Goal: Use online tool/utility: Use online tool/utility

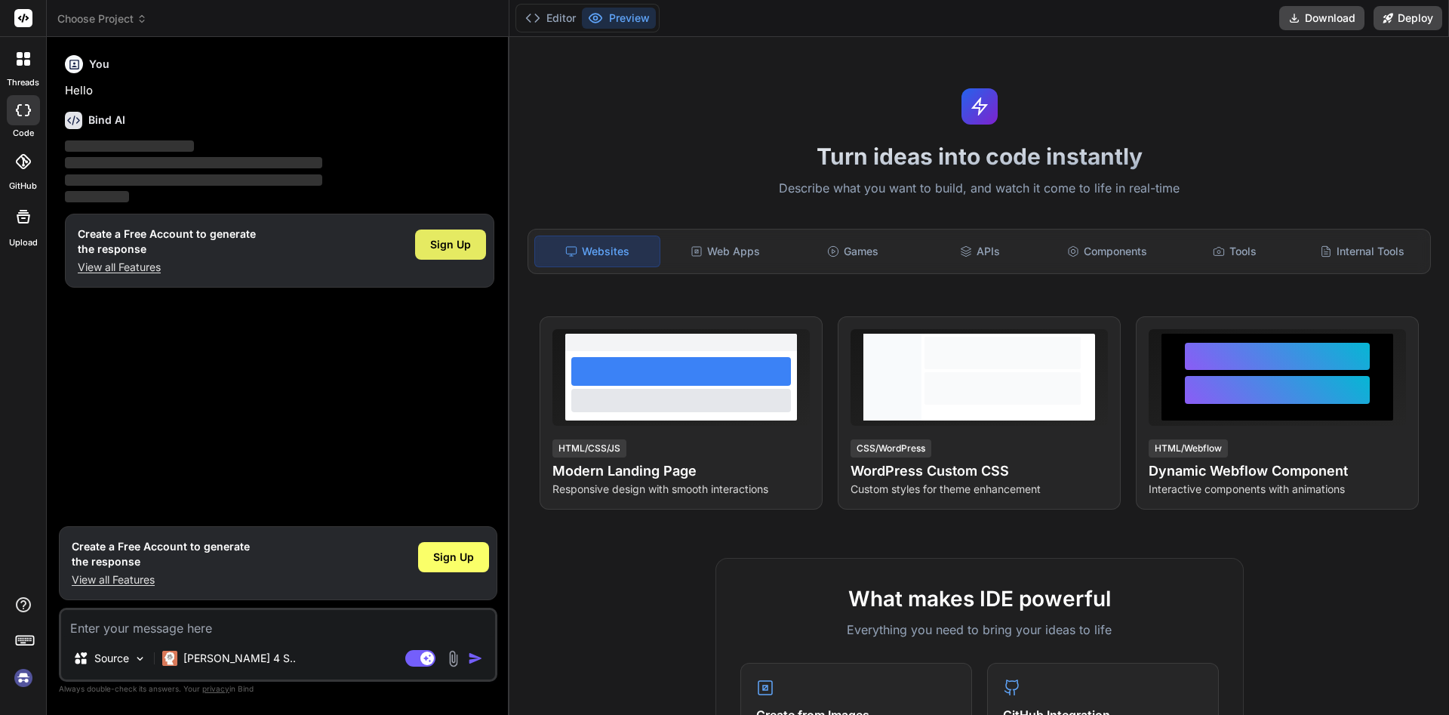
click at [442, 246] on span "Sign Up" at bounding box center [450, 244] width 41 height 15
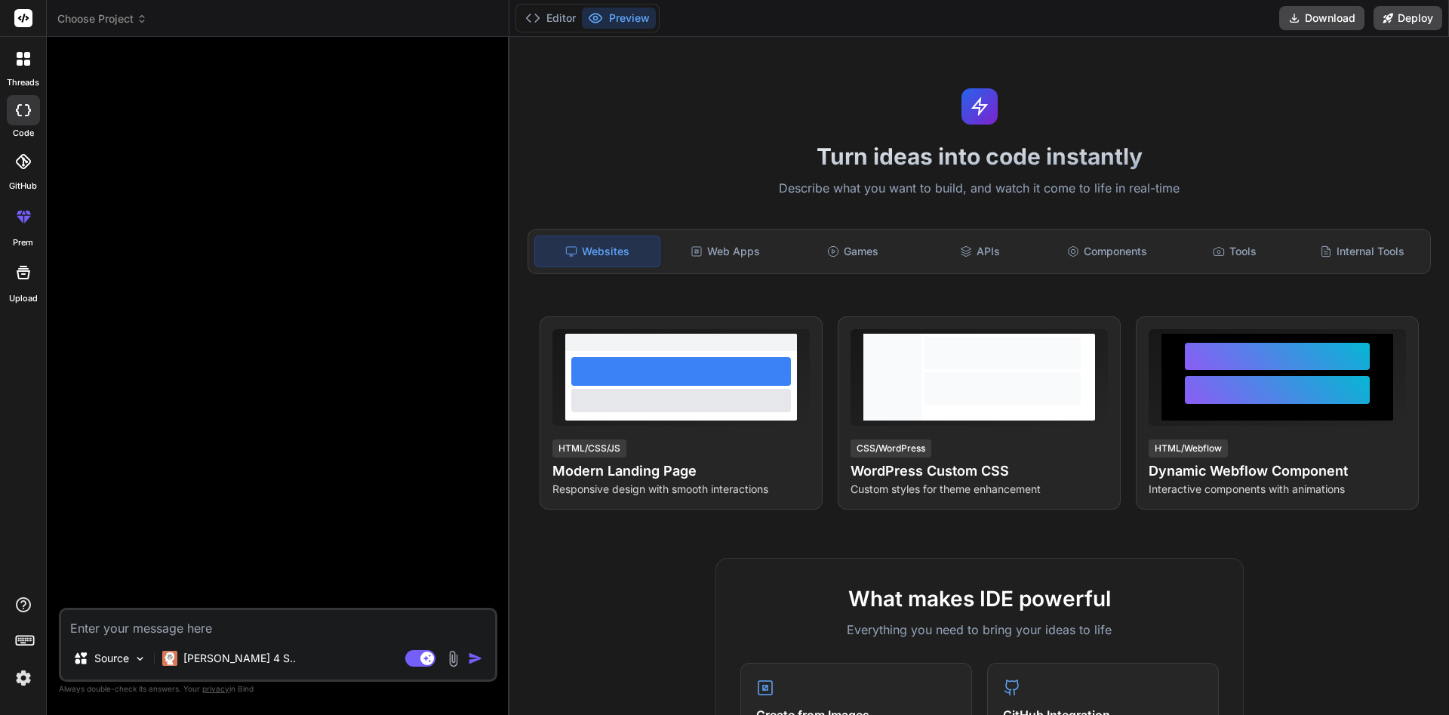
type textarea "x"
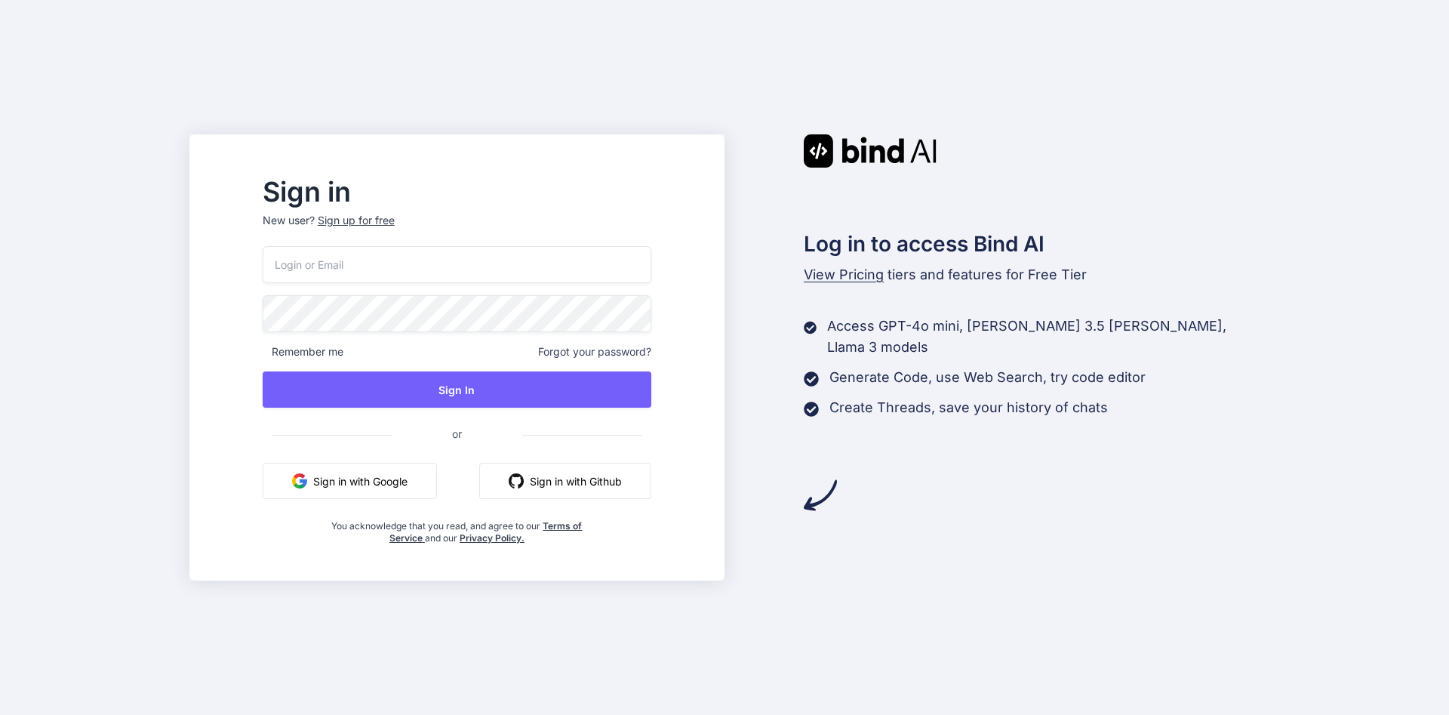
click at [578, 483] on button "Sign in with Github" at bounding box center [565, 481] width 172 height 36
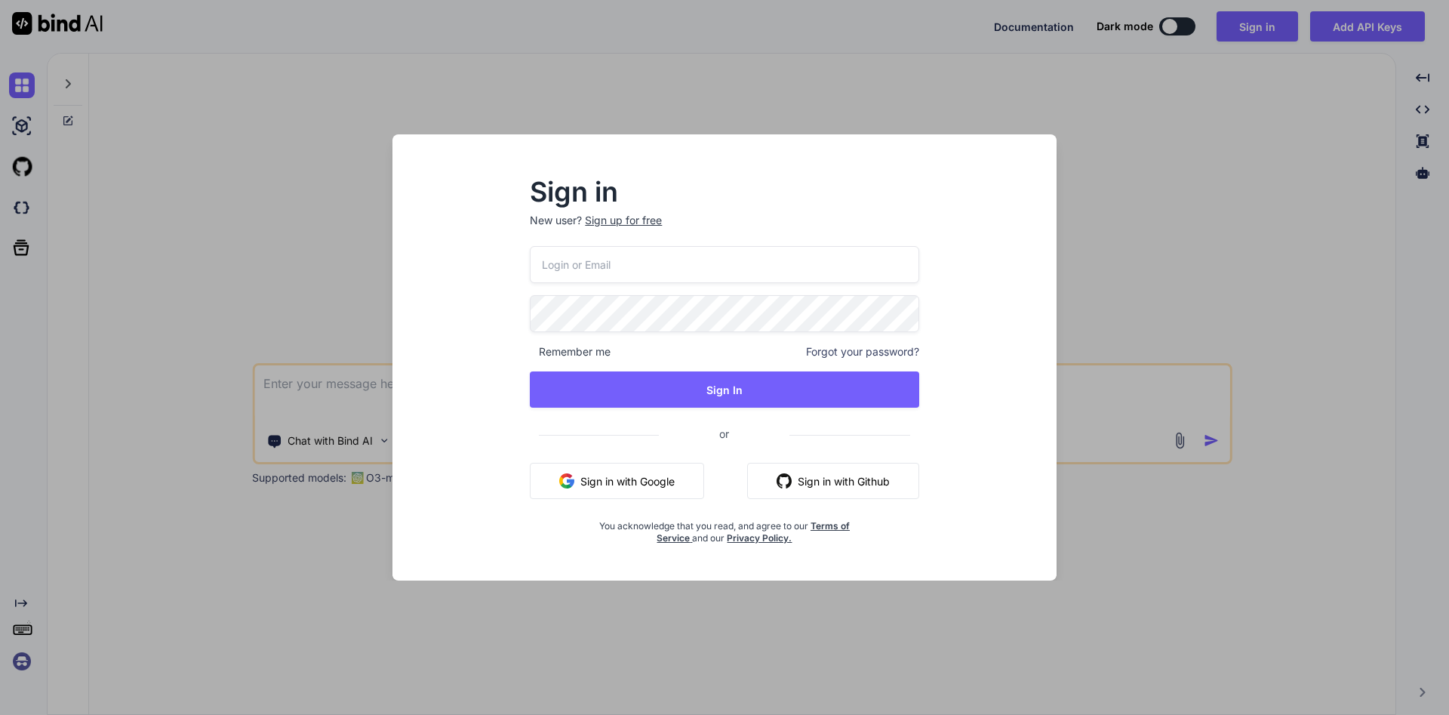
click at [832, 476] on button "Sign in with Github" at bounding box center [833, 481] width 172 height 36
click at [840, 476] on button "Sign in with Github" at bounding box center [833, 481] width 172 height 36
click at [1173, 553] on div "Sign in New user? Sign up for free Remember me Forgot your password? Sign In or…" at bounding box center [724, 357] width 1449 height 715
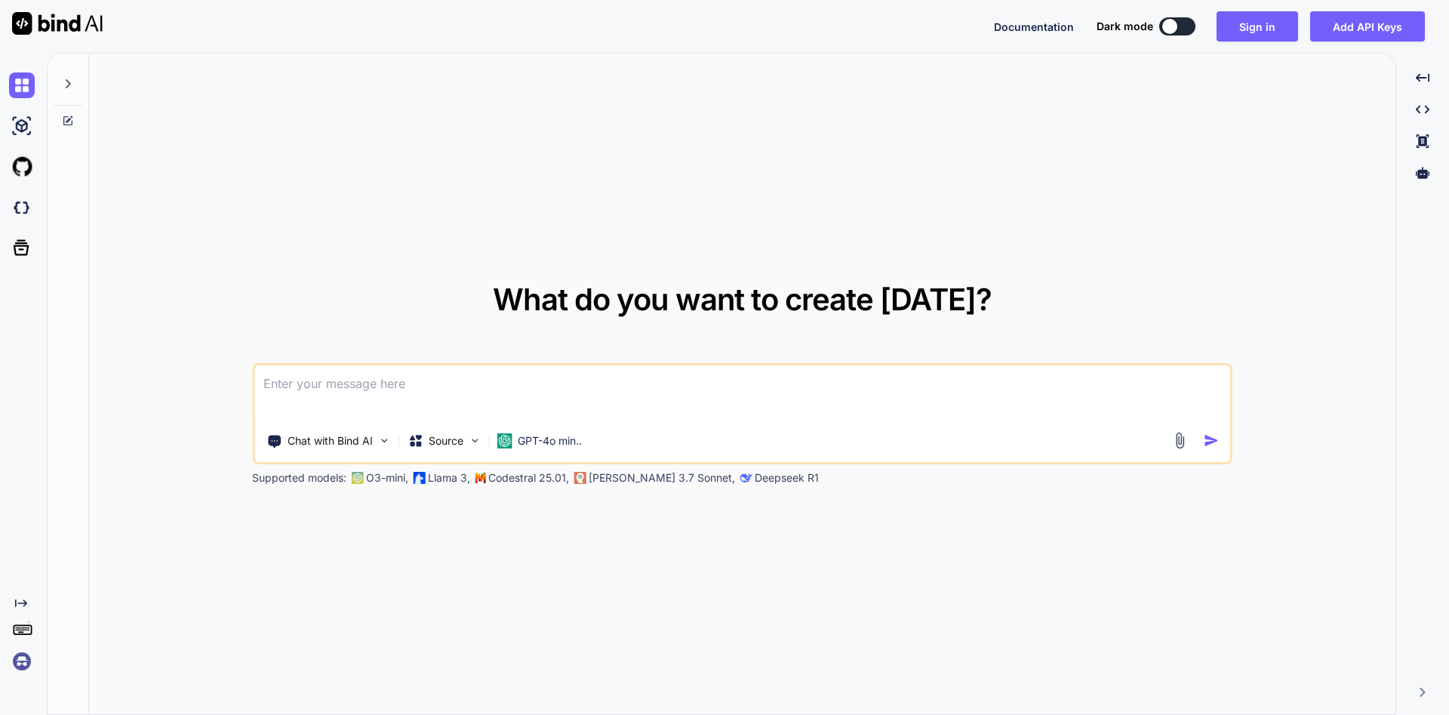
type textarea "x"
click at [1010, 213] on div "What do you want to create today? Chat with Bind AI Source GPT-4o min.. Support…" at bounding box center [742, 385] width 1306 height 662
click at [1243, 18] on button "Sign in" at bounding box center [1256, 26] width 81 height 30
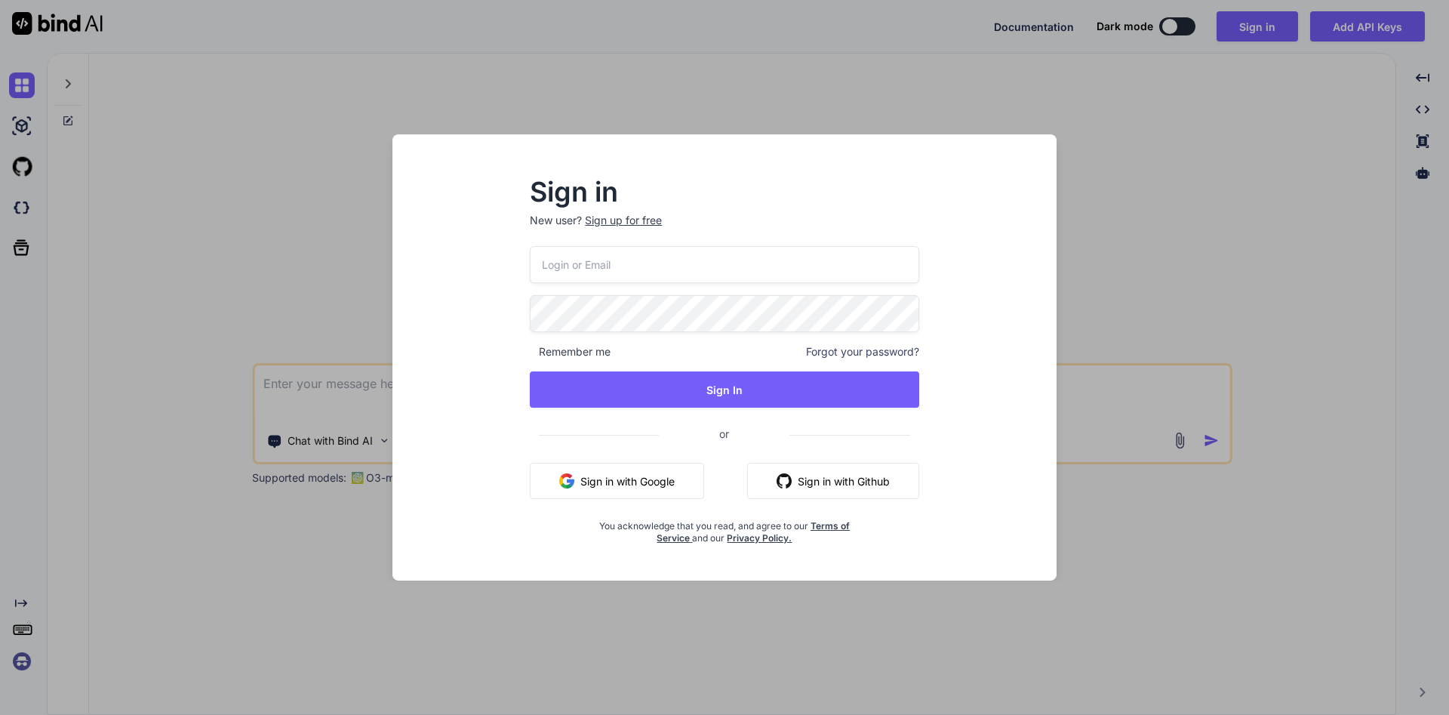
click at [807, 474] on button "Sign in with Github" at bounding box center [833, 481] width 172 height 36
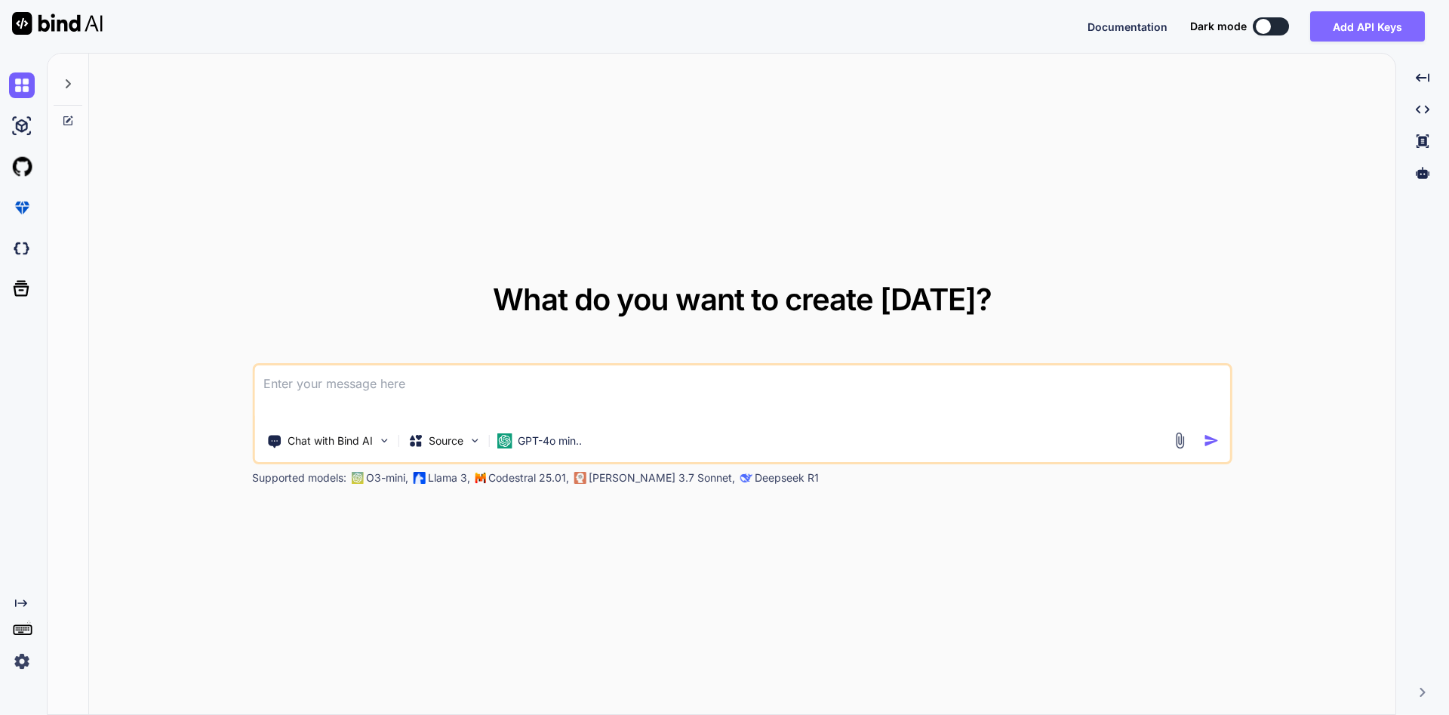
click at [1352, 24] on button "Add API Keys" at bounding box center [1367, 26] width 115 height 30
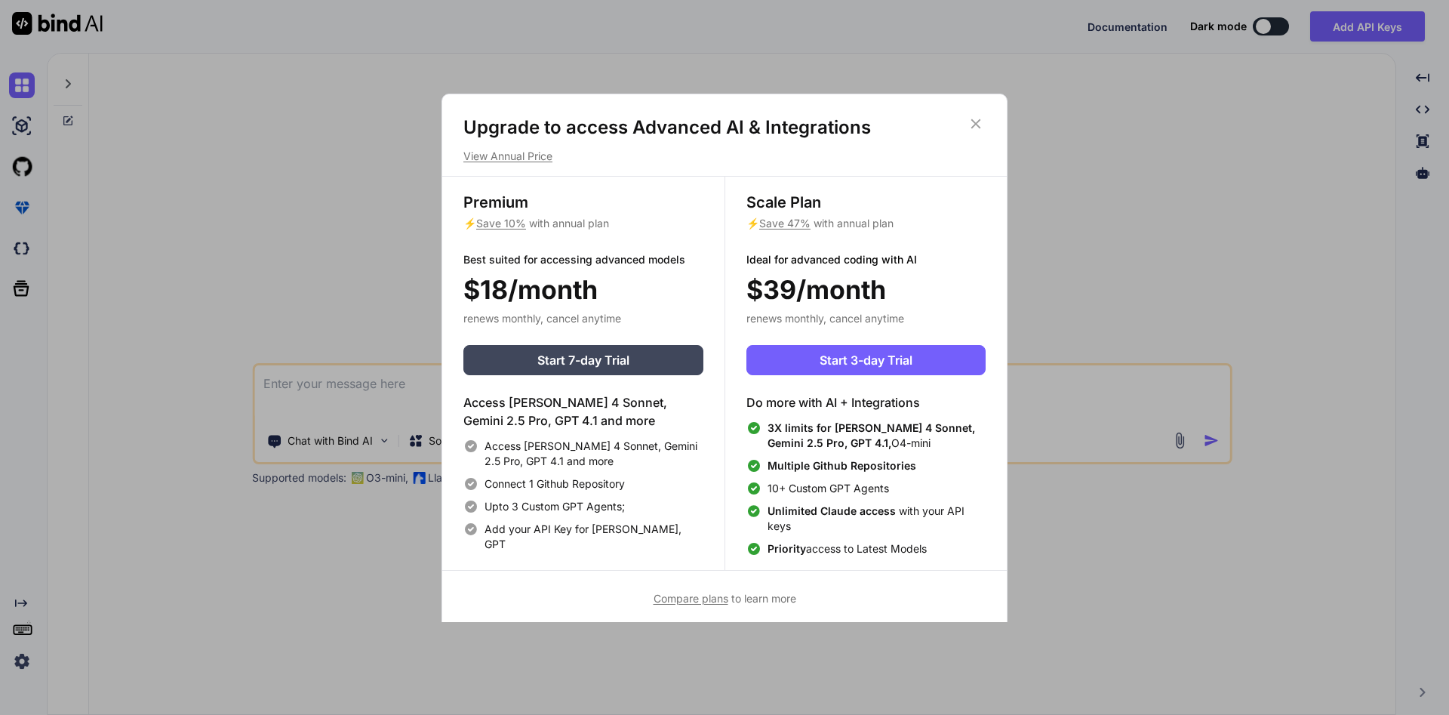
click at [1125, 184] on div "Upgrade to access Advanced AI & Integrations View Annual Price Premium ⚡ Save 1…" at bounding box center [724, 357] width 1449 height 715
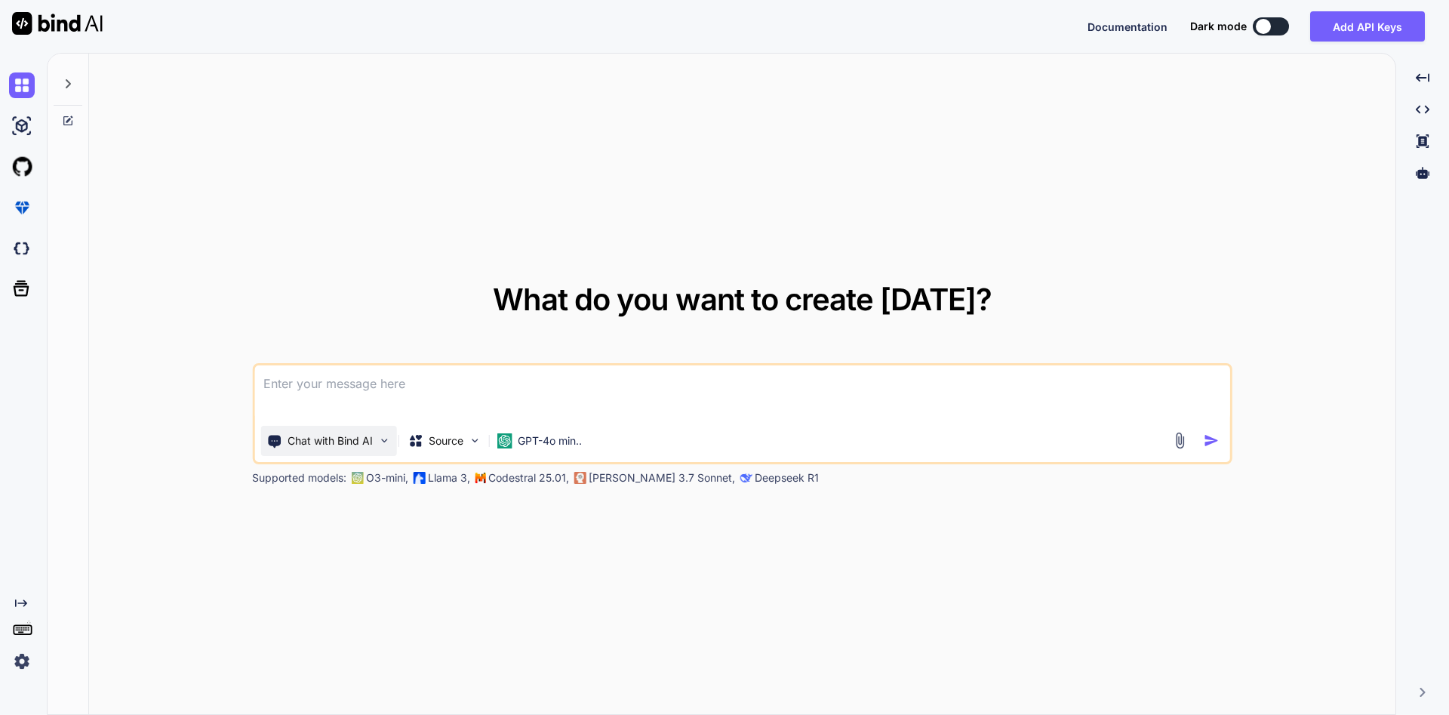
click at [387, 441] on img at bounding box center [383, 440] width 13 height 13
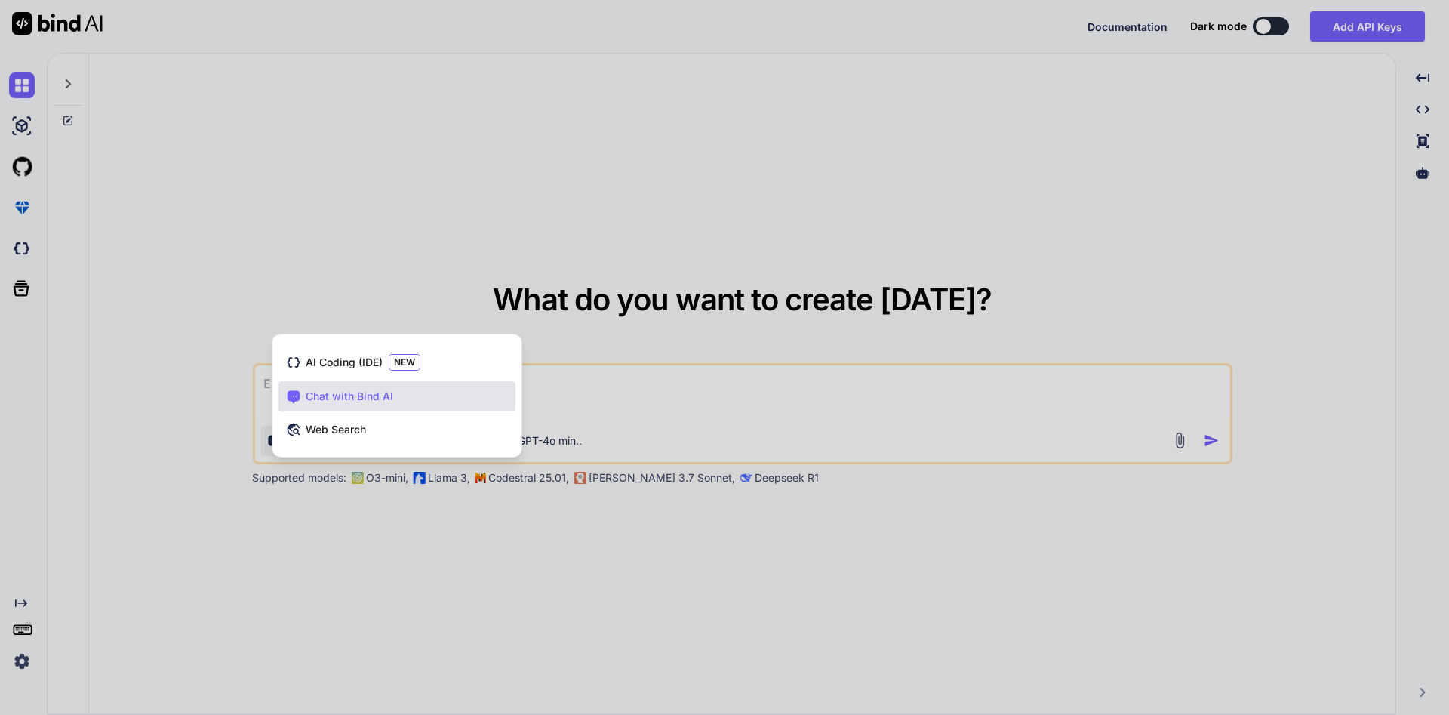
click at [426, 552] on div at bounding box center [724, 357] width 1449 height 715
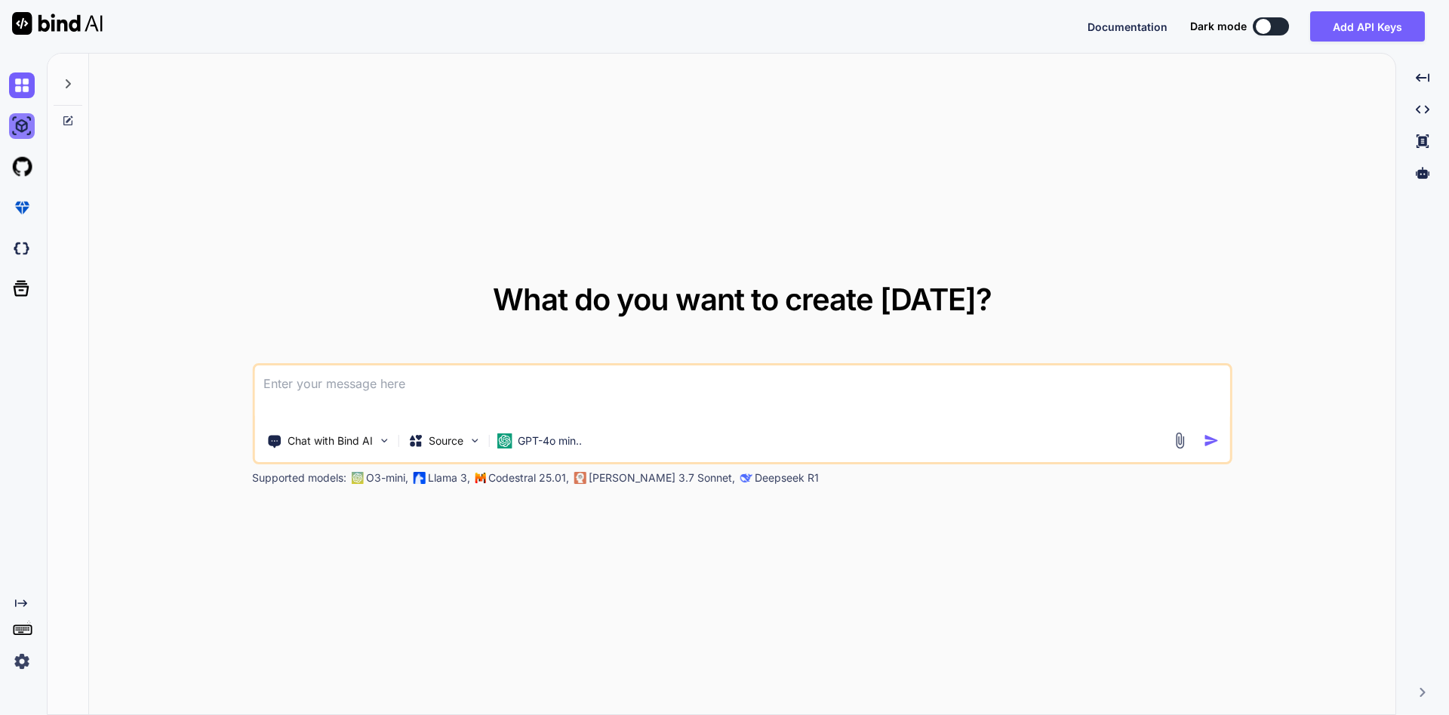
click at [17, 128] on img at bounding box center [22, 126] width 26 height 26
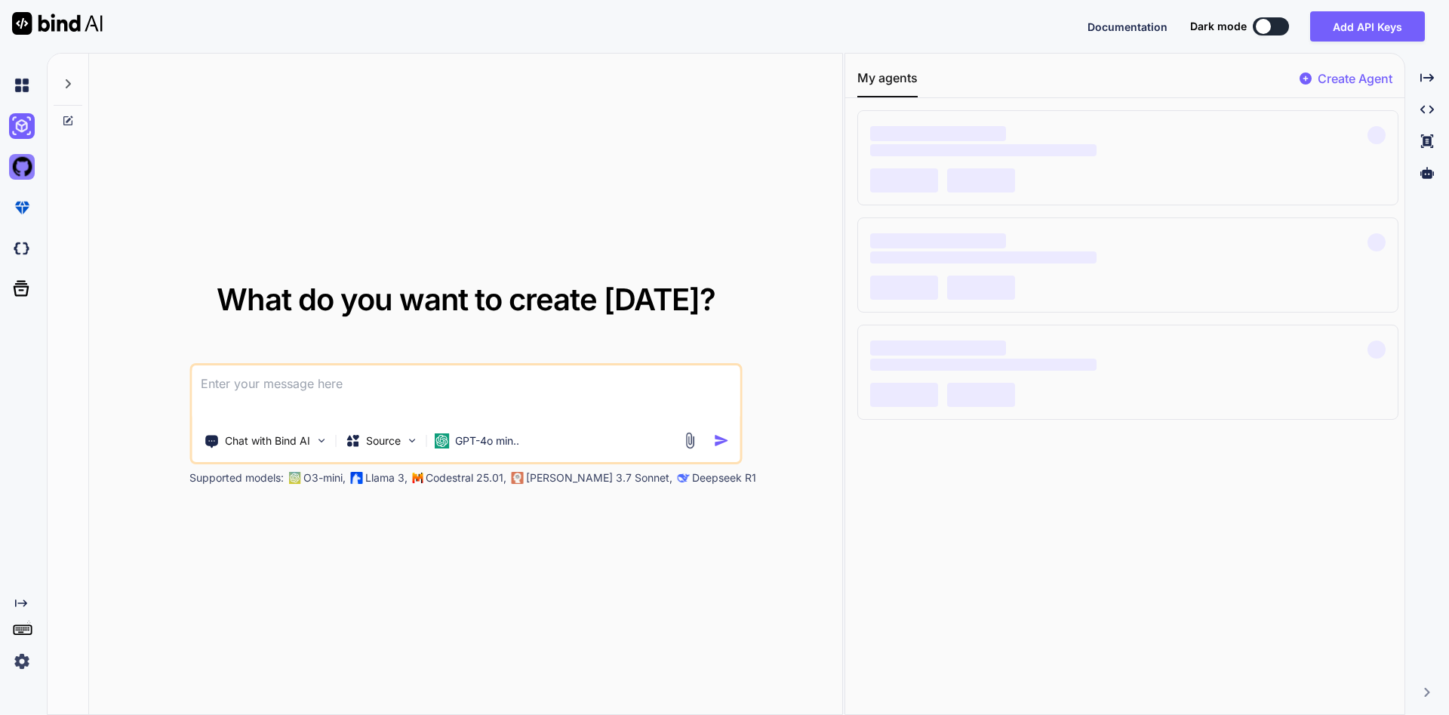
click at [28, 164] on img at bounding box center [22, 167] width 26 height 26
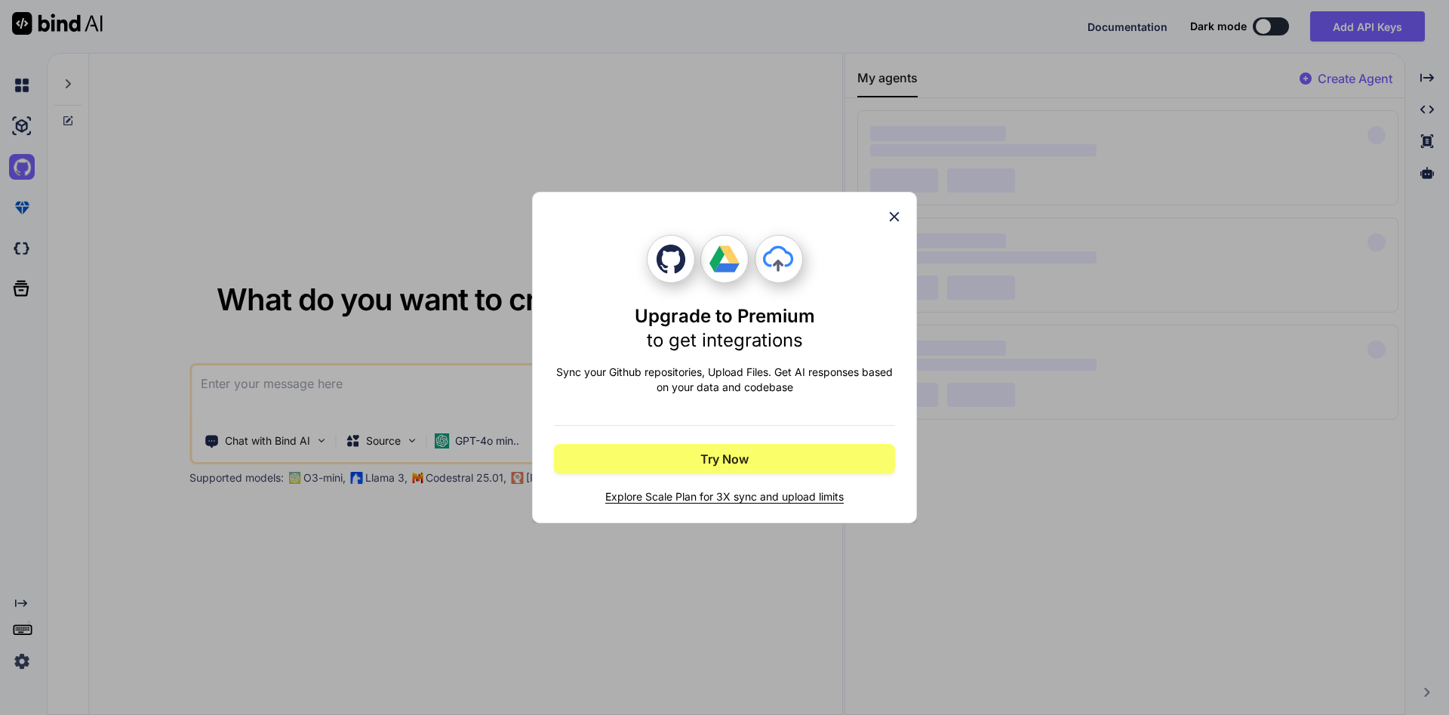
click at [191, 212] on div "Upgrade to Premium to get integrations Sync your Github repositories, Upload Fi…" at bounding box center [724, 357] width 1449 height 715
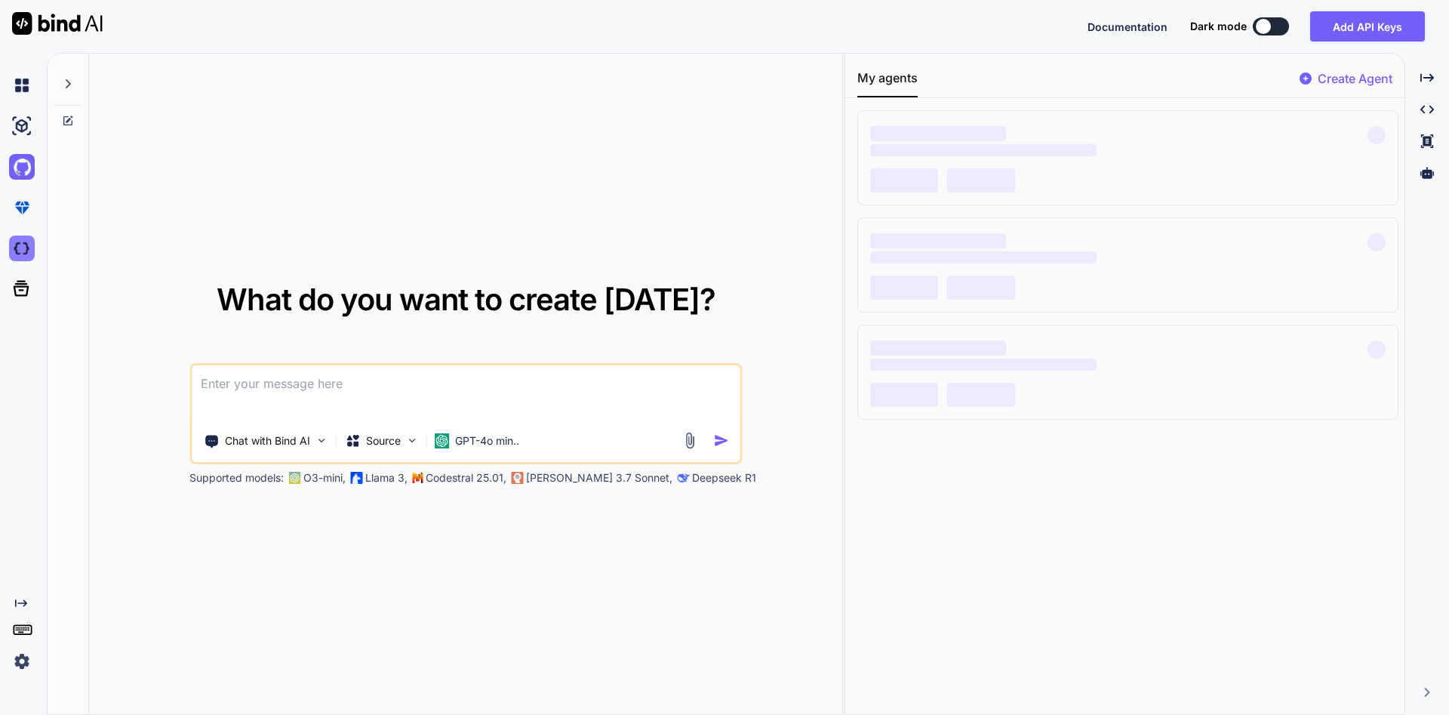
click at [21, 250] on img at bounding box center [22, 248] width 26 height 26
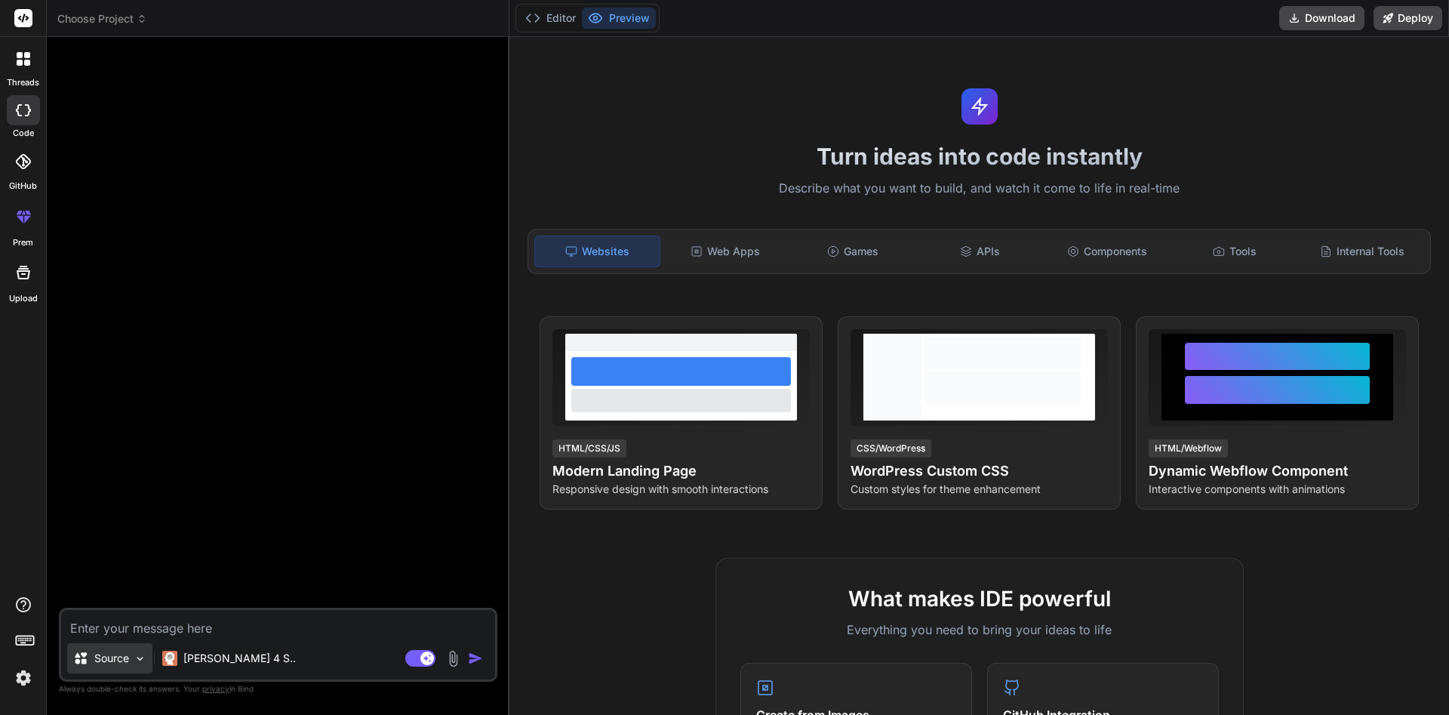
click at [120, 663] on p "Source" at bounding box center [111, 657] width 35 height 15
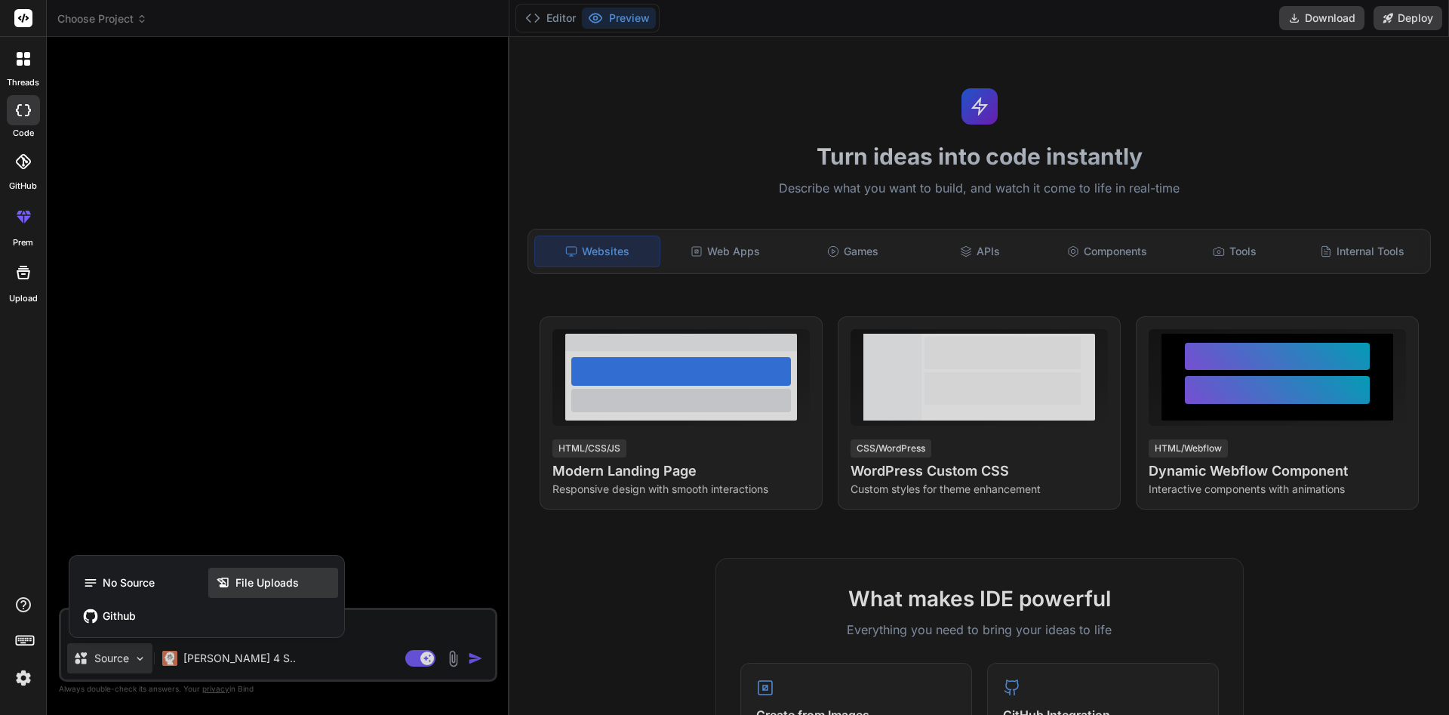
click at [245, 591] on div "File Uploads" at bounding box center [273, 582] width 130 height 30
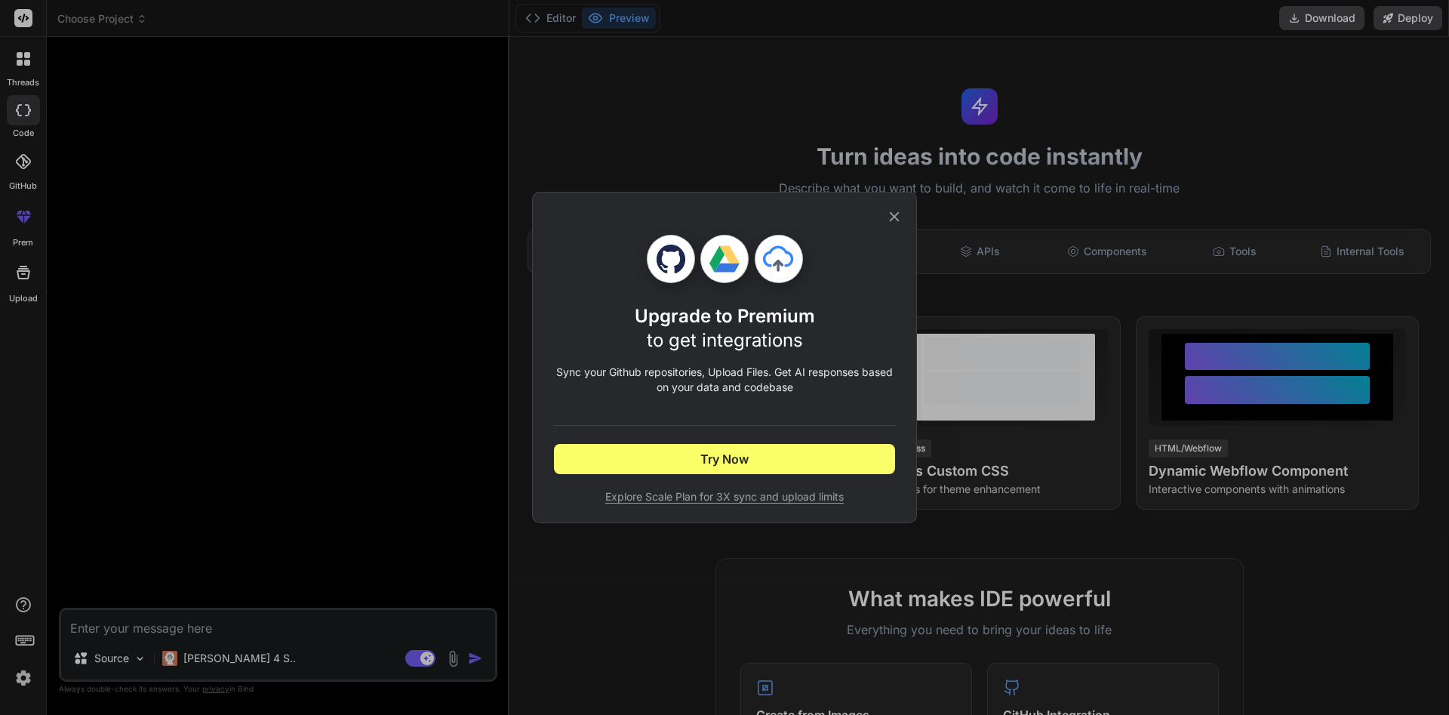
click at [350, 524] on div "Upgrade to Premium to get integrations Sync your Github repositories, Upload Fi…" at bounding box center [724, 357] width 1449 height 715
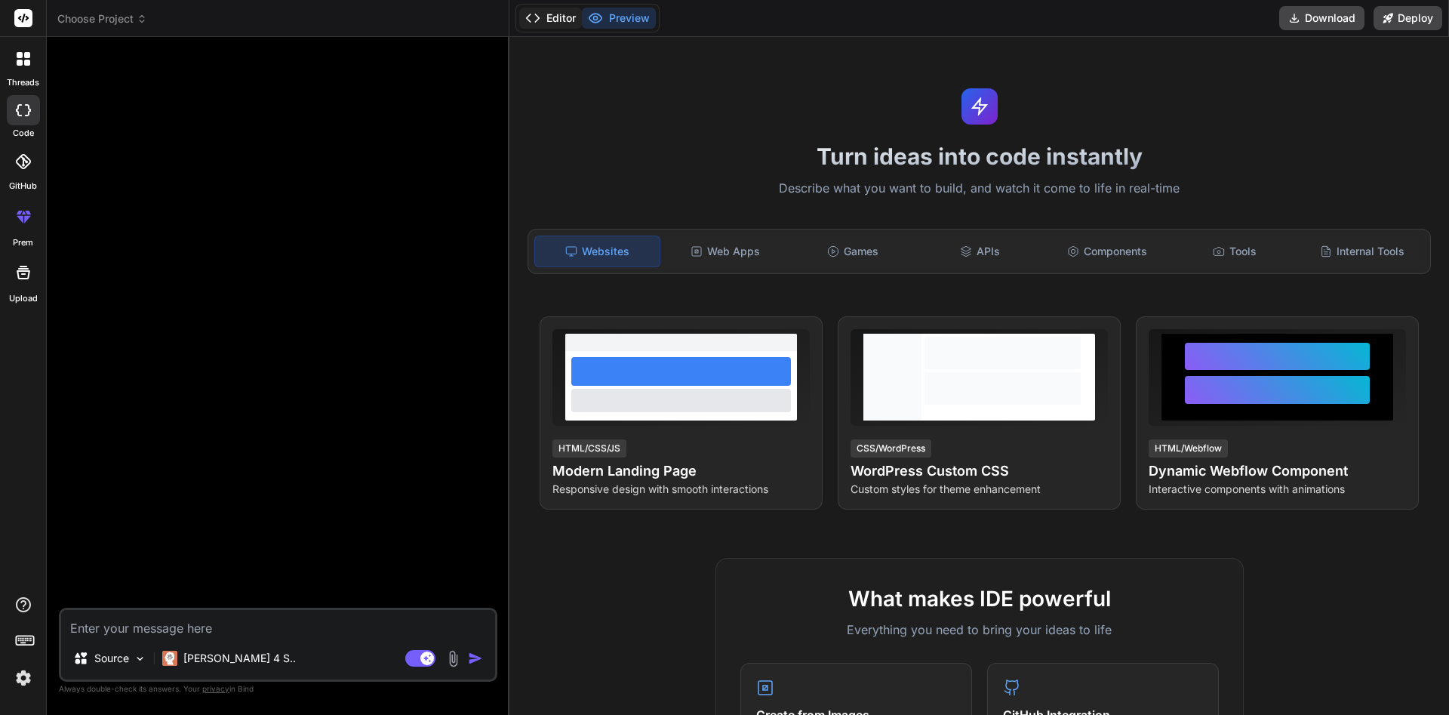
click at [561, 22] on button "Editor" at bounding box center [550, 18] width 63 height 21
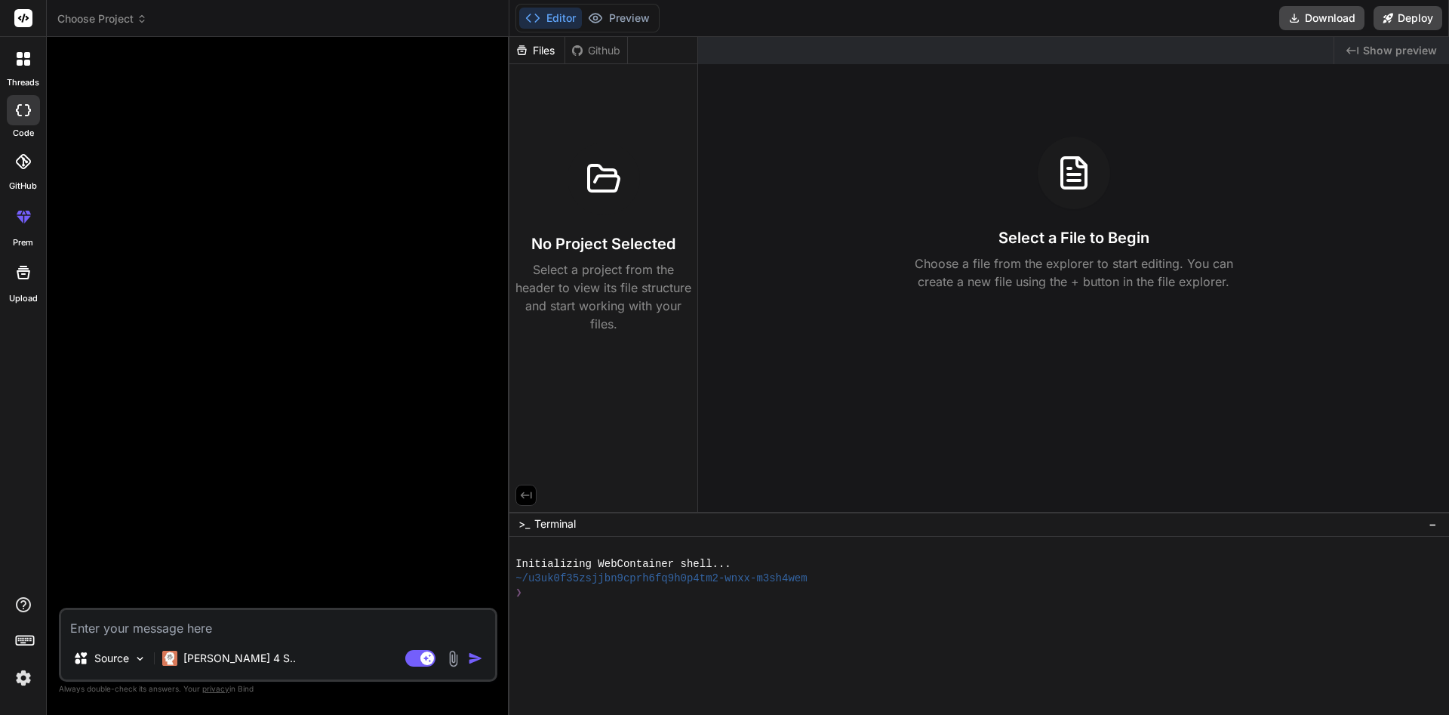
click at [1068, 183] on icon at bounding box center [1074, 173] width 36 height 36
click at [614, 48] on div "Github" at bounding box center [596, 50] width 62 height 15
click at [545, 54] on div "Files" at bounding box center [536, 50] width 55 height 15
click at [556, 152] on div "No Project Selected Select a project from the header to view its file structure…" at bounding box center [603, 238] width 176 height 190
click at [606, 51] on div "Github" at bounding box center [596, 50] width 62 height 15
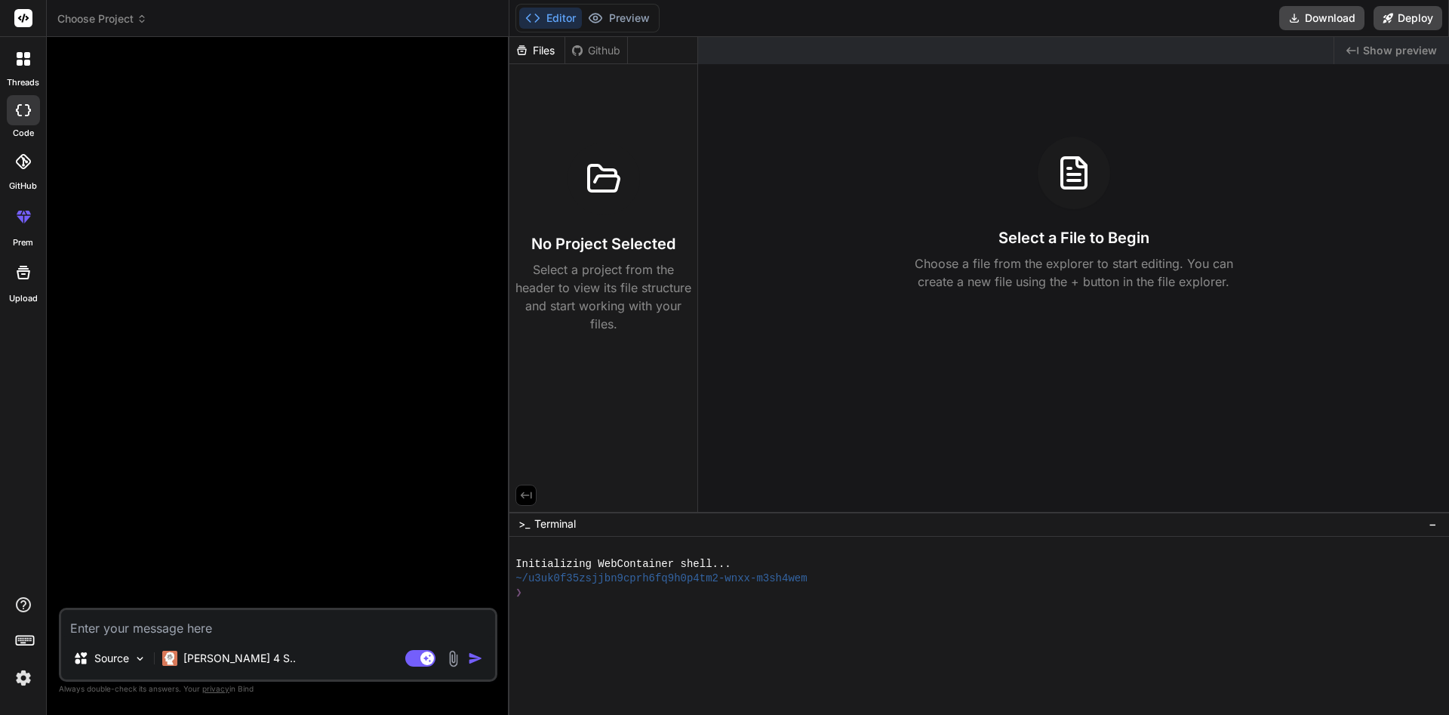
click at [1086, 201] on div at bounding box center [1073, 173] width 72 height 72
click at [1074, 183] on icon at bounding box center [1074, 173] width 36 height 36
click at [1073, 208] on div at bounding box center [1073, 173] width 72 height 72
click at [1047, 259] on p "Choose a file from the explorer to start editing. You can create a new file usi…" at bounding box center [1074, 272] width 338 height 36
click at [1025, 270] on p "Choose a file from the explorer to start editing. You can create a new file usi…" at bounding box center [1074, 272] width 338 height 36
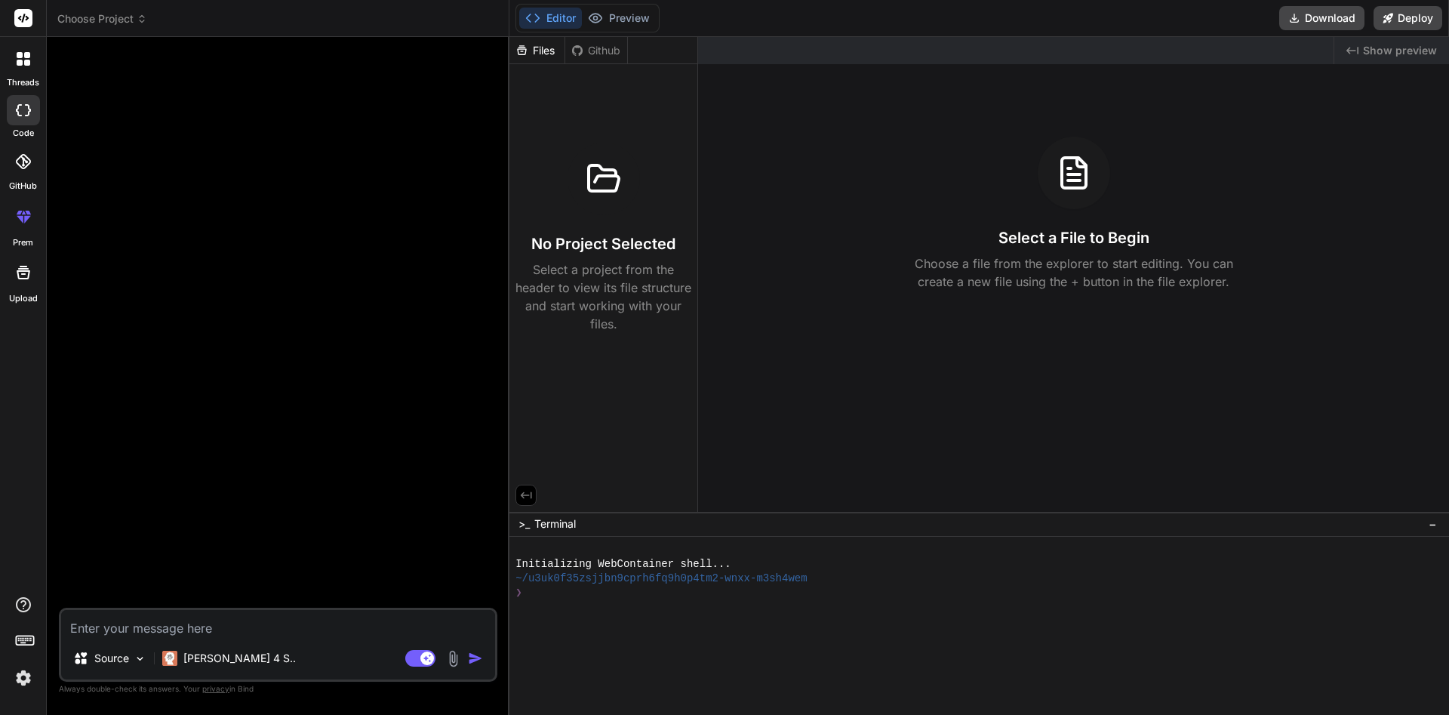
click at [592, 52] on div "Github" at bounding box center [596, 50] width 62 height 15
click at [542, 50] on div "Files" at bounding box center [536, 50] width 55 height 15
click at [579, 189] on div at bounding box center [603, 179] width 72 height 72
drag, startPoint x: 581, startPoint y: 251, endPoint x: 523, endPoint y: 438, distance: 195.2
click at [581, 254] on div "No Project Selected Select a project from the header to view its file structure…" at bounding box center [603, 238] width 176 height 190
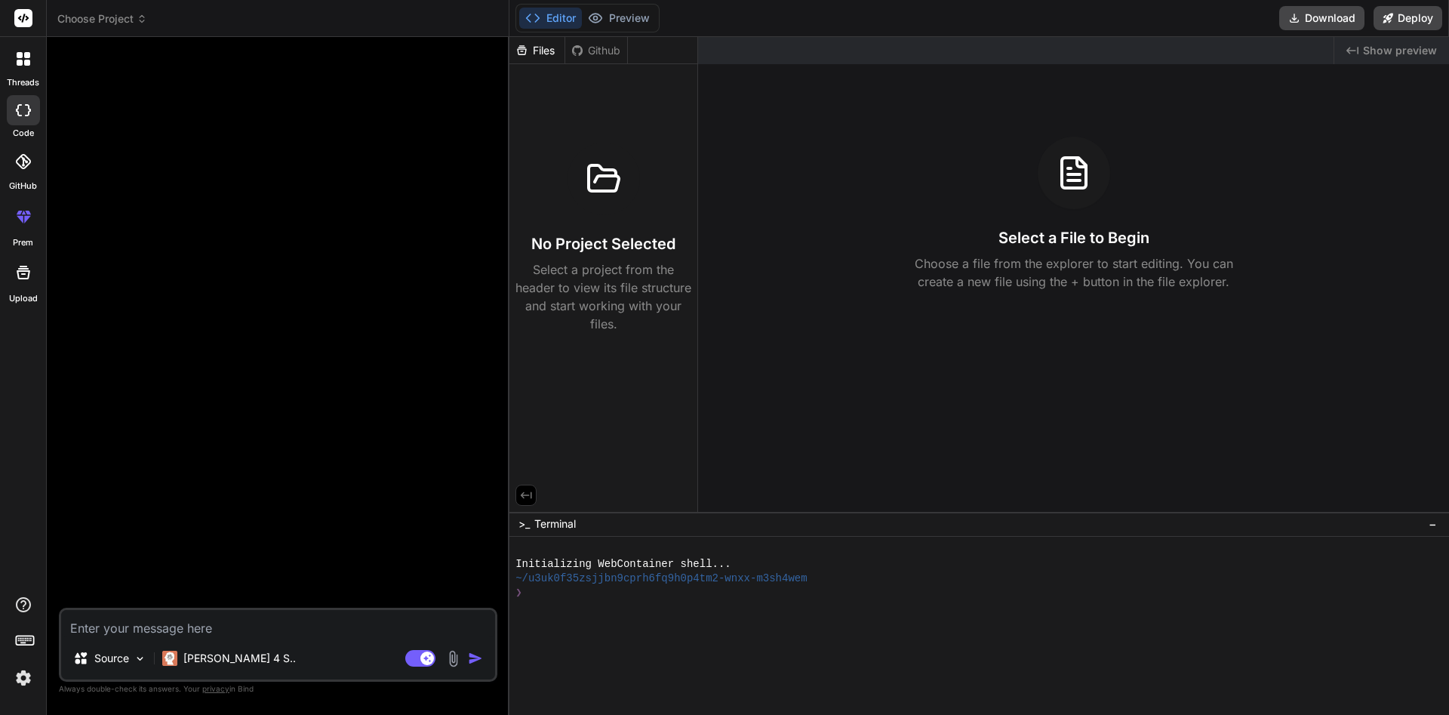
click at [524, 498] on icon at bounding box center [526, 495] width 14 height 14
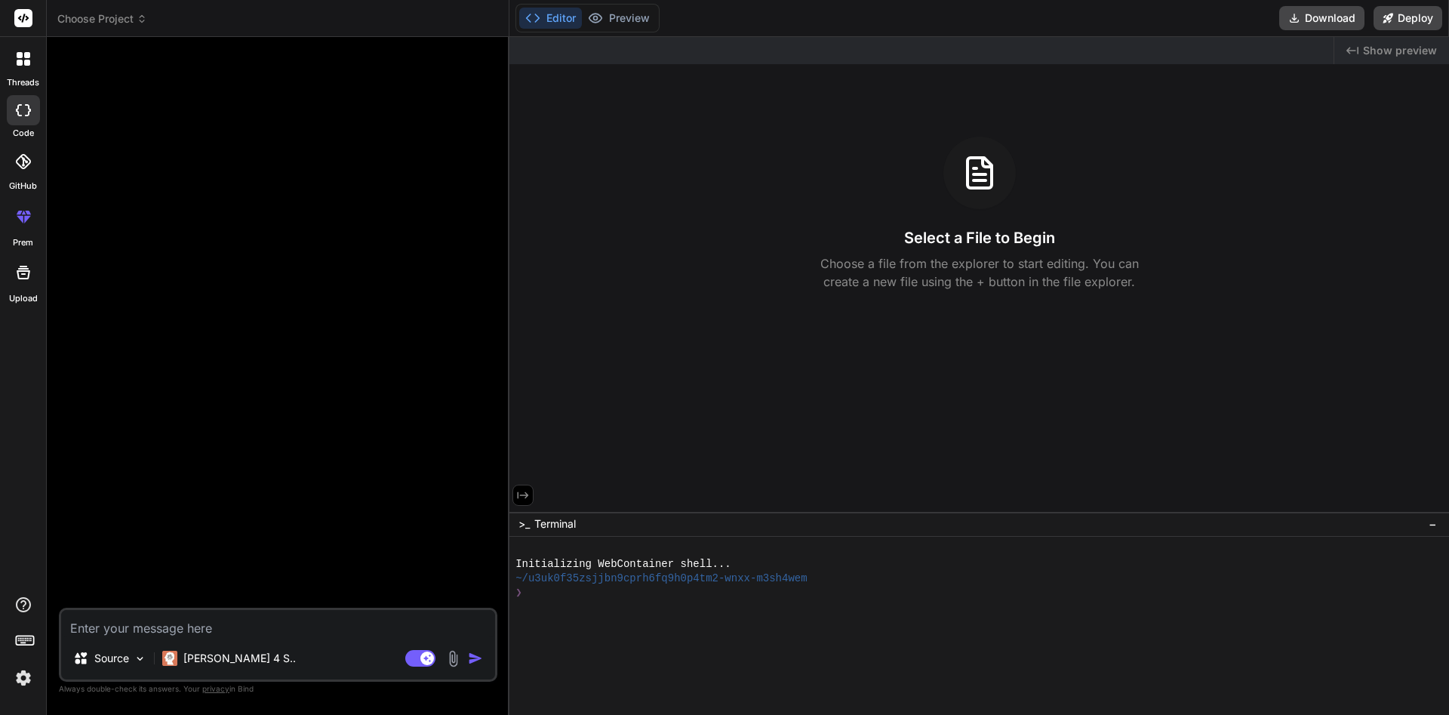
click at [524, 498] on icon at bounding box center [523, 495] width 14 height 14
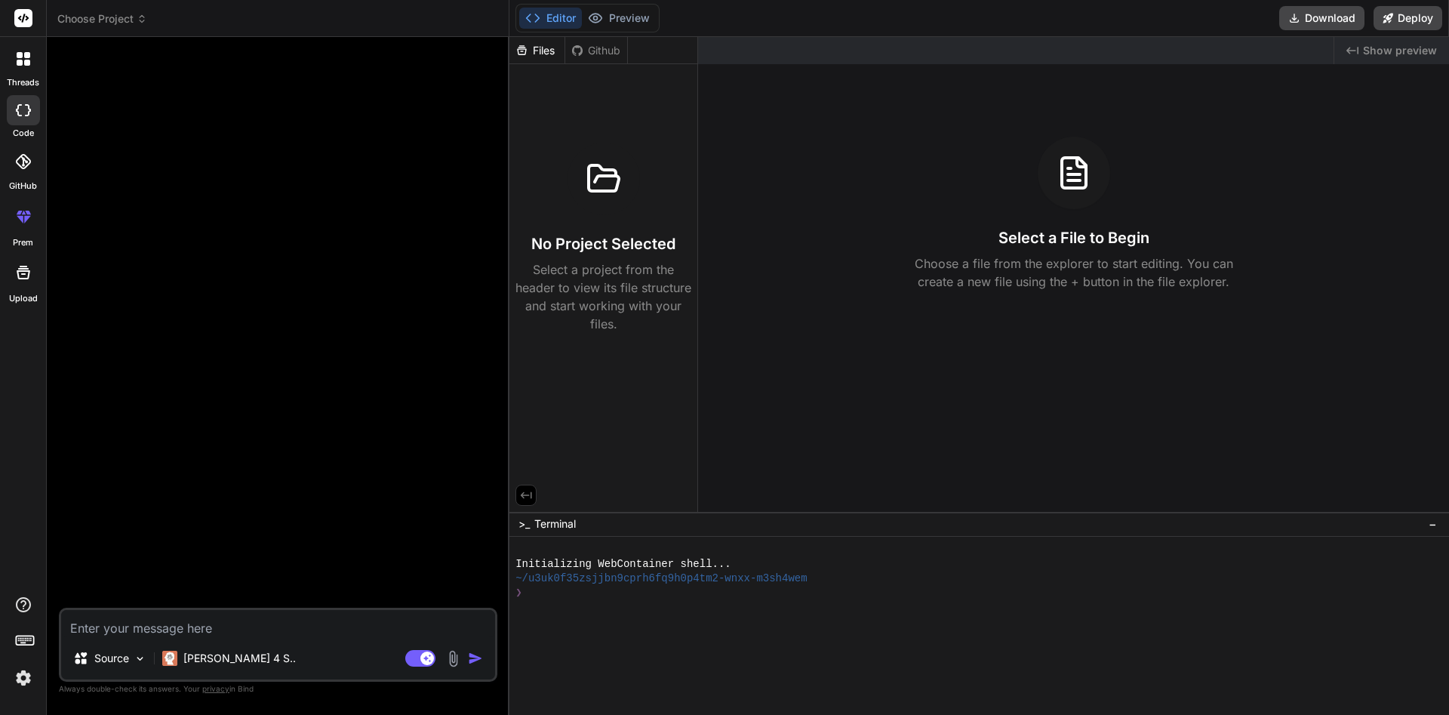
click at [23, 281] on div at bounding box center [23, 272] width 36 height 36
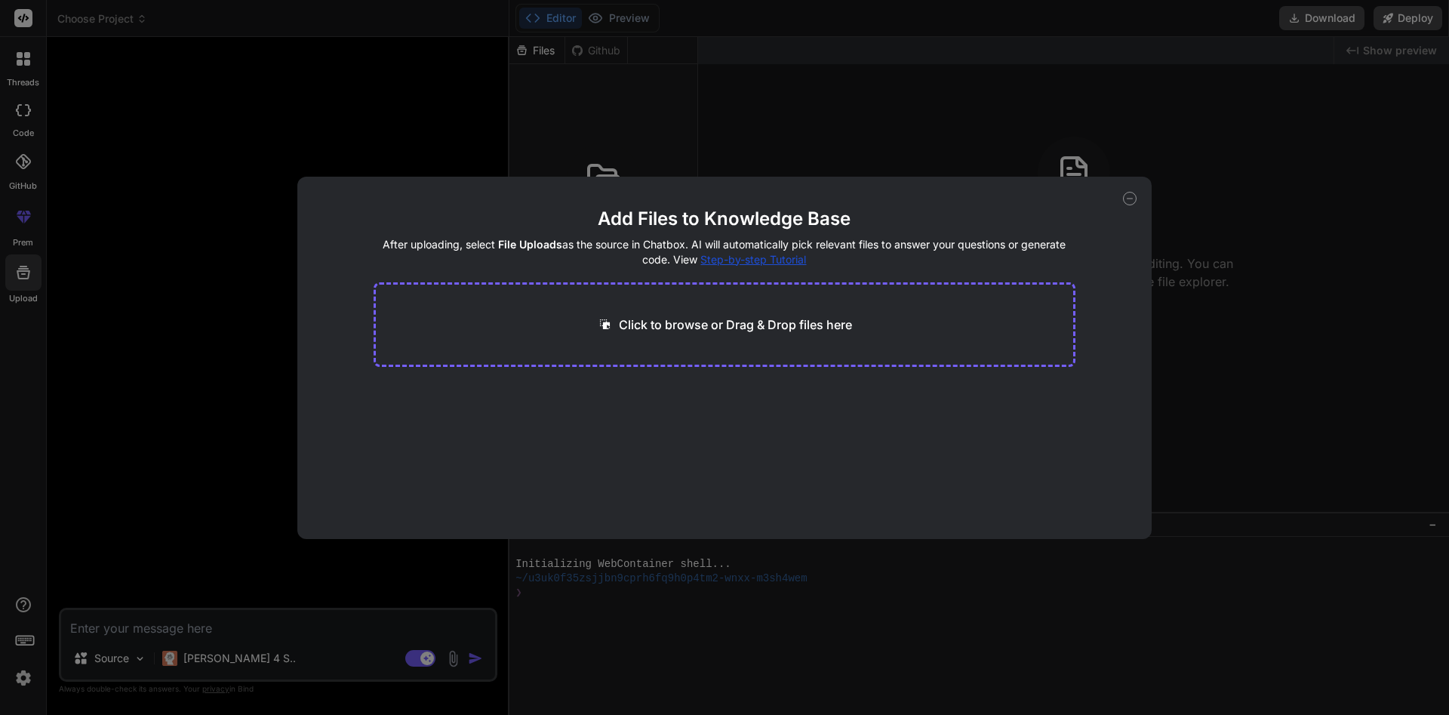
type textarea "x"
click at [635, 328] on p "Click to browse or Drag & Drop files here" at bounding box center [735, 324] width 233 height 18
type input "C:\fakepath\apiKeyProvider.js"
click at [1050, 487] on button "Finish" at bounding box center [1048, 493] width 53 height 30
click at [521, 483] on main "Add Files to Knowledge Base After uploading, select File Uploads as the source …" at bounding box center [724, 373] width 702 height 332
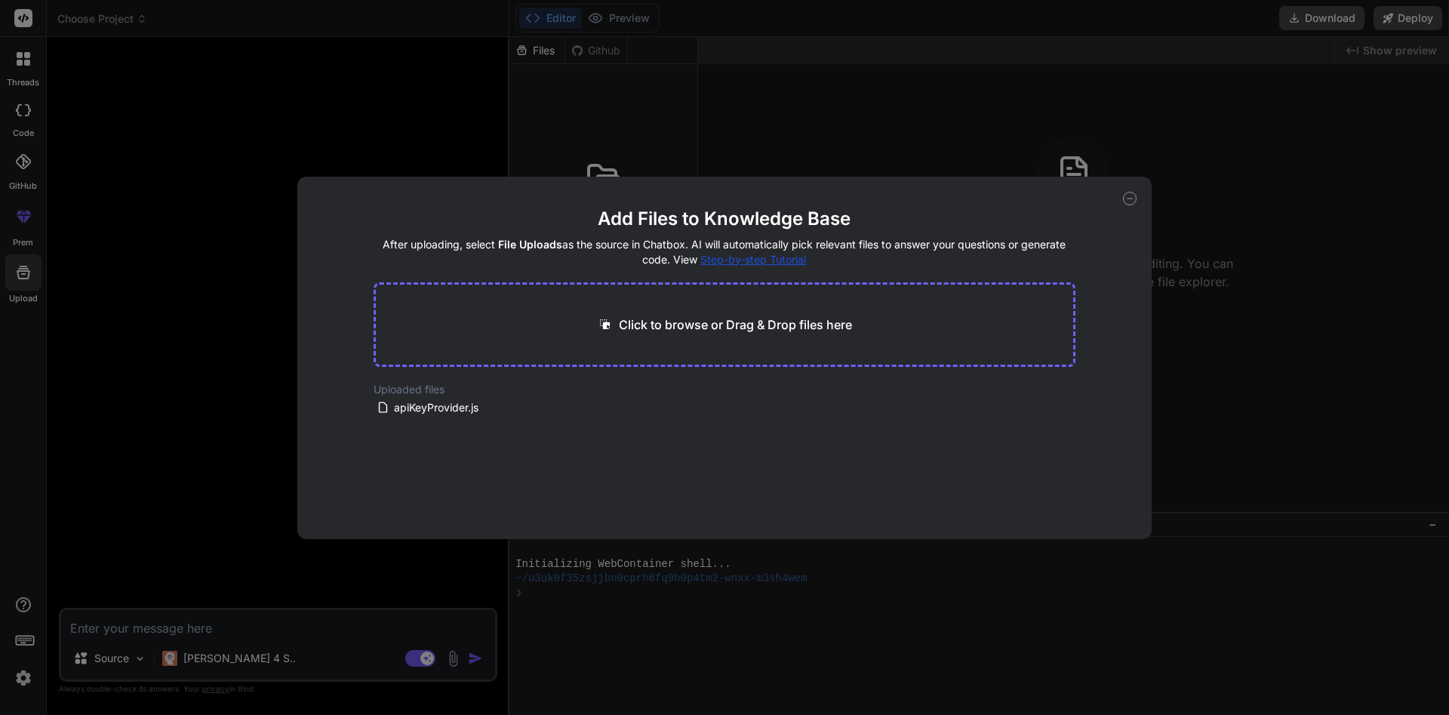
click at [519, 469] on main "Add Files to Knowledge Base After uploading, select File Uploads as the source …" at bounding box center [724, 373] width 702 height 332
drag, startPoint x: 1132, startPoint y: 196, endPoint x: 1125, endPoint y: 200, distance: 7.8
click at [1132, 197] on icon at bounding box center [1130, 199] width 14 height 14
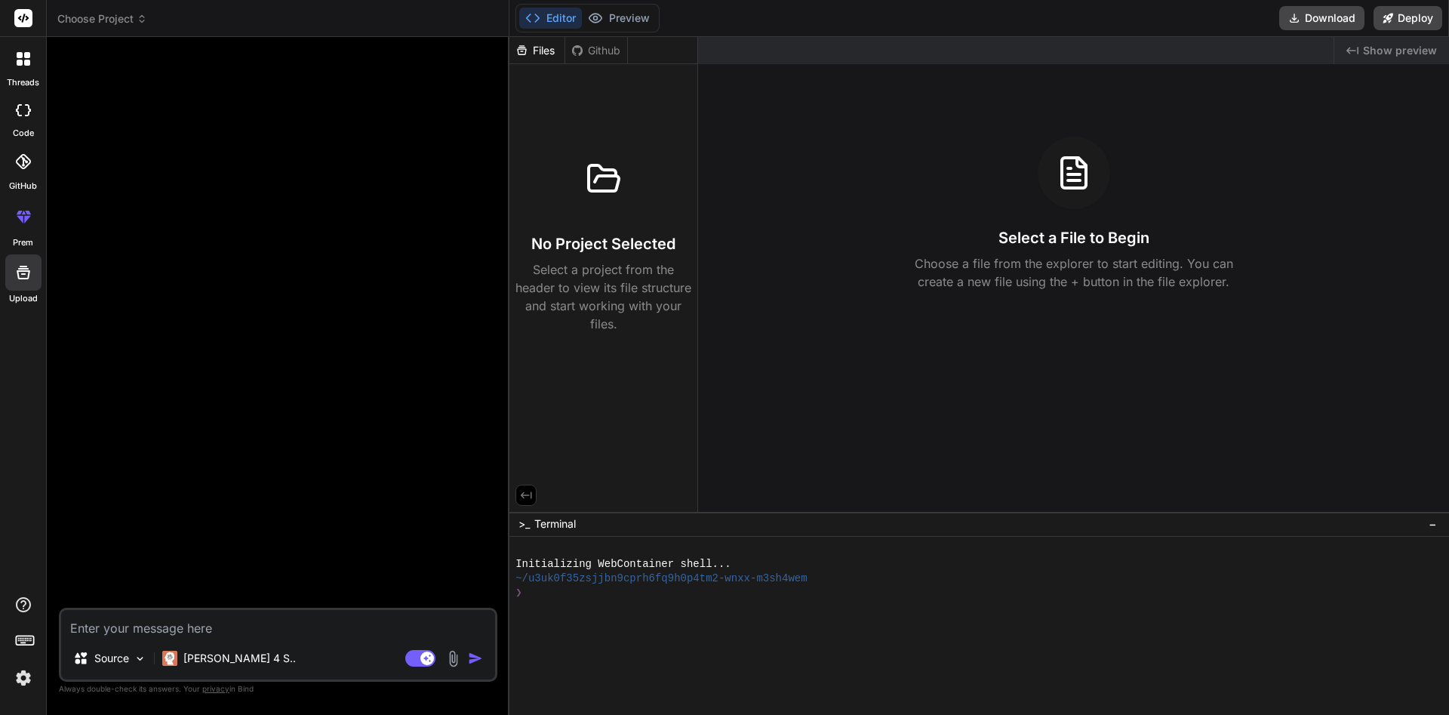
click at [604, 54] on div "Github" at bounding box center [596, 50] width 62 height 15
click at [542, 50] on div "Files" at bounding box center [536, 50] width 55 height 15
click at [456, 659] on img at bounding box center [452, 658] width 17 height 17
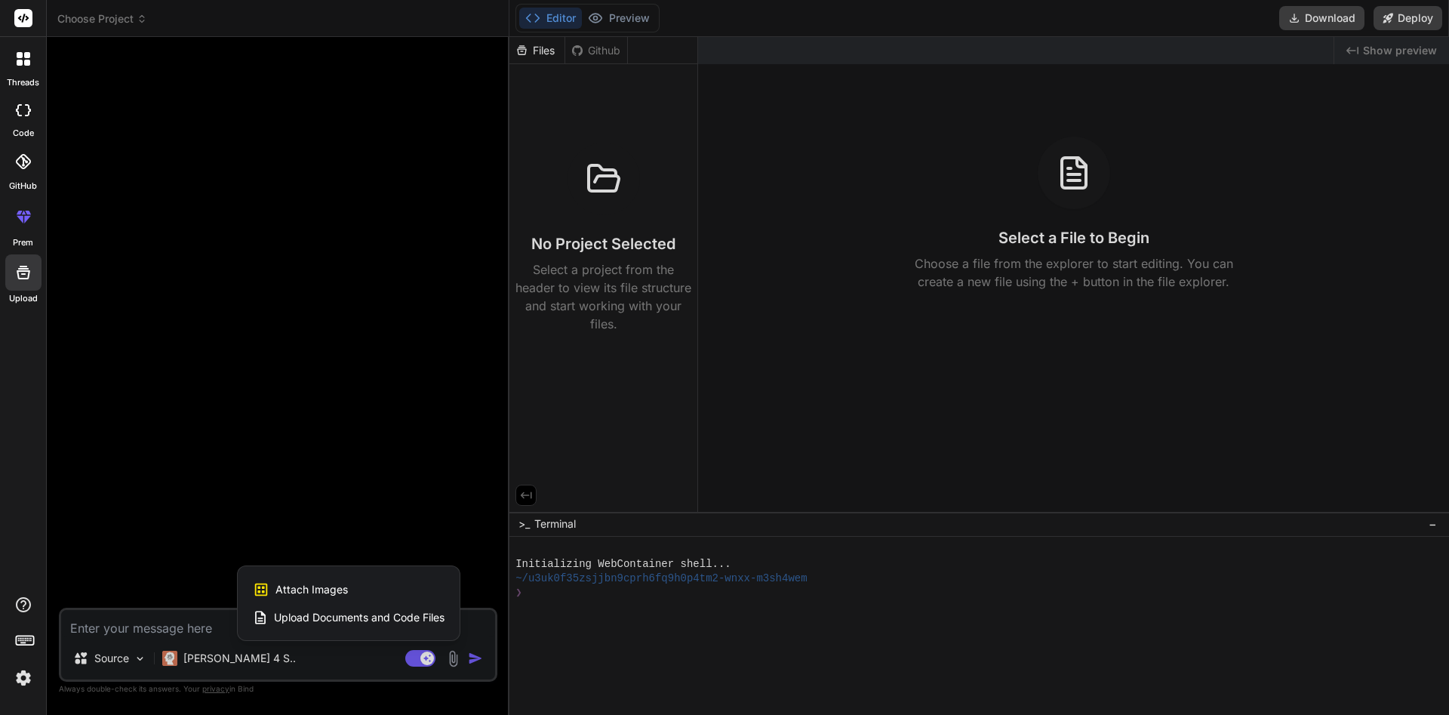
click at [349, 616] on span "Upload Documents and Code Files" at bounding box center [359, 617] width 171 height 15
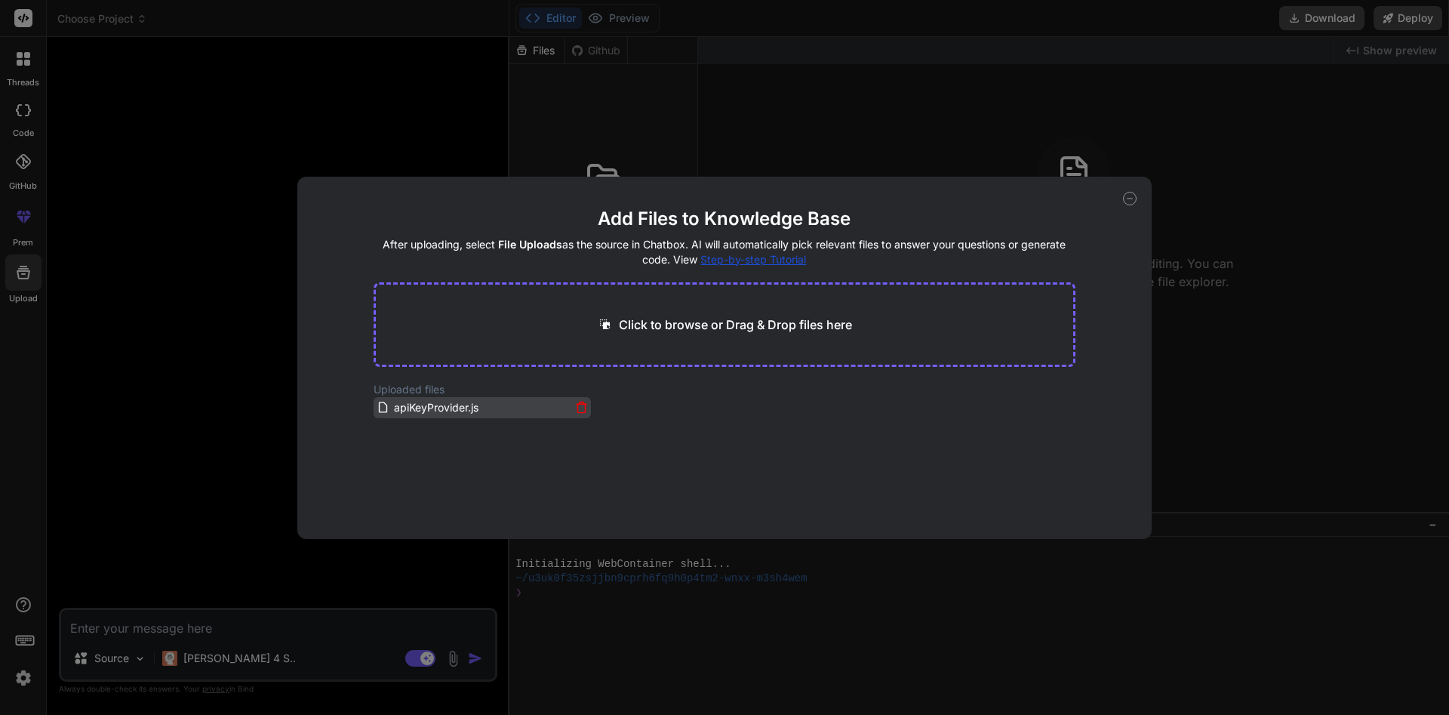
click at [439, 410] on span "apiKeyProvider.js" at bounding box center [436, 407] width 88 height 18
click at [241, 446] on div "Add Files to Knowledge Base After uploading, select File Uploads as the source …" at bounding box center [724, 357] width 1449 height 715
type textarea "x"
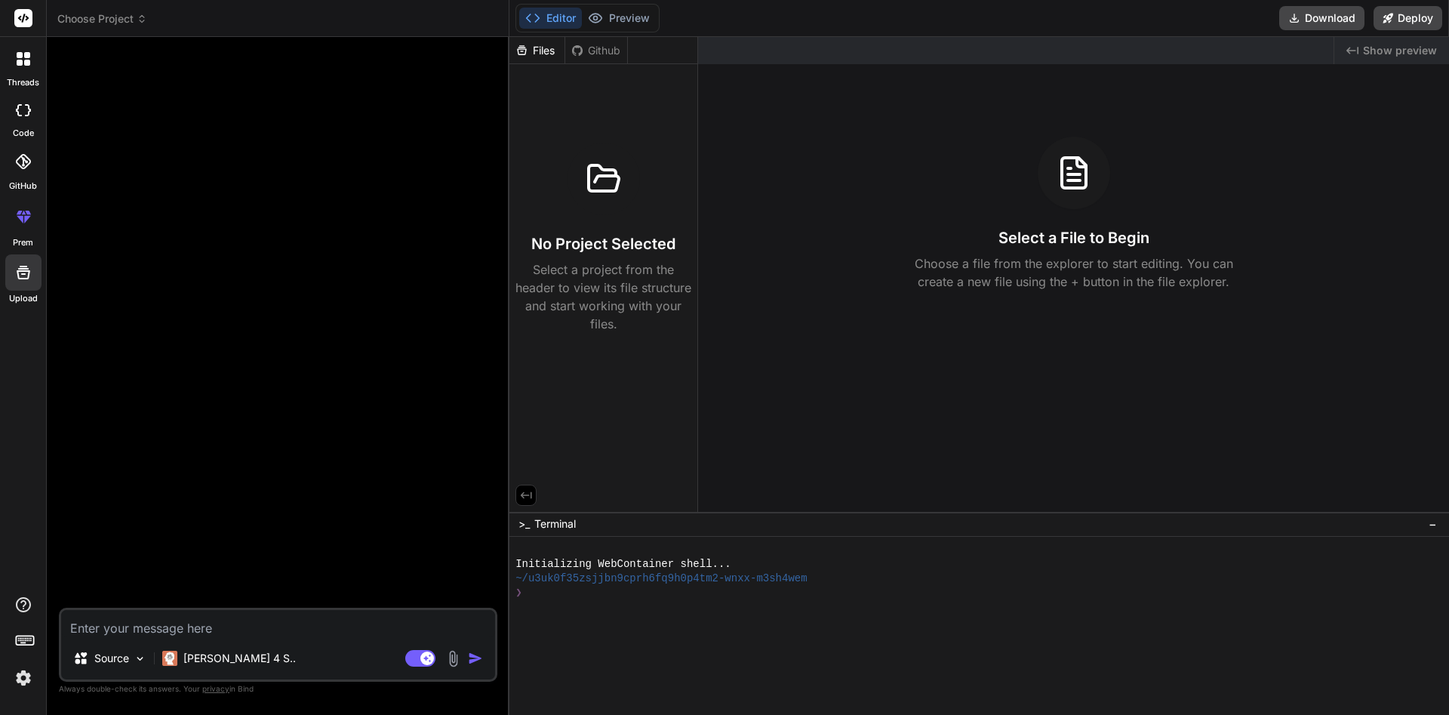
click at [250, 621] on textarea at bounding box center [278, 623] width 434 height 27
click at [349, 626] on textarea at bounding box center [278, 623] width 434 height 27
type textarea "П"
type textarea "x"
type textarea "По"
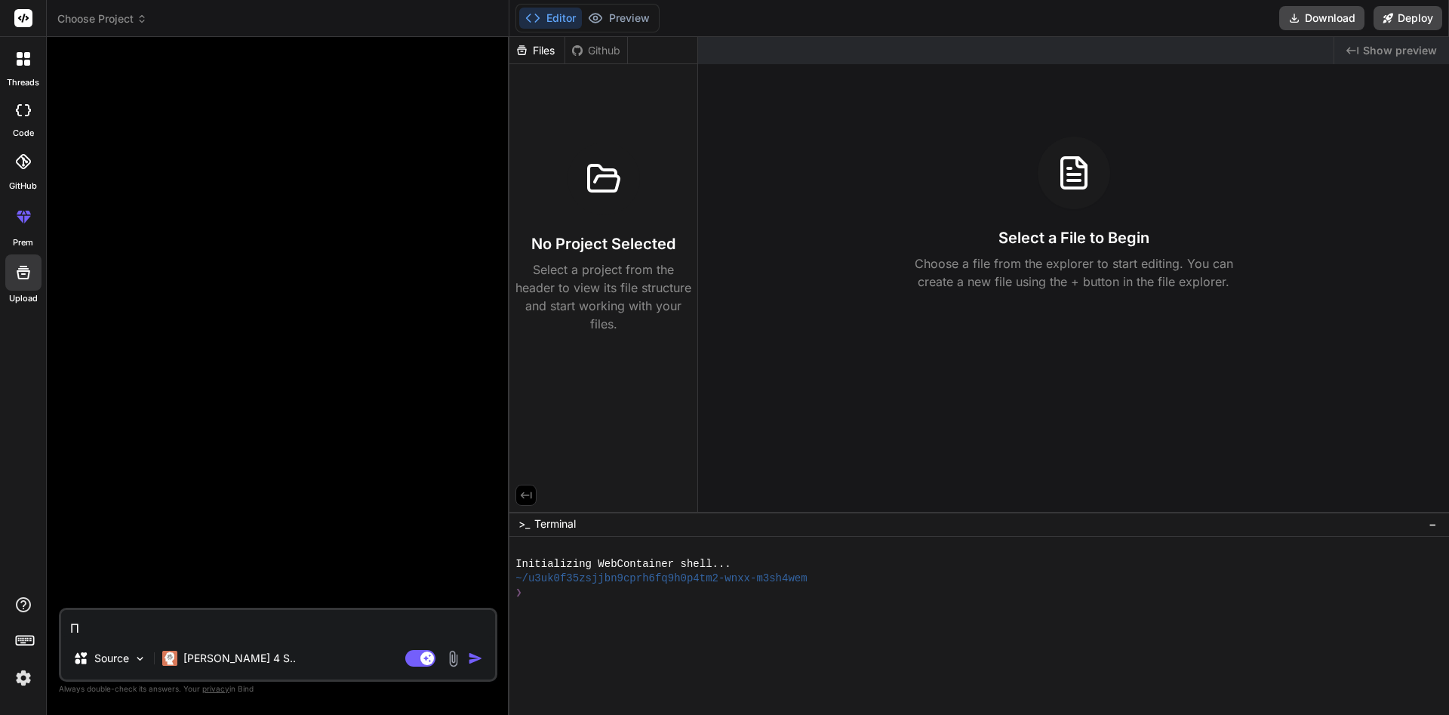
type textarea "x"
type textarea "Пож"
type textarea "x"
type textarea "Пожа"
type textarea "x"
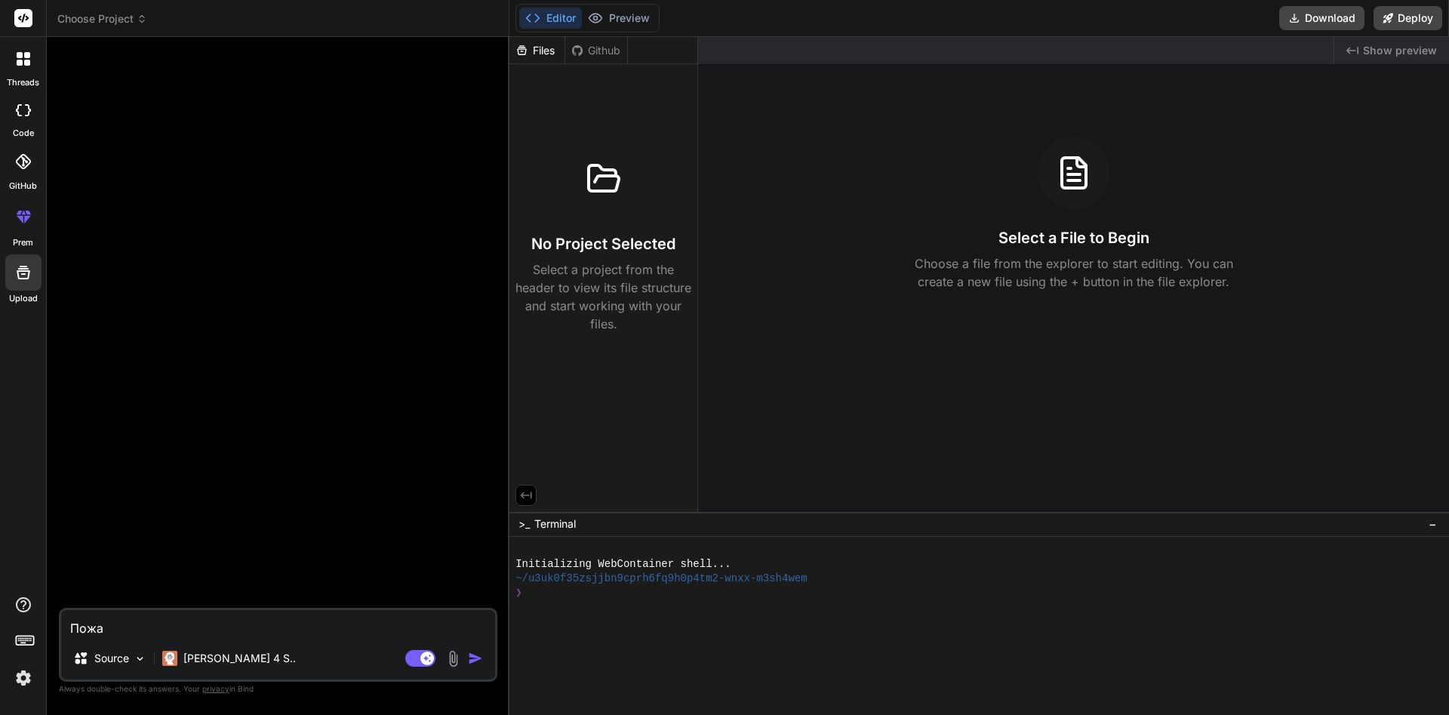
type textarea "Пожал"
type textarea "x"
type textarea "Пожалу"
type textarea "x"
type textarea "Пожалуй"
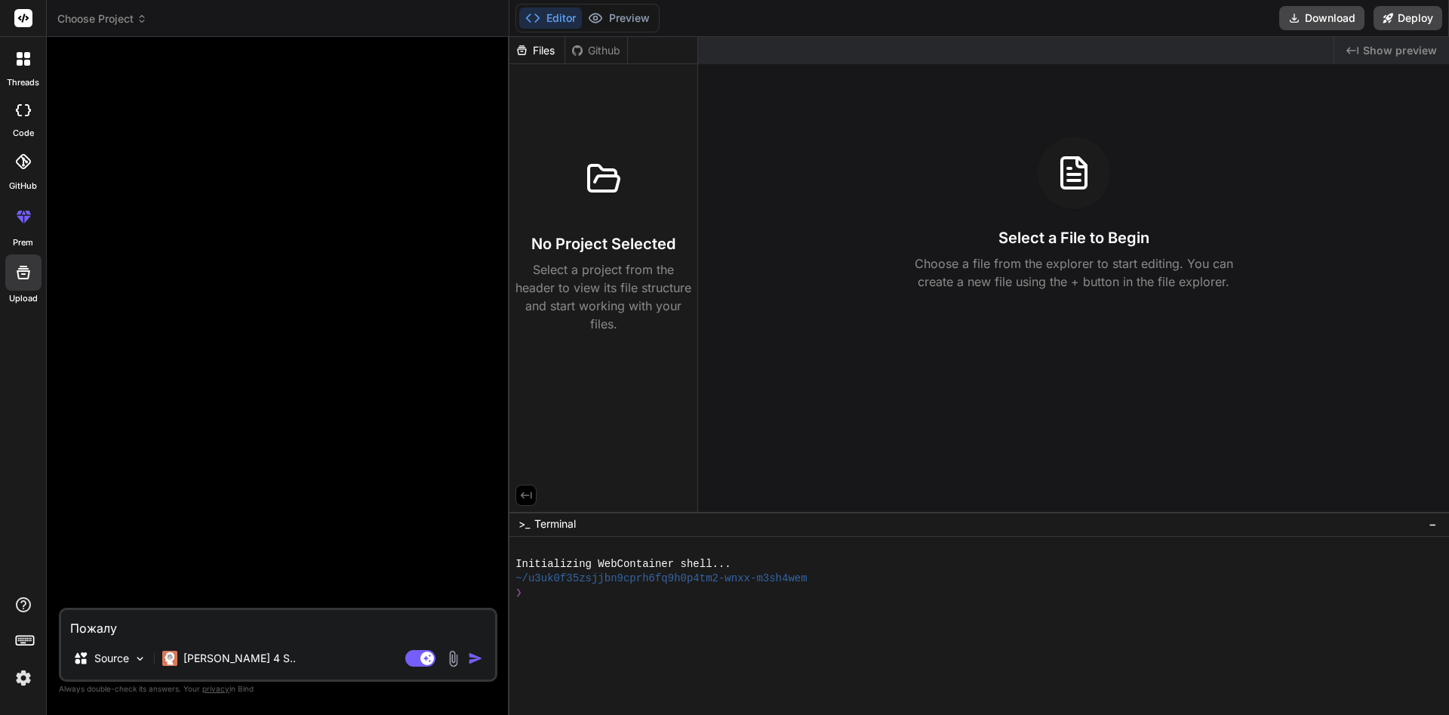
type textarea "x"
type textarea "Пожалуйс"
type textarea "x"
type textarea "Пожалуйст"
type textarea "x"
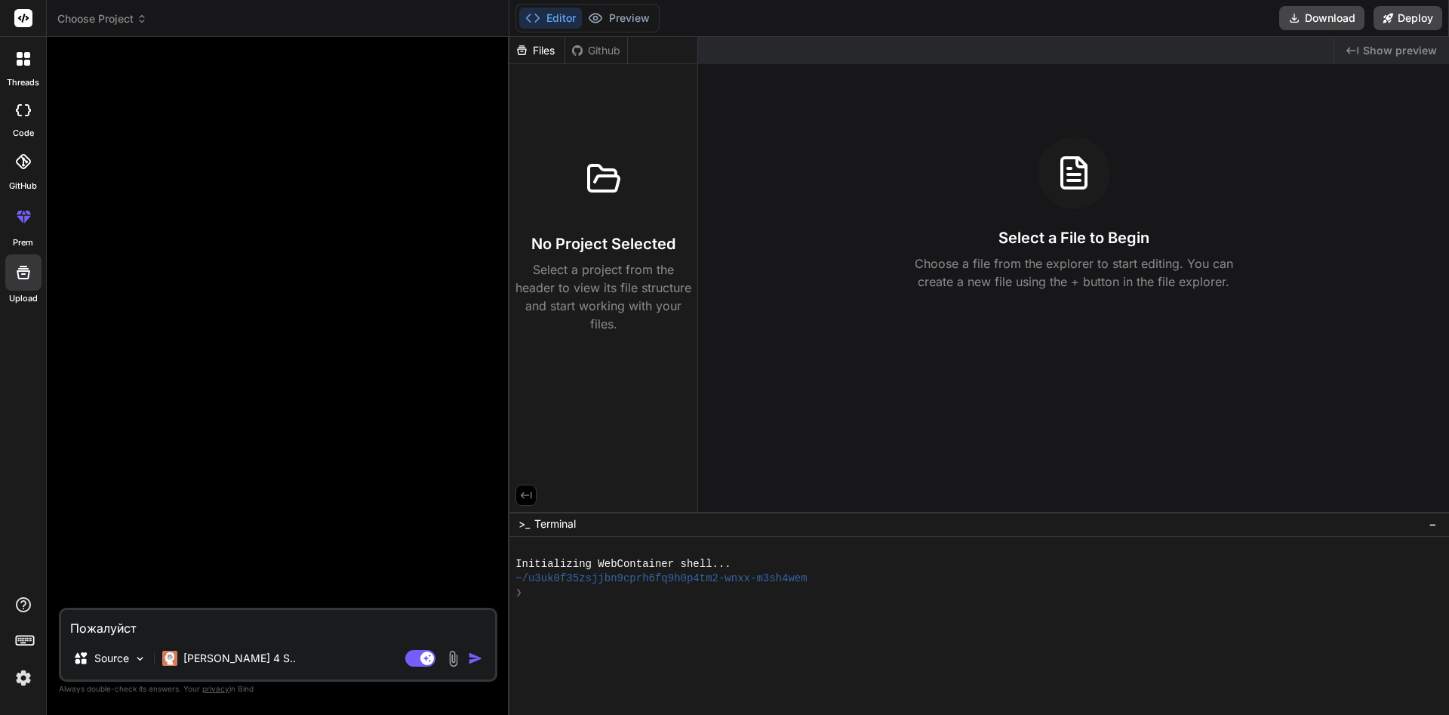
type textarea "Пожалуйста"
type textarea "x"
type textarea "Пожалуйста"
type textarea "x"
type textarea "Пожалуйста п"
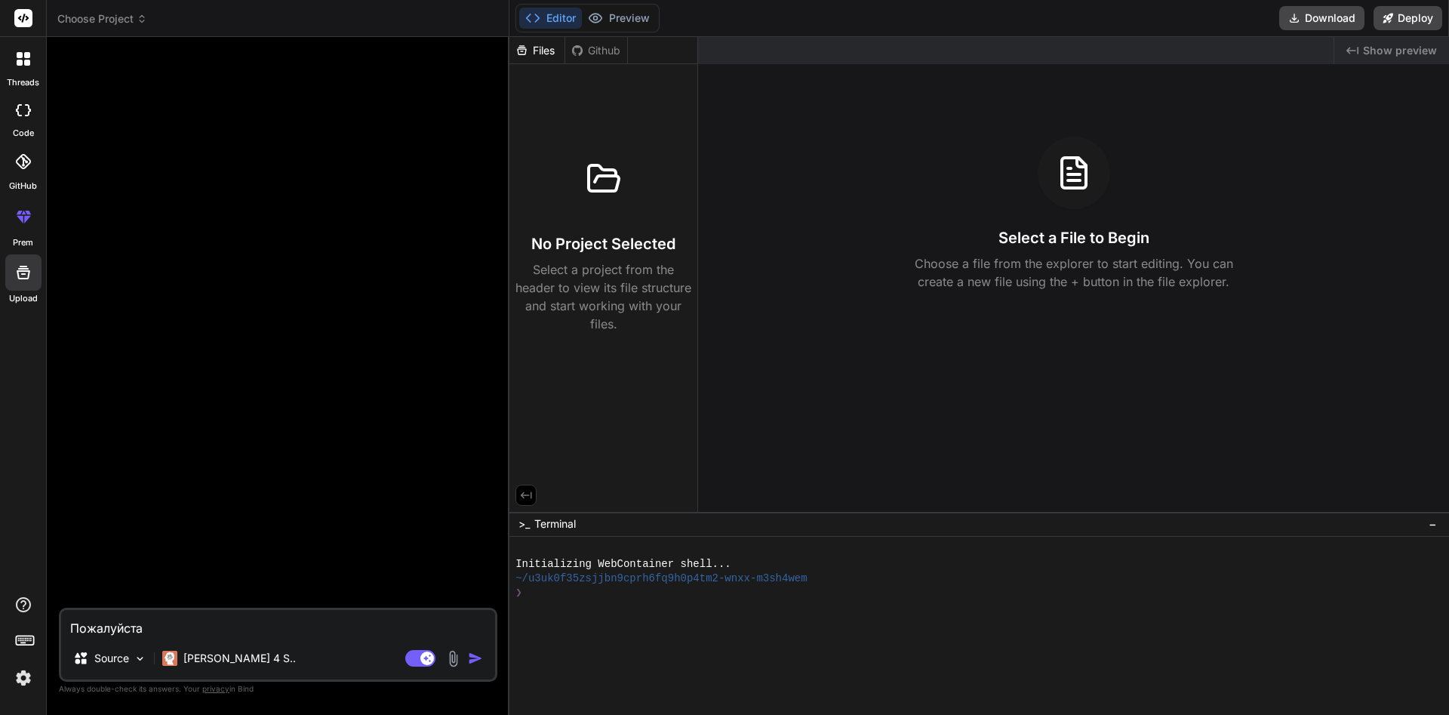
type textarea "x"
type textarea "Пожалуйста пр"
type textarea "x"
type textarea "Пожалуйста про"
type textarea "x"
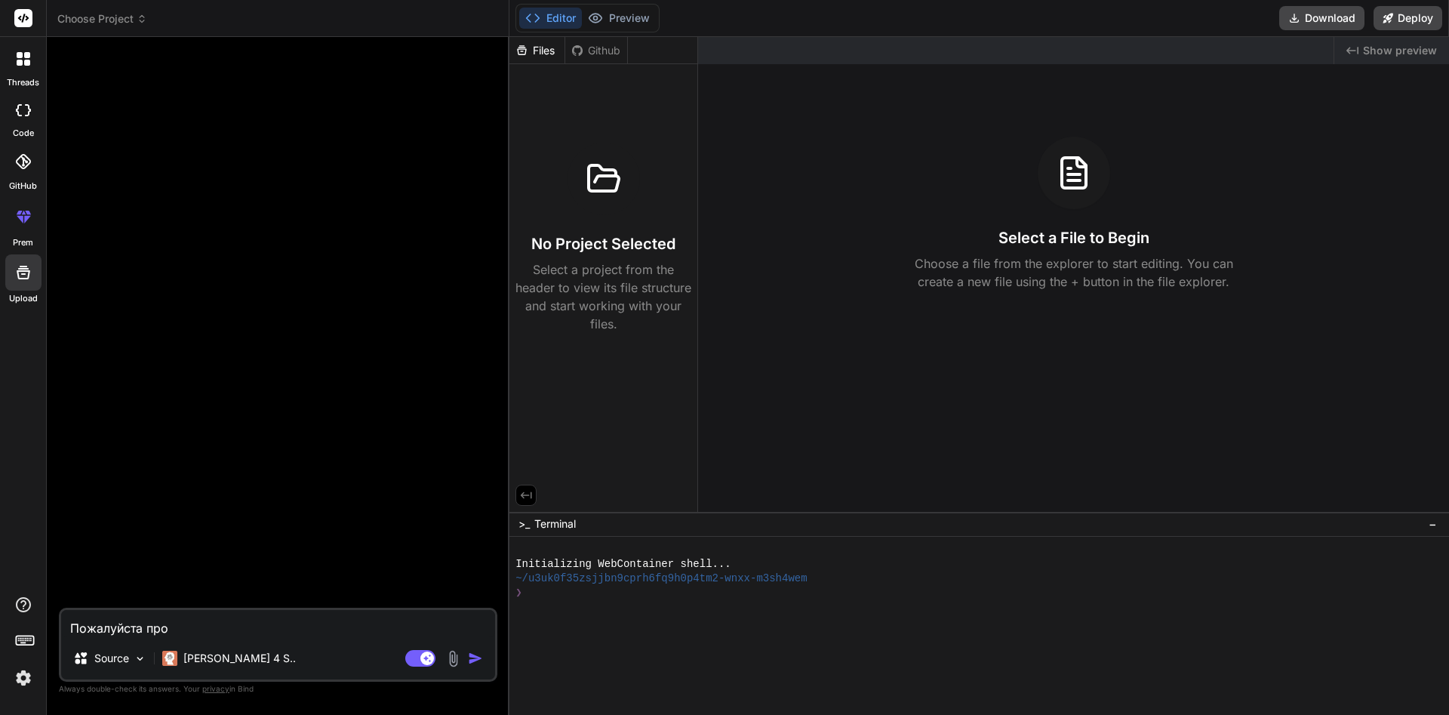
type textarea "Пожалуйста прос"
type textarea "x"
type textarea "Пожалуйста просм"
type textarea "x"
type textarea "Пожалуйста просмо"
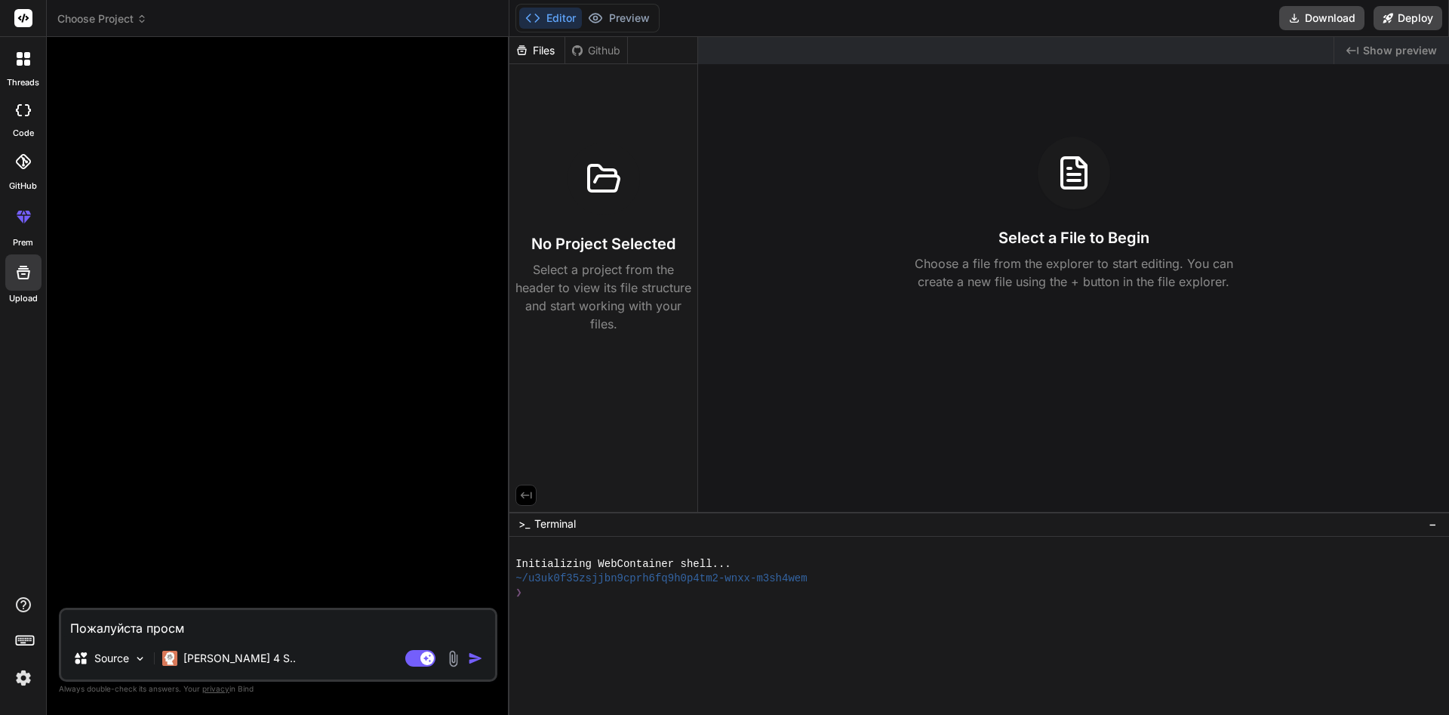
type textarea "x"
type textarea "Пожалуйста просмот"
type textarea "x"
type textarea "Пожалуйста просмотр"
type textarea "x"
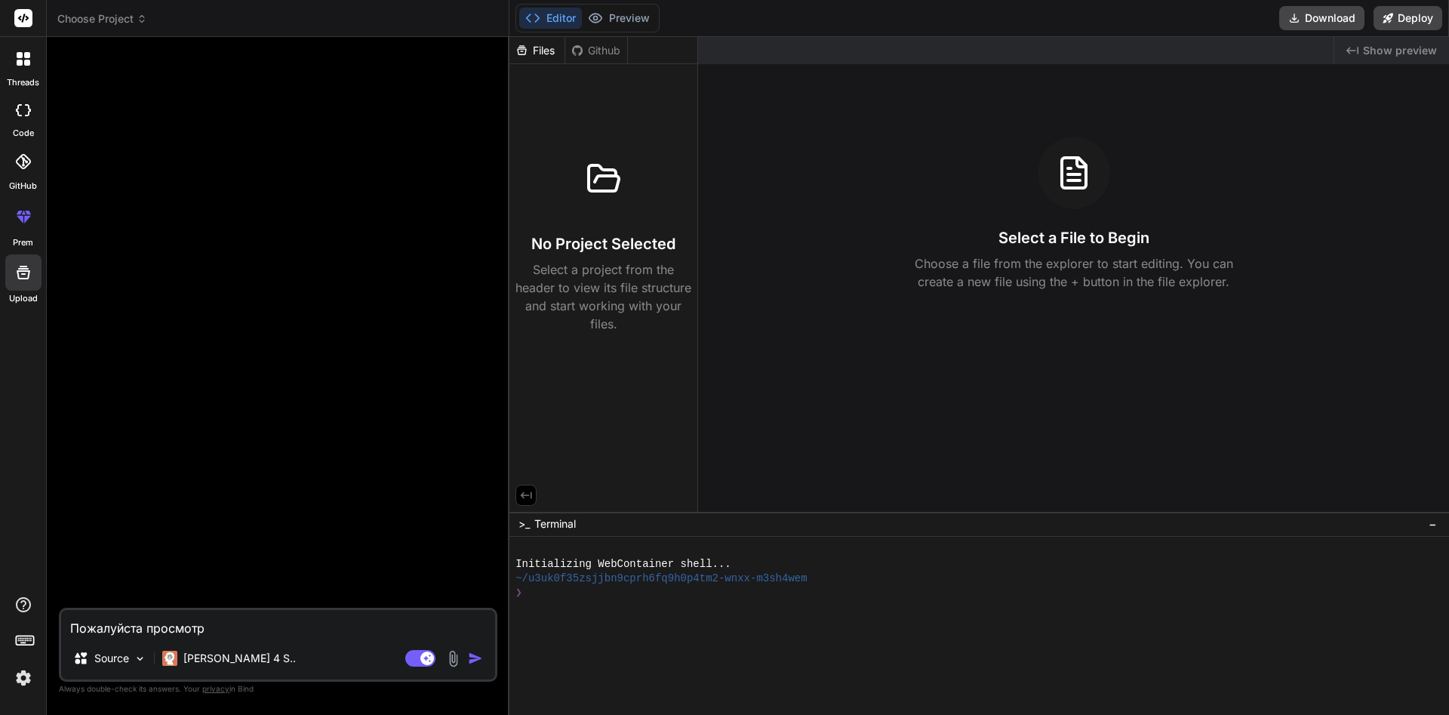
type textarea "Пожалуйста просмотри"
type textarea "x"
type textarea "Пожалуйста просмотри"
type textarea "x"
type textarea "Пожалуйста просмотри к"
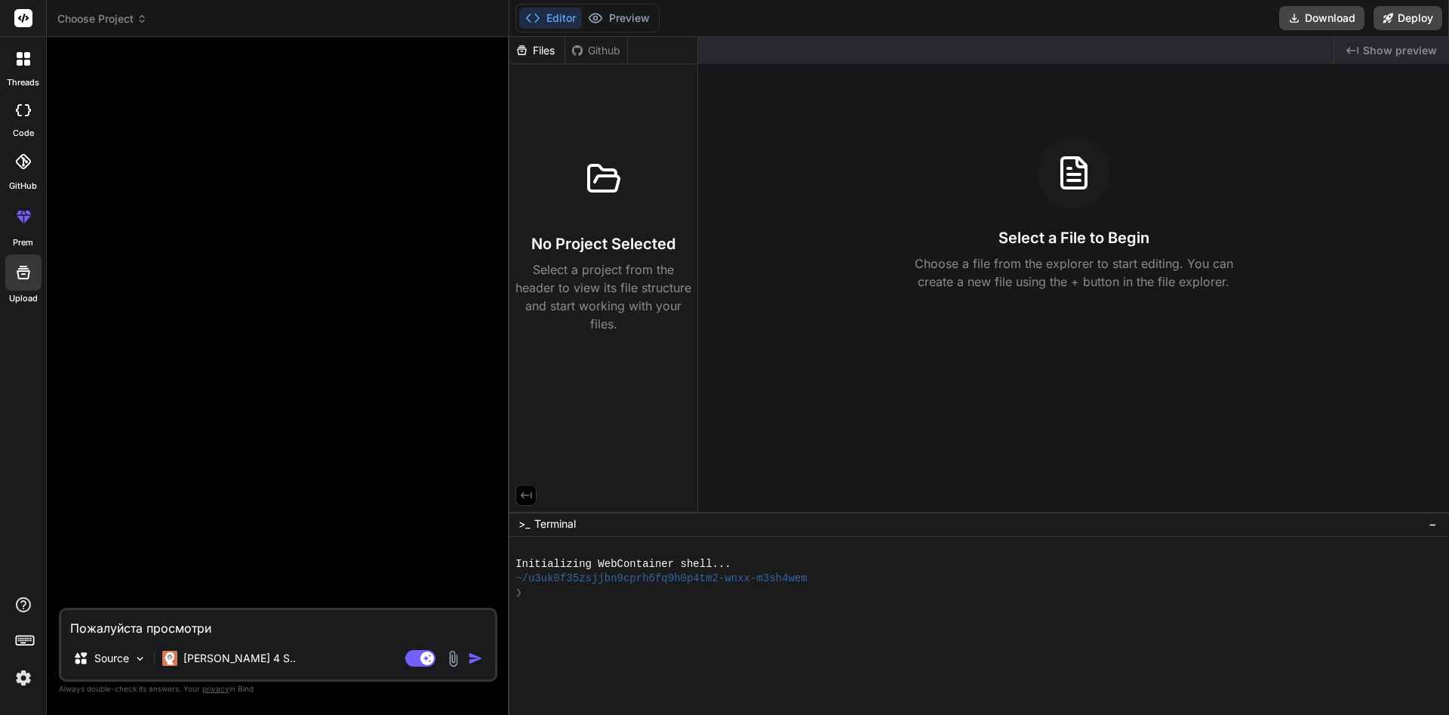
type textarea "x"
type textarea "Пожалуйста просмотри ко"
type textarea "x"
type textarea "Пожалуйста просмотри код"
type textarea "x"
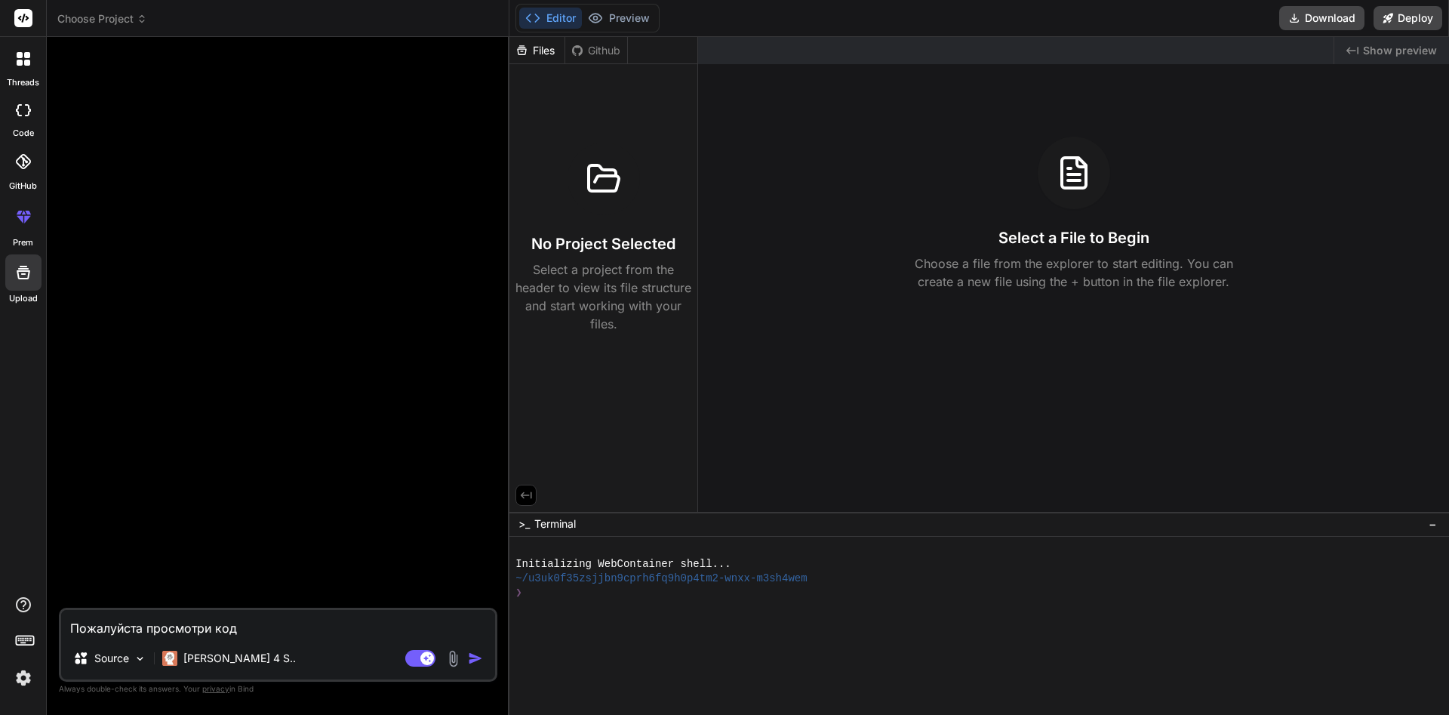
type textarea "Пожалуйста просмотри код"
type textarea "x"
type textarea "Пожалуйста просмотри код ф"
type textarea "x"
type textarea "Пожалуйста просмотри код фа"
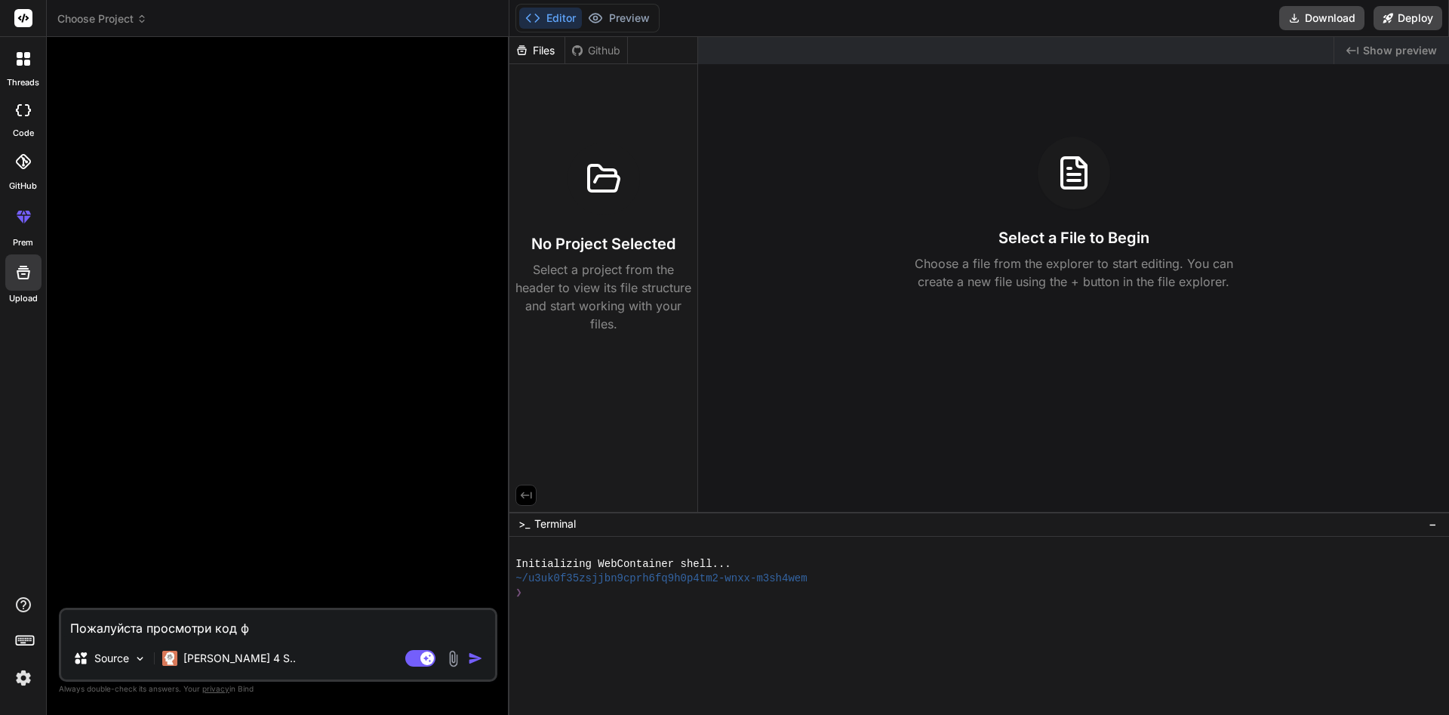
type textarea "x"
type textarea "Пожалуйста просмотри код ф"
type textarea "x"
type textarea "Пожалуйста просмотри код"
type textarea "x"
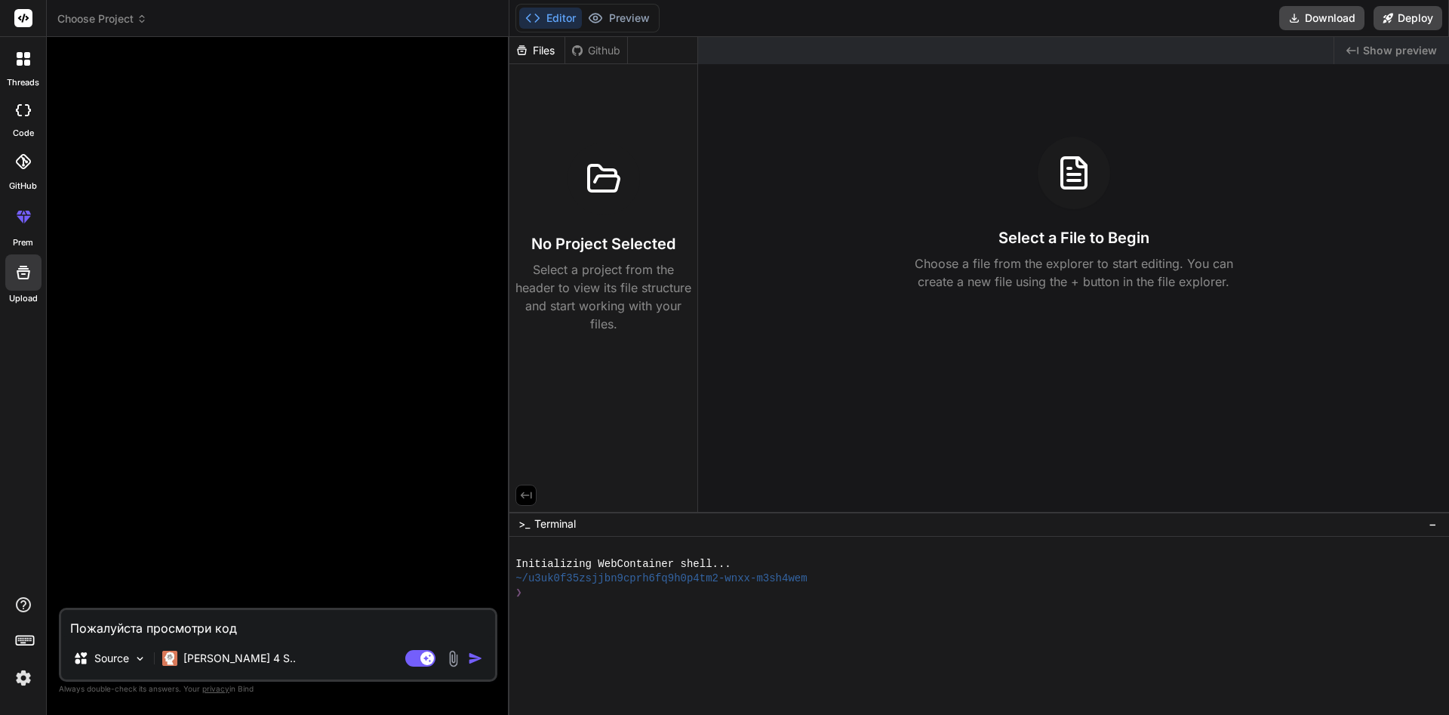
type textarea "Пожалуйста просмотри код с"
type textarea "x"
type textarea "Пожалуйста просмотри код ск"
type textarea "x"
type textarea "Пожалуйста просмотри код скр"
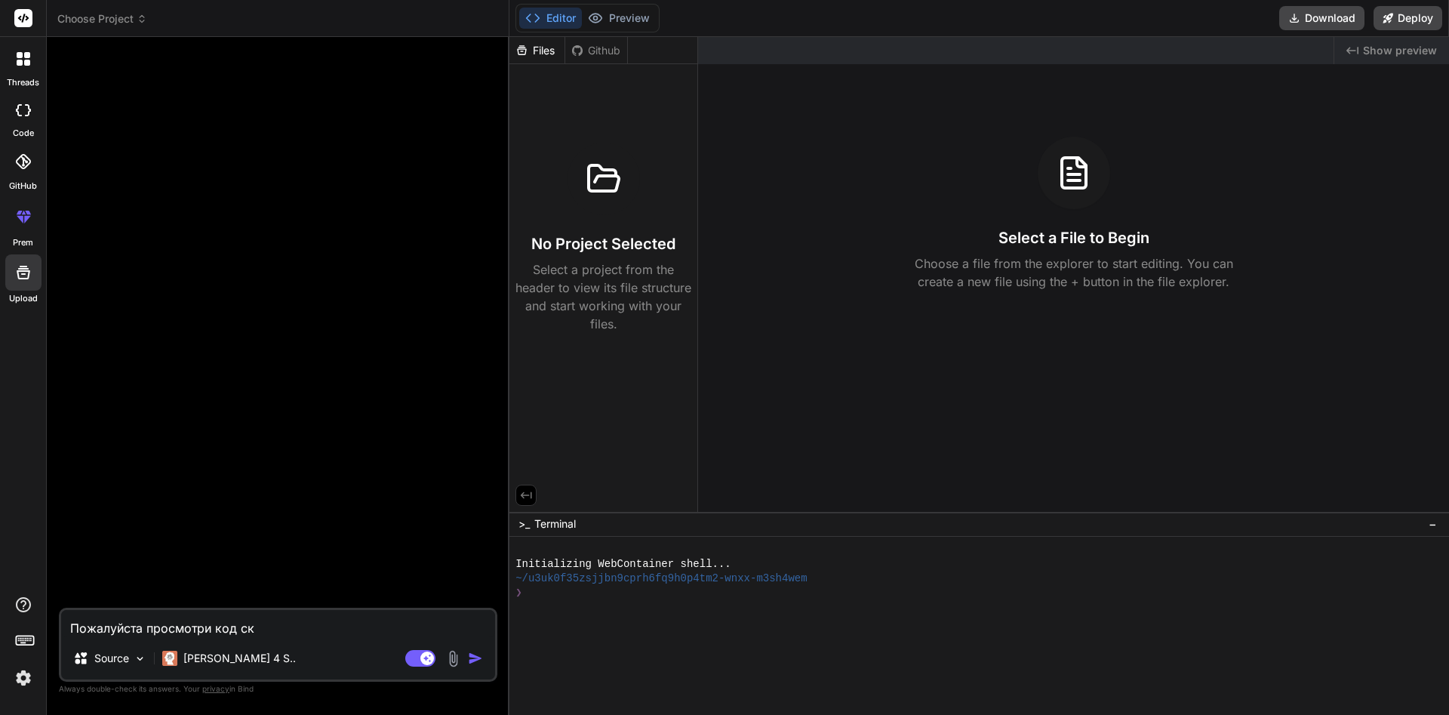
type textarea "x"
type textarea "Пожалуйста просмотри код скри"
type textarea "x"
type textarea "Пожалуйста просмотри код скрип"
type textarea "x"
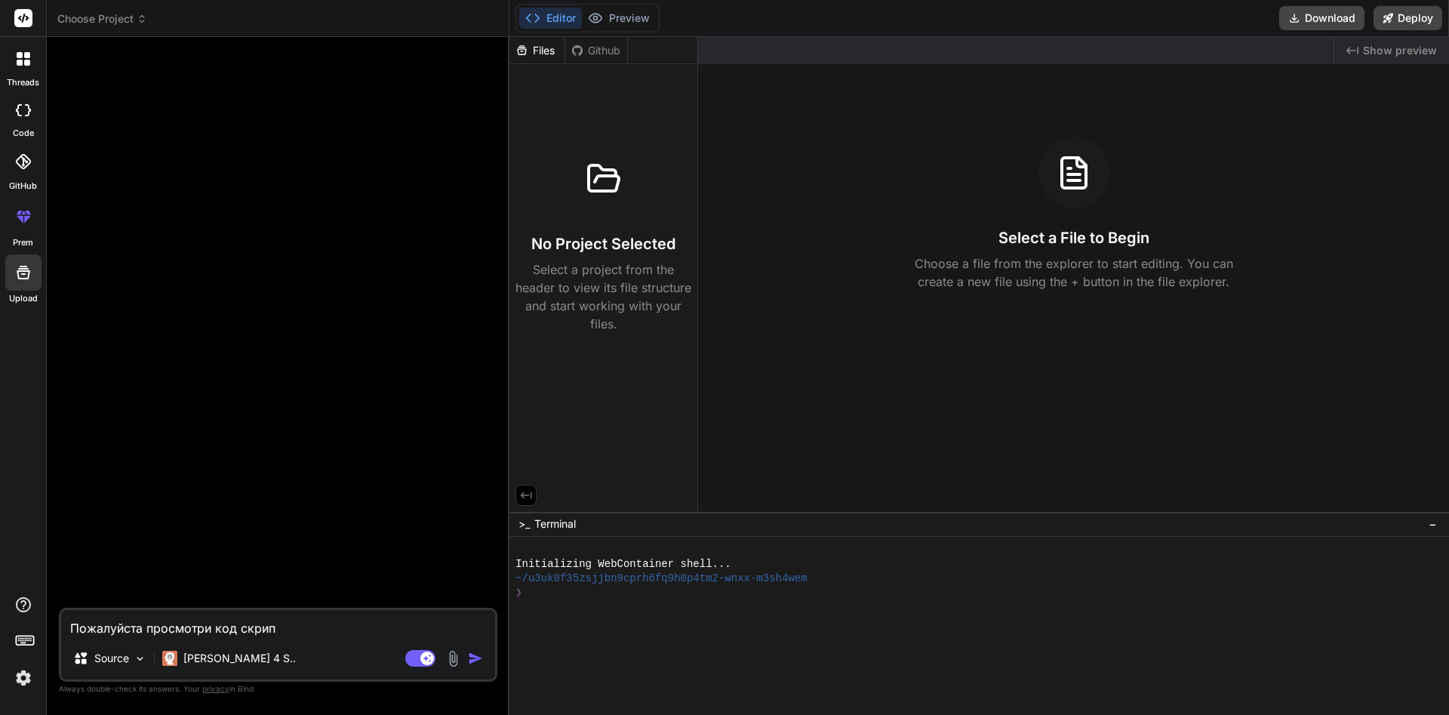
type textarea "Пожалуйста просмотри код скрипт"
type textarea "x"
type textarea "Пожалуйста просмотри код скрипты"
type textarea "x"
type textarea "Пожалуйста просмотри код скрипты."
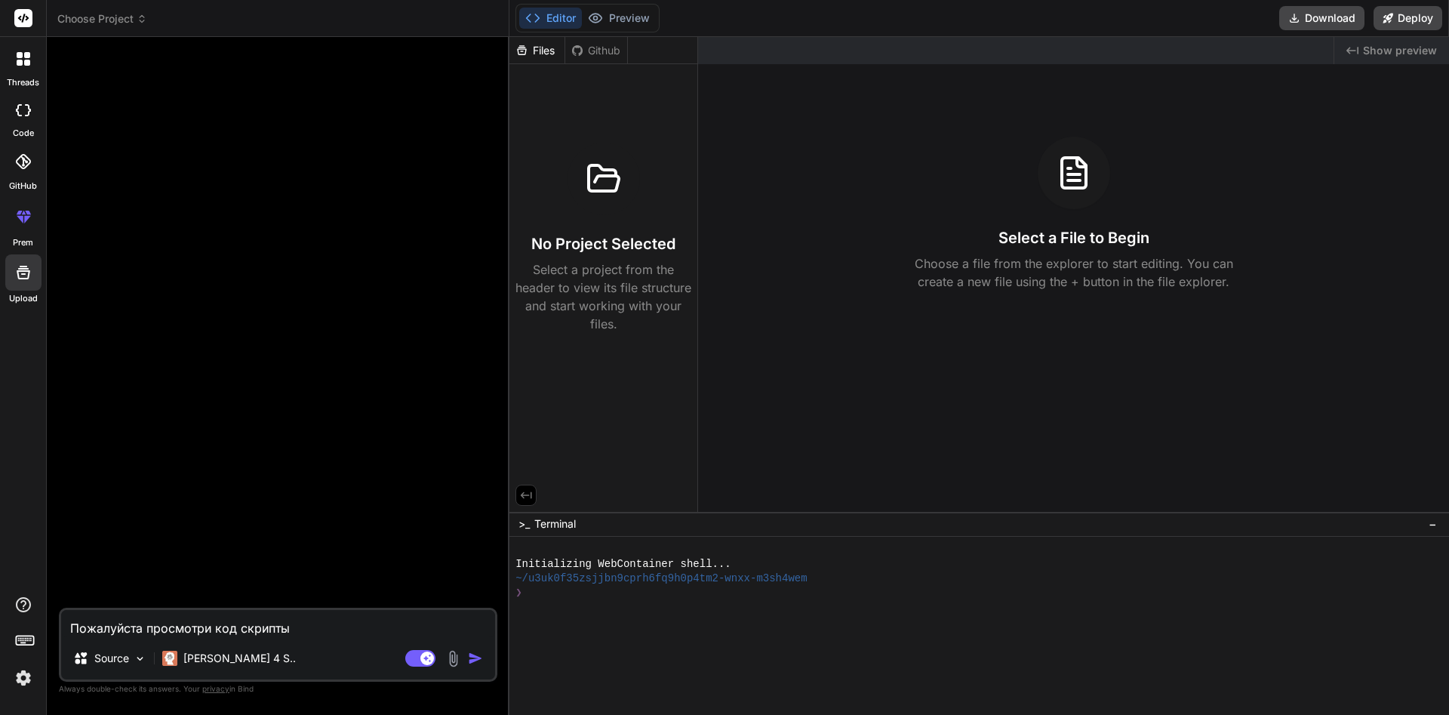
type textarea "x"
type textarea "Пожалуйста просмотри код скрипты."
type textarea "x"
type textarea "Пожалуйста просмотри код скрипты."
type textarea "x"
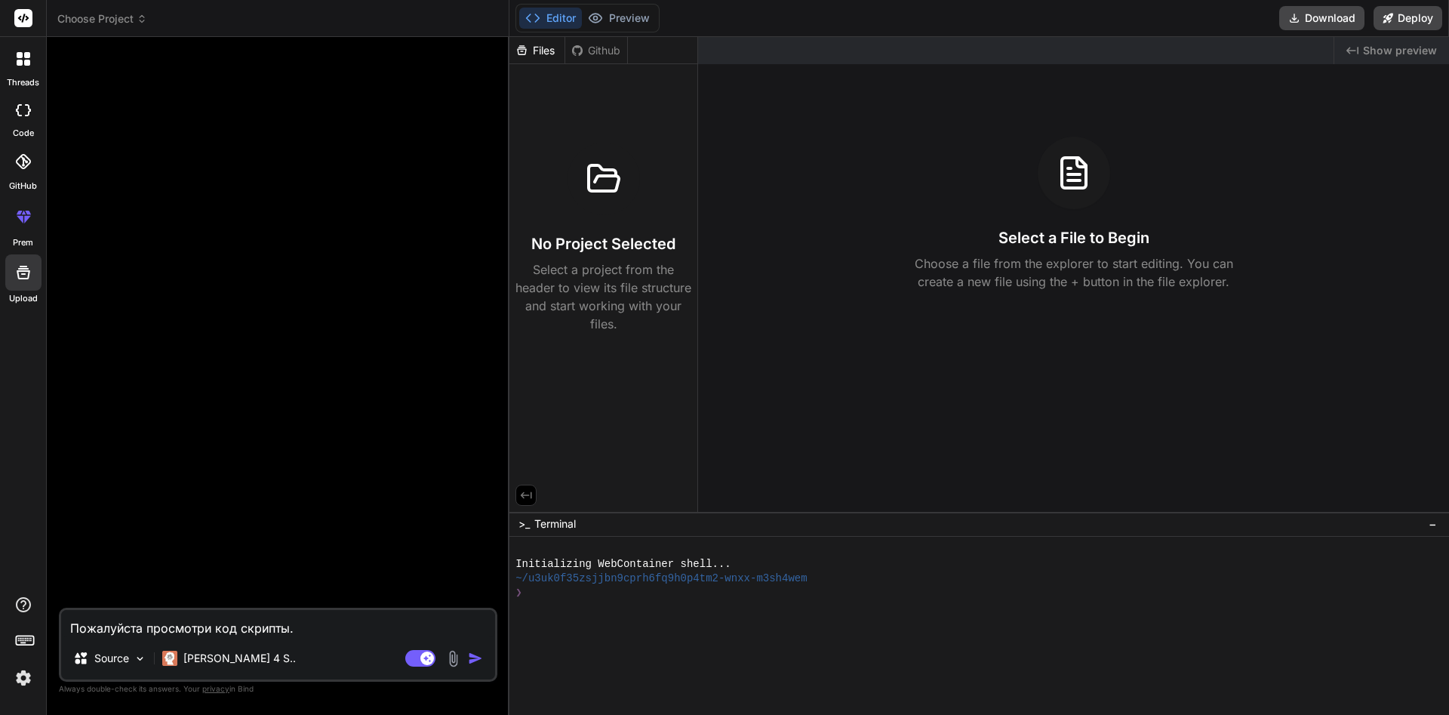
type textarea "Пожалуйста просмотри код скрипты"
type textarea "x"
type textarea "Пожалуйста просмотри код скрипт"
type textarea "x"
type textarea "Пожалуйста просмотри код скрипта"
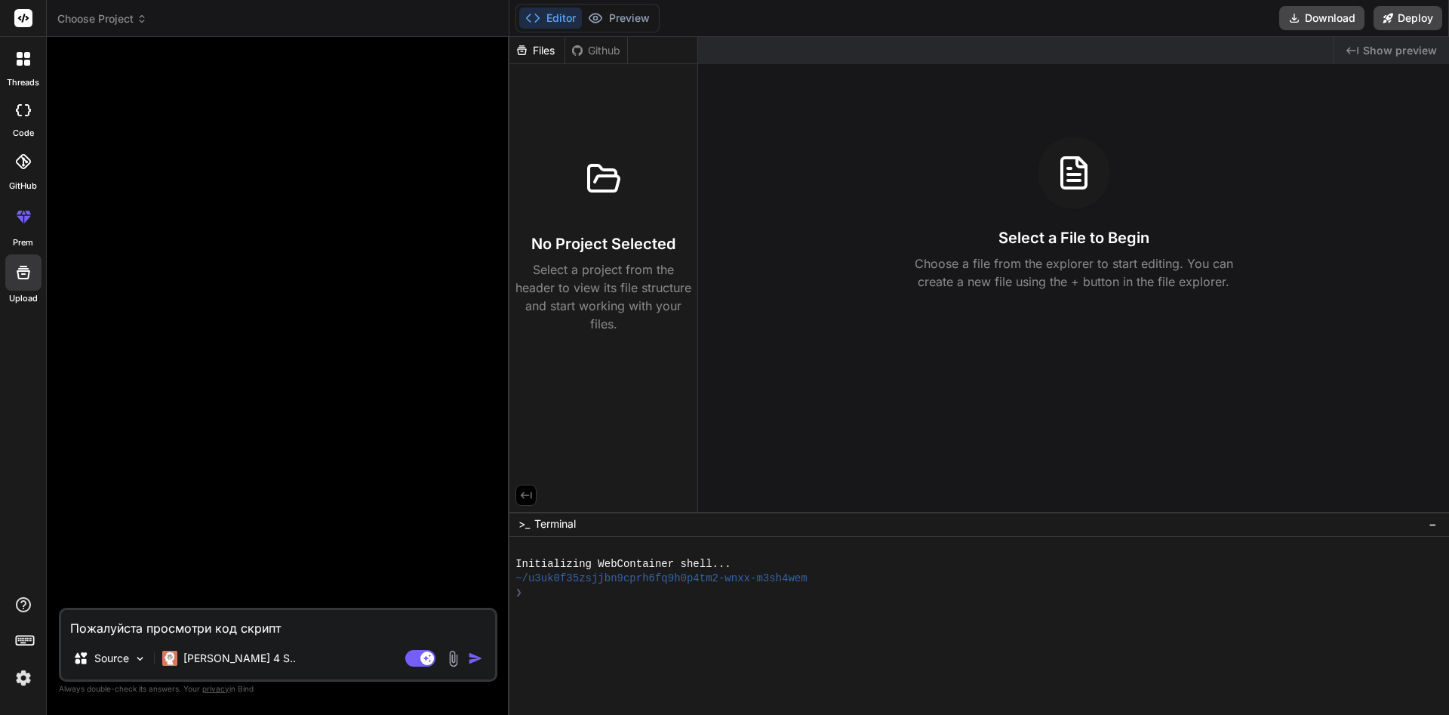
type textarea "x"
type textarea "Пожалуйста просмотри код скрипта."
type textarea "x"
type textarea "Пожалуйста просмотри код скрипта."
type textarea "x"
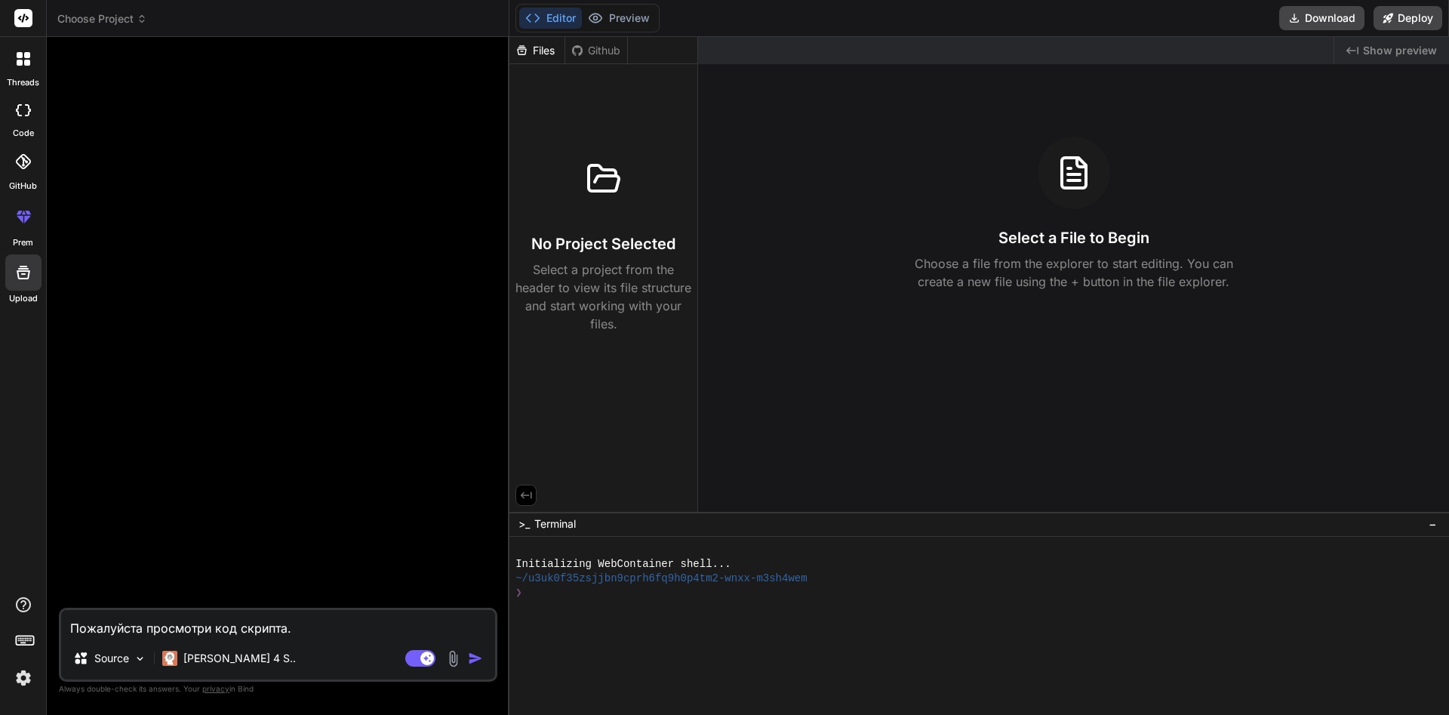
type textarea "Пожалуйста просмотри код скрипта. И"
type textarea "x"
type textarea "Пожалуйста просмотри код скрипта. Из"
type textarea "x"
type textarea "Пожалуйста просмотри код скрипта. Изв"
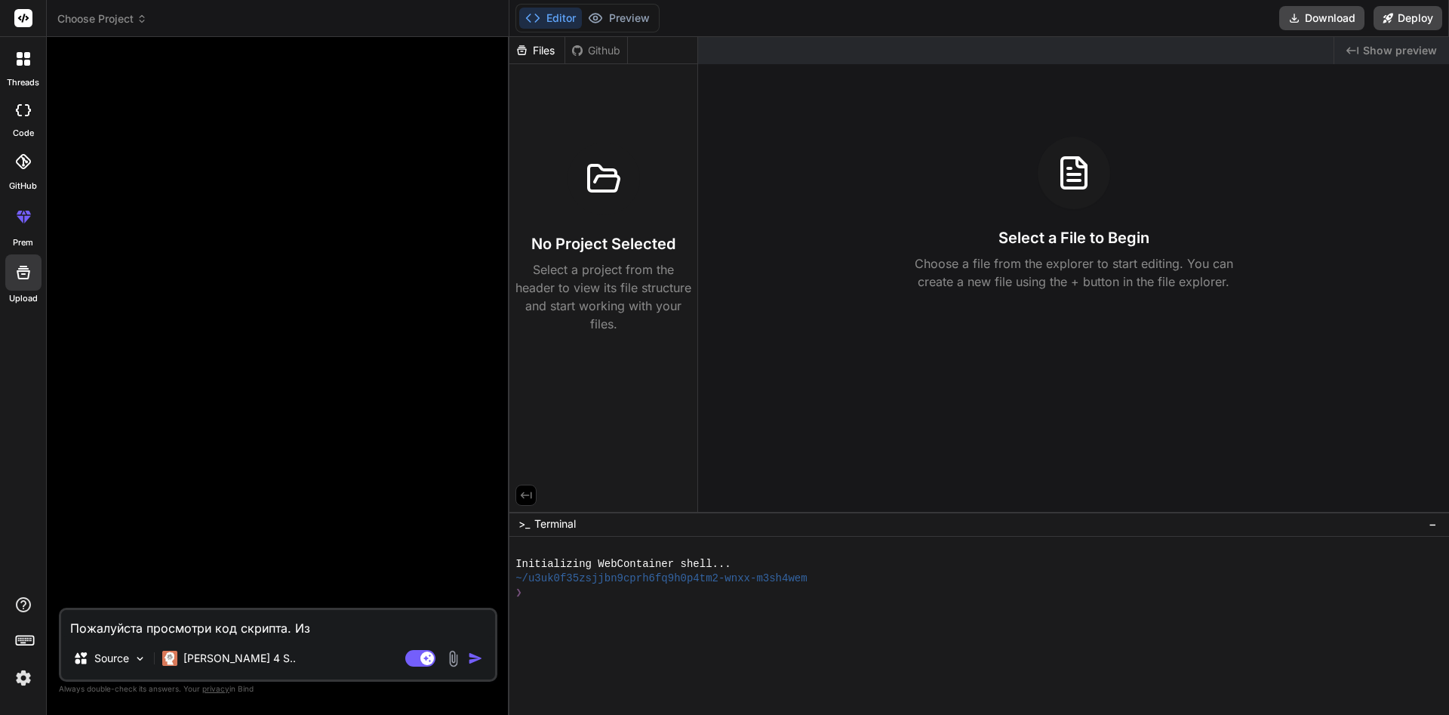
type textarea "x"
type textarea "Пожалуйста просмотри код скрипта. Изве"
type textarea "x"
type textarea "Пожалуйста просмотри код скрипта. [GEOGRAPHIC_DATA]"
type textarea "x"
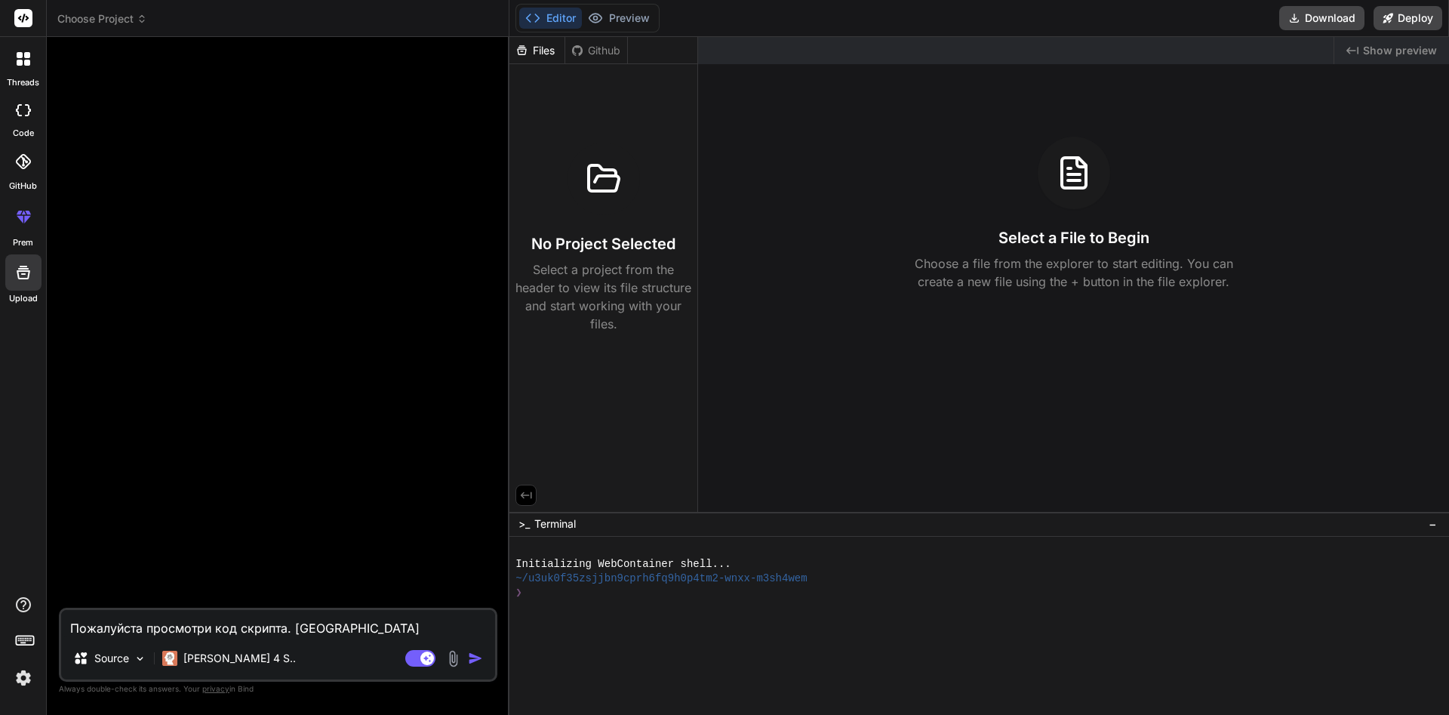
type textarea "Пожалуйста просмотри код скрипта. Извест"
type textarea "x"
type textarea "Пожалуйста просмотри код скрипта. Известн"
type textarea "x"
type textarea "Пожалуйста просмотри код скрипта. Известны"
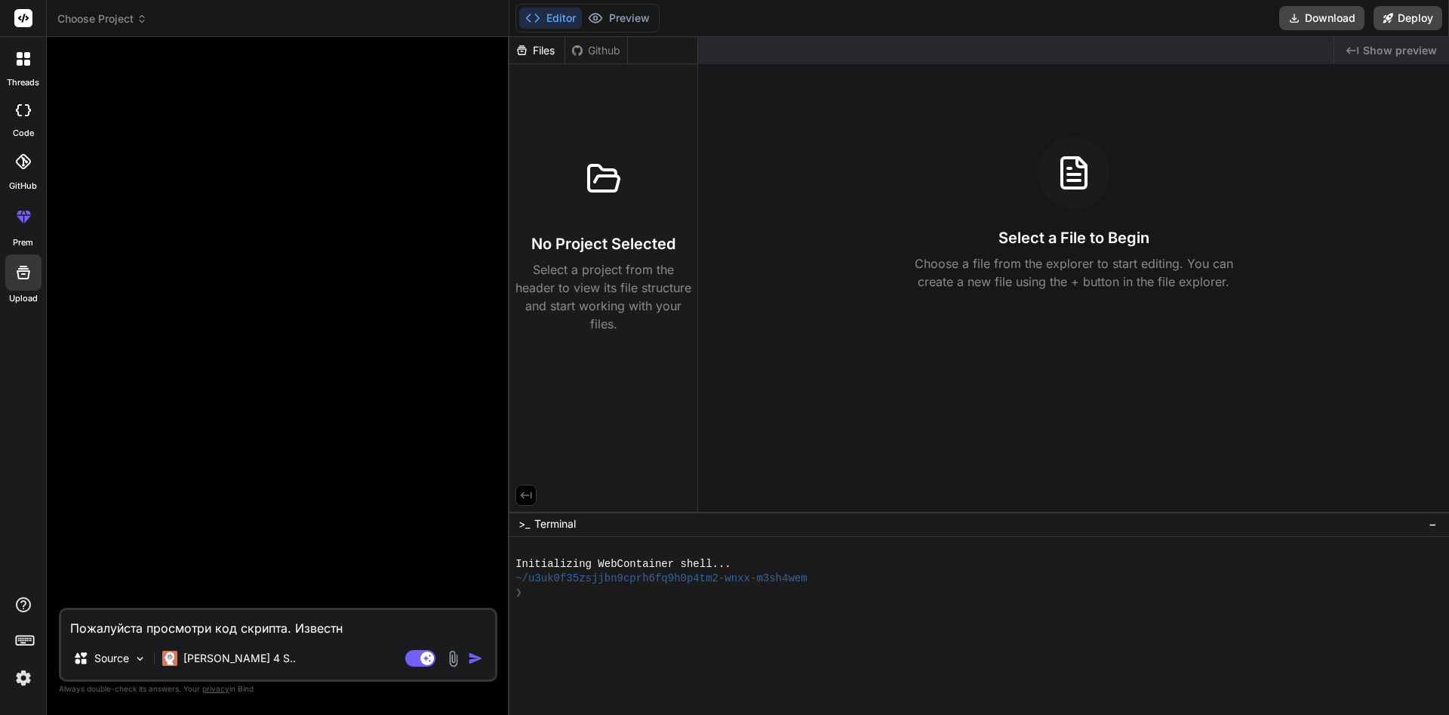
type textarea "x"
type textarea "Пожалуйста просмотри код скрипта. Известные"
type textarea "x"
type textarea "Пожалуйста просмотри код скрипта. Известные"
type textarea "x"
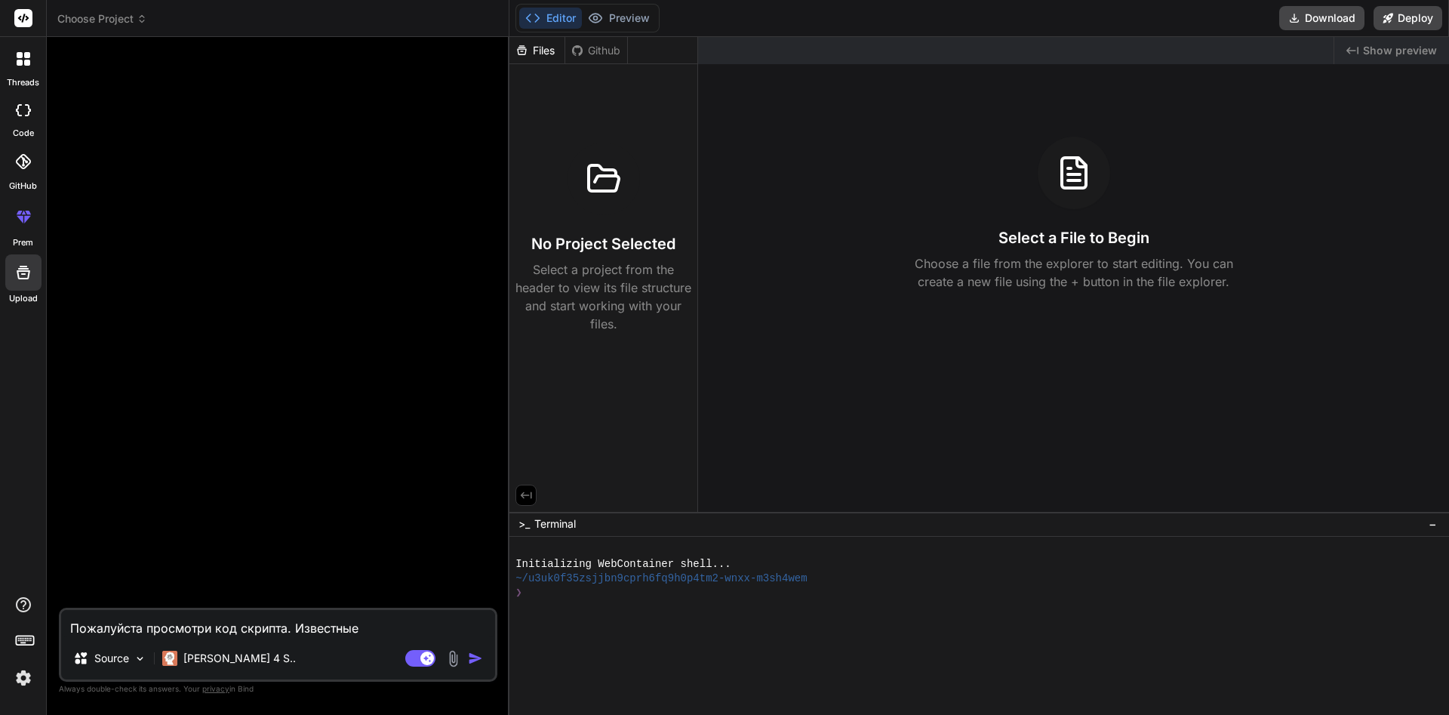
type textarea "Пожалуйста просмотри код скрипта. Известные о"
type textarea "x"
type textarea "Пожалуйста просмотри код скрипта. Известные ош"
type textarea "x"
type textarea "Пожалуйста просмотри код скрипта. Известные оши"
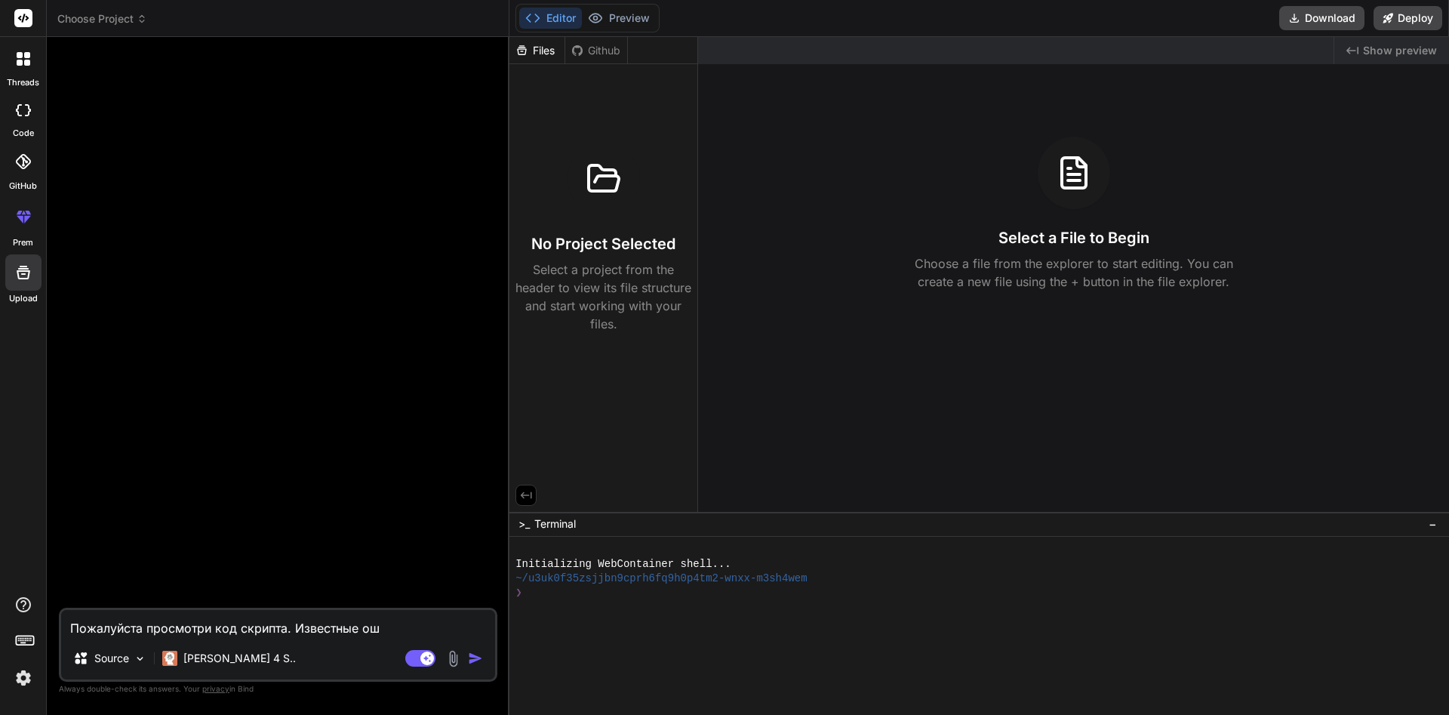
type textarea "x"
type textarea "Пожалуйста просмотри код скрипта. Известные ошиб"
type textarea "x"
type textarea "Пожалуйста просмотри код скрипта. Известные ошибк"
type textarea "x"
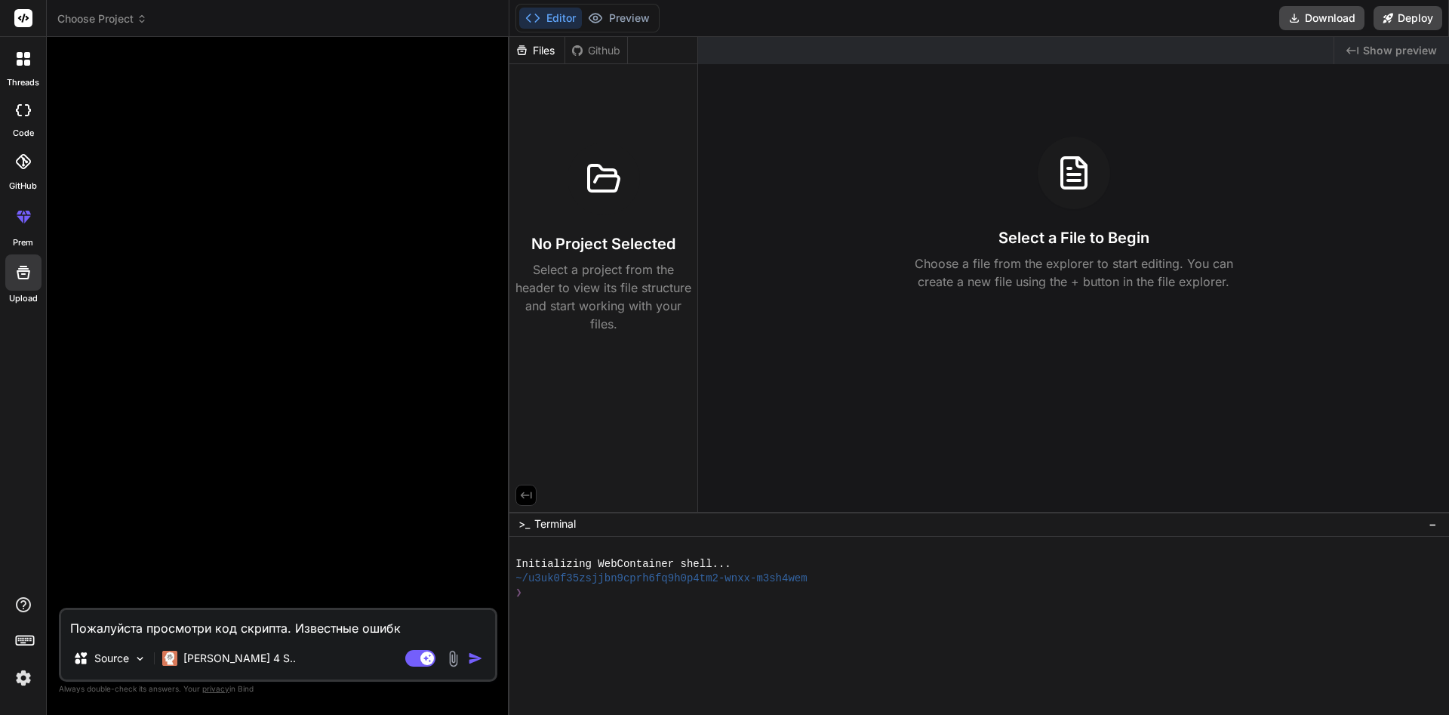
type textarea "Пожалуйста просмотри код скрипта. Известные ошибки"
type textarea "x"
type textarea "Пожалуйста просмотри код скрипта. Известные ошибки:"
type textarea "x"
type textarea "Пожалуйста просмотри код скрипта. Известные ошибки:"
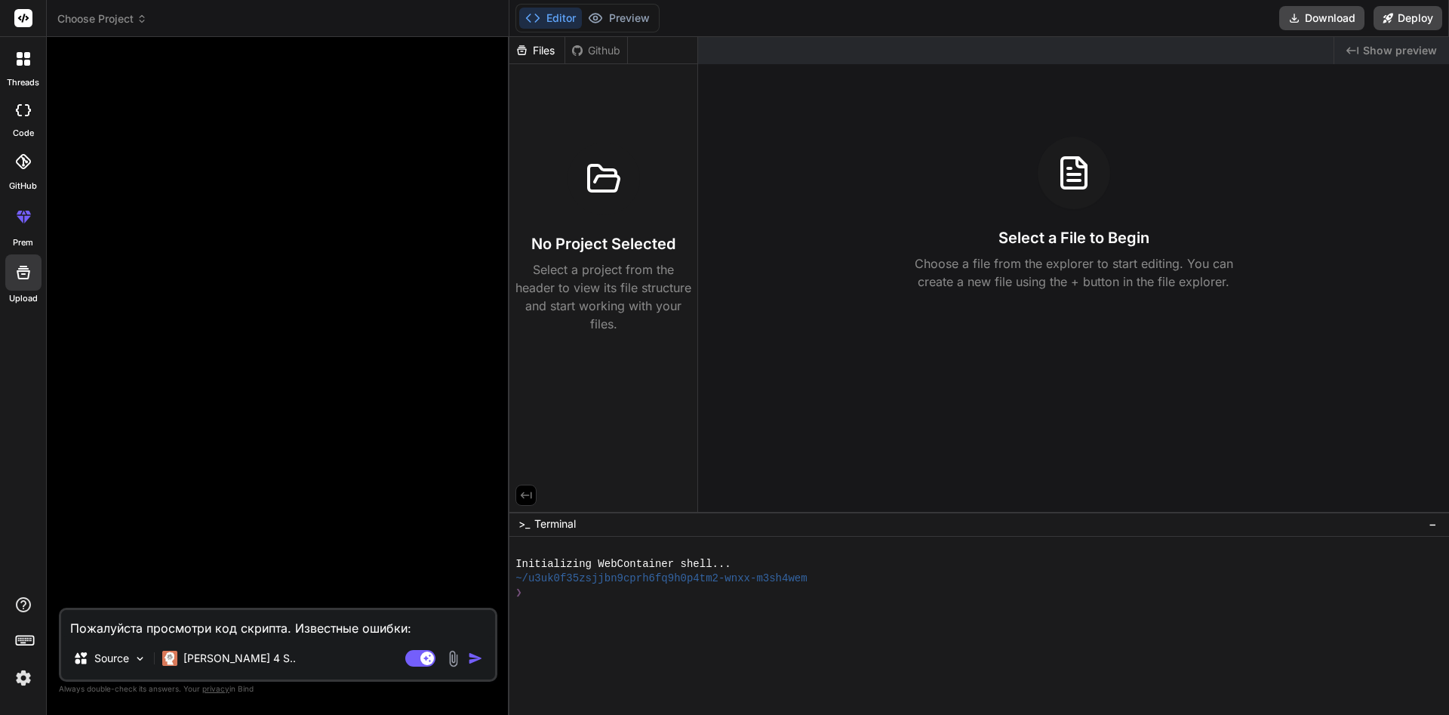
type textarea "x"
type textarea "Пожалуйста просмотри код скрипта. Известные ошибки: с"
type textarea "x"
type textarea "Пожалуйста просмотри код скрипта. Известные ошибки: ск"
type textarea "x"
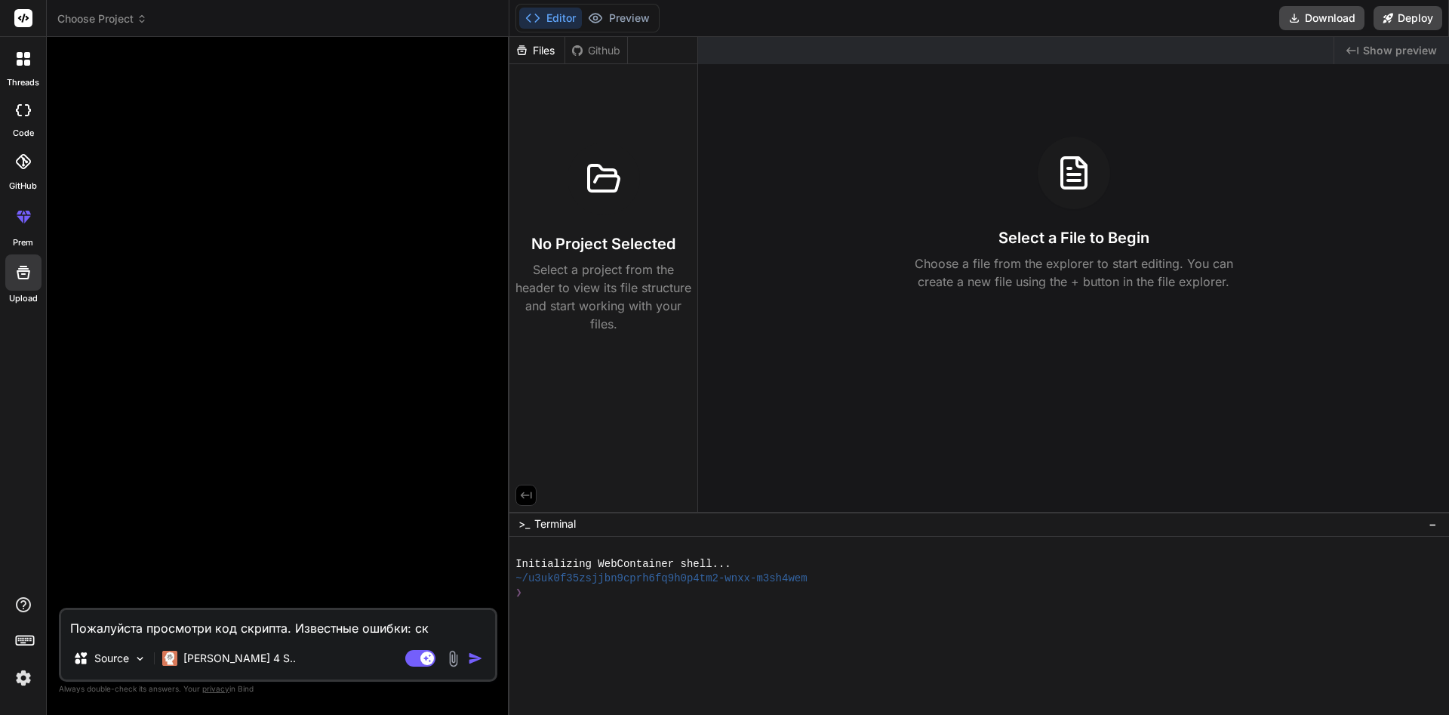
type textarea "Пожалуйста просмотри код скрипта. Известные ошибки: скр"
type textarea "x"
type textarea "Пожалуйста просмотри код скрипта. Известные ошибки: скри"
type textarea "x"
type textarea "Пожалуйста просмотри код скрипта. Известные ошибки: скрип"
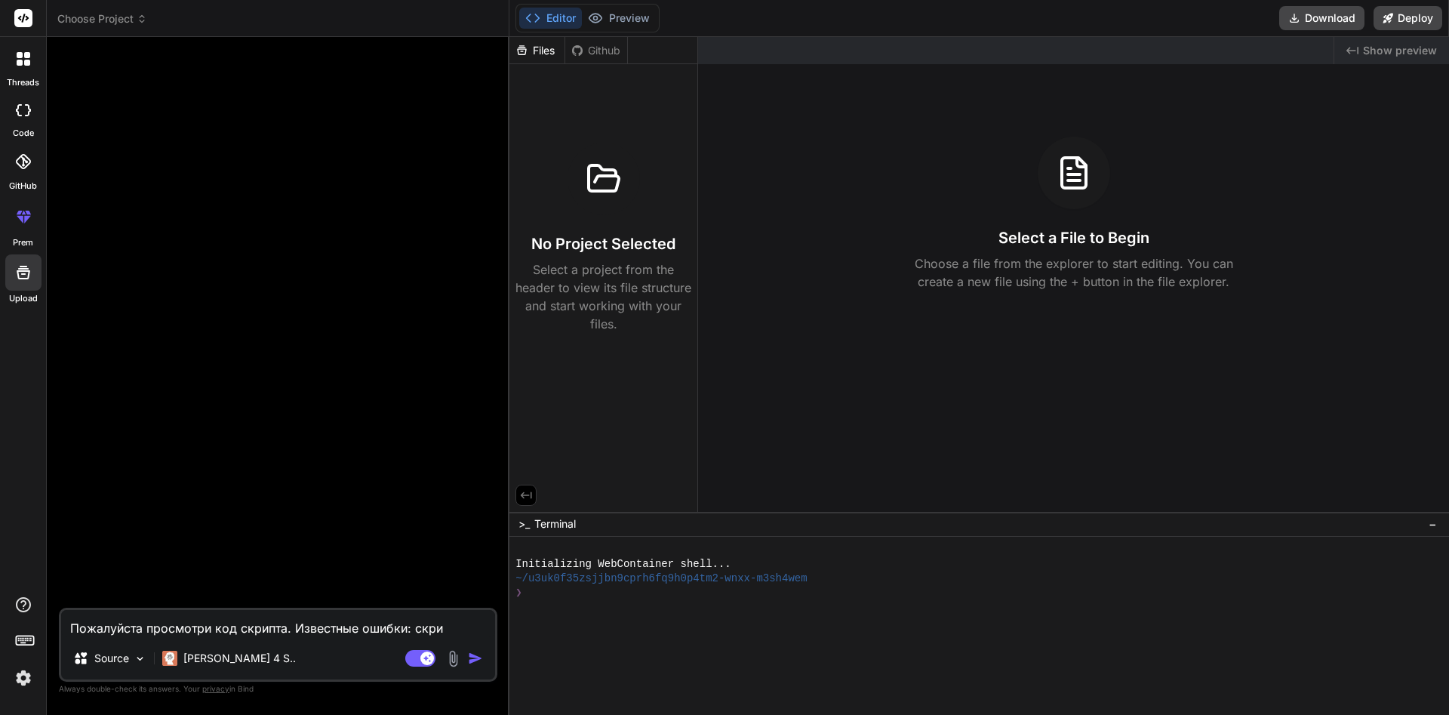
type textarea "x"
type textarea "Пожалуйста просмотри код скрипта. Известные ошибки: скрипт"
type textarea "x"
type textarea "Пожалуйста просмотри код скрипта. Известные ошибки: скрипт"
type textarea "x"
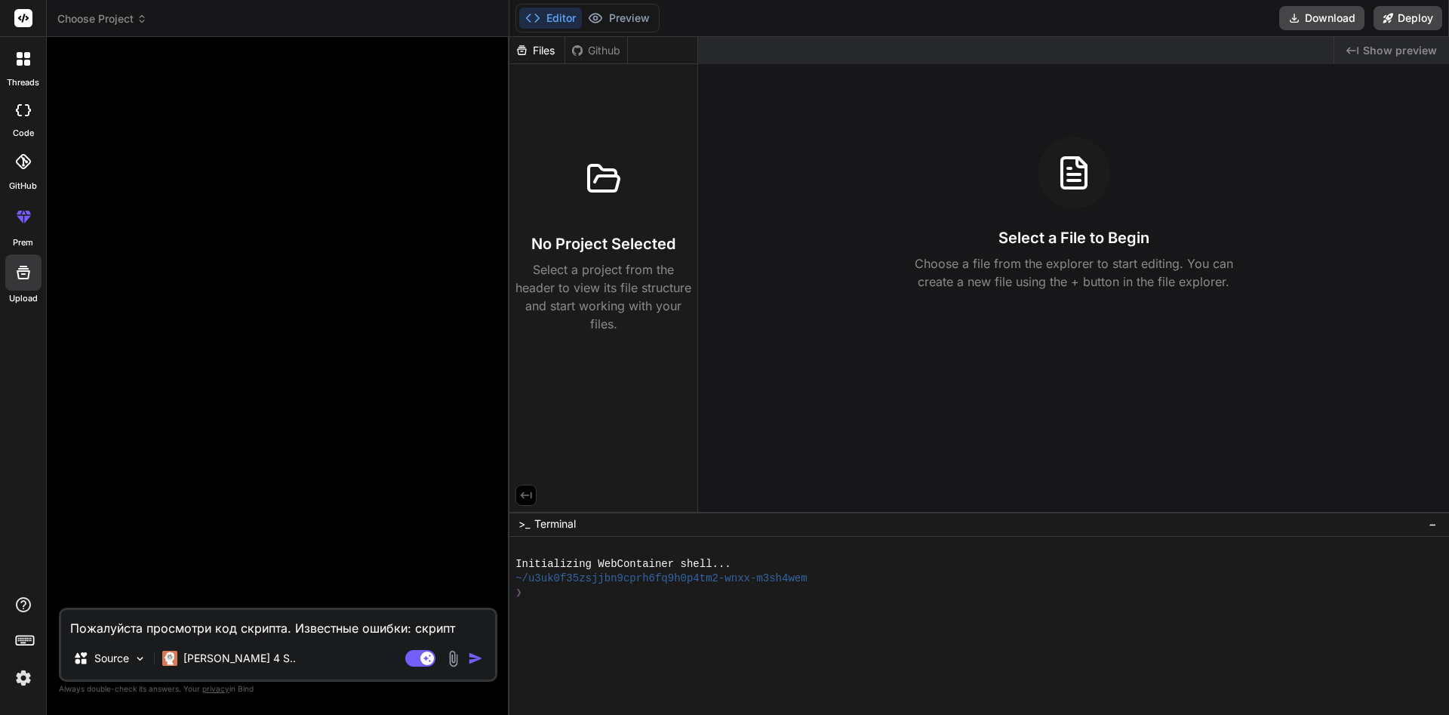
type textarea "Пожалуйста просмотри код скрипта. Известные ошибки: скрипт и"
type textarea "x"
type textarea "Пожалуйста просмотри код скрипта. Известные ошибки: скрипт из"
type textarea "x"
type textarea "Пожалуйста просмотри код скрипта. Известные ошибки: скрипт изб"
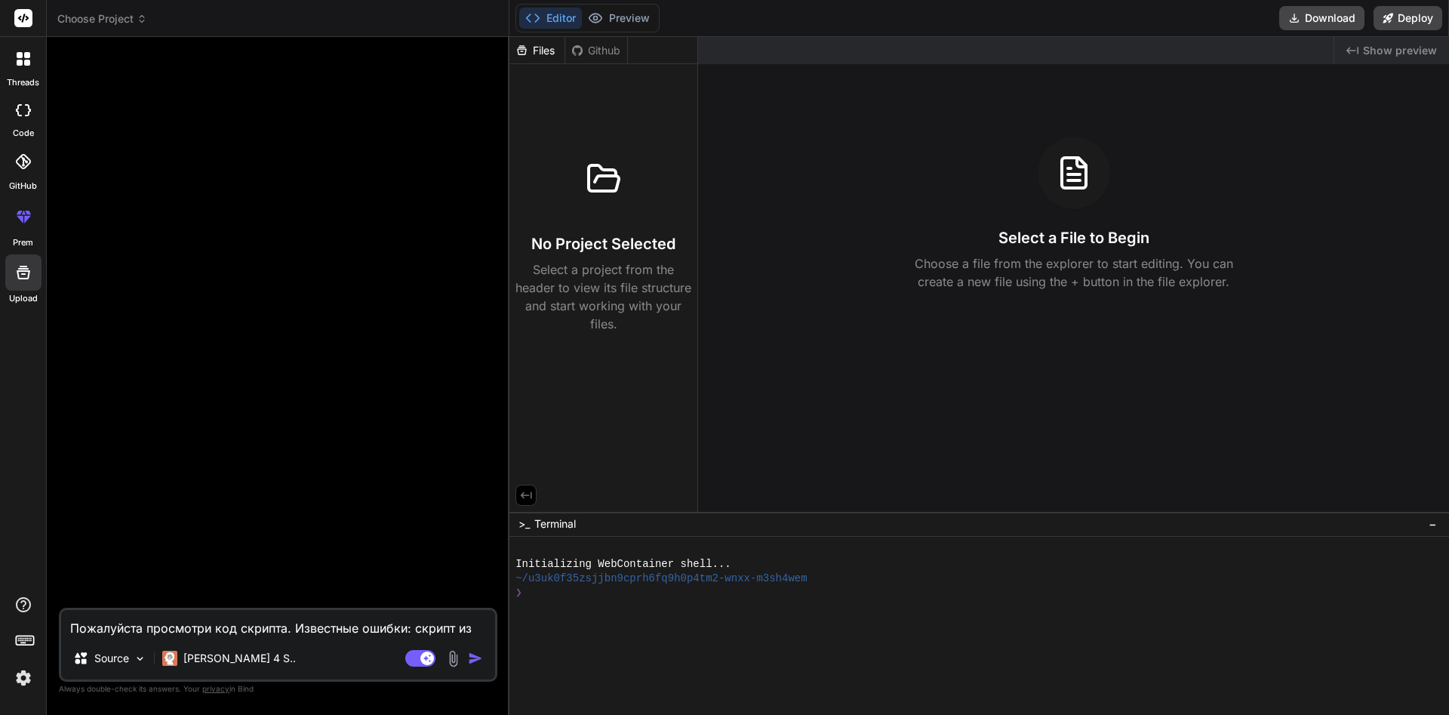
type textarea "x"
type textarea "Пожалуйста просмотри код скрипта. Известные ошибки: скрипт избы"
type textarea "x"
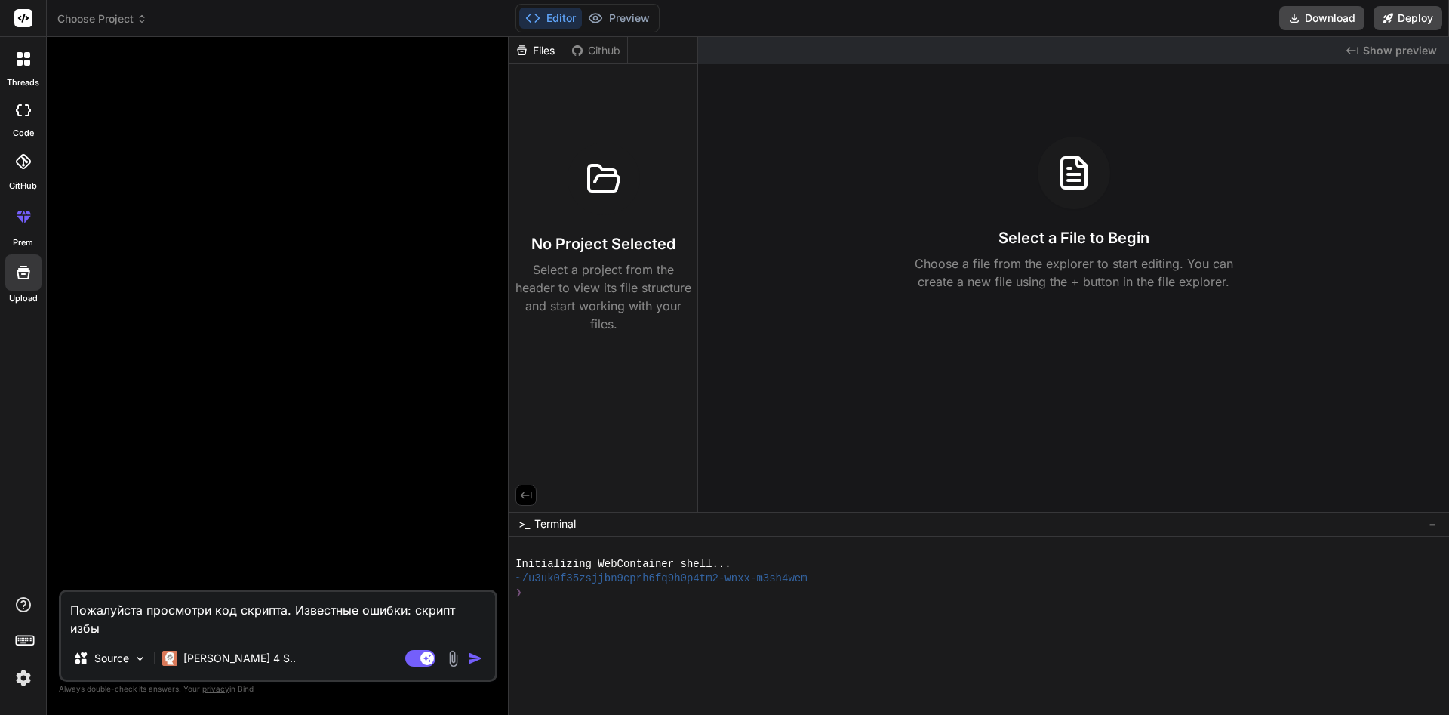
type textarea "Пожалуйста просмотри код скрипта. Известные ошибки: скрипт избыт"
type textarea "x"
type textarea "Пожалуйста просмотри код скрипта. Известные ошибки: скрипт избыто"
type textarea "x"
type textarea "Пожалуйста просмотри код скрипта. Известные ошибки: скрипт избыточ"
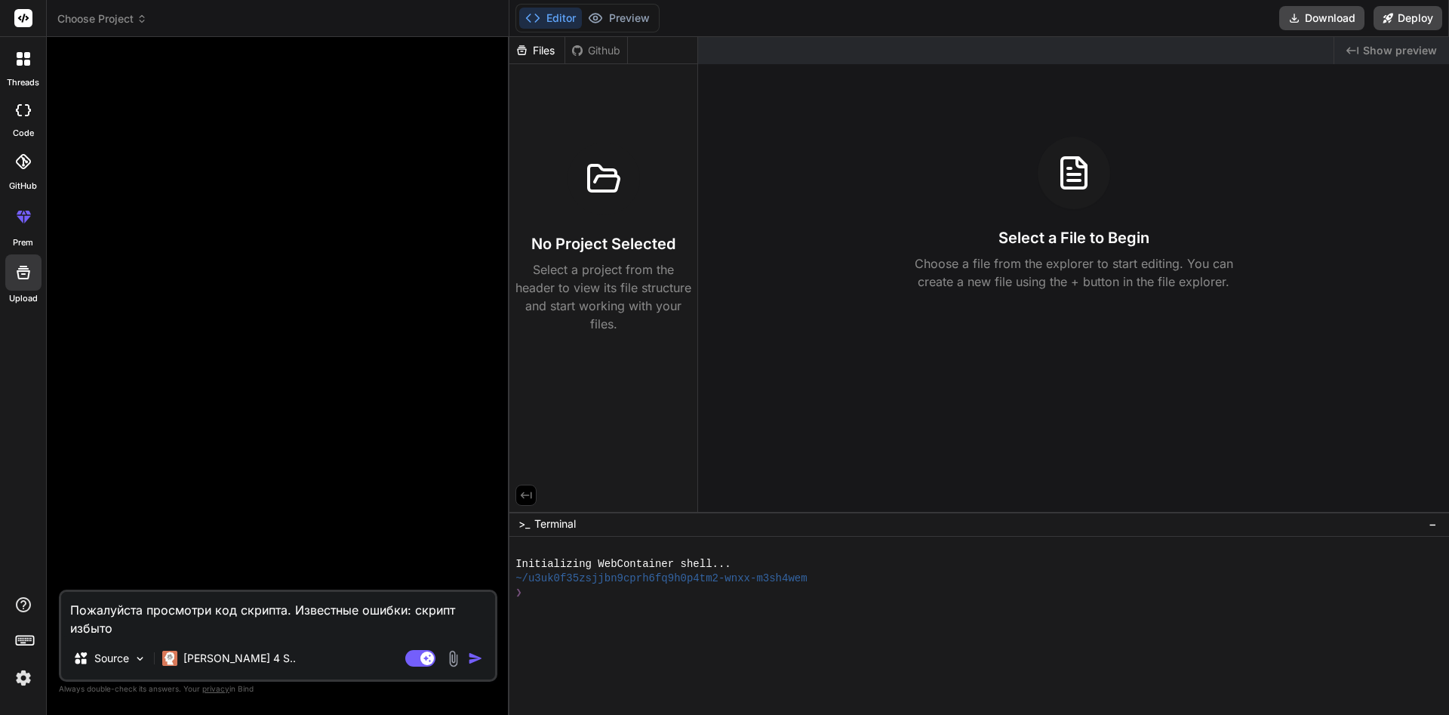
type textarea "x"
type textarea "Пожалуйста просмотри код скрипта. Известные ошибки: скрипт избыточн"
type textarea "x"
type textarea "Пожалуйста просмотри код скрипта. Известные ошибки: скрипт избыточно"
type textarea "x"
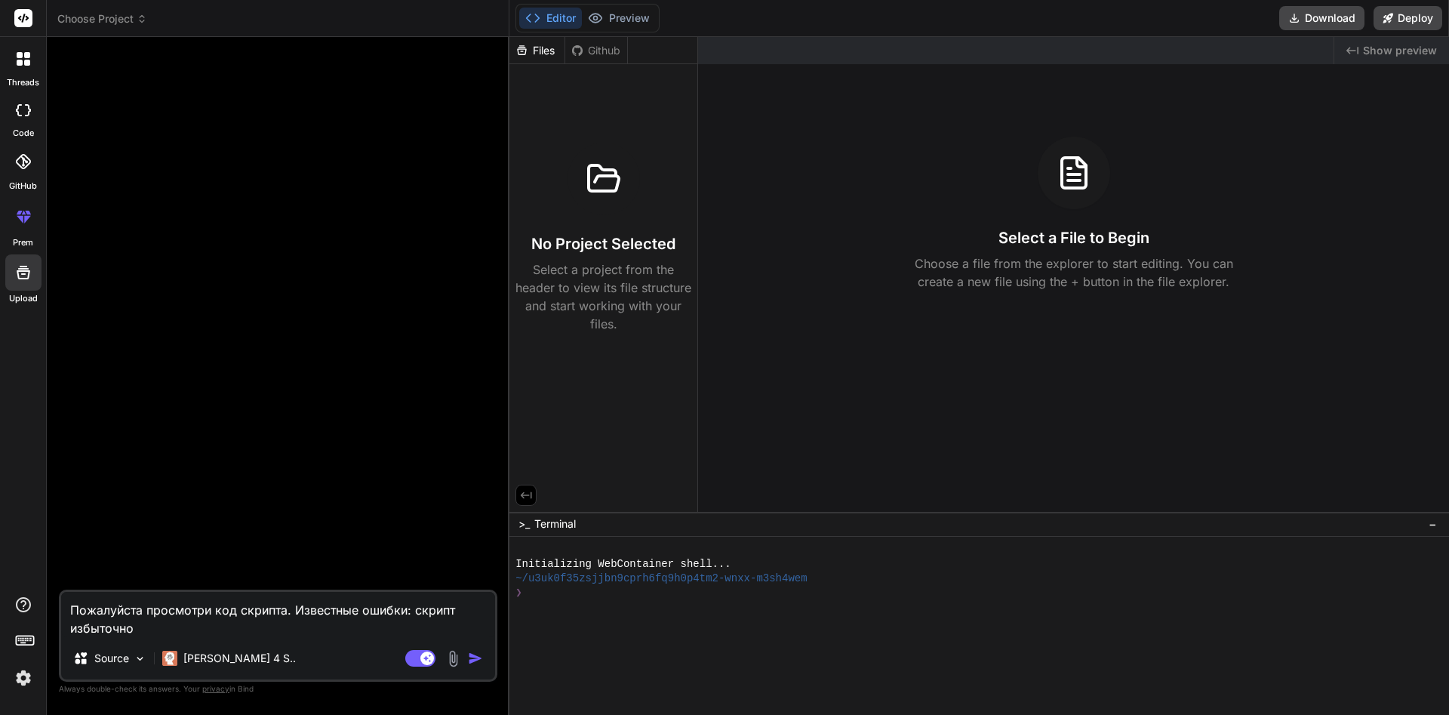
type textarea "Пожалуйста просмотри код скрипта. Известные ошибки: скрипт избыточно"
type textarea "x"
type textarea "Пожалуйста просмотри код скрипта. Известные ошибки: скрипт избыточно п"
type textarea "x"
type textarea "Пожалуйста просмотри код скрипта. Известные ошибки: скрипт избыточно пе"
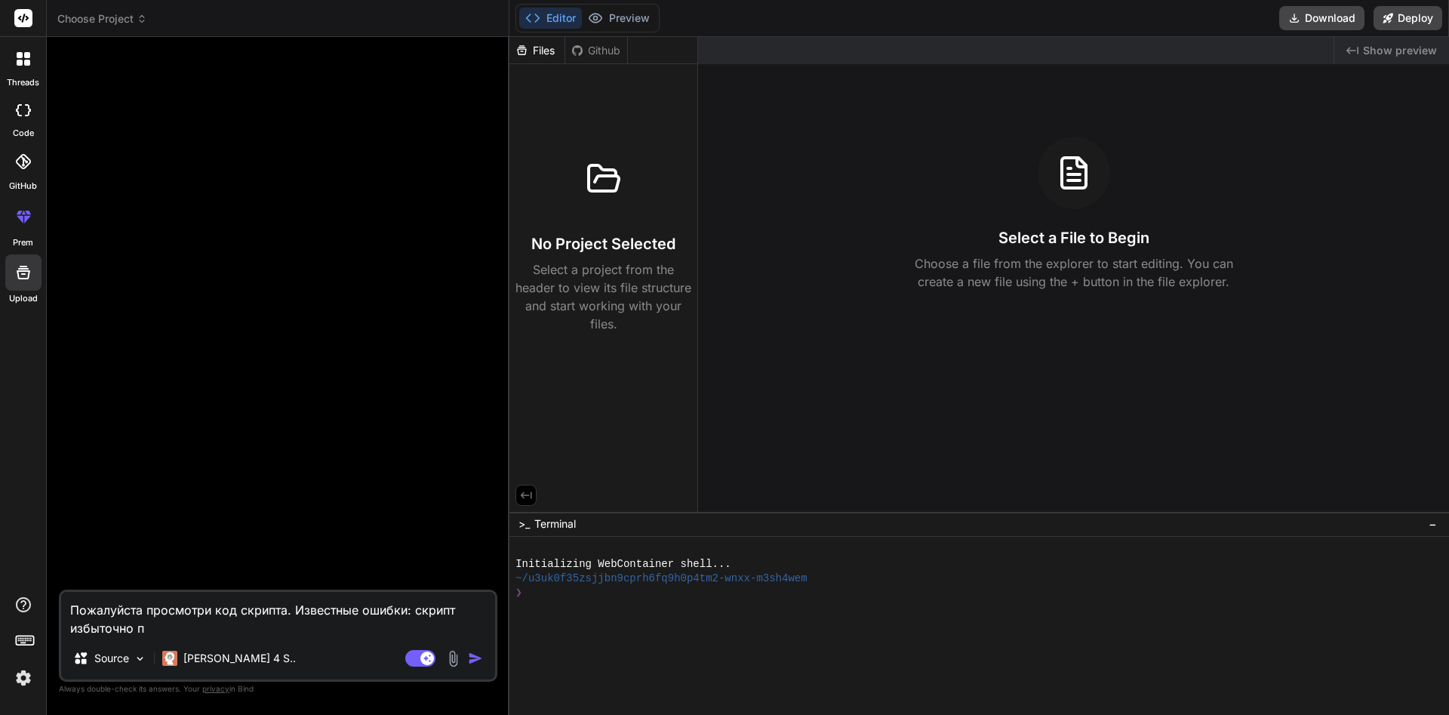
type textarea "x"
type textarea "Пожалуйста просмотри код скрипта. Известные ошибки: скрипт избыточно пер"
type textarea "x"
type textarea "Пожалуйста просмотри код скрипта. Известные ошибки: скрипт избыточно пере"
type textarea "x"
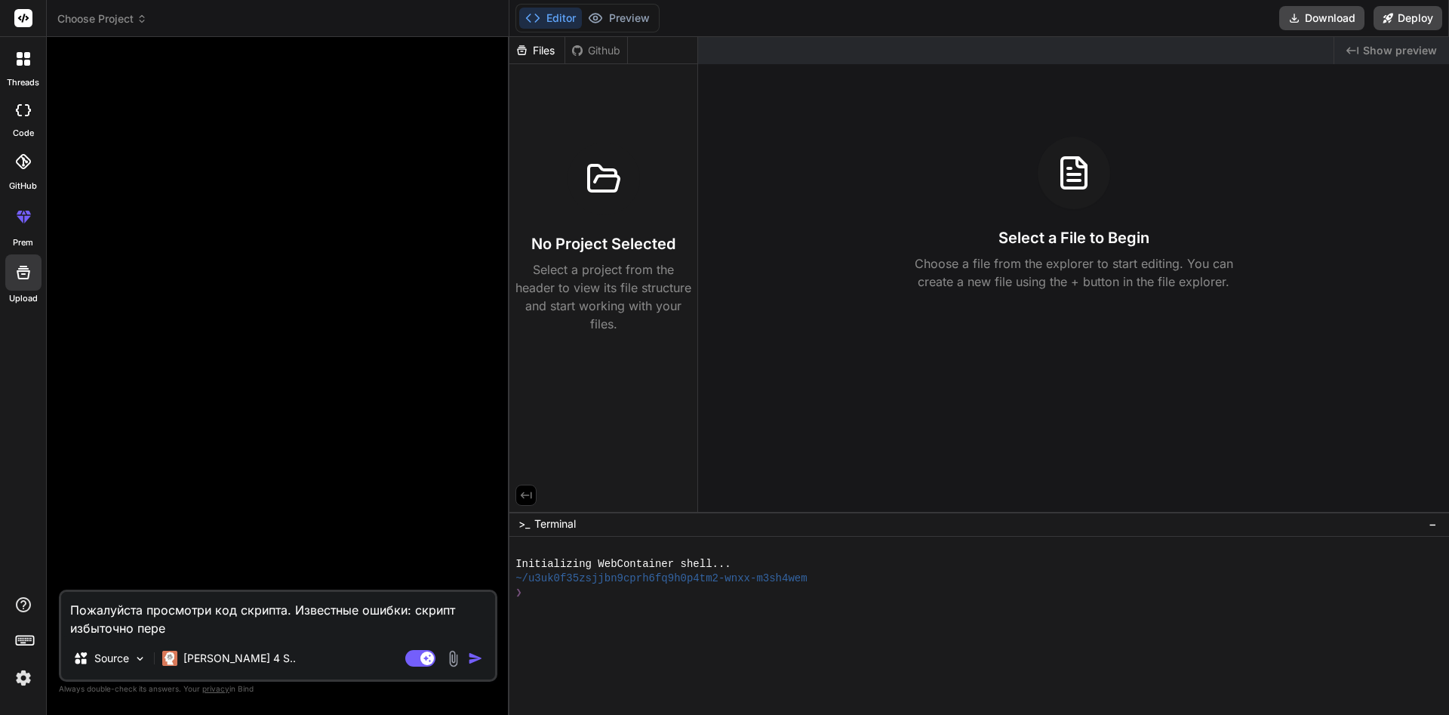
type textarea "Пожалуйста просмотри код скрипта. Известные ошибки: скрипт избыточно переч"
type textarea "x"
type textarea "Пожалуйста просмотри код скрипта. Известные ошибки: скрипт избыточно перечи"
type textarea "x"
type textarea "Пожалуйста просмотри код скрипта. Известные ошибки: скрипт избыточно перечит"
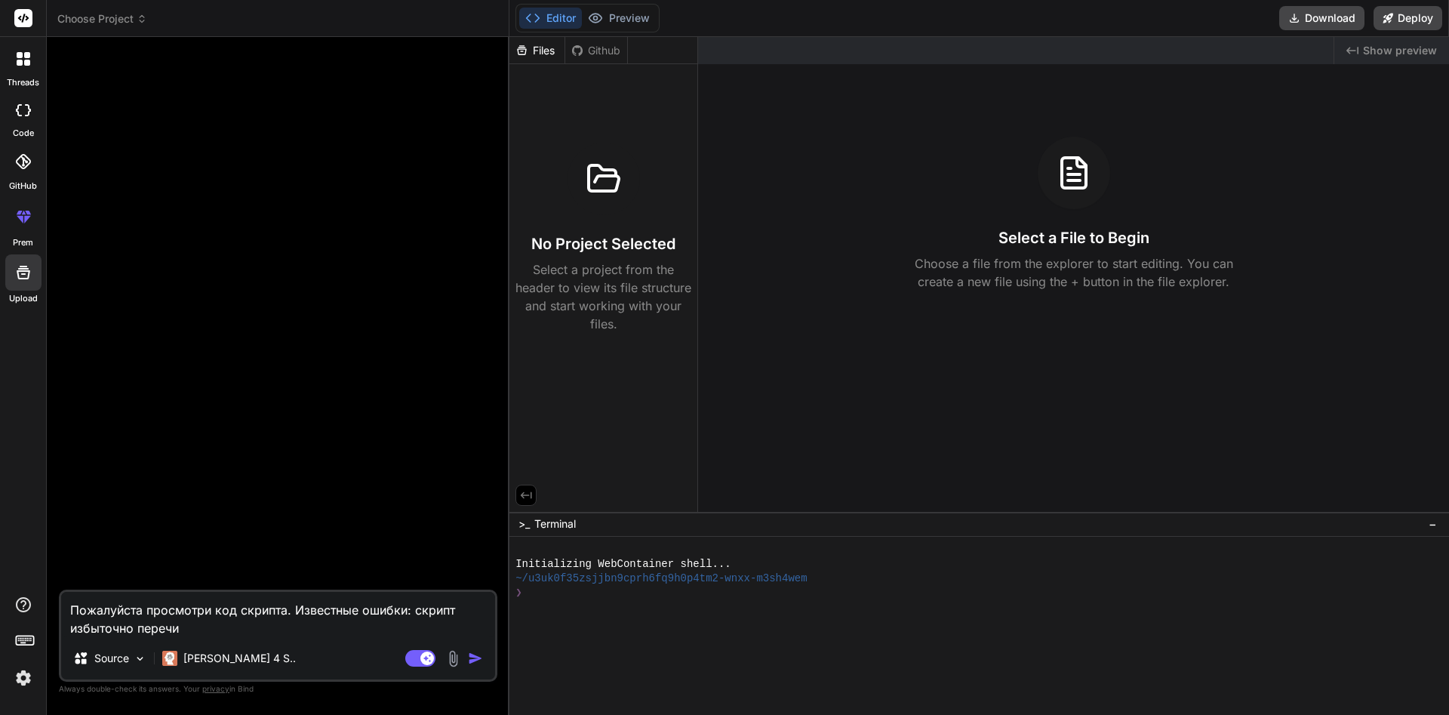
type textarea "x"
type textarea "Пожалуйста просмотри код скрипта. Известные ошибки: скрипт избыточно перечиты"
type textarea "x"
type textarea "Пожалуйста просмотри код скрипта. Известные ошибки: скрипт избыточно перечитыв"
type textarea "x"
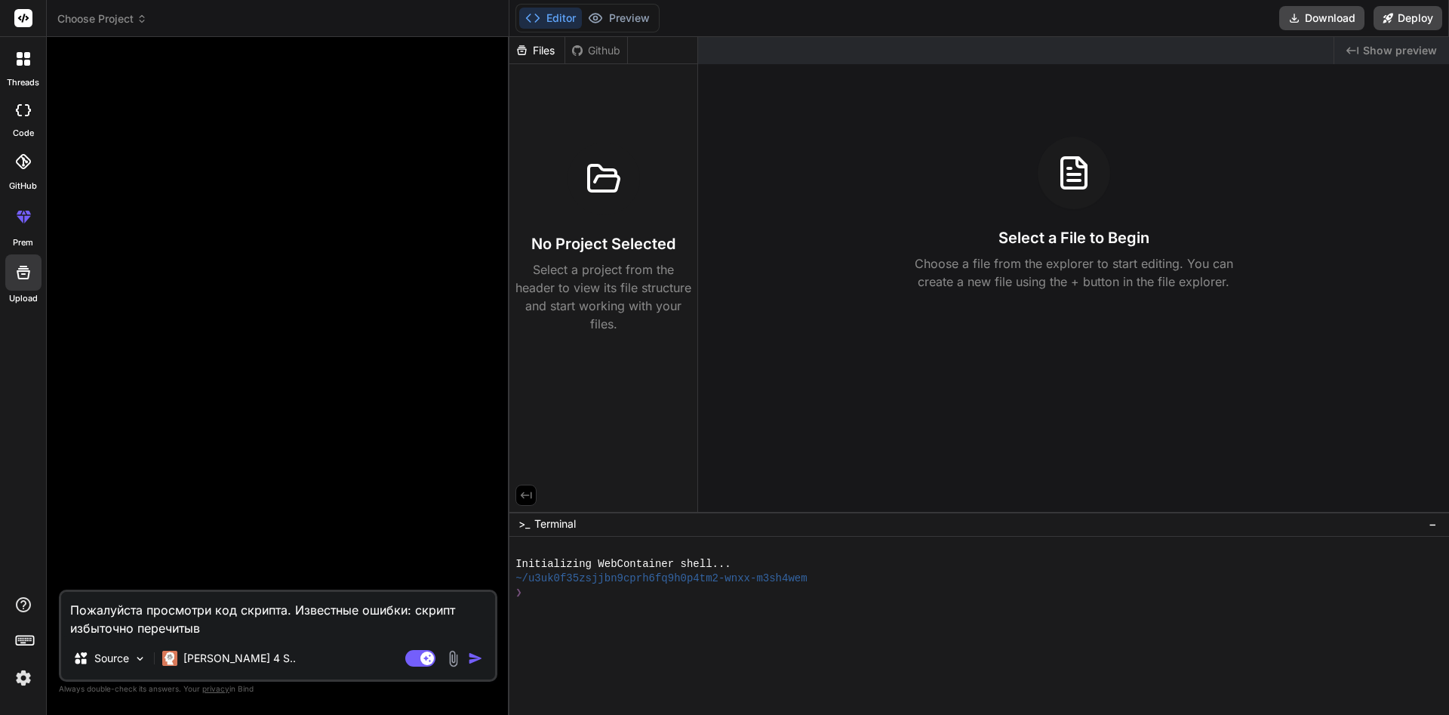
type textarea "Пожалуйста просмотри код скрипта. Известные ошибки: скрипт избыточно перечитыва"
type textarea "x"
type textarea "Пожалуйста просмотри код скрипта. Известные ошибки: скрипт избыточно перечитывае"
type textarea "x"
type textarea "Пожалуйста просмотри код скрипта. Известные ошибки: скрипт избыточно перечитыва…"
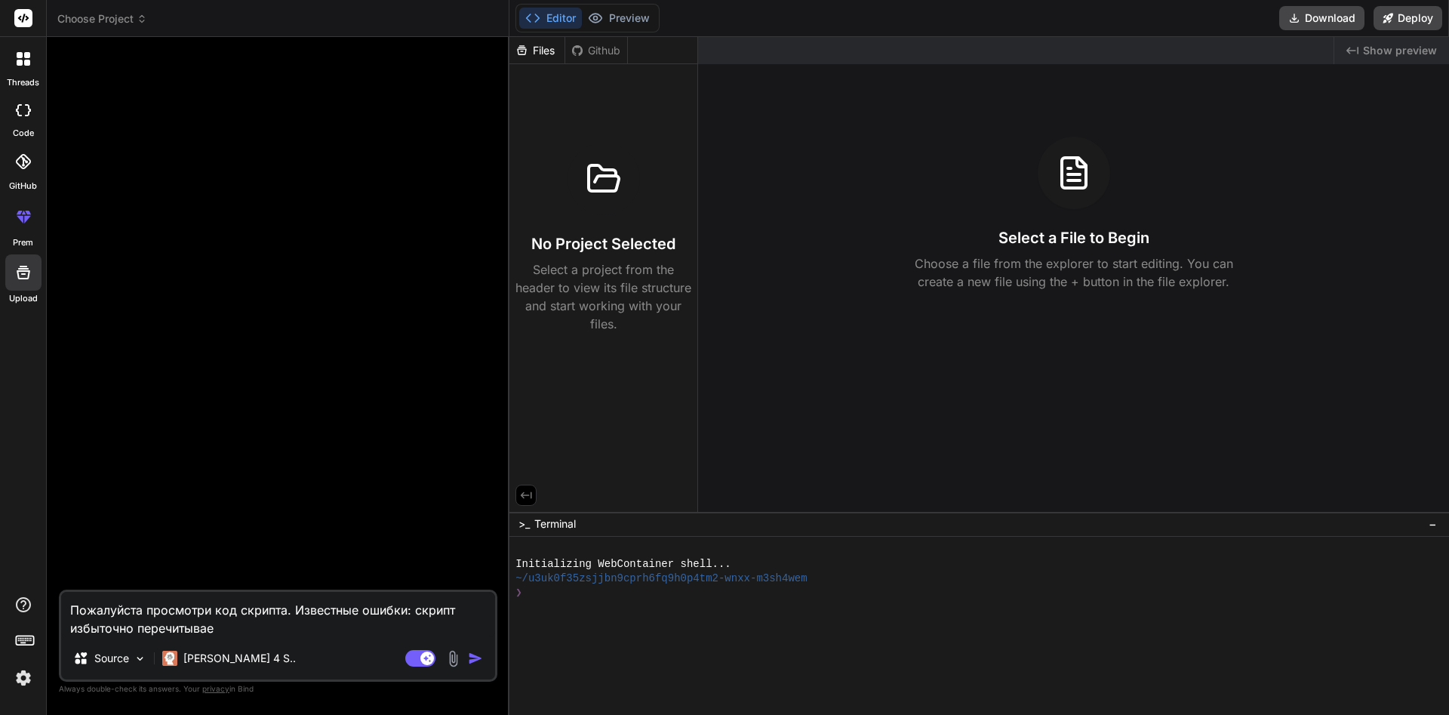
type textarea "x"
type textarea "Пожалуйста просмотри код скрипта. Известные ошибки: скрипт избыточно перечитыва…"
type textarea "x"
type textarea "Пожалуйста просмотри код скрипта. Известные ошибки: скрипт избыточно перечитыва…"
type textarea "x"
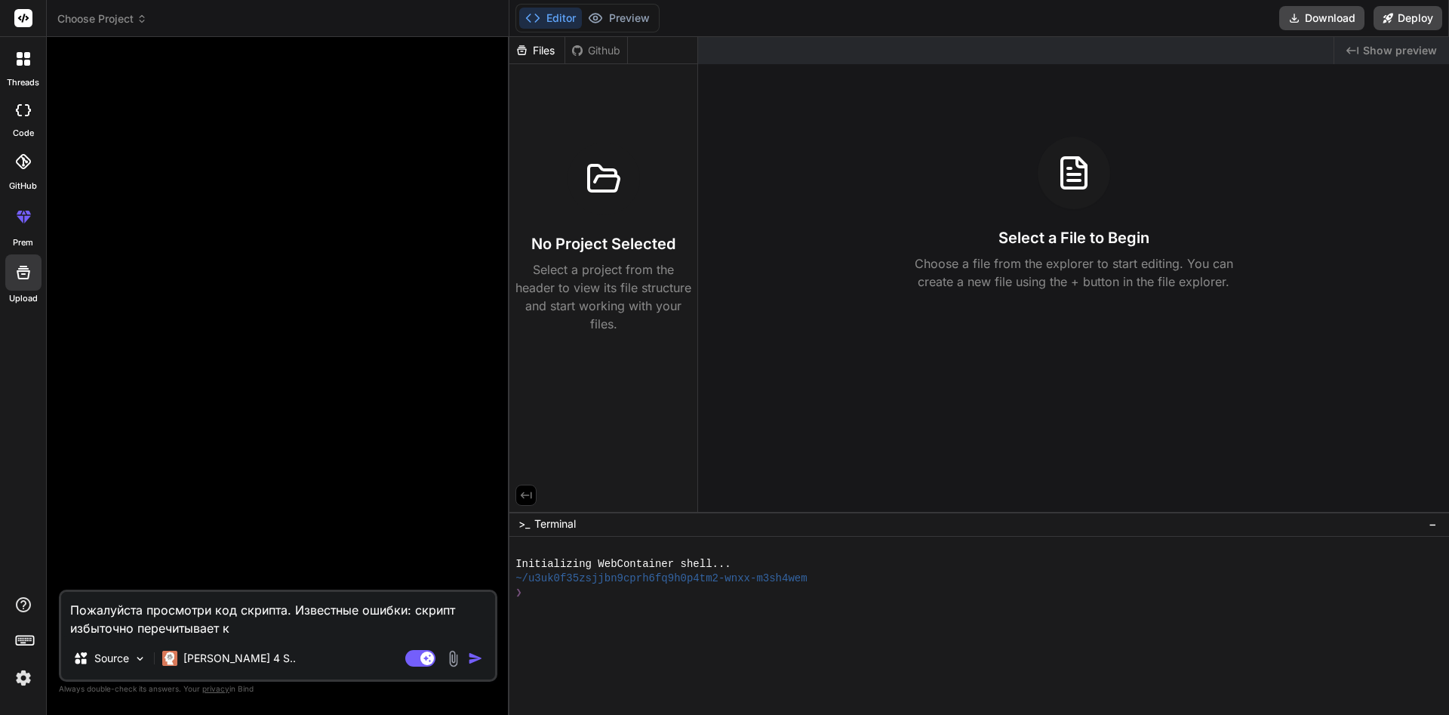
type textarea "Пожалуйста просмотри код скрипта. Известные ошибки: скрипт избыточно перечитыва…"
type textarea "x"
type textarea "Пожалуйста просмотри код скрипта. Известные ошибки: скрипт избыточно перечитыва…"
type textarea "x"
type textarea "Пожалуйста просмотри код скрипта. Известные ошибки: скрипт избыточно перечитыва…"
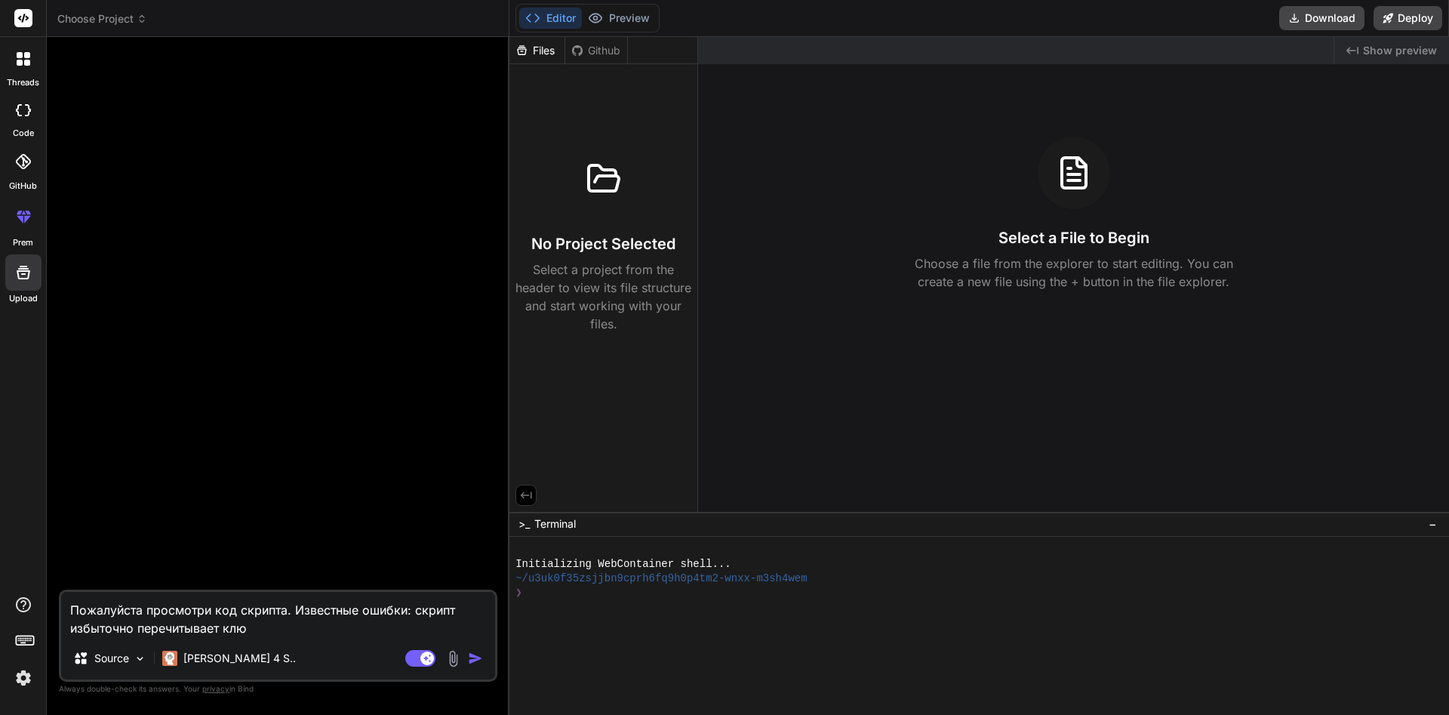
type textarea "x"
type textarea "Пожалуйста просмотри код скрипта. Известные ошибки: скрипт избыточно перечитыва…"
type textarea "x"
type textarea "Пожалуйста просмотри код скрипта. Известные ошибки: скрипт избыточно перечитыва…"
type textarea "x"
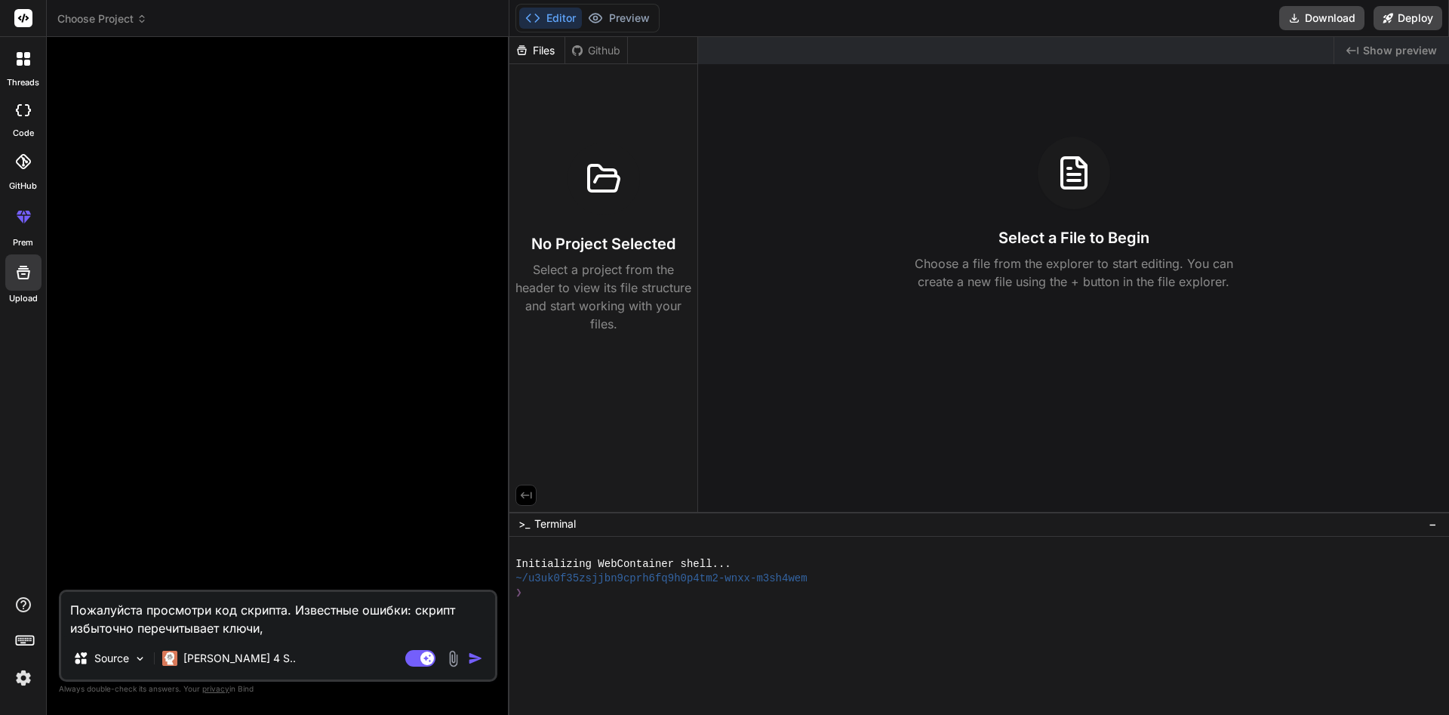
type textarea "Пожалуйста просмотри код скрипта. Известные ошибки: скрипт избыточно перечитыва…"
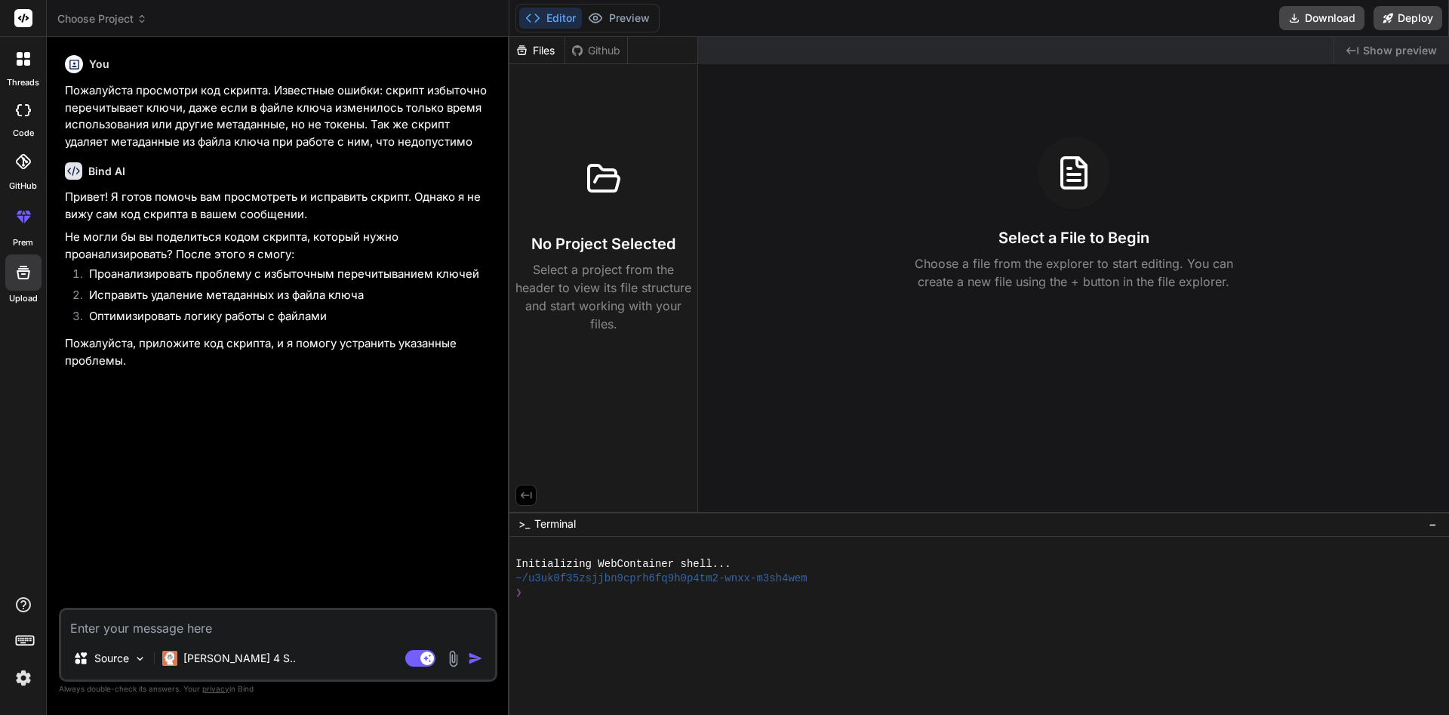
click at [456, 662] on img at bounding box center [452, 658] width 17 height 17
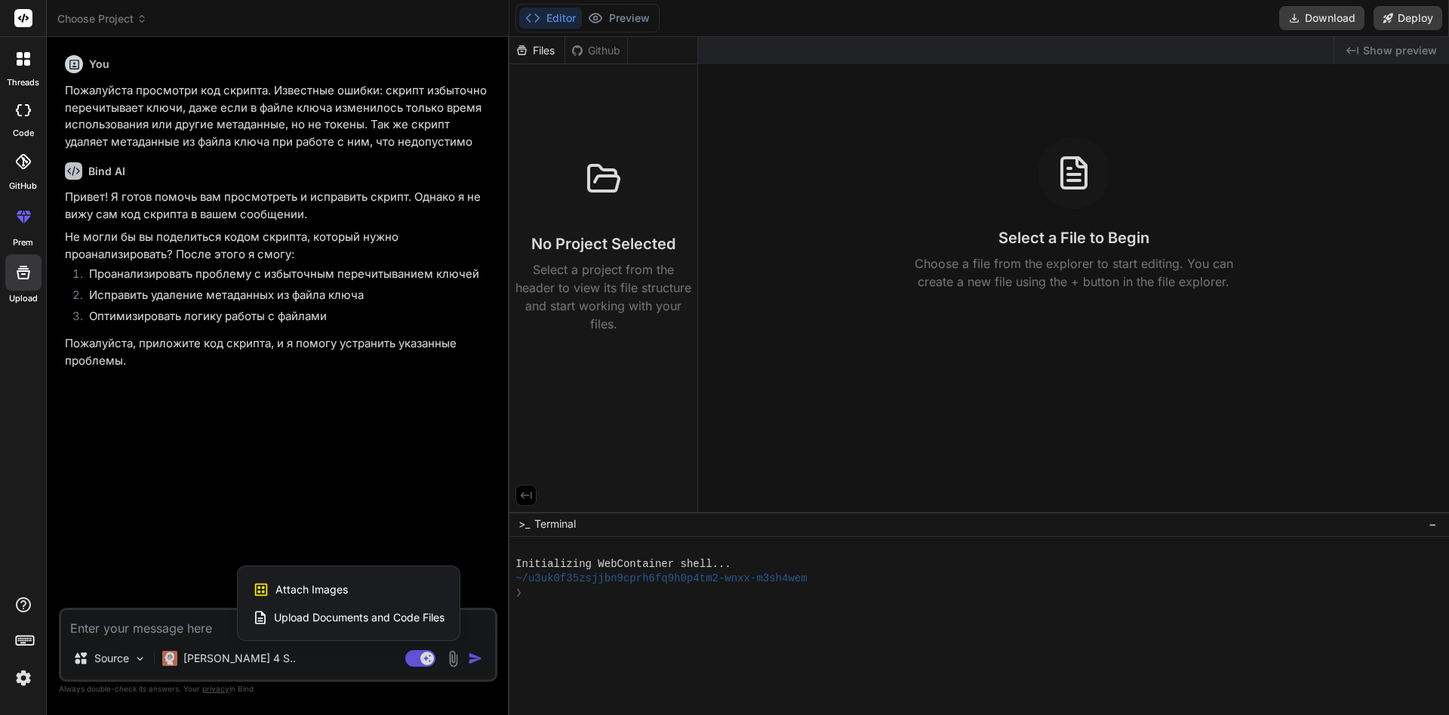
click at [334, 611] on span "Upload Documents and Code Files" at bounding box center [359, 617] width 171 height 15
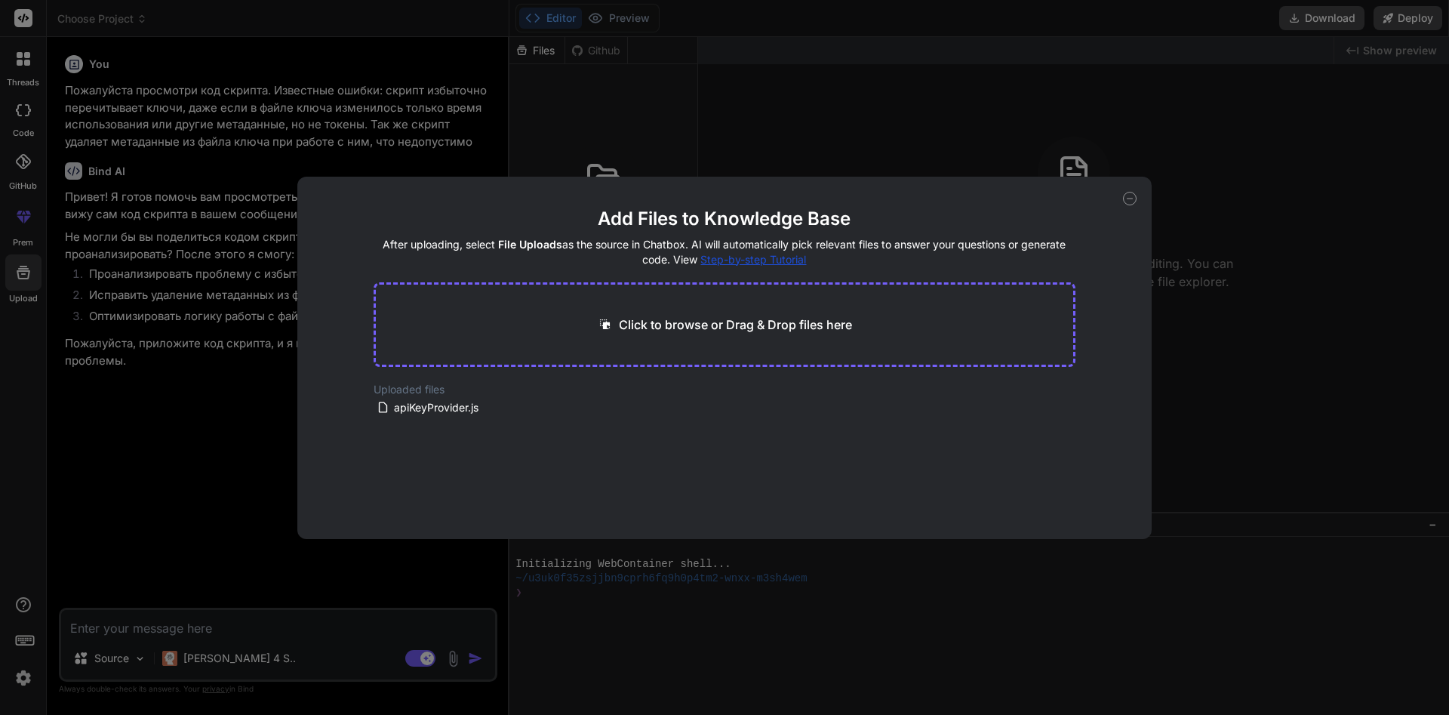
click at [422, 394] on h2 "Uploaded files" at bounding box center [724, 389] width 702 height 15
click at [421, 401] on span "apiKeyProvider.js" at bounding box center [436, 407] width 88 height 18
drag, startPoint x: 424, startPoint y: 405, endPoint x: 521, endPoint y: 355, distance: 108.7
click at [553, 330] on main "Add Files to Knowledge Base After uploading, select File Uploads as the source …" at bounding box center [724, 373] width 702 height 332
drag, startPoint x: 456, startPoint y: 408, endPoint x: 485, endPoint y: 337, distance: 76.8
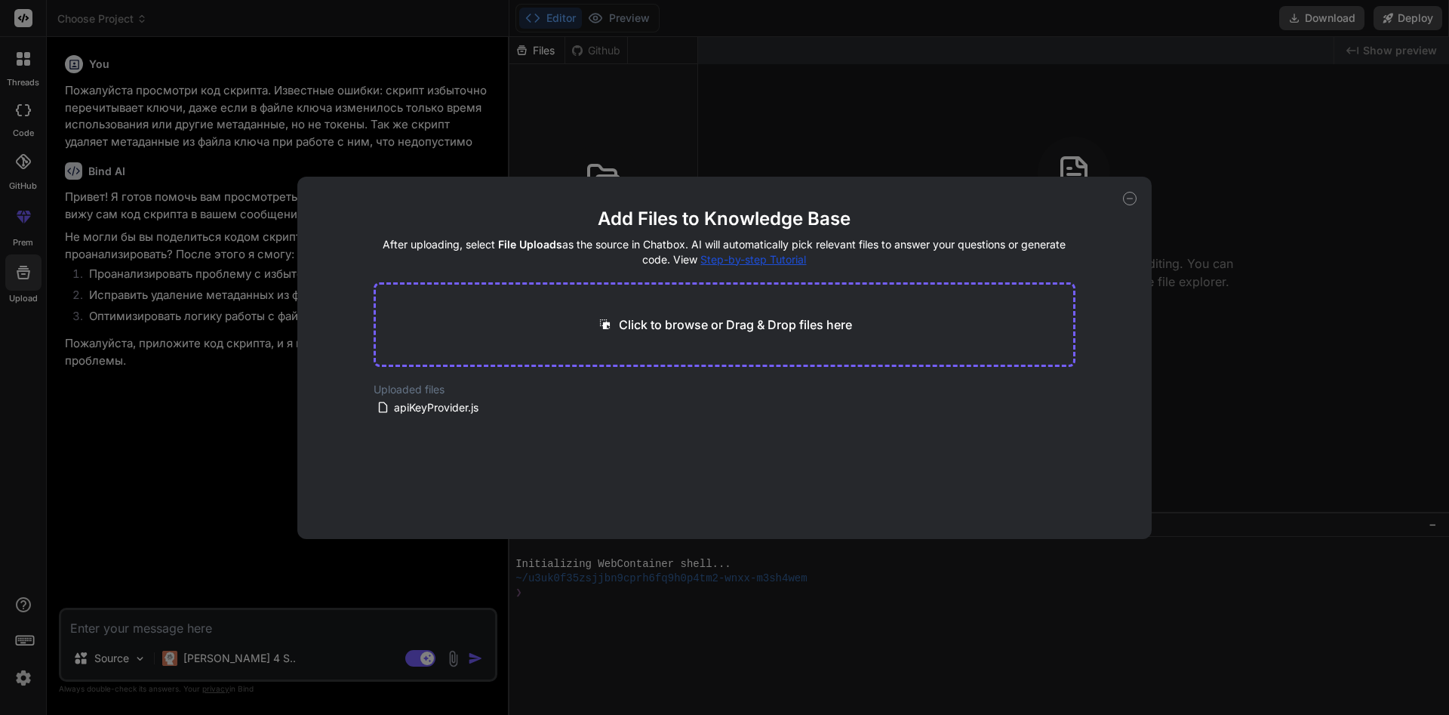
click at [485, 337] on main "Add Files to Knowledge Base After uploading, select File Uploads as the source …" at bounding box center [724, 373] width 702 height 332
click at [520, 327] on div "Click to browse or Drag & Drop files here" at bounding box center [724, 324] width 702 height 85
click at [682, 319] on p "Click to browse or Drag & Drop files here" at bounding box center [735, 324] width 233 height 18
click at [1047, 496] on button "Finish" at bounding box center [1048, 493] width 53 height 30
click at [581, 425] on icon at bounding box center [581, 425] width 10 height 0
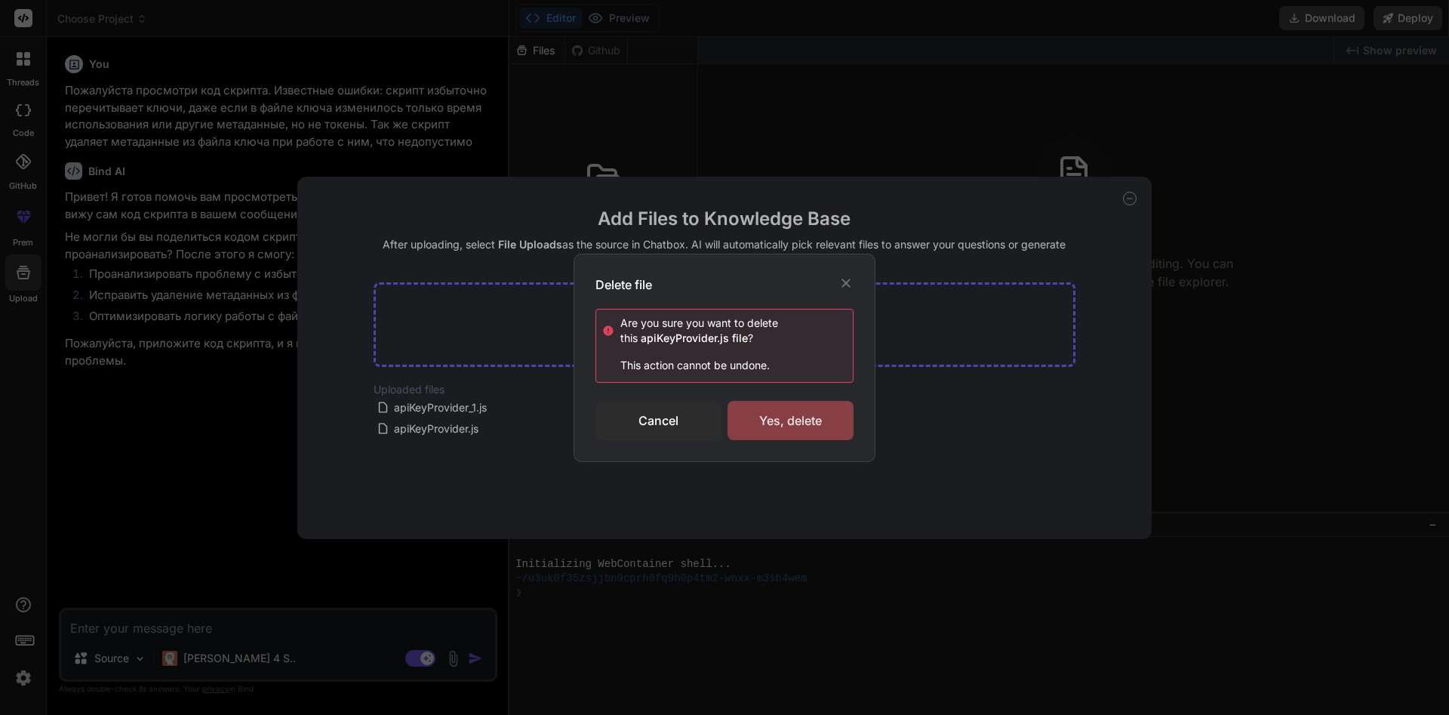
click at [758, 423] on div "Yes, delete" at bounding box center [790, 420] width 126 height 39
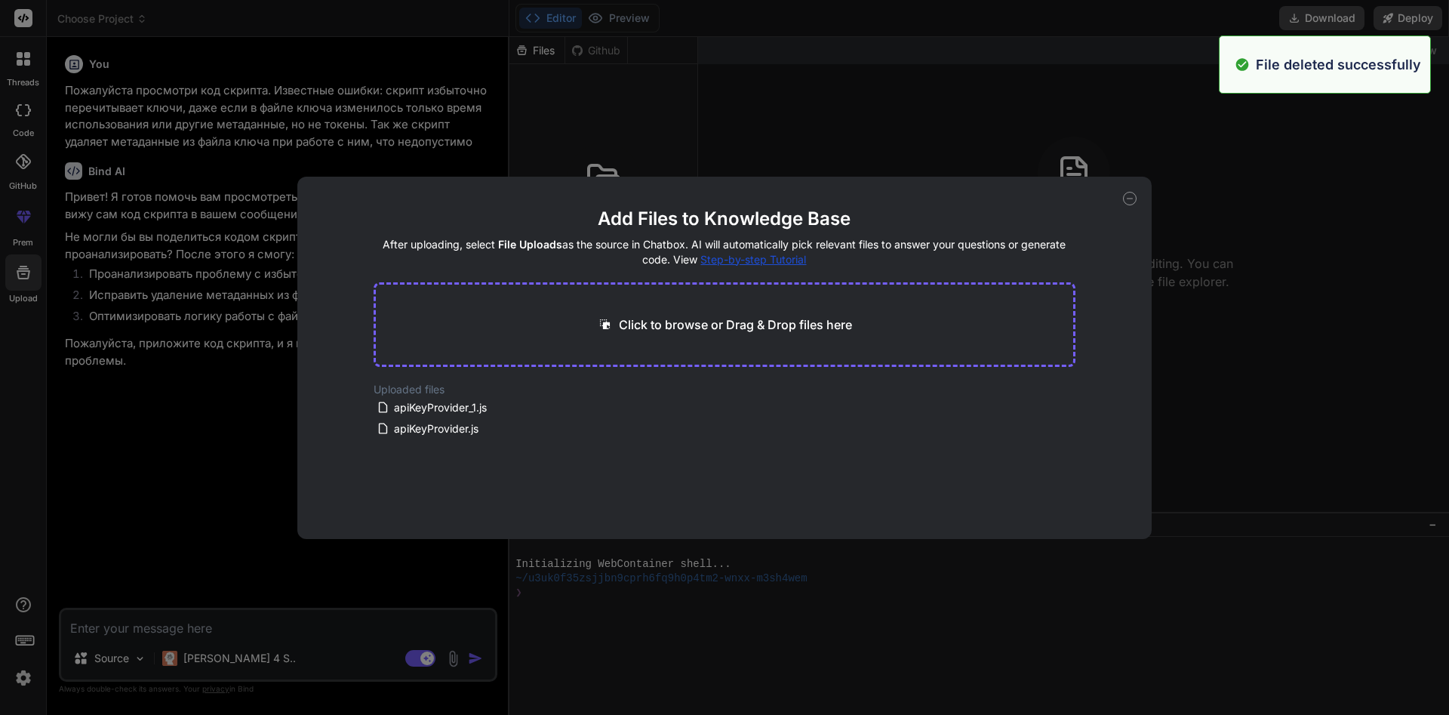
click at [464, 567] on div "Add Files to Knowledge Base After uploading, select File Uploads as the source …" at bounding box center [724, 357] width 1449 height 715
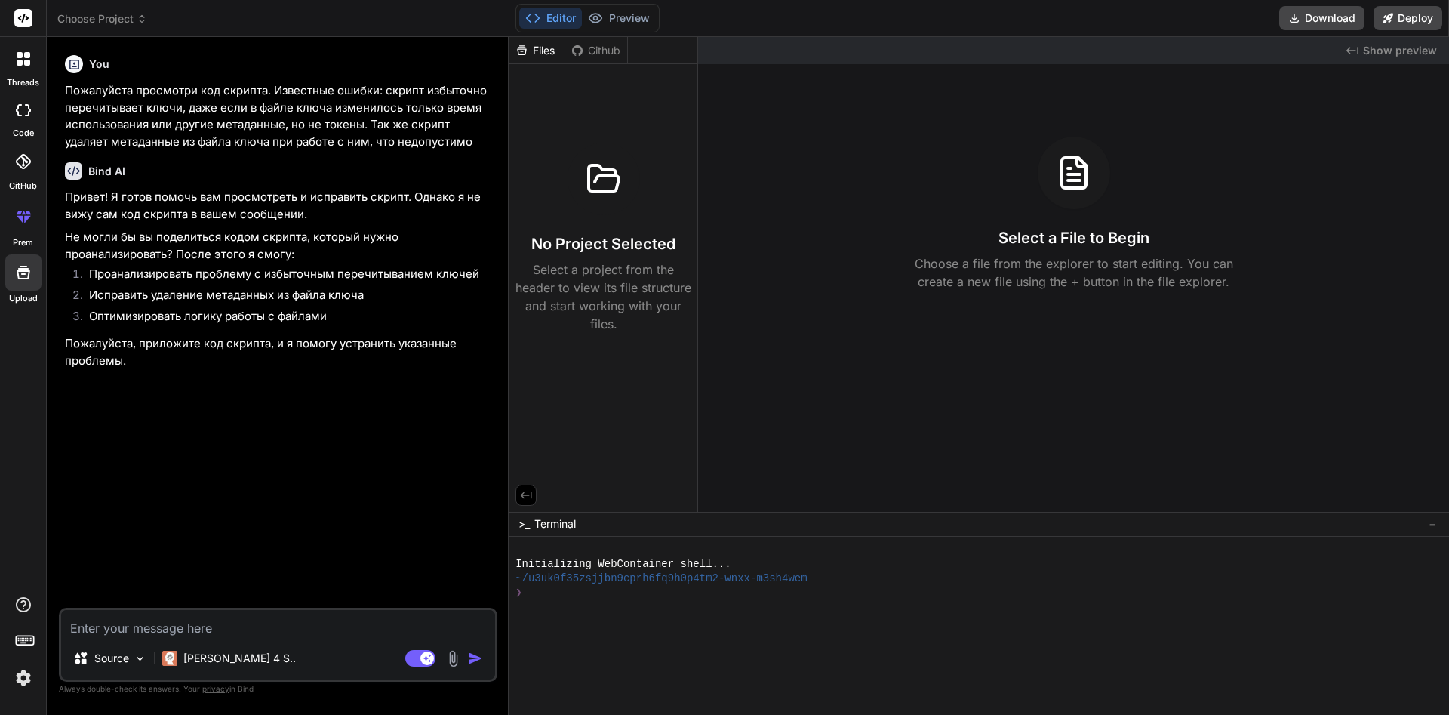
click at [343, 629] on textarea at bounding box center [278, 623] width 434 height 27
click at [386, 620] on textarea at bounding box center [278, 623] width 434 height 27
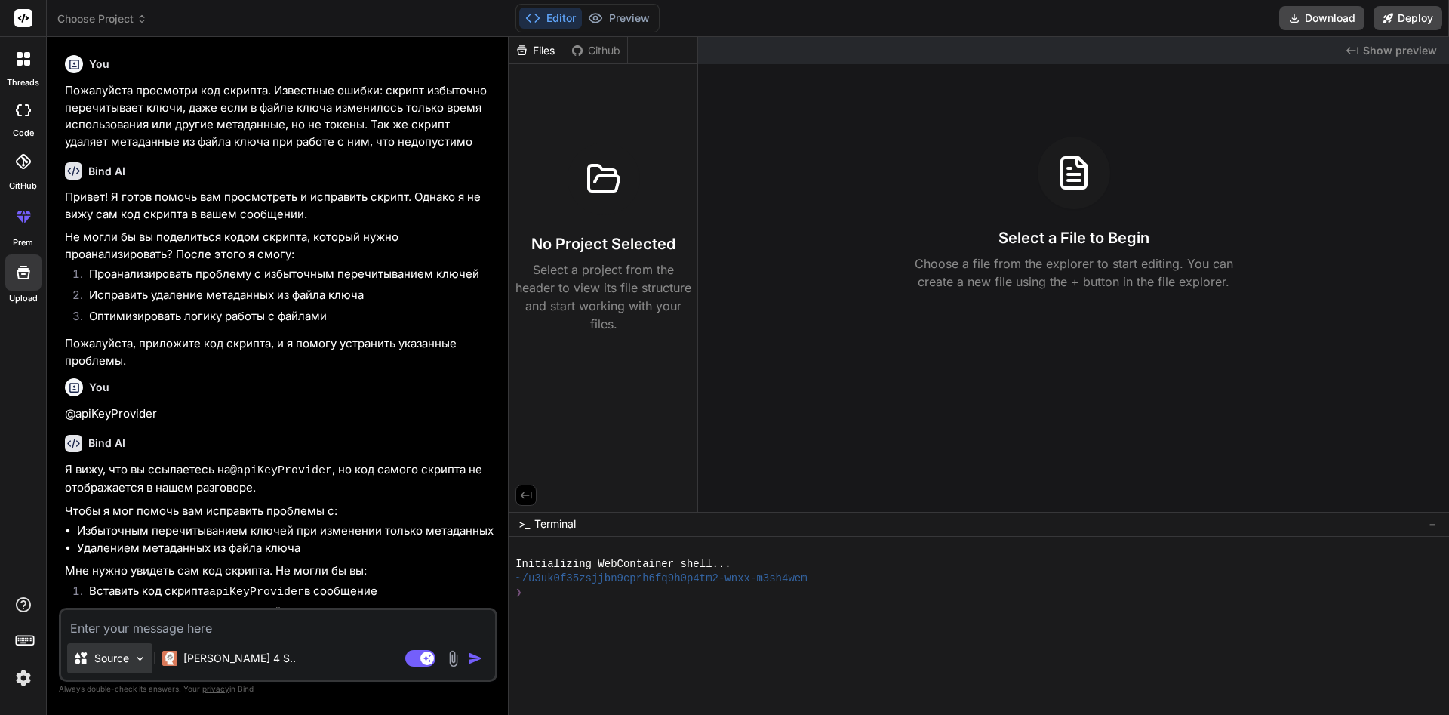
click at [136, 655] on img at bounding box center [140, 658] width 13 height 13
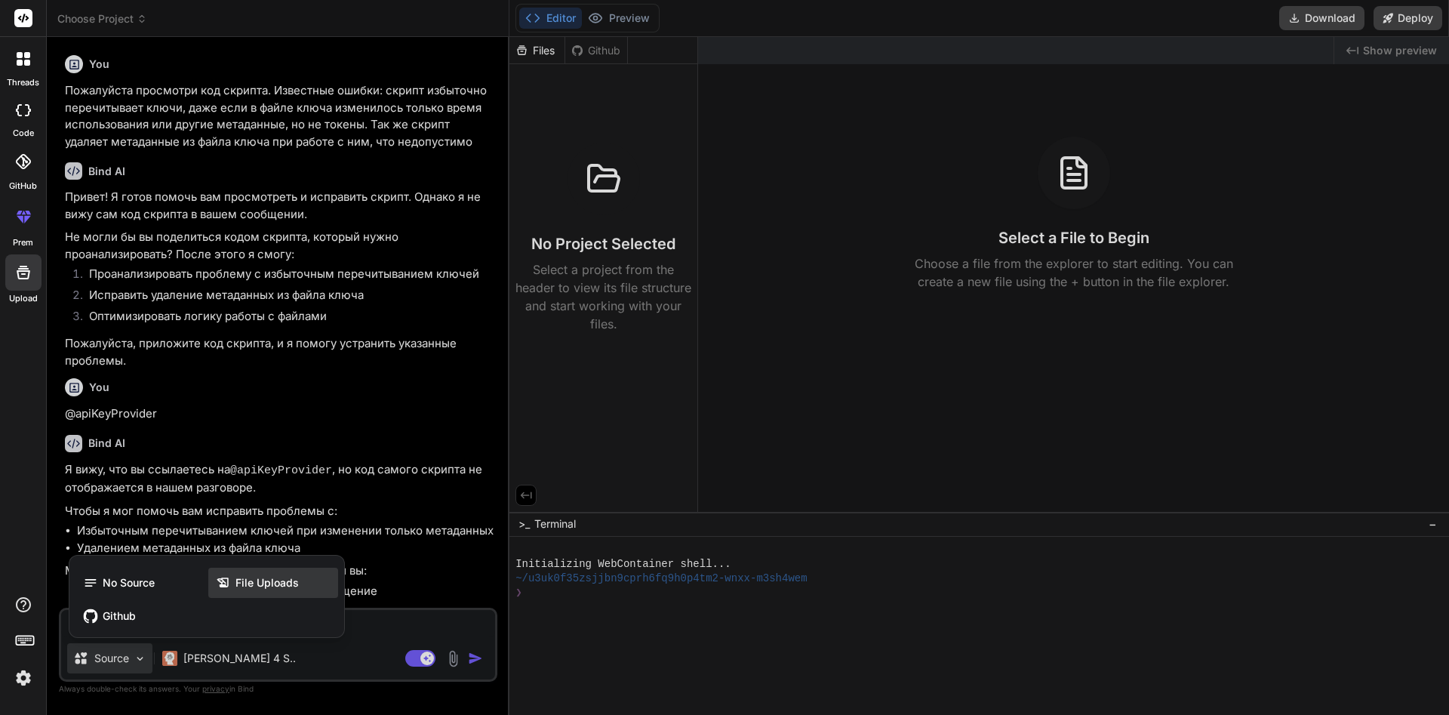
click at [239, 588] on span "File Uploads" at bounding box center [266, 582] width 63 height 15
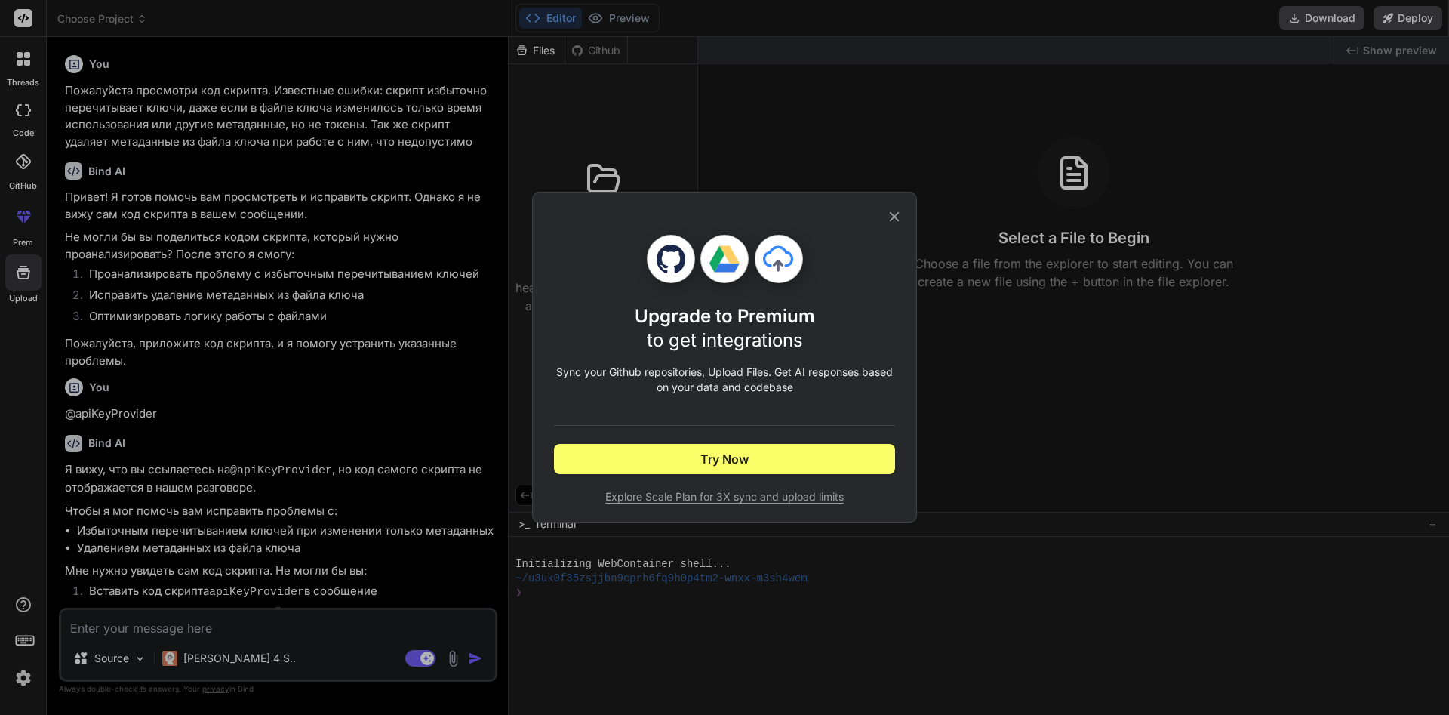
click at [379, 550] on div "Upgrade to Premium to get integrations Sync your Github repositories, Upload Fi…" at bounding box center [724, 357] width 1449 height 715
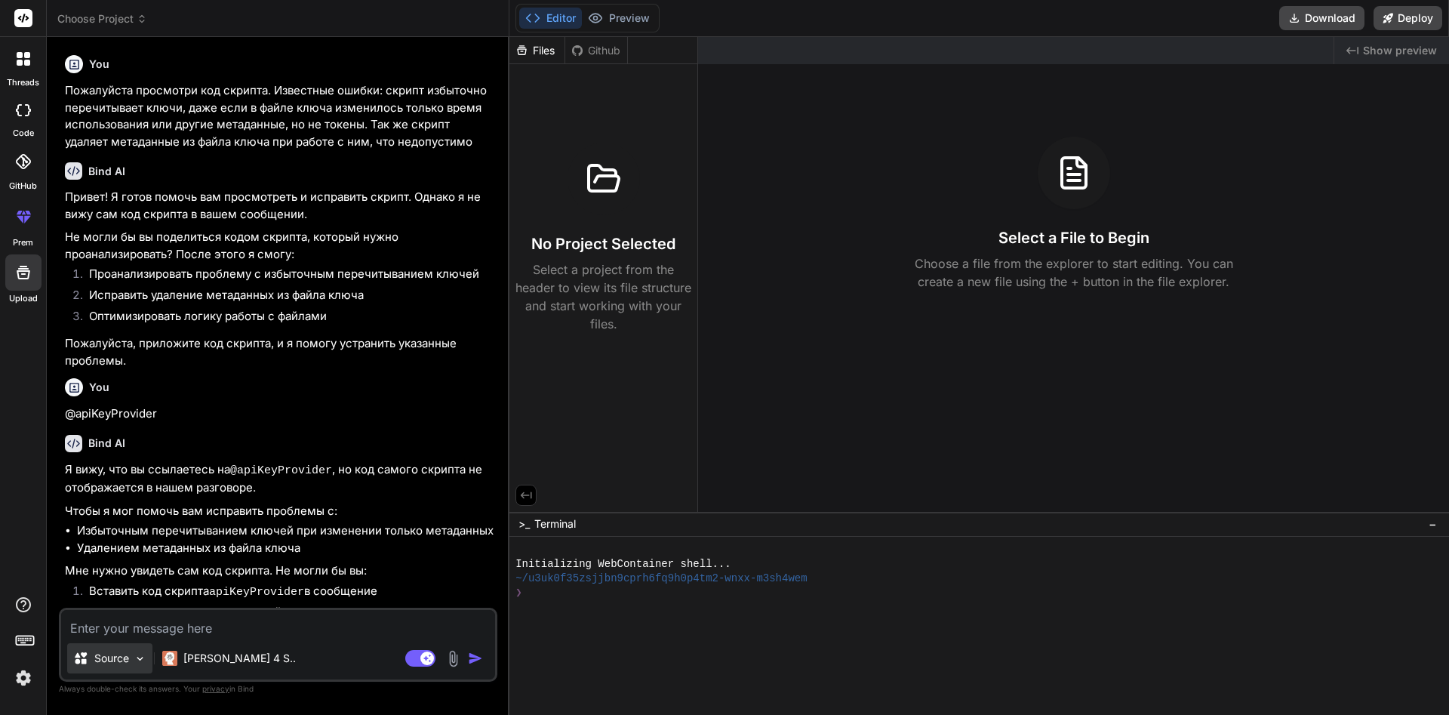
click at [132, 659] on div "Source" at bounding box center [109, 658] width 85 height 30
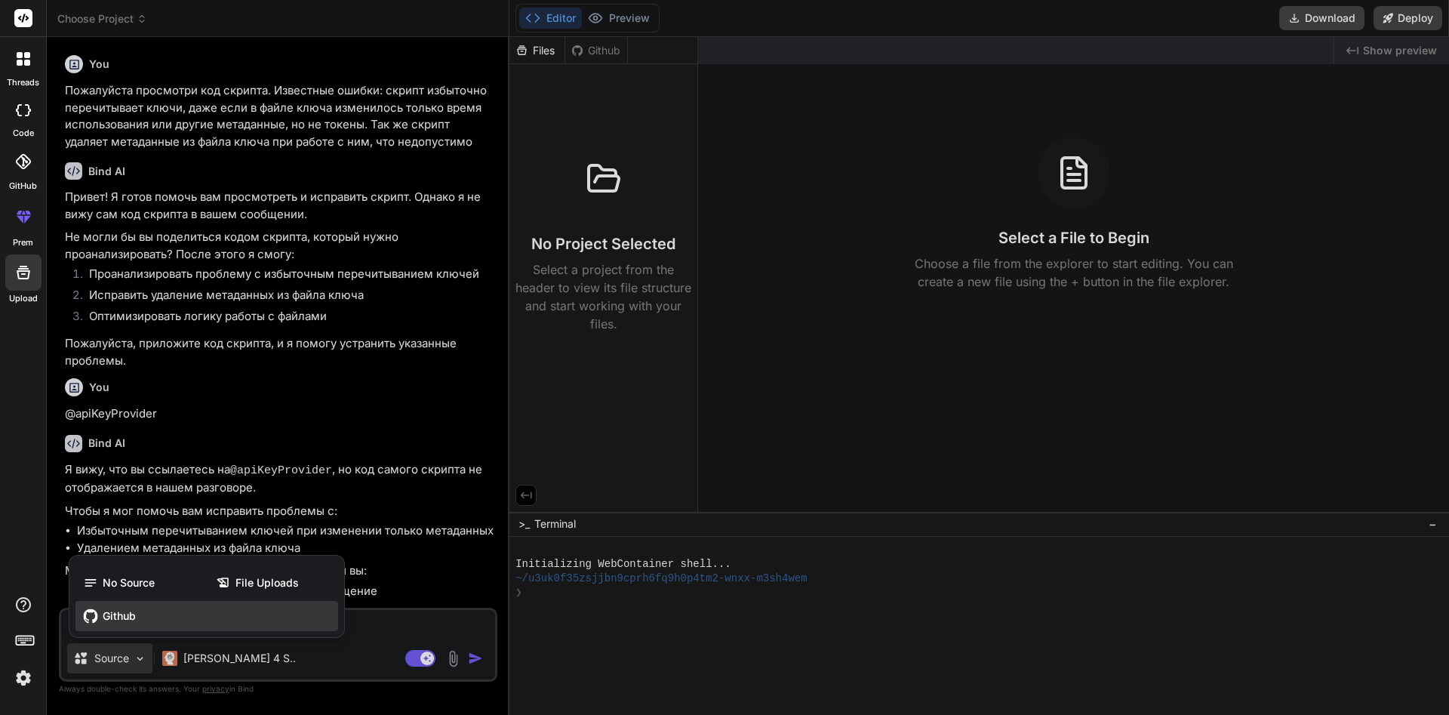
click at [137, 613] on div "Github" at bounding box center [206, 616] width 263 height 30
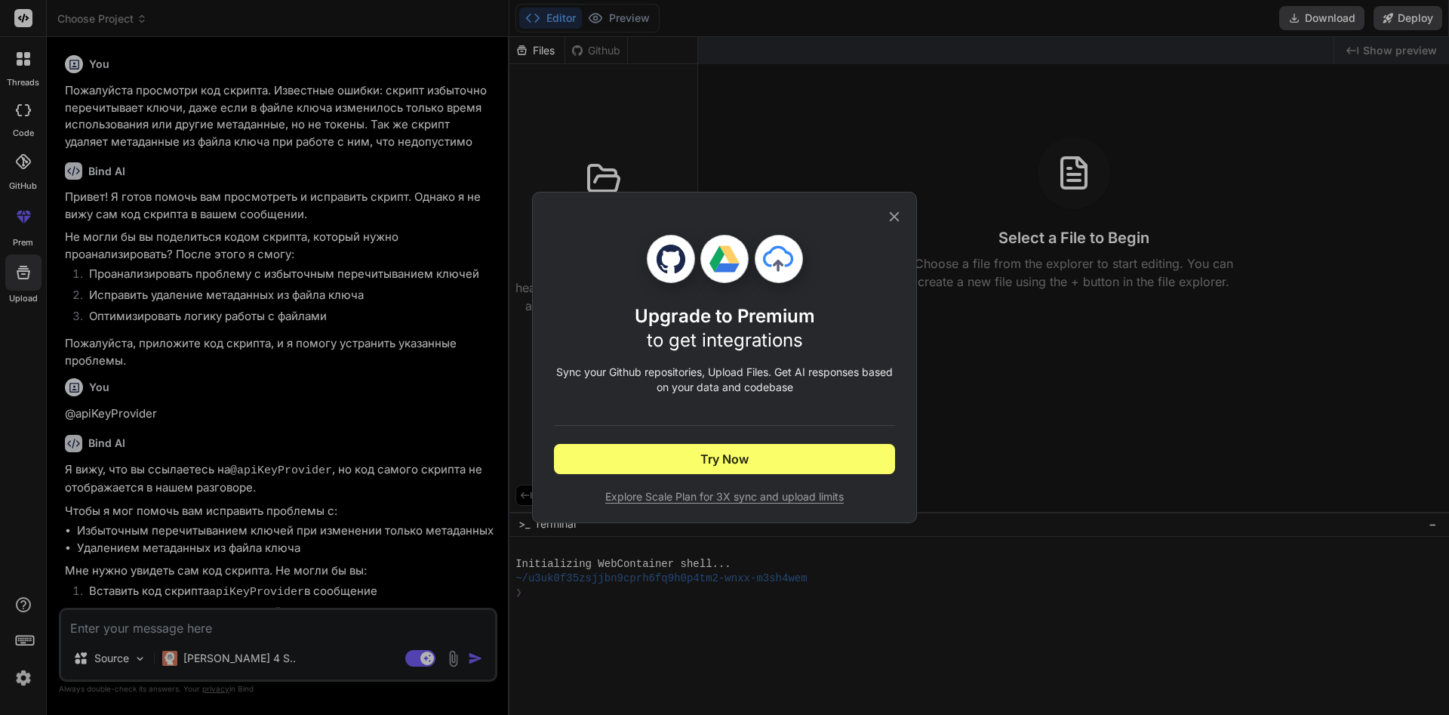
click at [220, 554] on div "Upgrade to Premium to get integrations Sync your Github repositories, Upload Fi…" at bounding box center [724, 357] width 1449 height 715
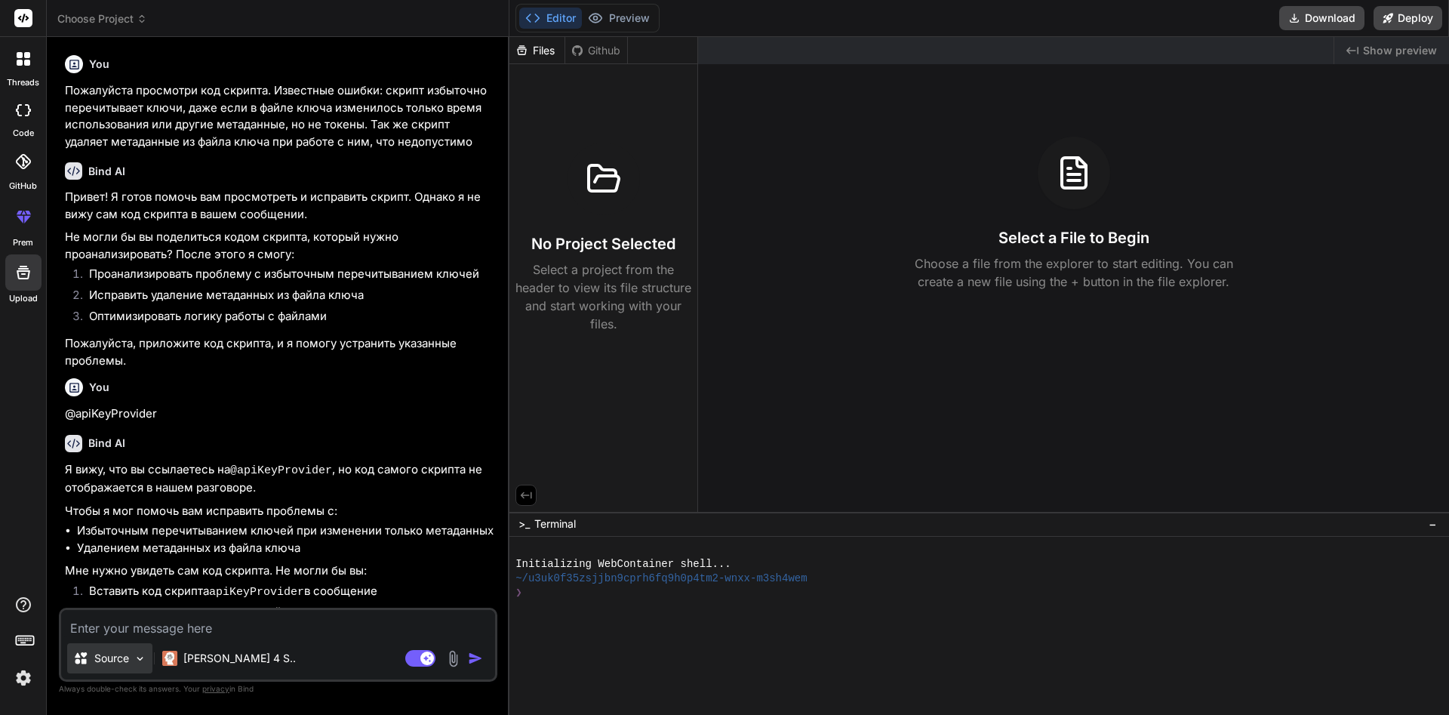
click at [118, 655] on p "Source" at bounding box center [111, 657] width 35 height 15
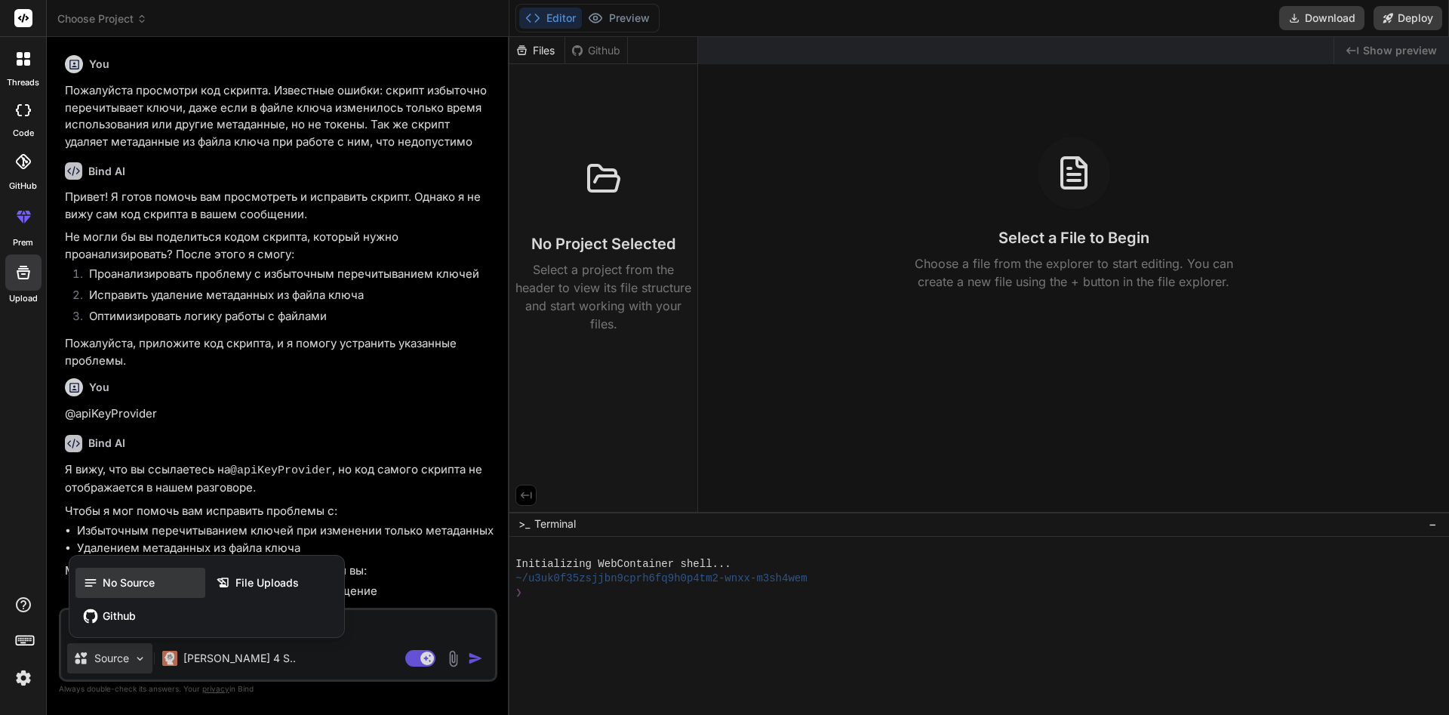
click at [135, 586] on span "No Source" at bounding box center [129, 582] width 52 height 15
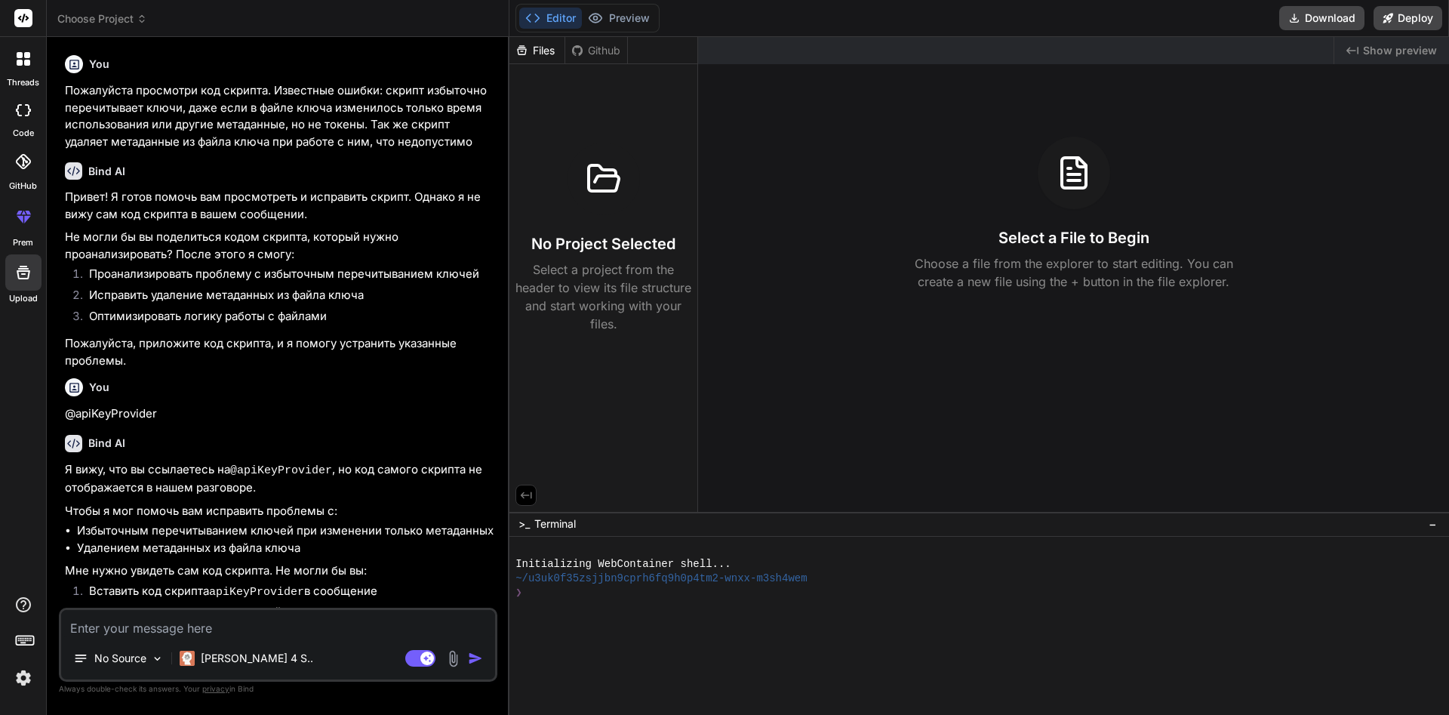
click at [217, 629] on textarea at bounding box center [278, 623] width 434 height 27
click at [272, 631] on textarea at bounding box center [278, 623] width 434 height 27
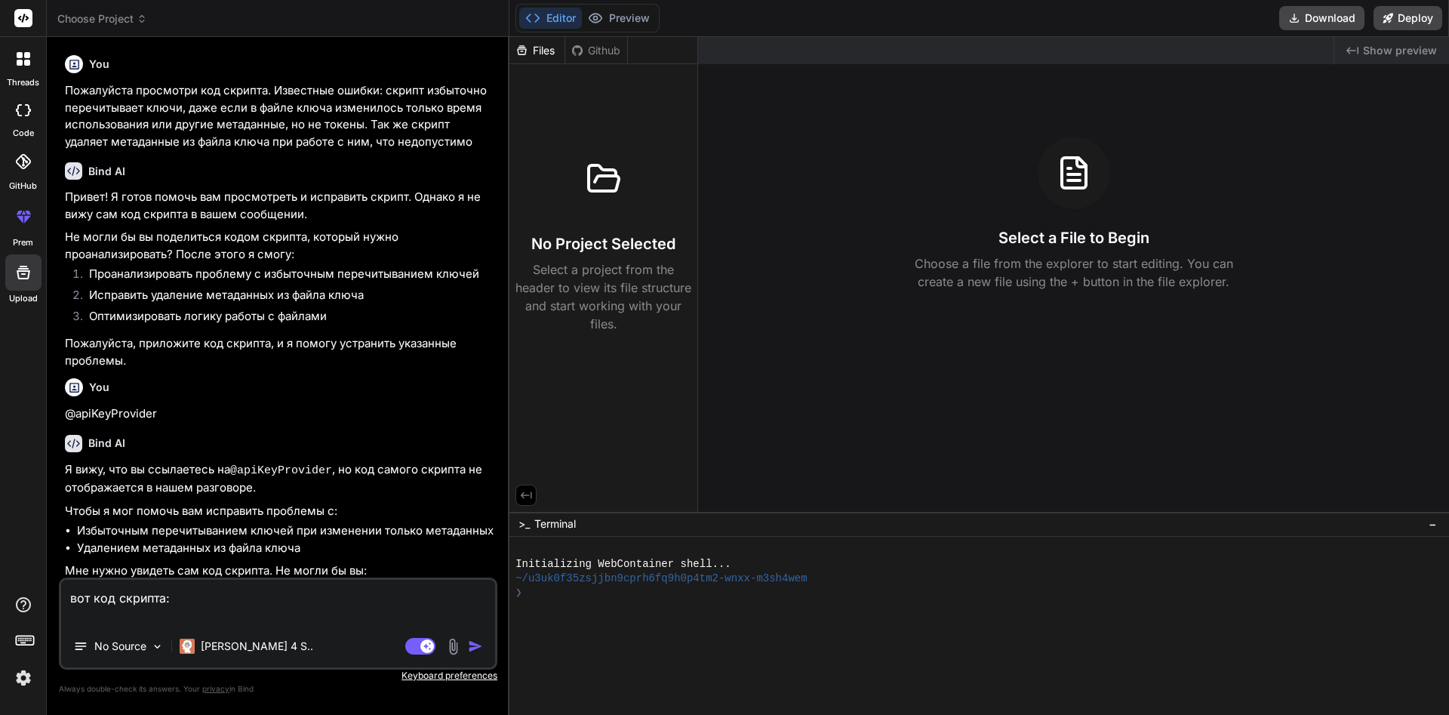
paste textarea "/** * lorEmiPsumdolo.si * * Ametco adipiscing elitsed DOE t incidi: * • utlabor…"
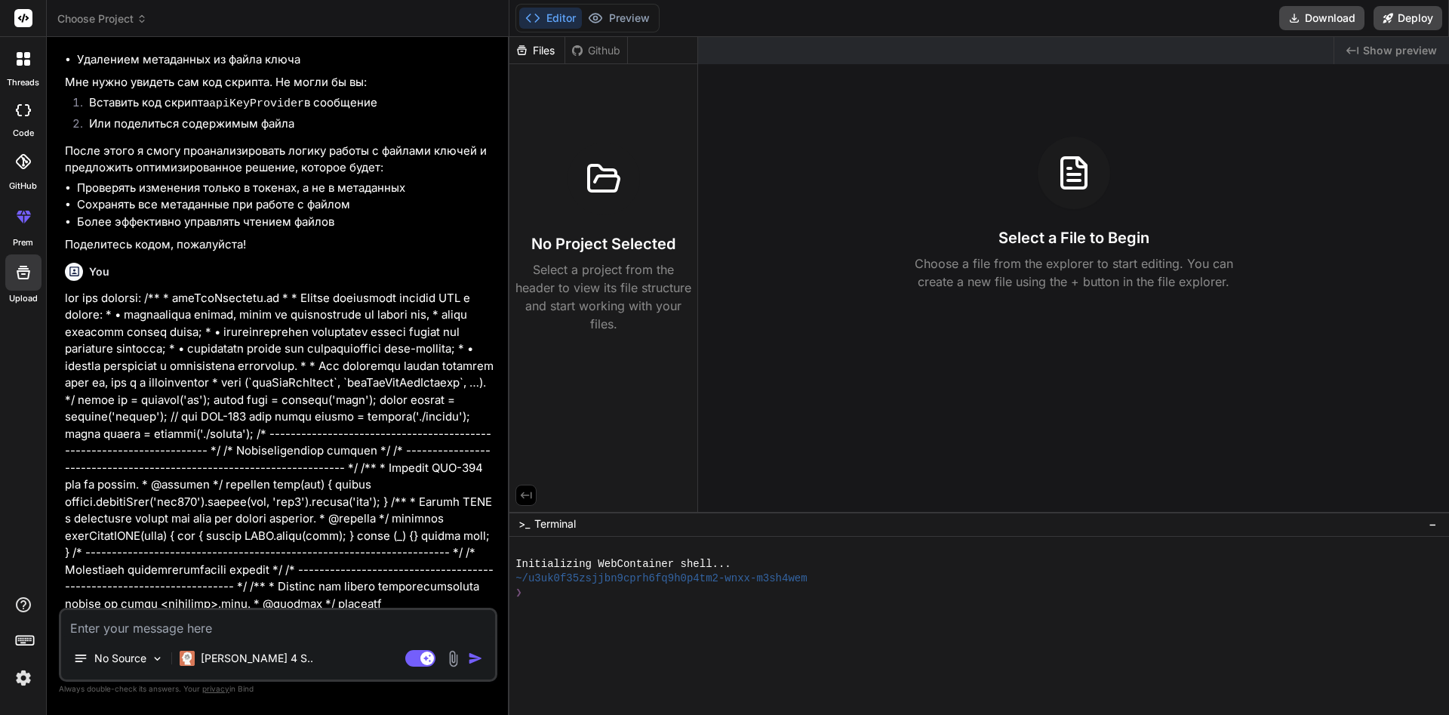
scroll to position [423, 0]
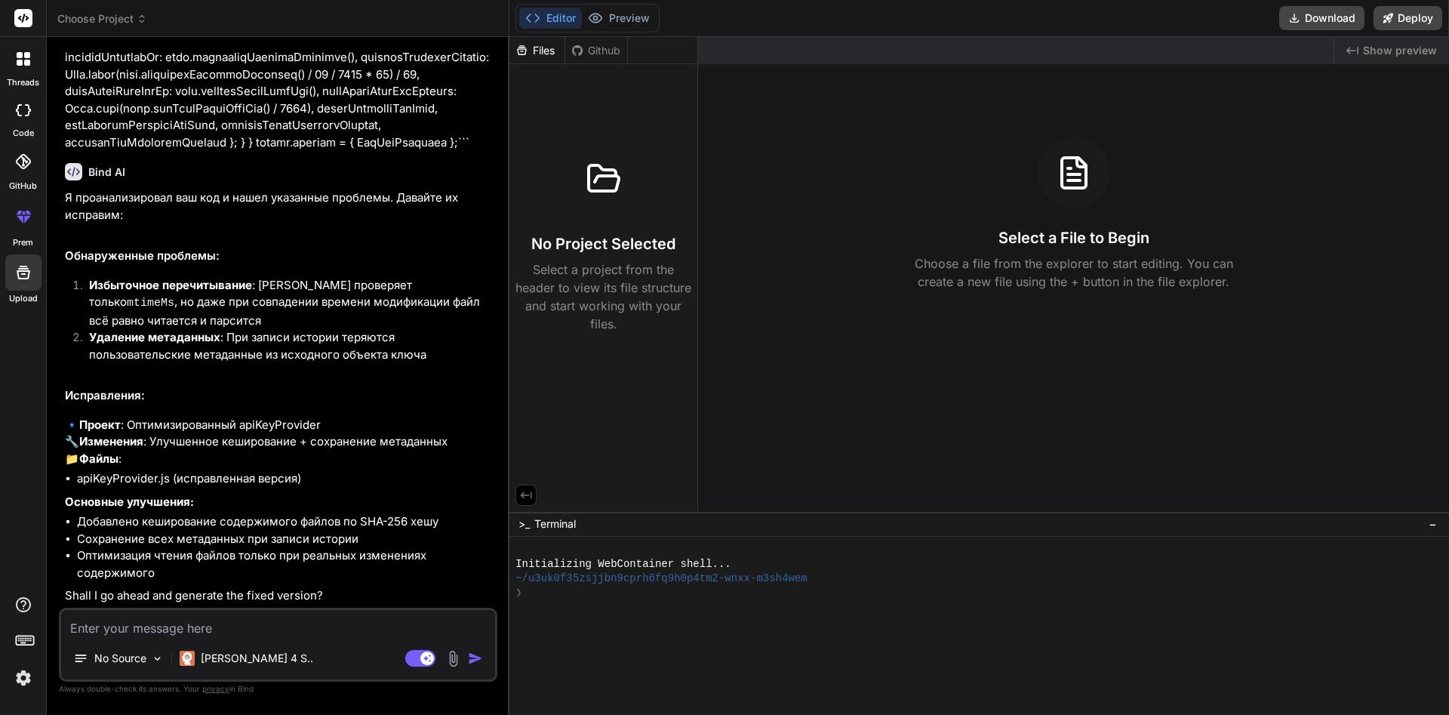
scroll to position [6906, 0]
click at [309, 566] on li "Оптимизация чтения файлов только при реальных изменениях содержимого" at bounding box center [285, 564] width 417 height 34
click at [325, 555] on li "Оптимизация чтения файлов только при реальных изменениях содержимого" at bounding box center [285, 564] width 417 height 34
click at [275, 623] on textarea at bounding box center [278, 623] width 434 height 27
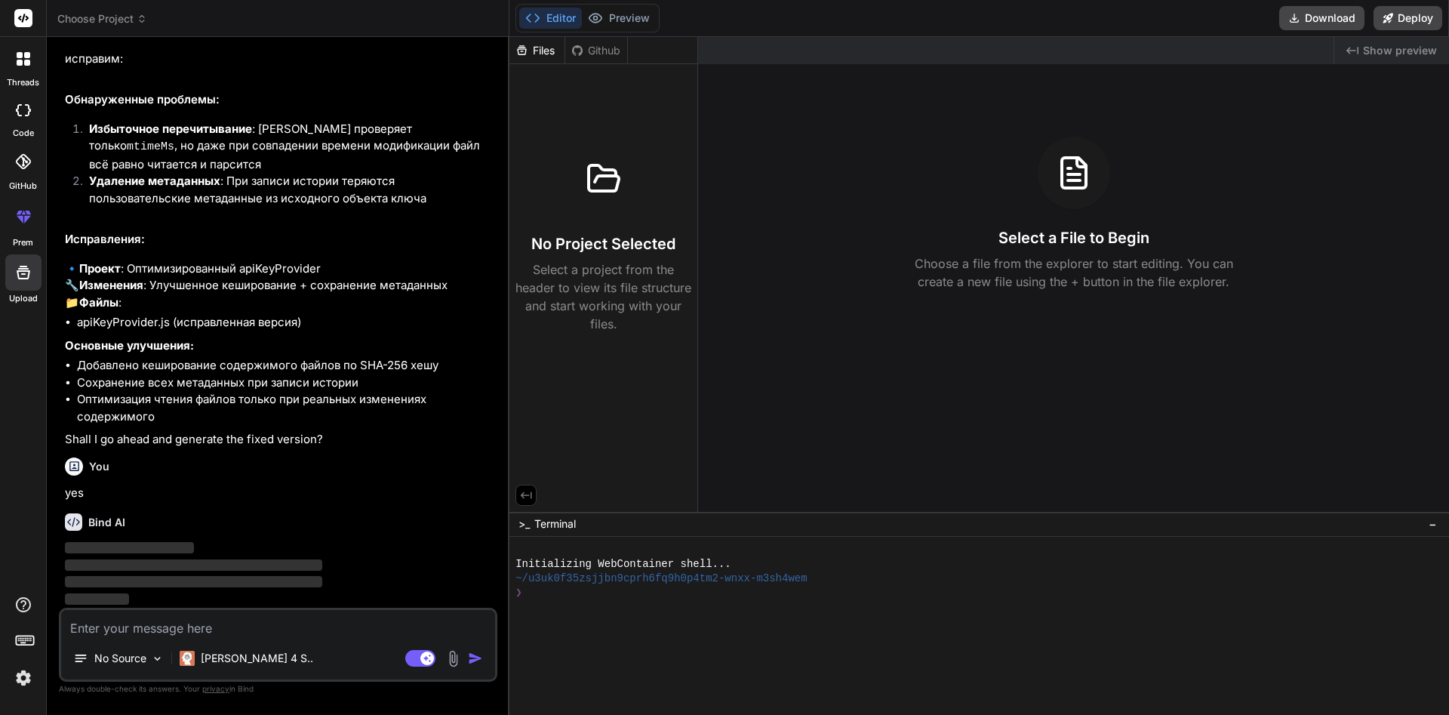
scroll to position [7047, 0]
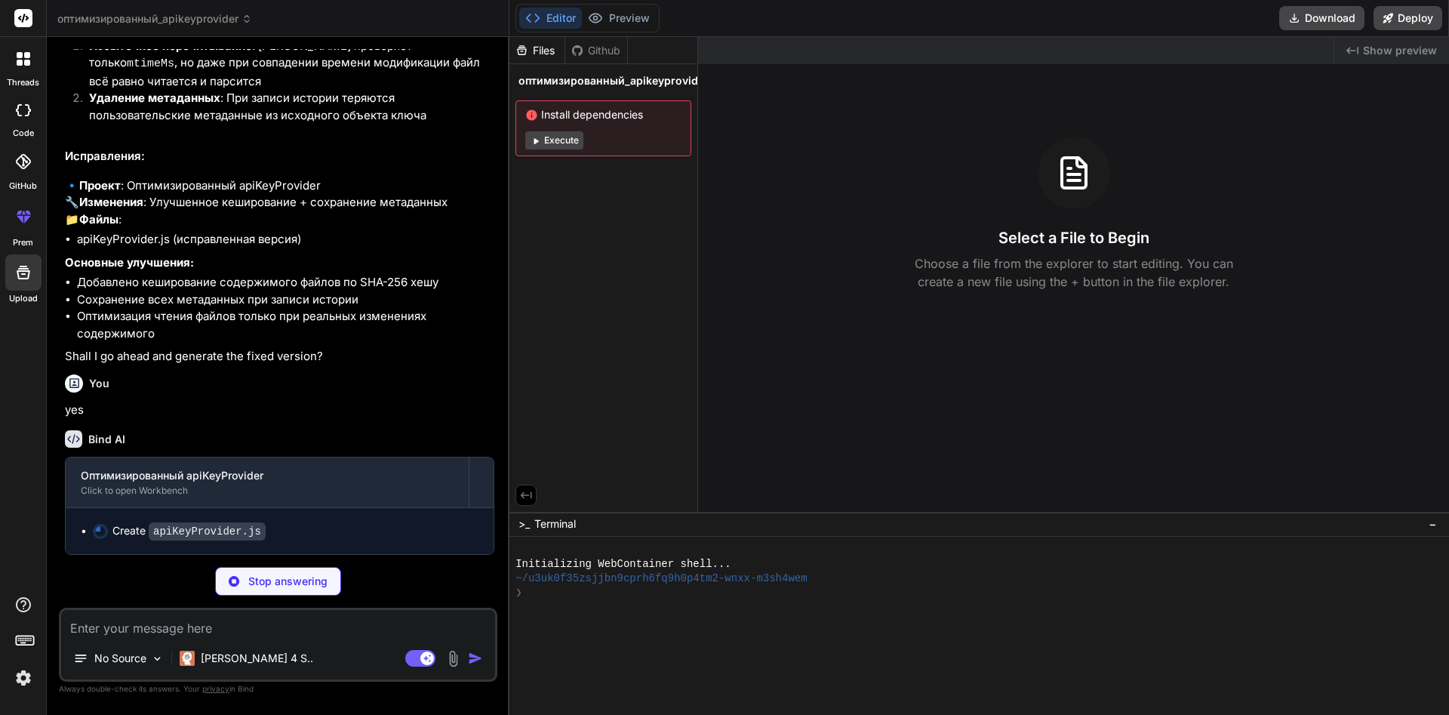
click at [567, 137] on button "Execute" at bounding box center [554, 140] width 58 height 18
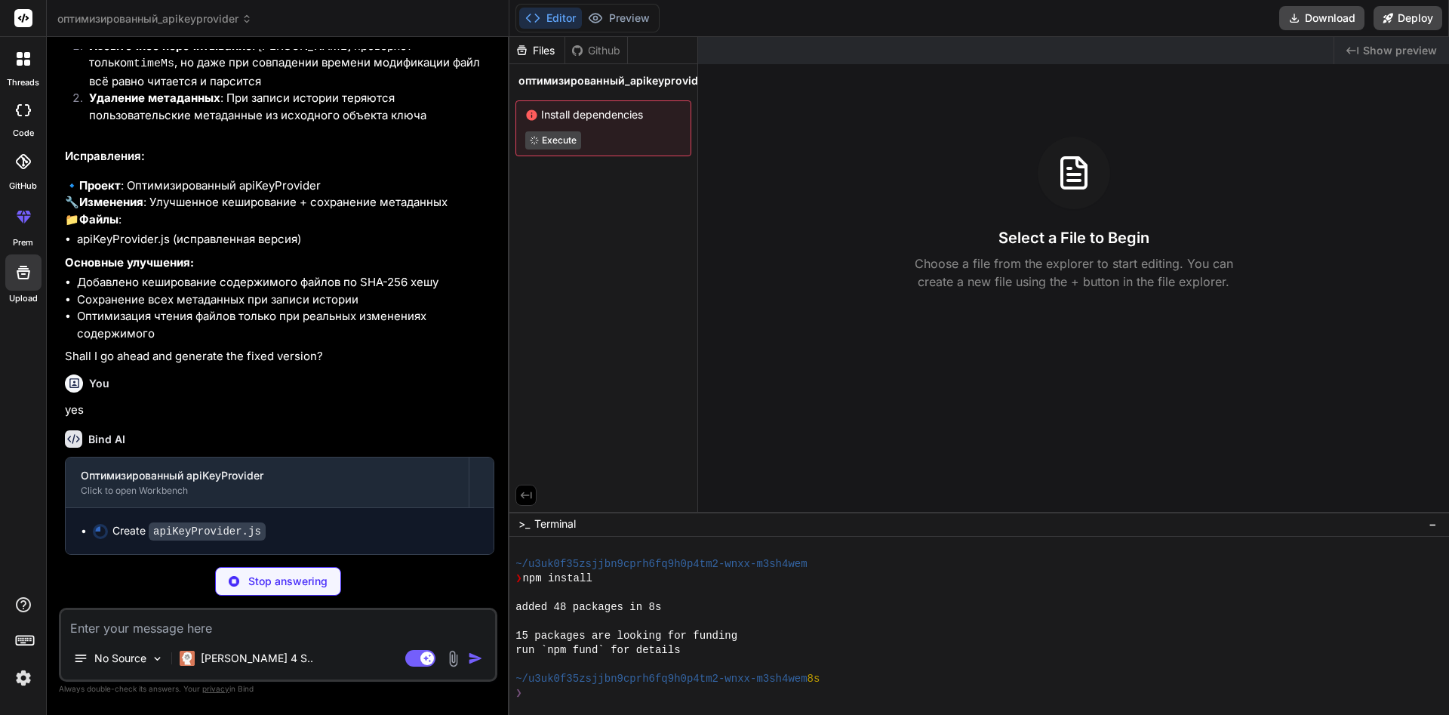
scroll to position [115, 0]
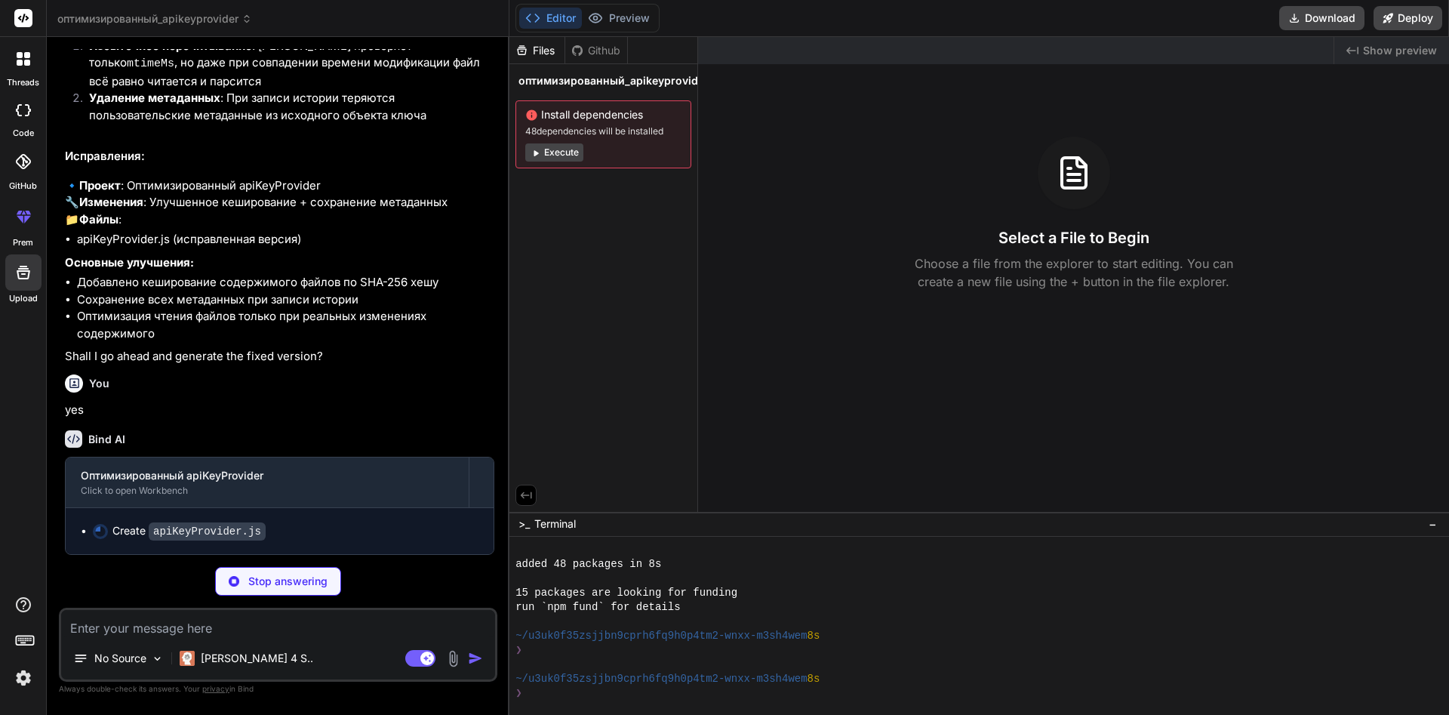
click at [560, 152] on button "Execute" at bounding box center [554, 152] width 58 height 18
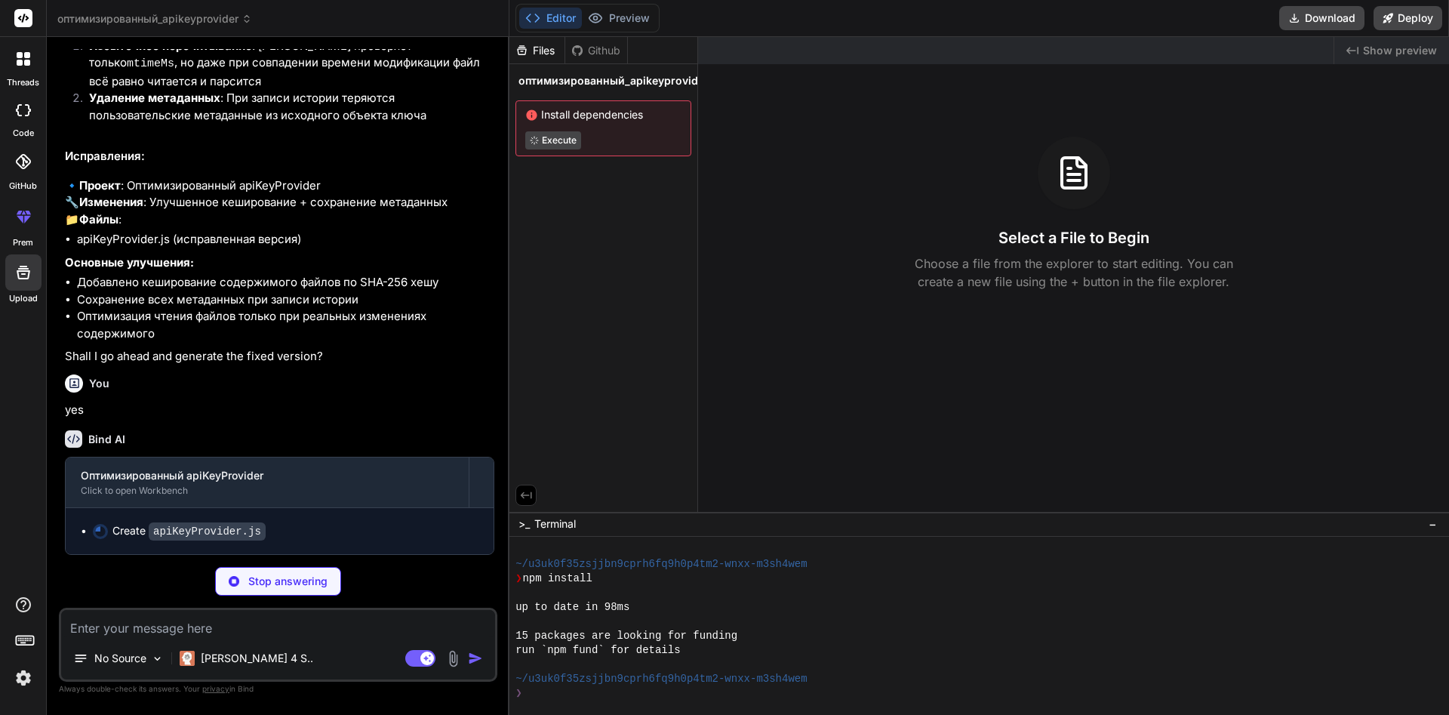
scroll to position [330, 0]
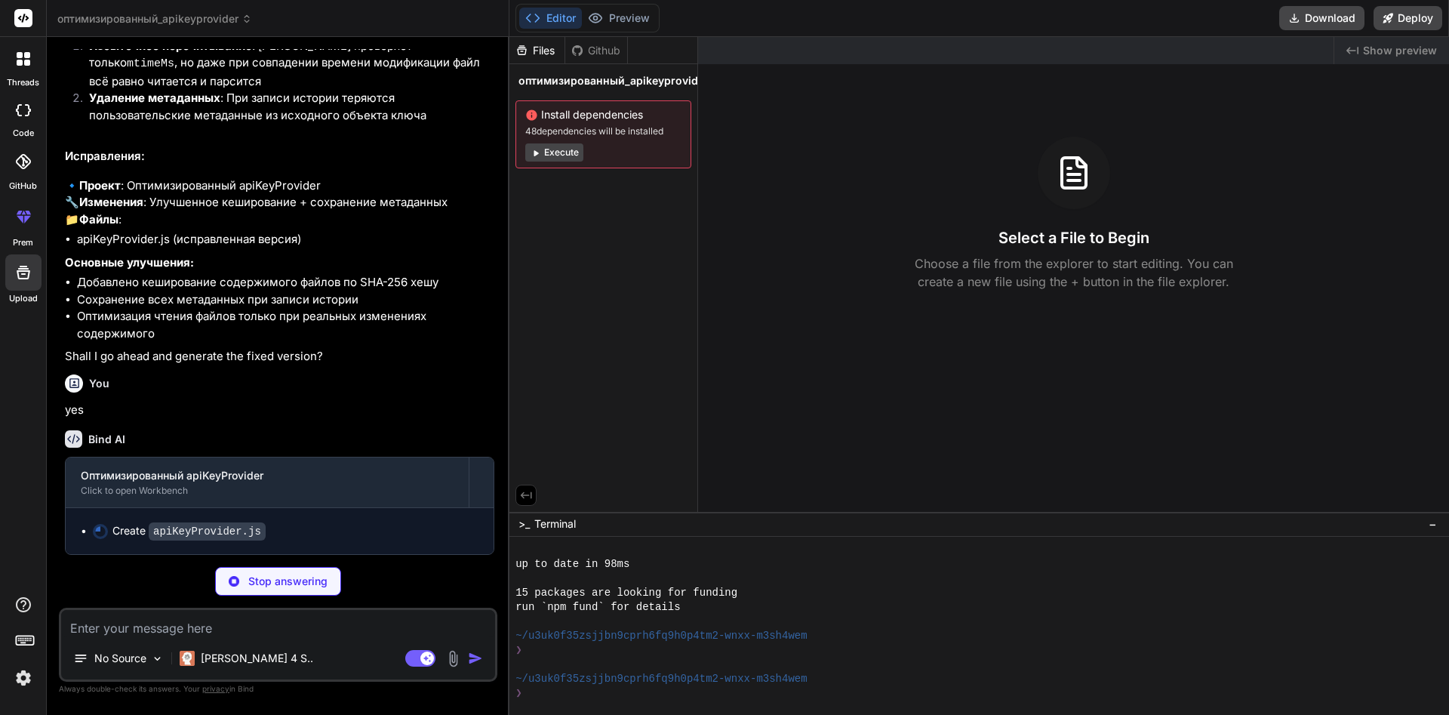
click at [564, 153] on button "Execute" at bounding box center [554, 152] width 58 height 18
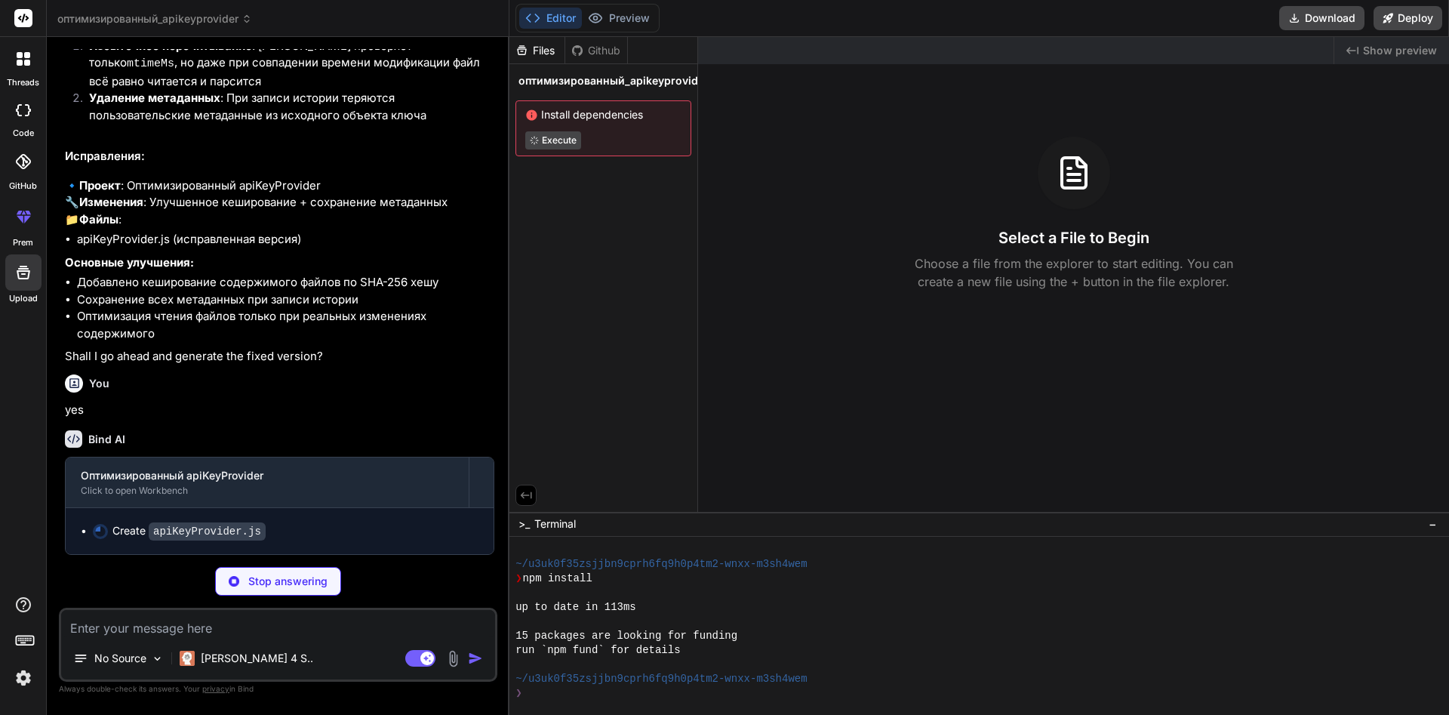
scroll to position [545, 0]
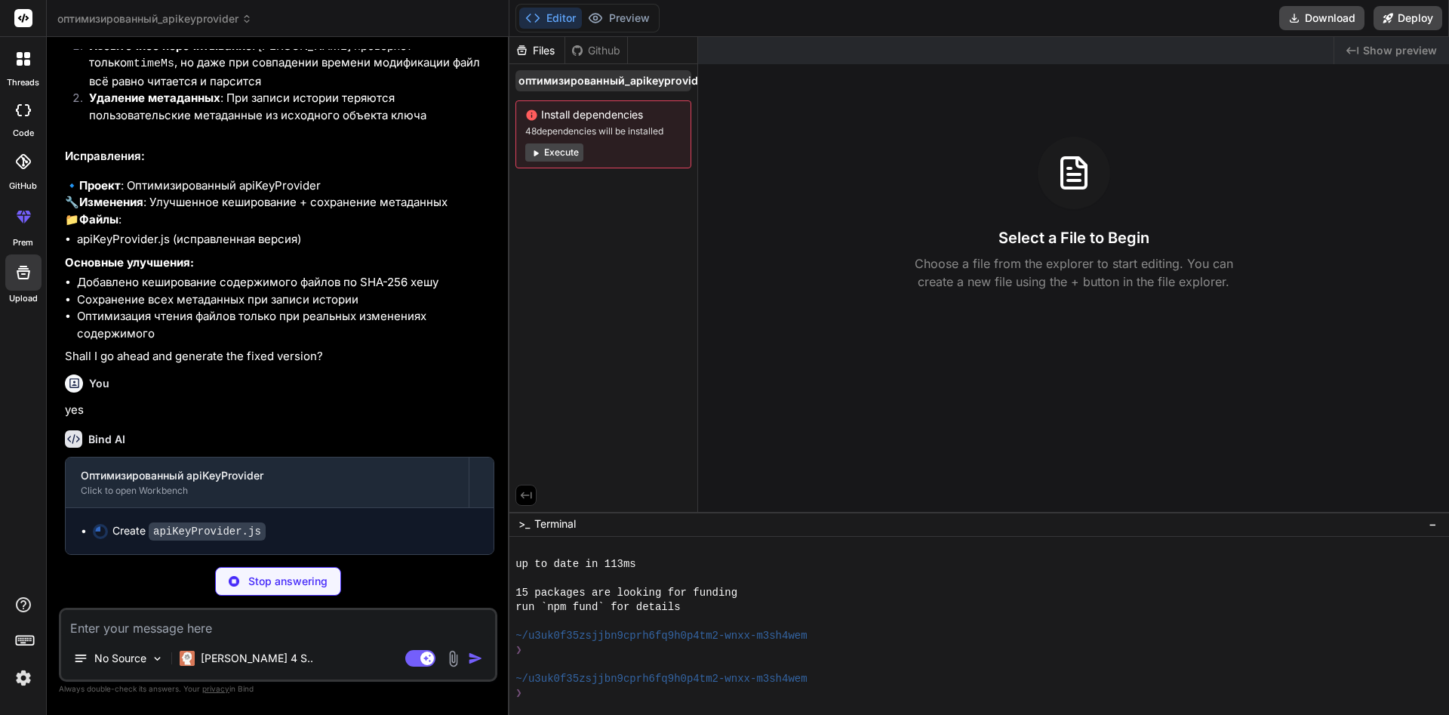
click at [607, 83] on span "оптимизированный_apikeyprovider" at bounding box center [613, 80] width 190 height 15
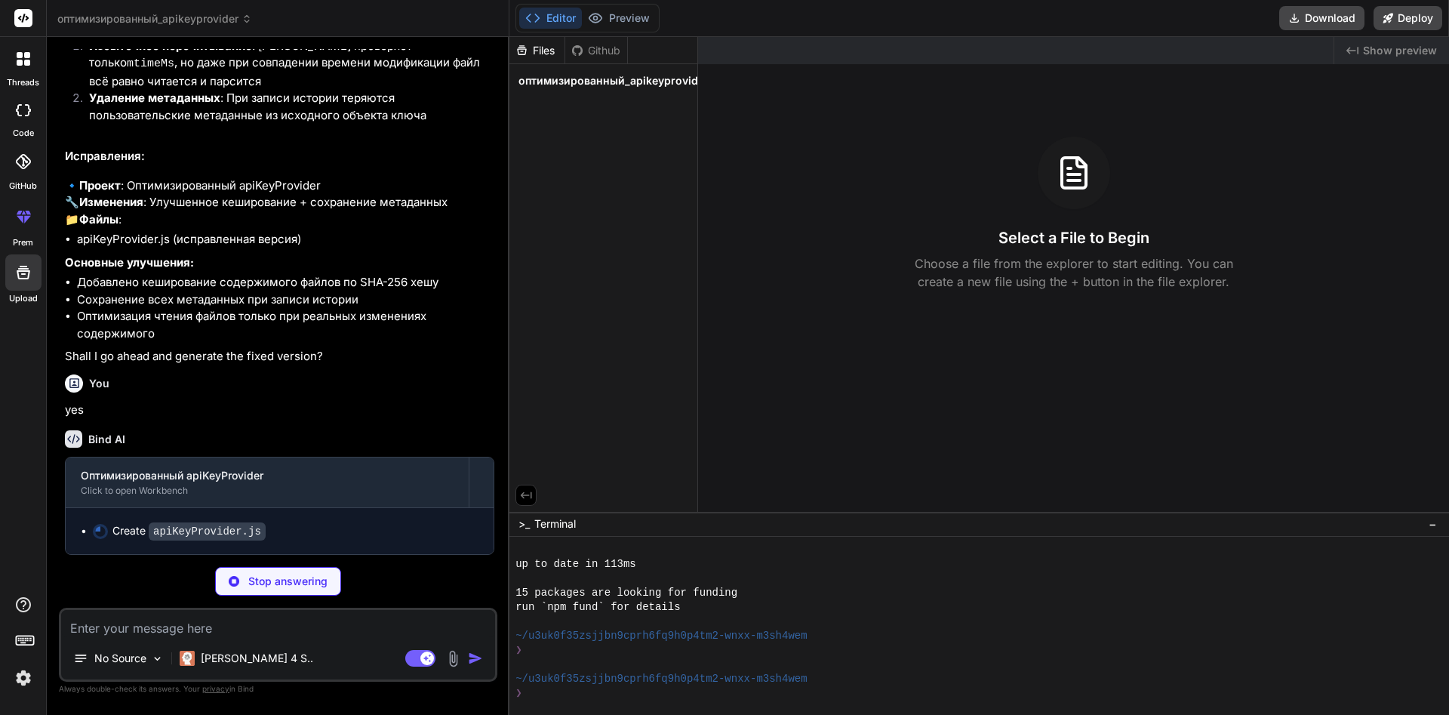
click at [607, 83] on span "оптимизированный_apikeyprovider" at bounding box center [613, 80] width 190 height 15
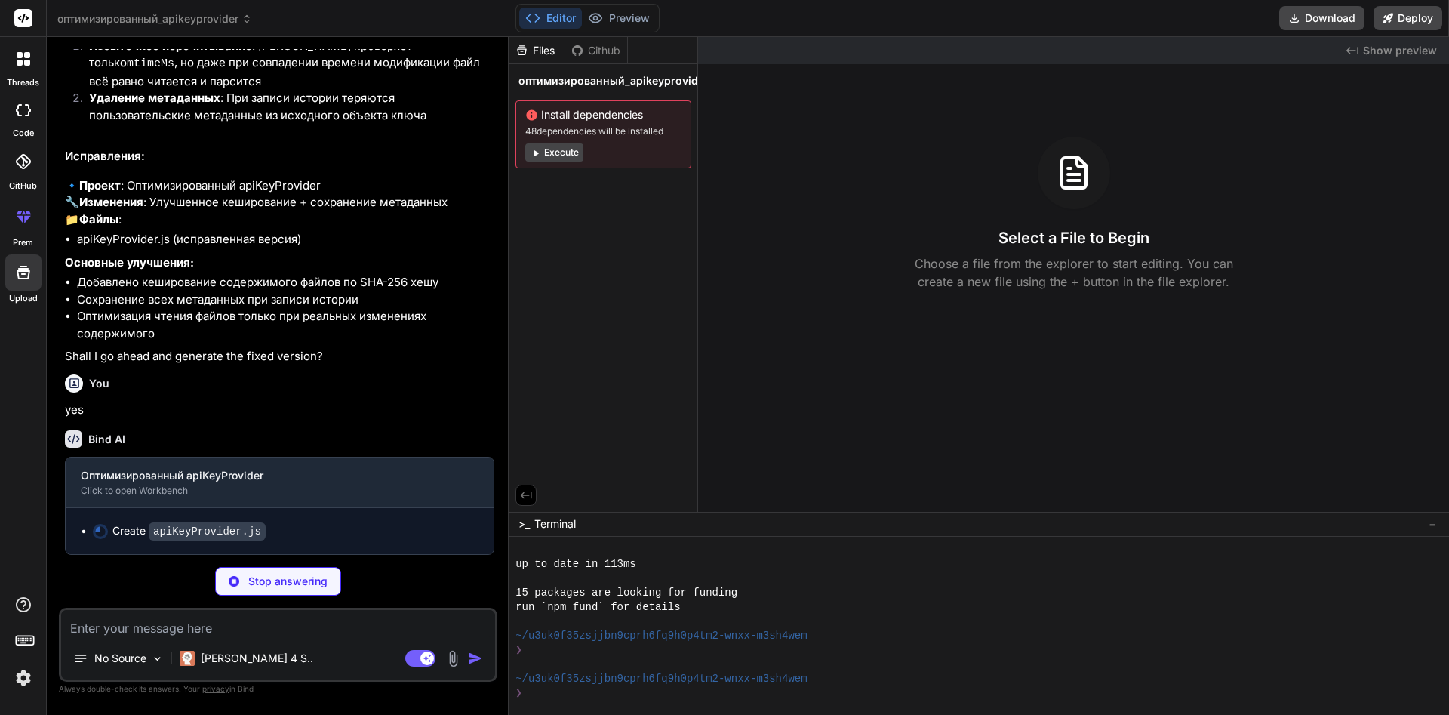
click at [1029, 165] on div "Select a File to Begin Choose a file from the explorer to start editing. You ca…" at bounding box center [1073, 214] width 751 height 154
drag, startPoint x: 1060, startPoint y: 172, endPoint x: 1037, endPoint y: 179, distance: 23.6
click at [1062, 173] on icon at bounding box center [1074, 173] width 24 height 30
click at [566, 149] on button "Execute" at bounding box center [554, 152] width 58 height 18
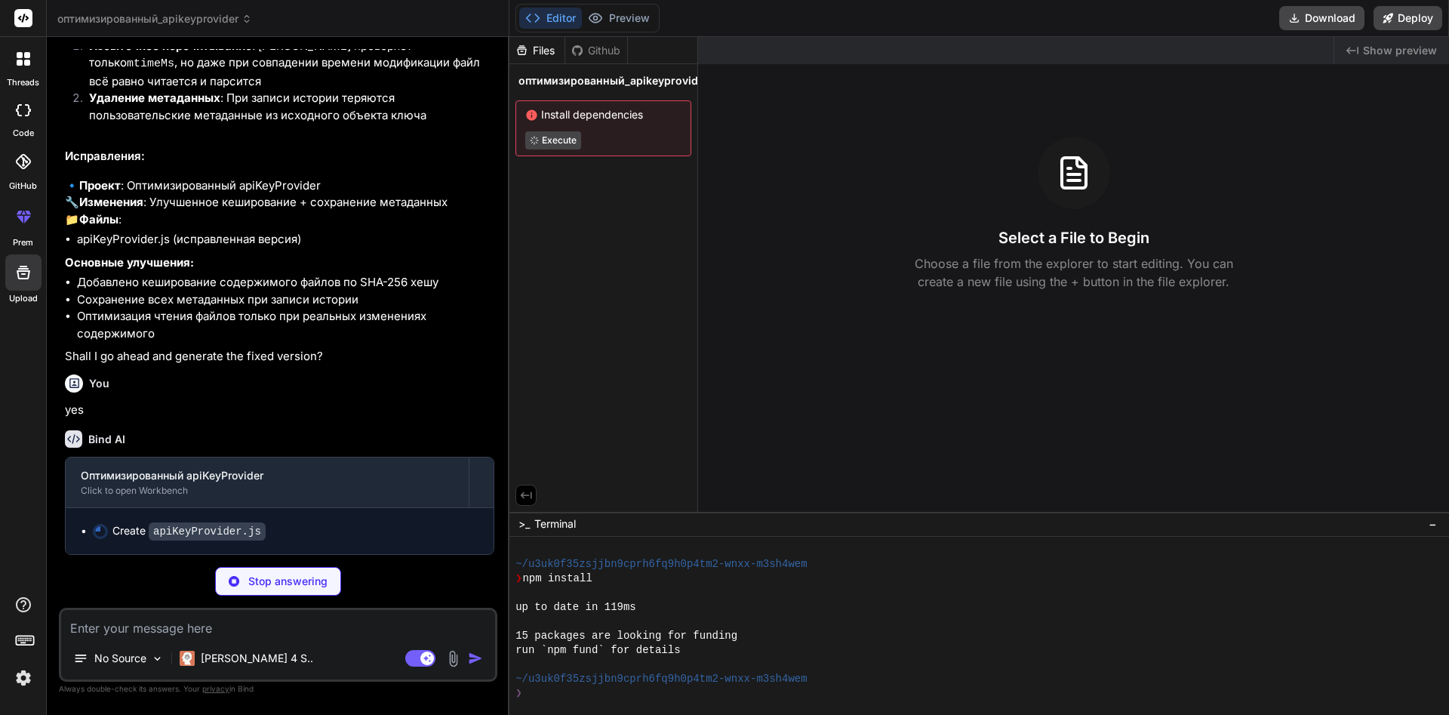
scroll to position [760, 0]
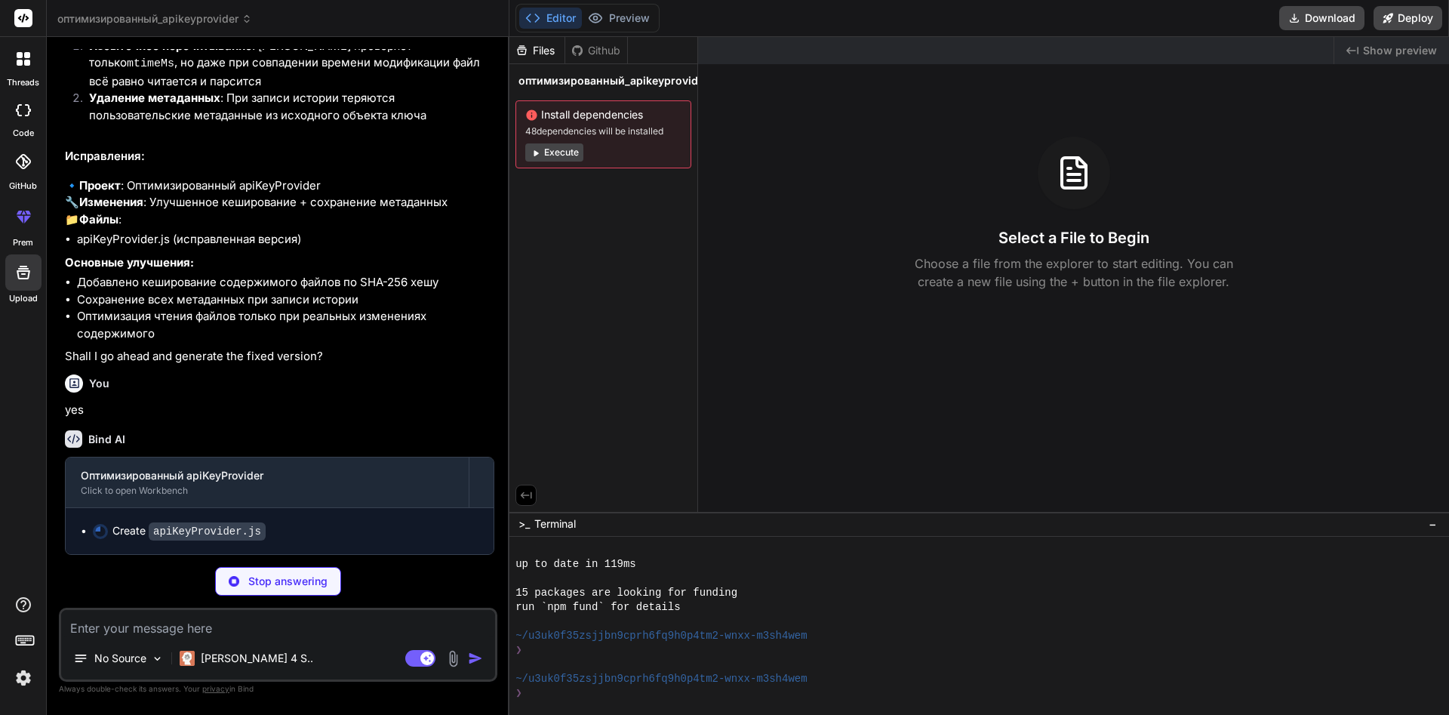
click at [369, 632] on textarea at bounding box center [278, 623] width 434 height 27
click at [596, 50] on div "Github" at bounding box center [596, 50] width 62 height 15
click at [614, 20] on button "Preview" at bounding box center [619, 18] width 74 height 21
click at [533, 115] on icon at bounding box center [532, 114] width 11 height 11
click at [570, 108] on span "Install dependencies" at bounding box center [603, 114] width 156 height 15
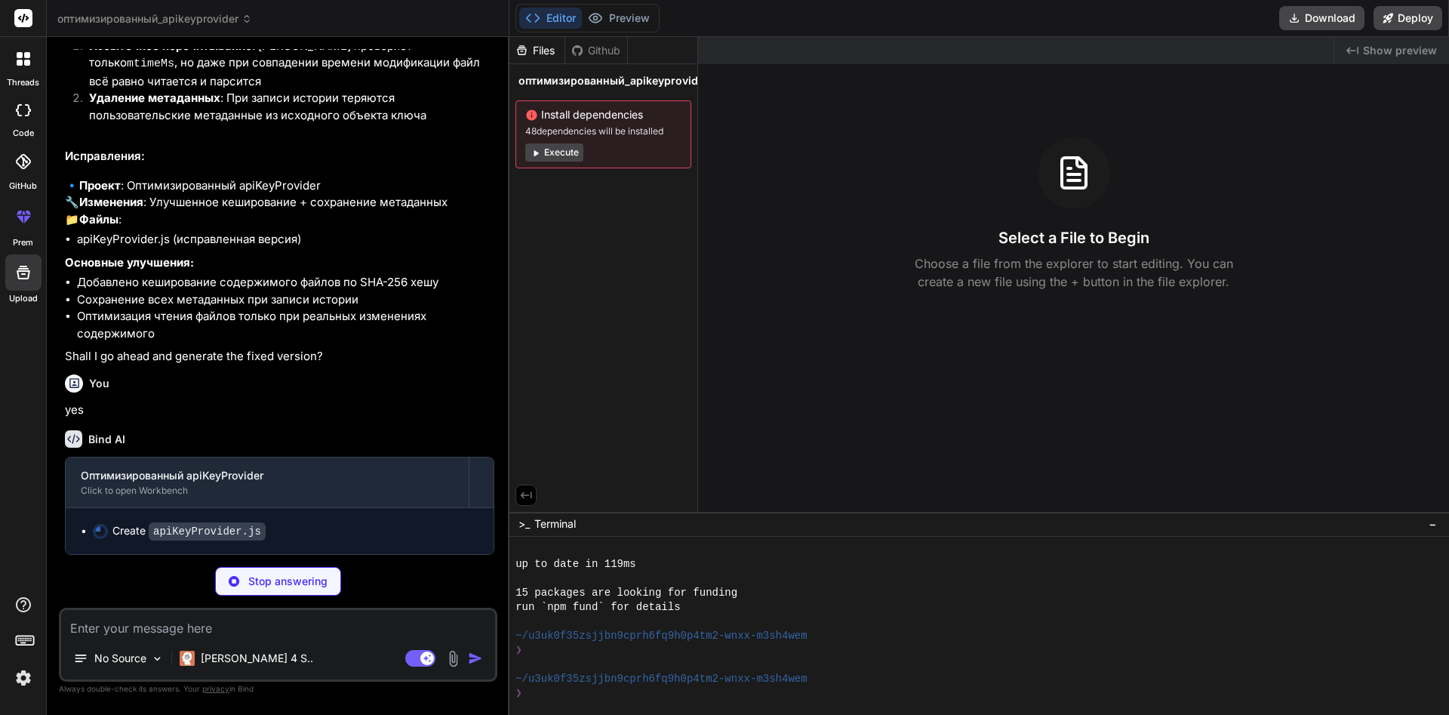
click at [299, 621] on textarea at bounding box center [278, 623] width 434 height 27
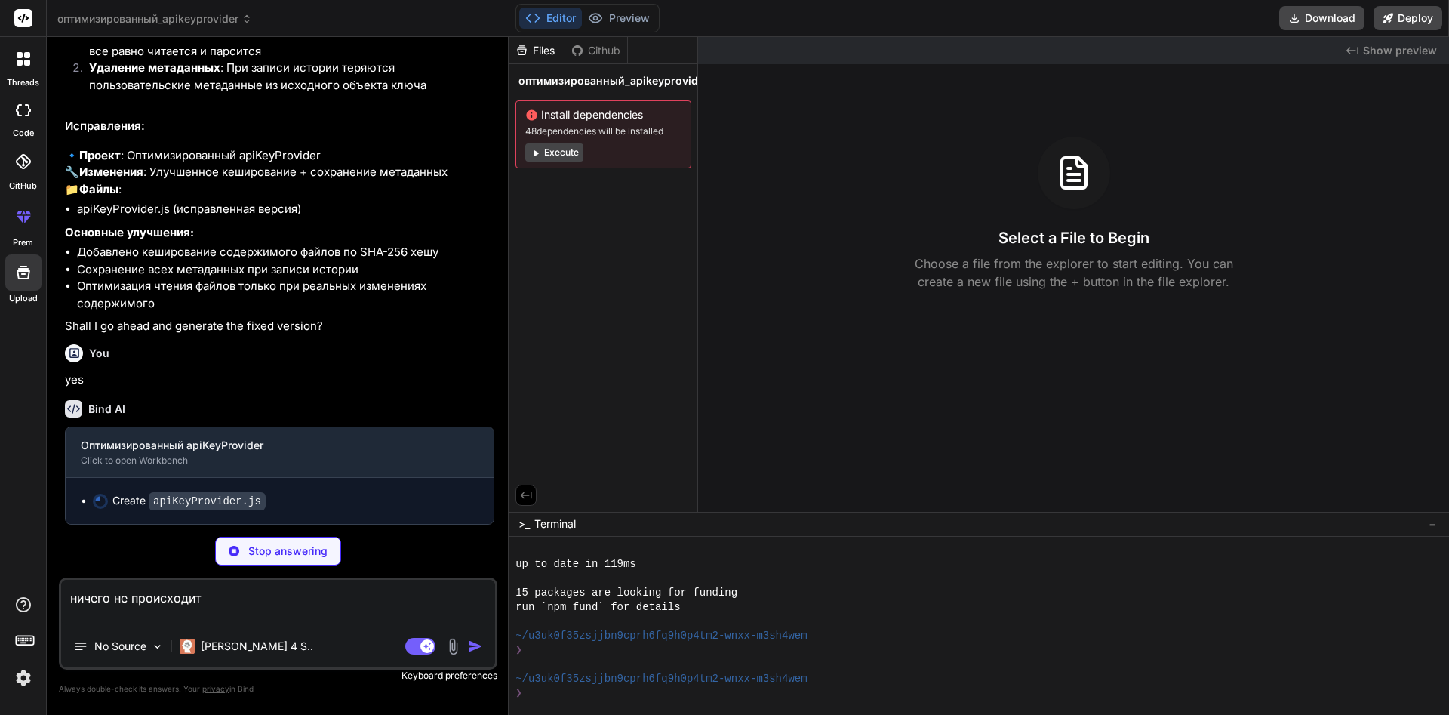
drag, startPoint x: 228, startPoint y: 604, endPoint x: 0, endPoint y: 581, distance: 229.1
click at [61, 581] on textarea "ничего не происходит" at bounding box center [278, 601] width 434 height 45
click at [555, 115] on span "Install dependencies" at bounding box center [603, 114] width 156 height 15
click at [550, 158] on button "Execute" at bounding box center [554, 152] width 58 height 18
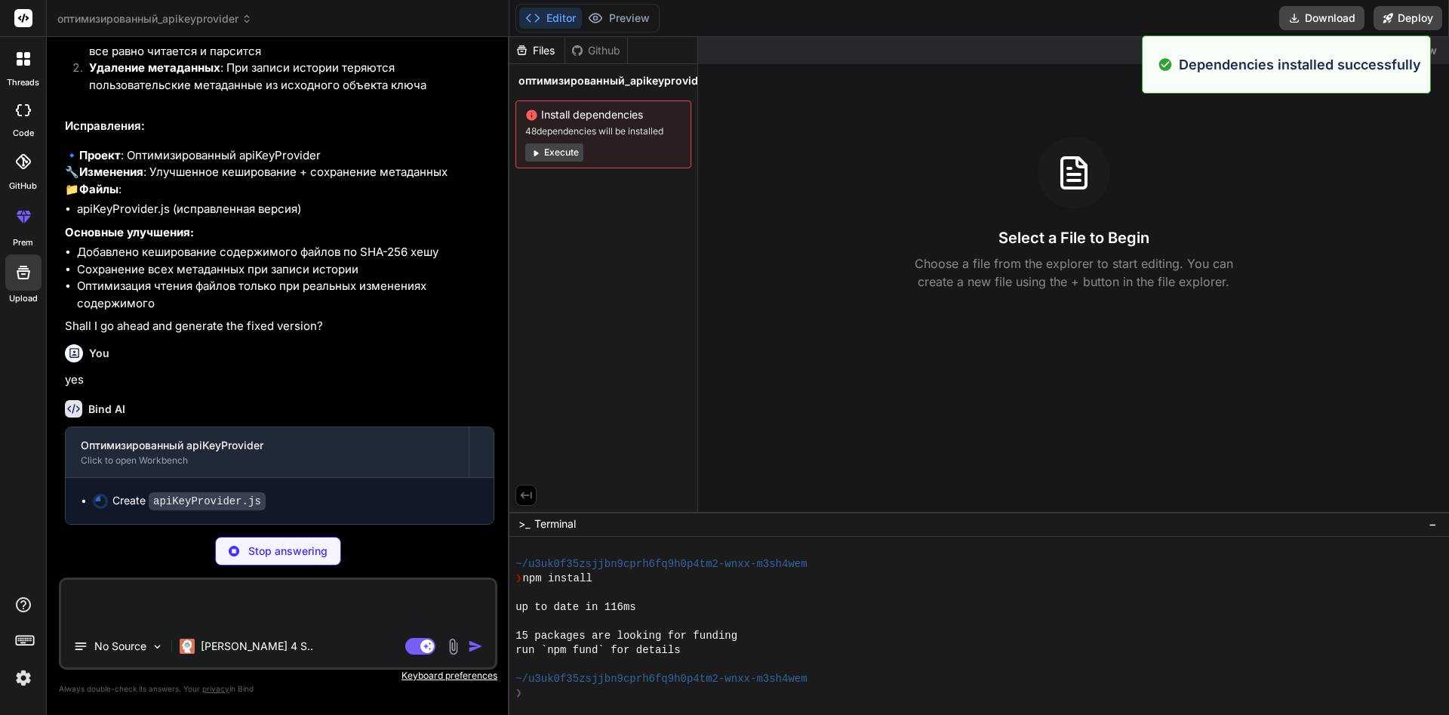
scroll to position [975, 0]
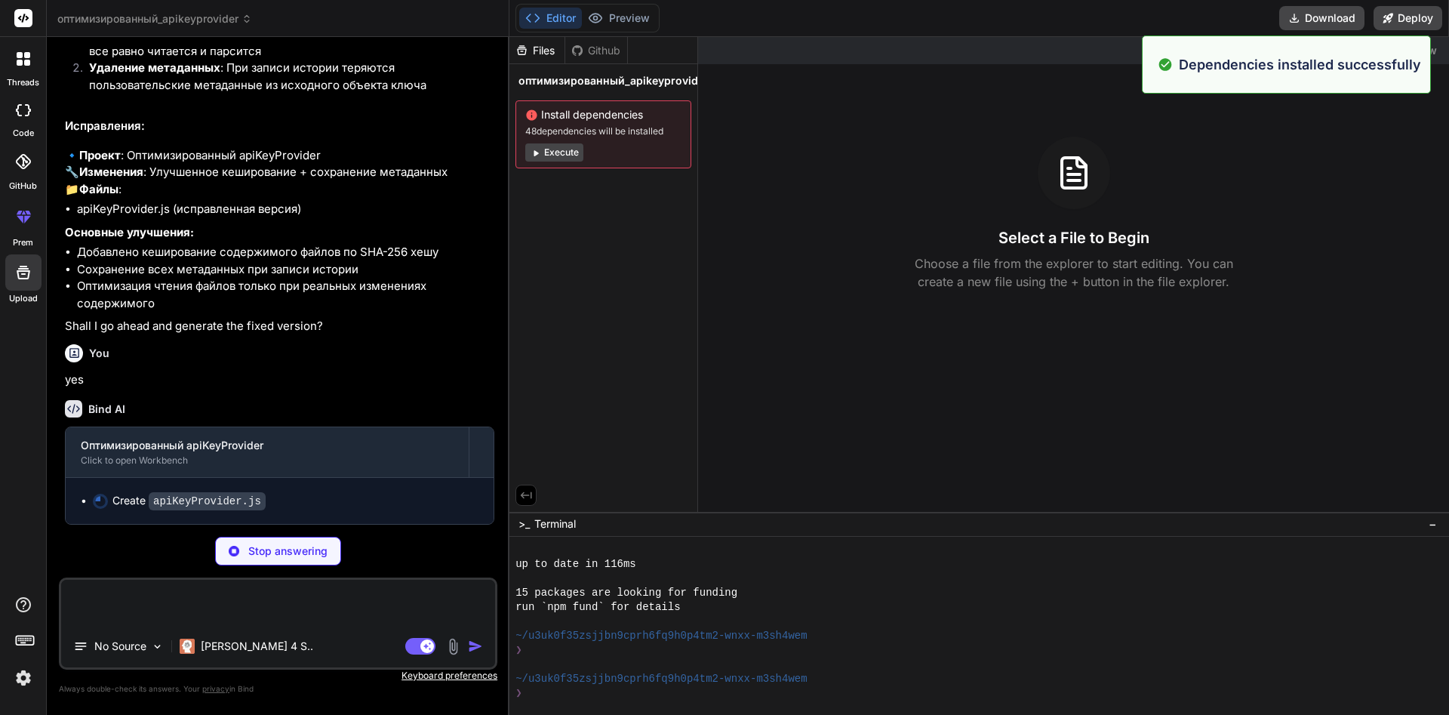
click at [549, 158] on button "Execute" at bounding box center [554, 152] width 58 height 18
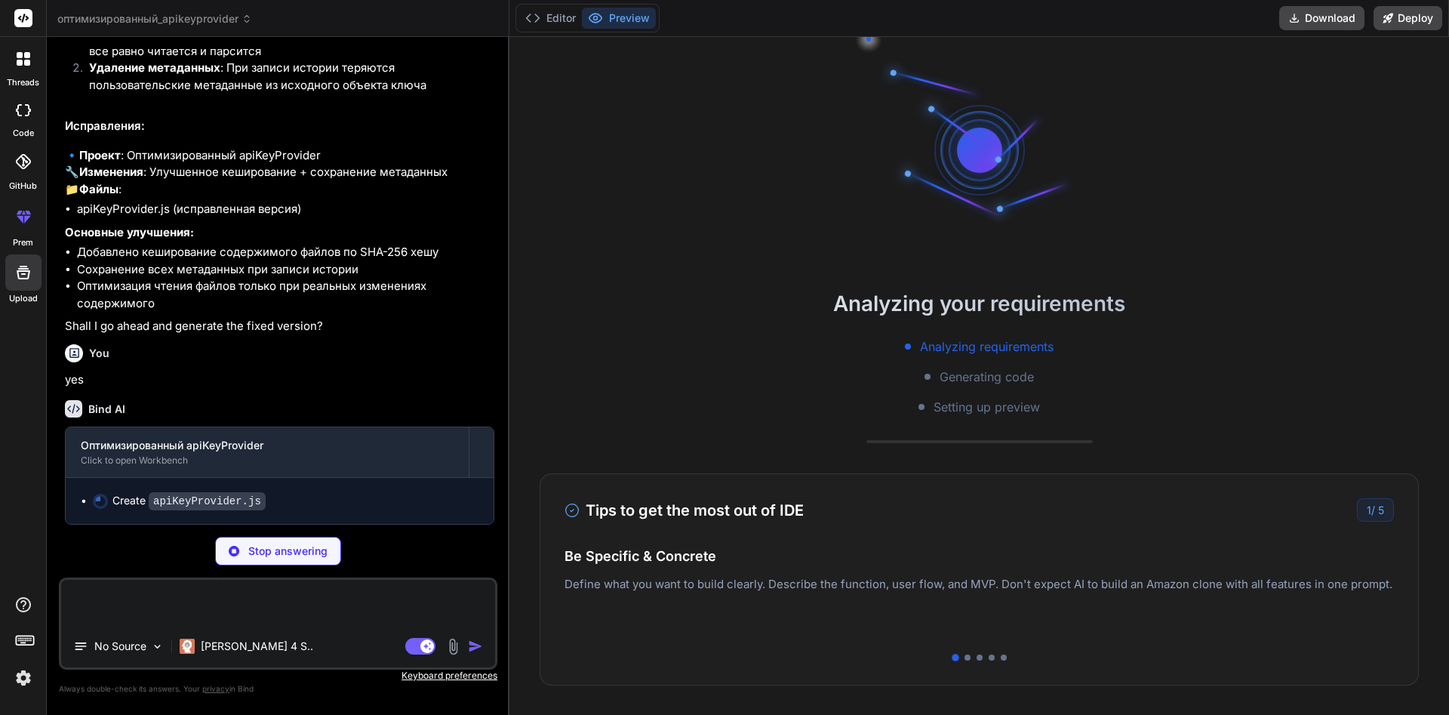
scroll to position [1147, 0]
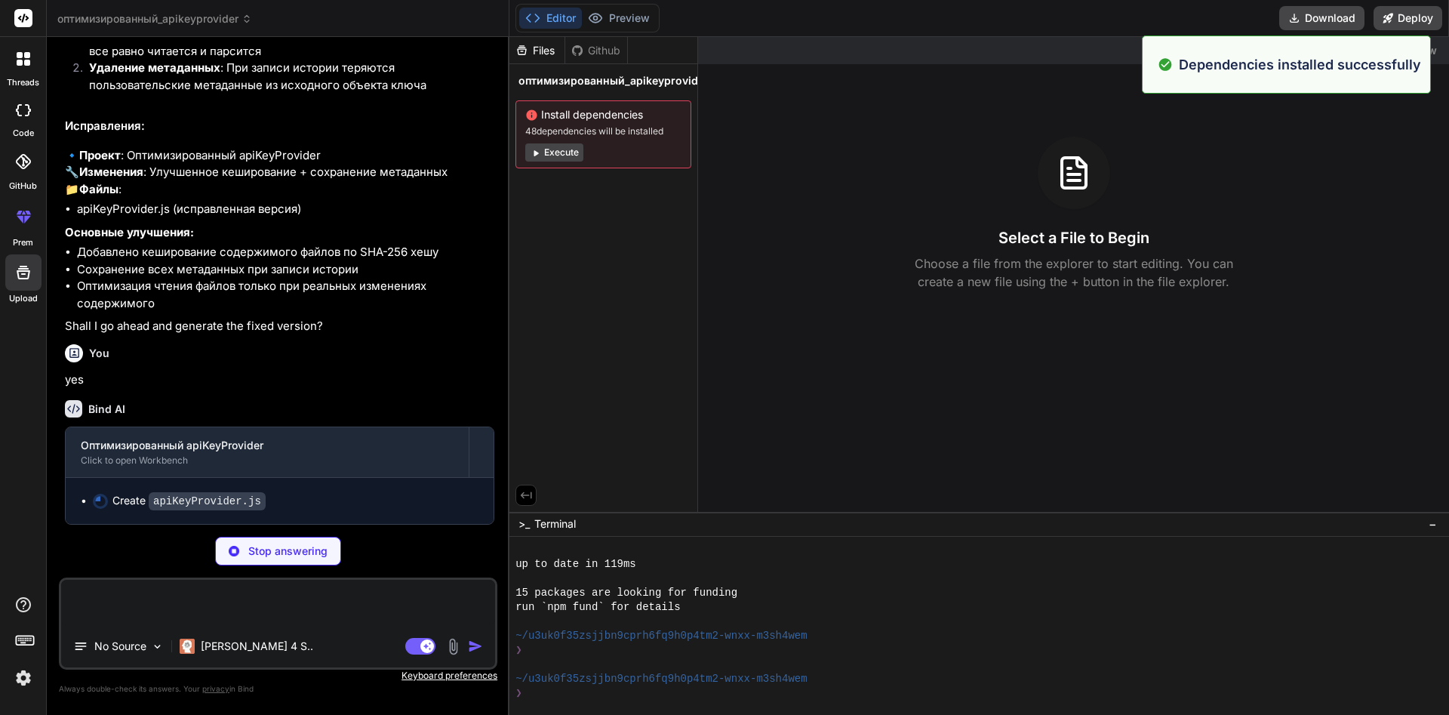
click at [549, 158] on button "Execute" at bounding box center [554, 152] width 58 height 18
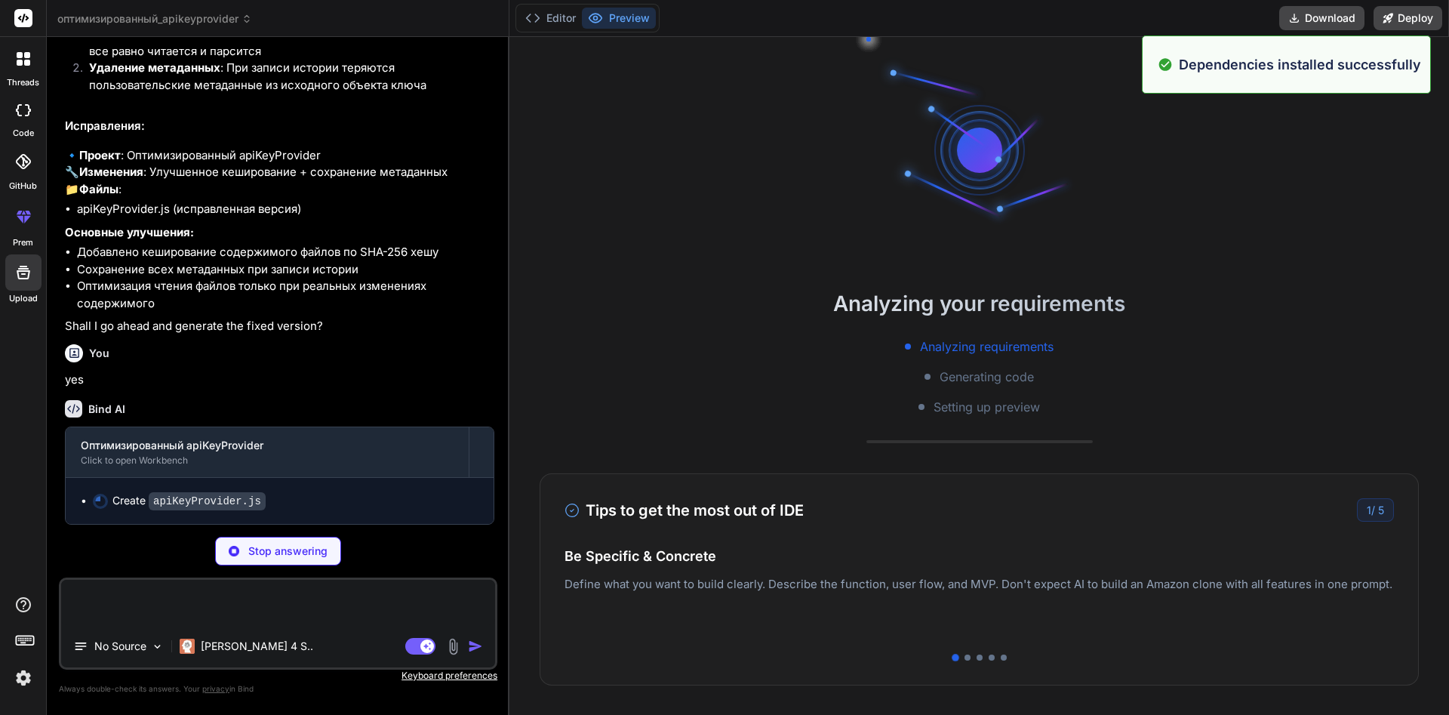
scroll to position [1405, 0]
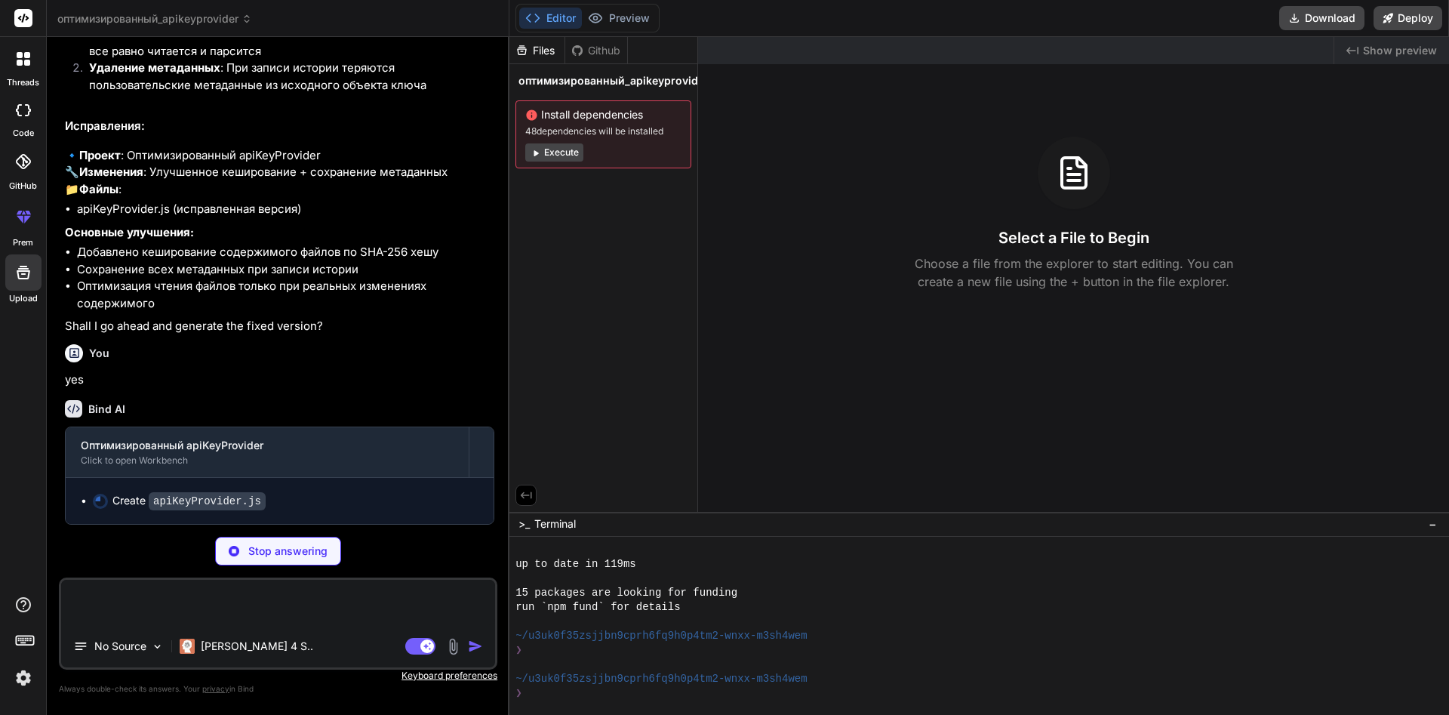
click at [541, 18] on button "Editor" at bounding box center [550, 18] width 63 height 21
click at [568, 17] on button "Editor" at bounding box center [550, 18] width 63 height 21
click at [583, 39] on div "Files Github" at bounding box center [568, 50] width 118 height 27
click at [583, 44] on div "Github" at bounding box center [596, 50] width 62 height 15
click at [545, 46] on div "Files" at bounding box center [536, 50] width 55 height 15
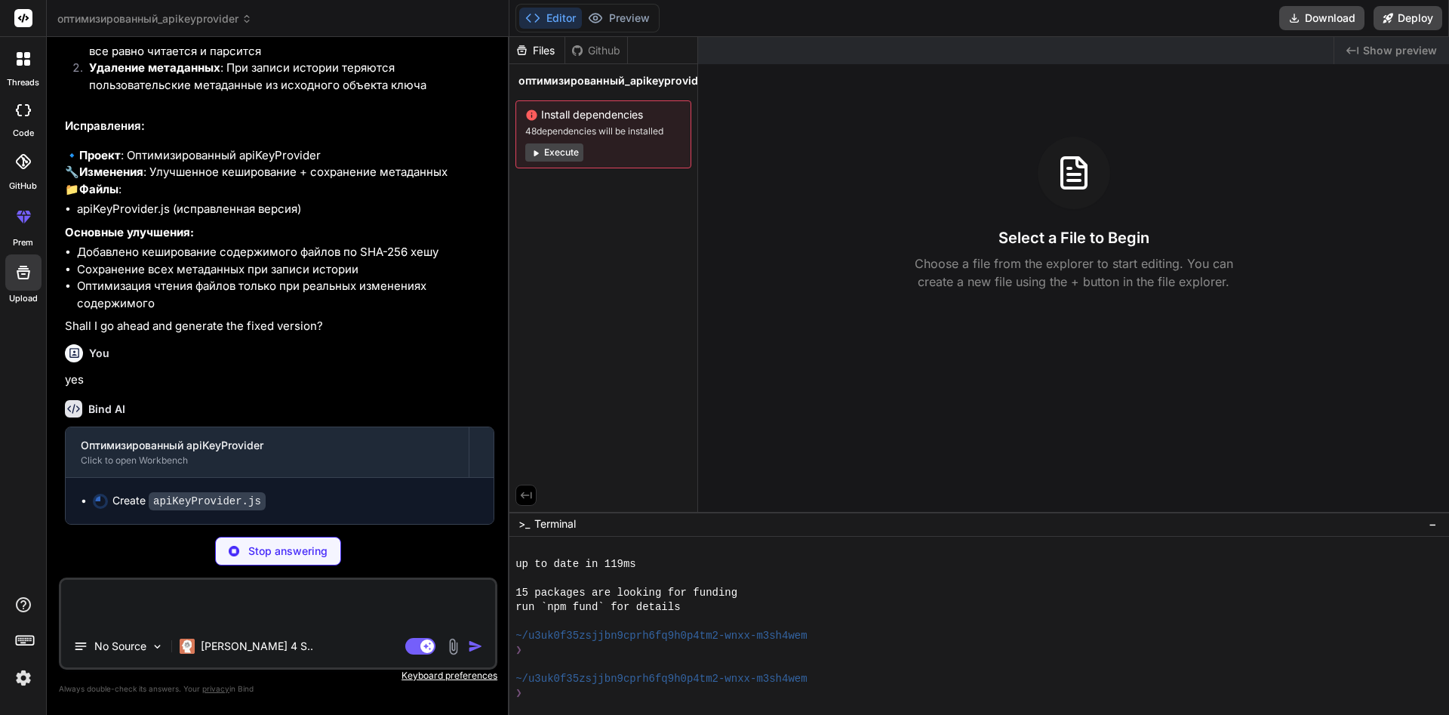
click at [450, 648] on img at bounding box center [452, 646] width 17 height 17
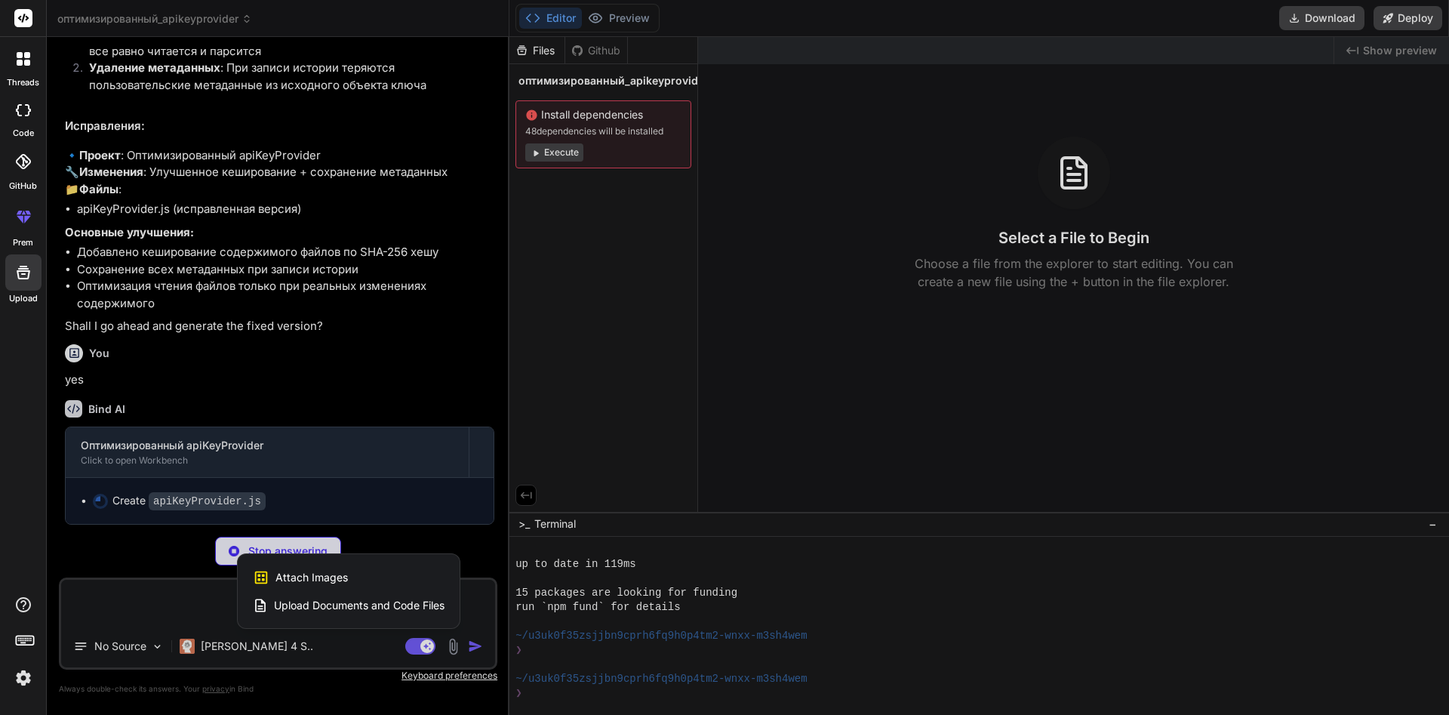
click at [450, 648] on div at bounding box center [724, 357] width 1449 height 715
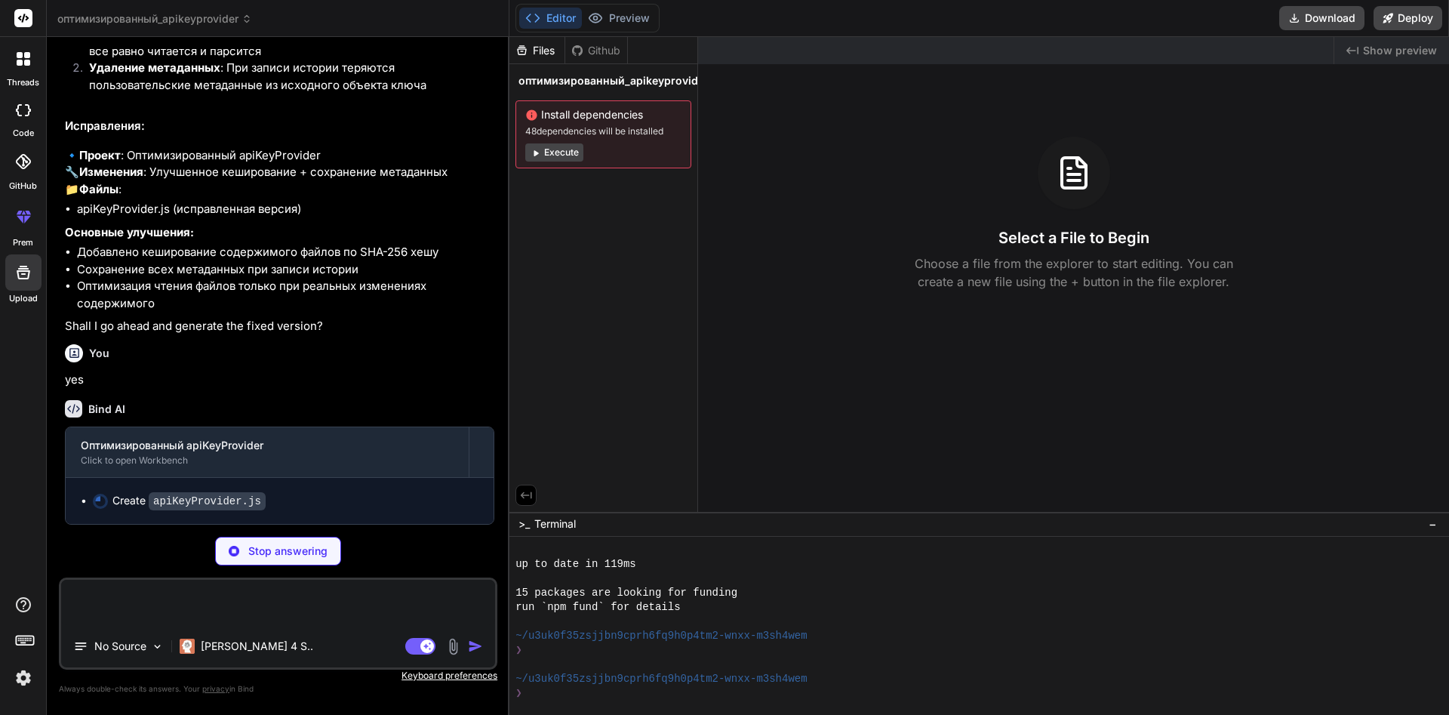
click at [865, 393] on div "Created with Pixso. Show preview Select a File to Begin Choose a file from the …" at bounding box center [1073, 274] width 751 height 475
click at [455, 642] on img at bounding box center [452, 646] width 17 height 17
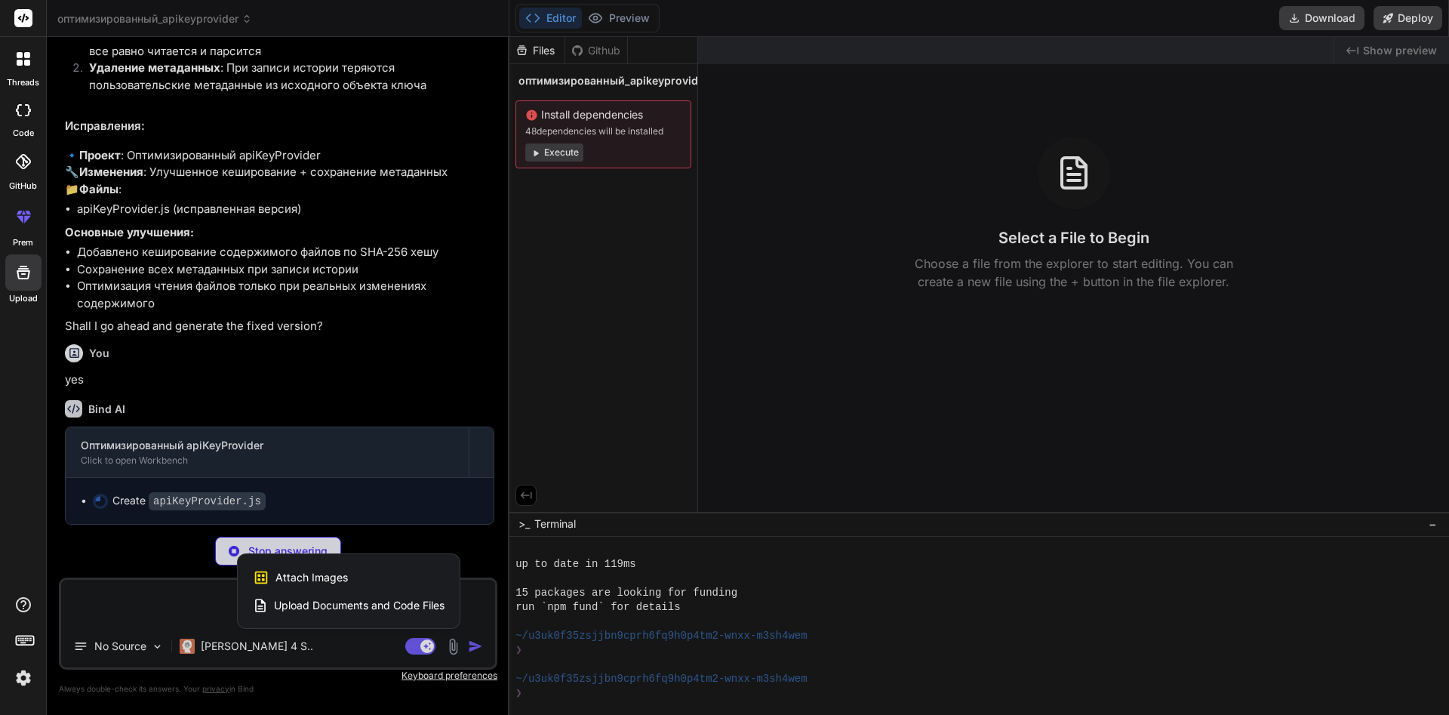
click at [405, 607] on span "Upload Documents and Code Files" at bounding box center [359, 605] width 171 height 15
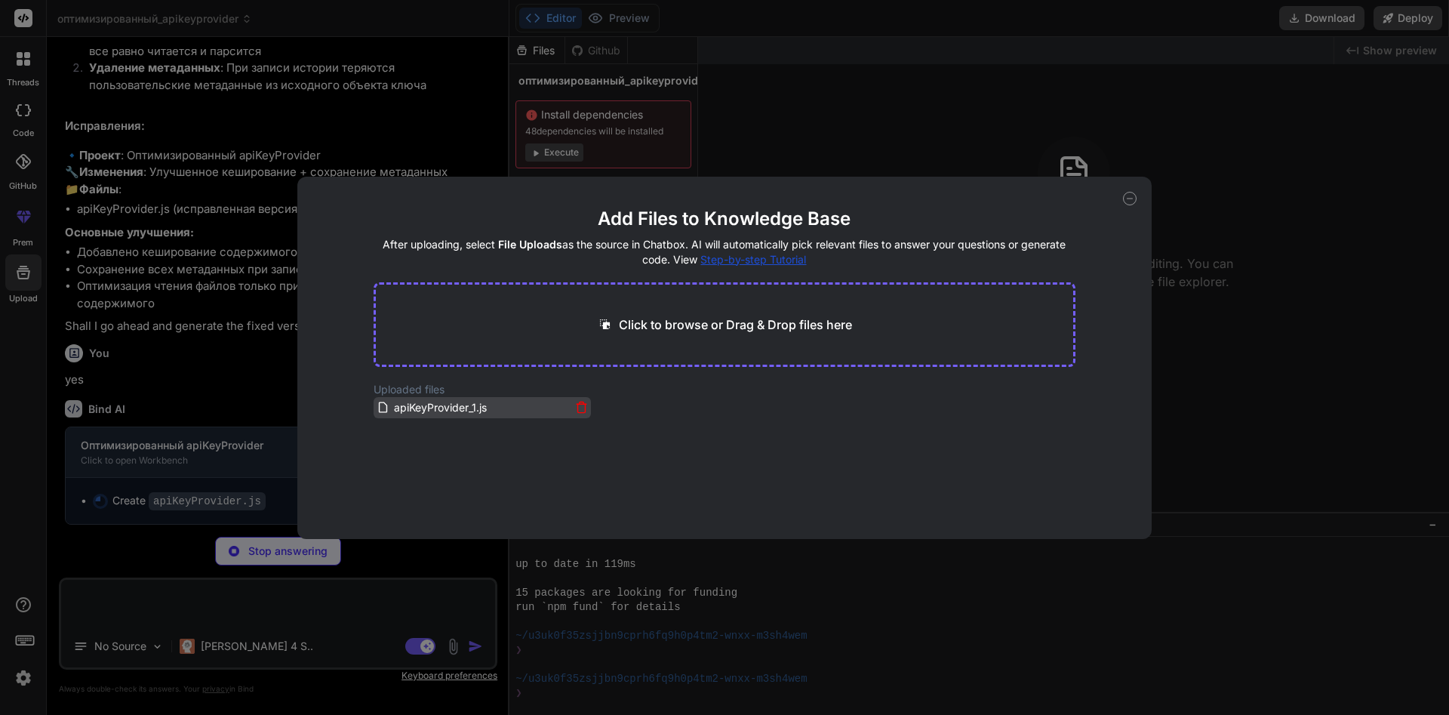
click at [579, 401] on icon at bounding box center [581, 407] width 13 height 13
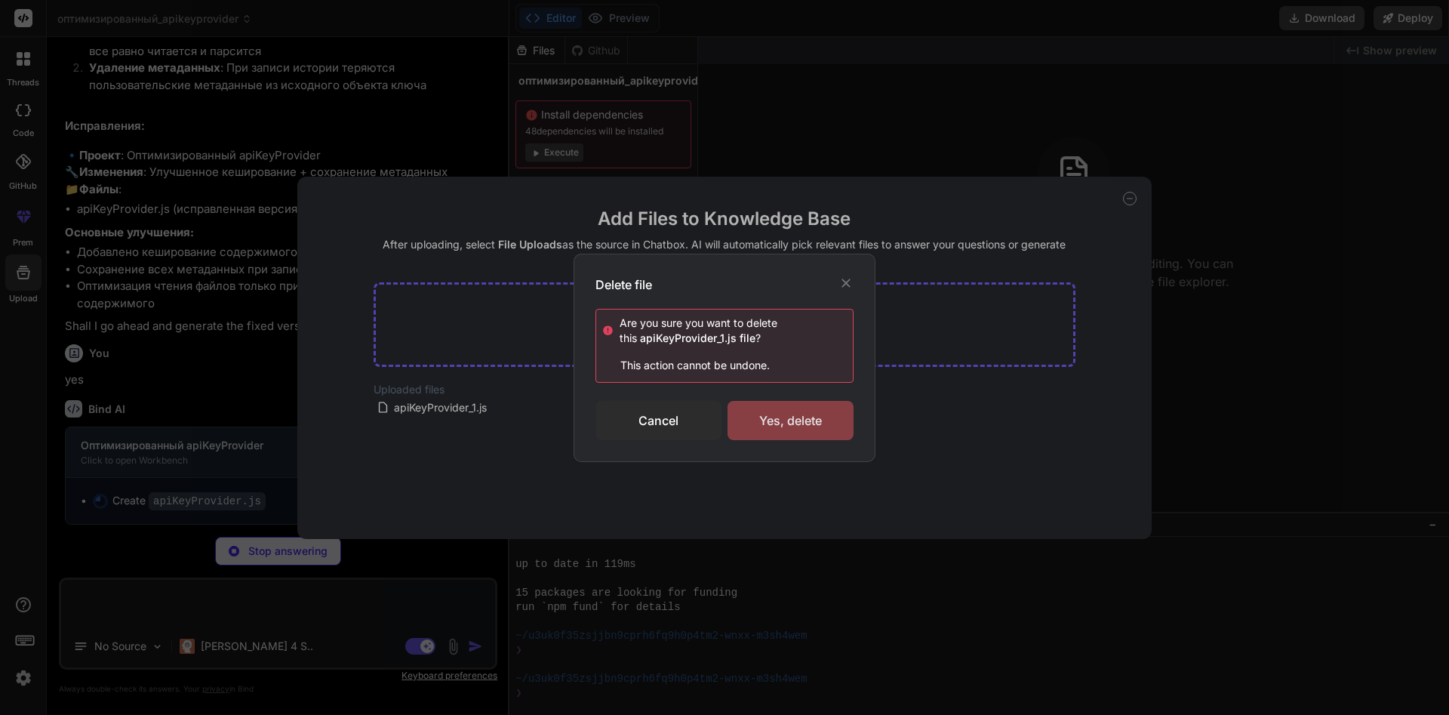
click at [770, 421] on div "Yes, delete" at bounding box center [790, 420] width 126 height 39
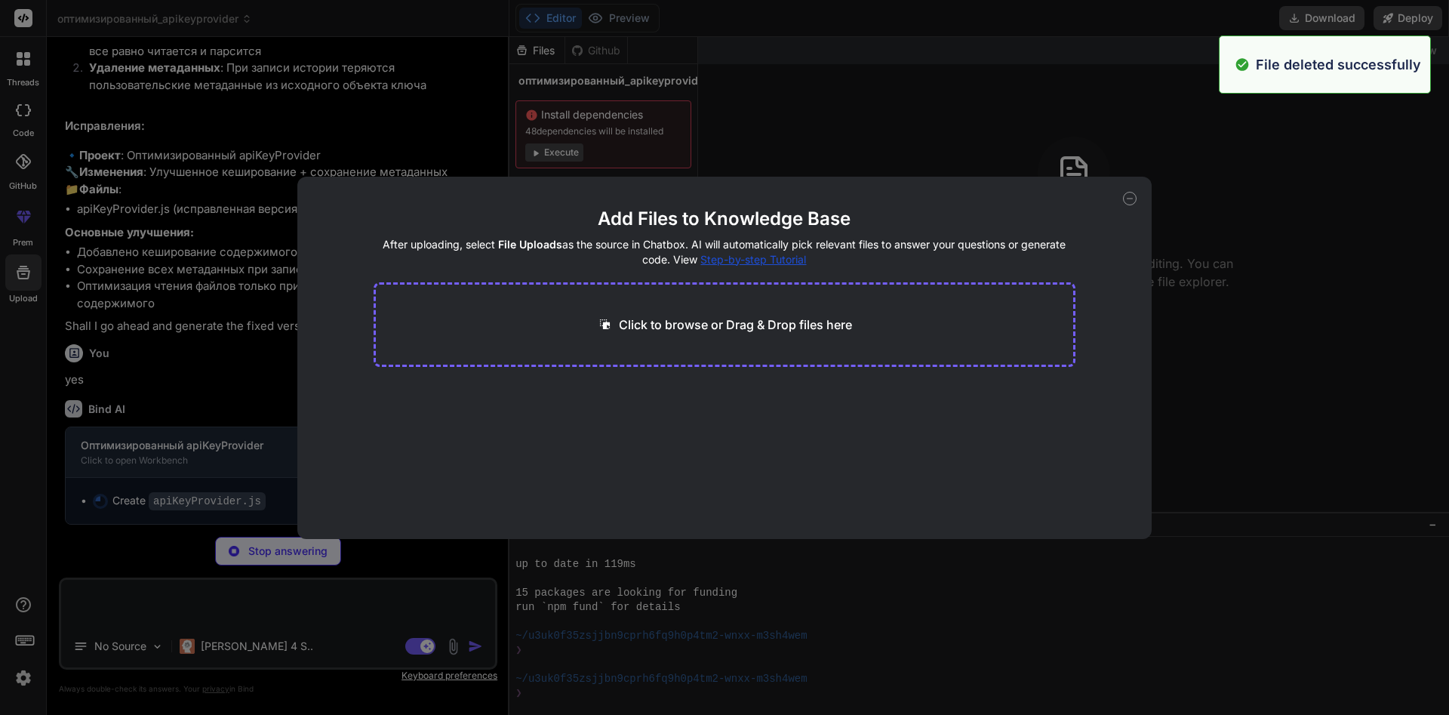
click at [1133, 199] on icon at bounding box center [1130, 199] width 14 height 14
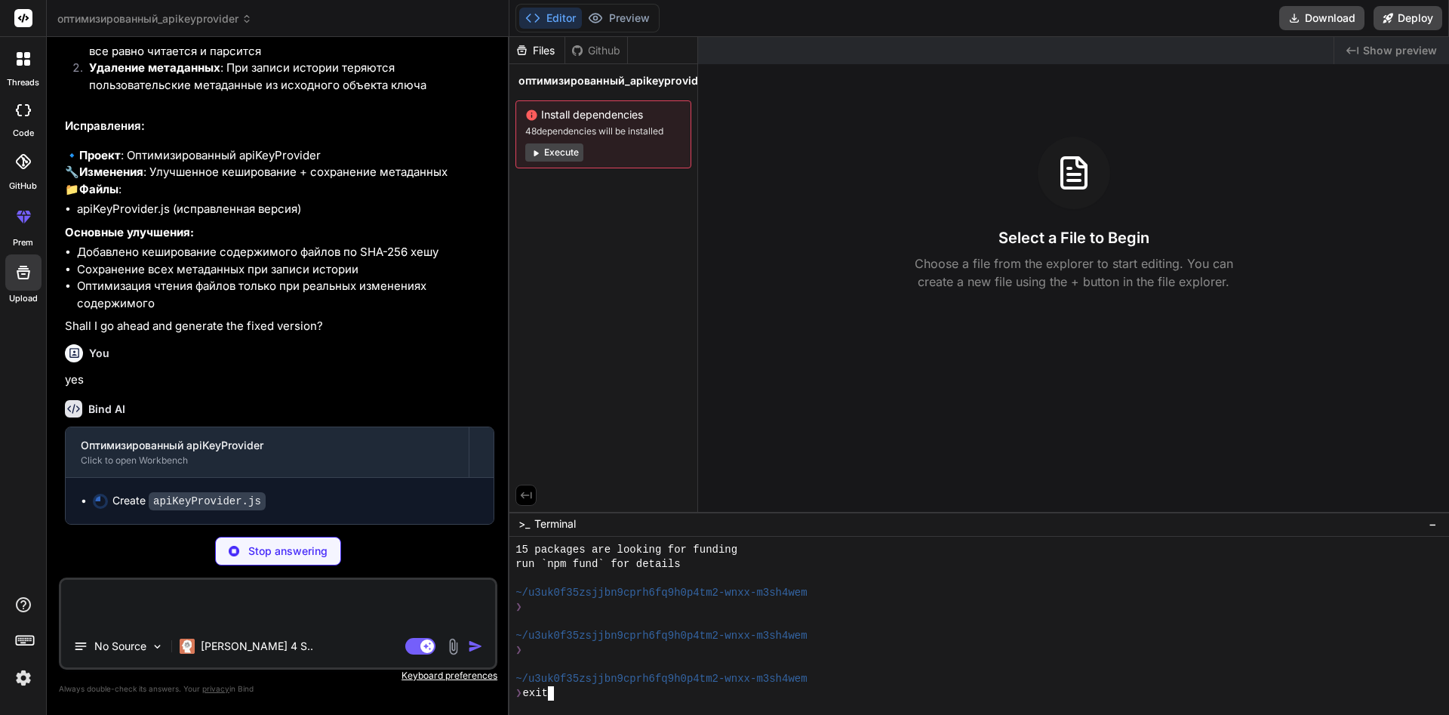
scroll to position [1462, 0]
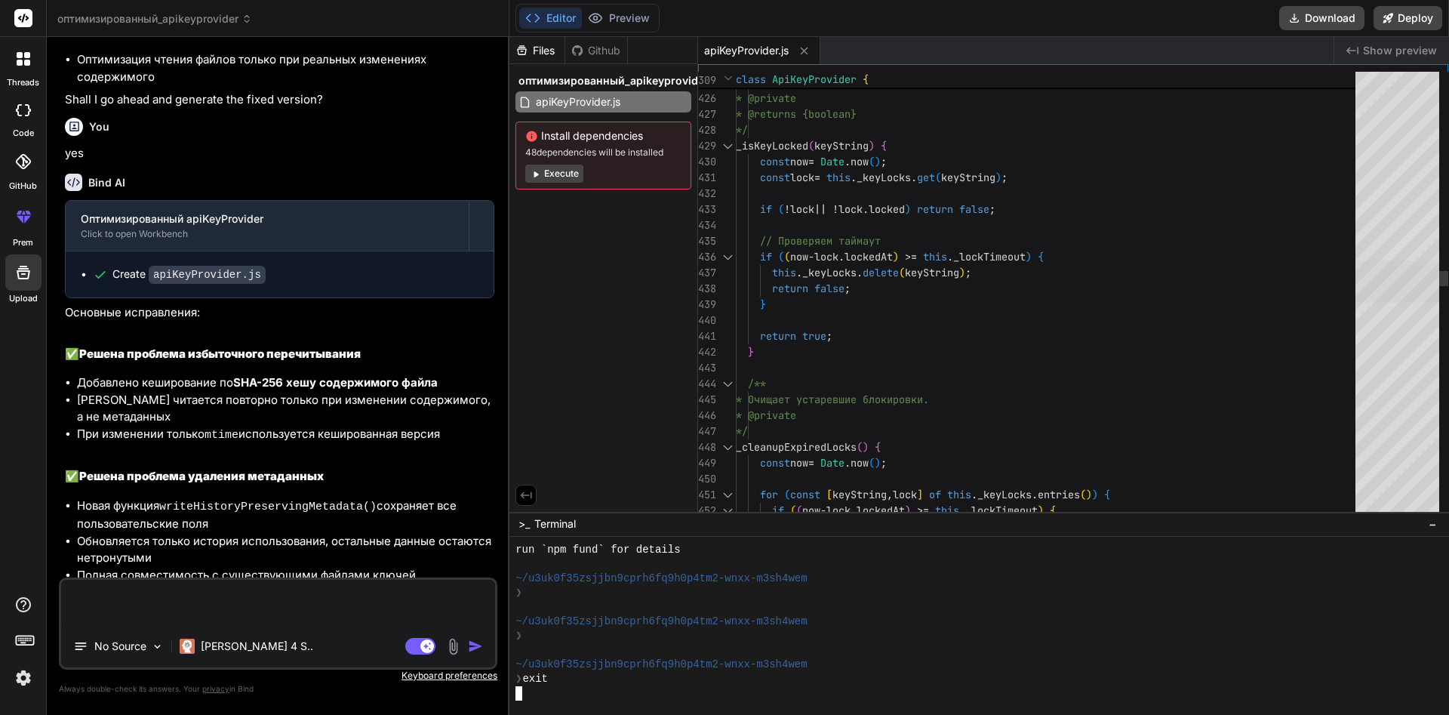
click at [1412, 303] on div at bounding box center [1397, 281] width 84 height 42
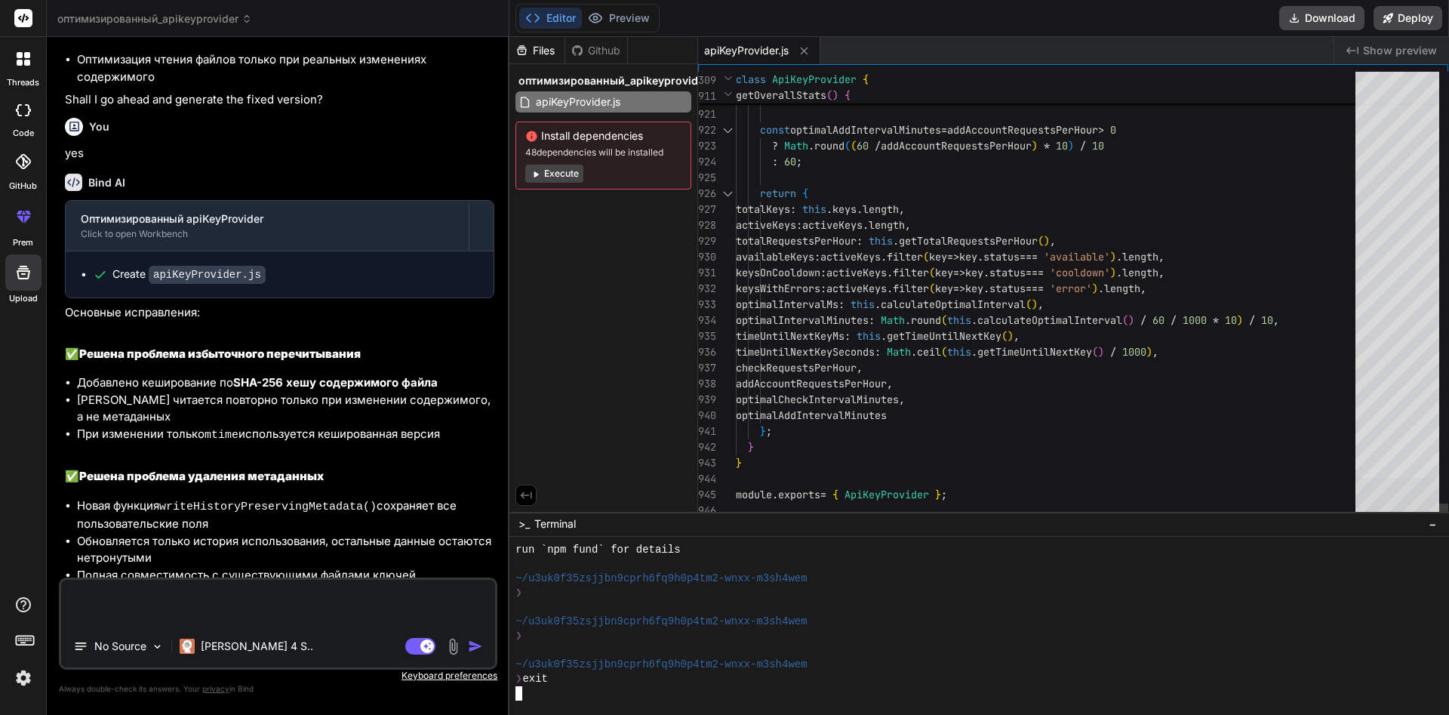
click at [1402, 505] on div at bounding box center [1397, 499] width 84 height 42
click at [219, 601] on textarea at bounding box center [278, 601] width 434 height 45
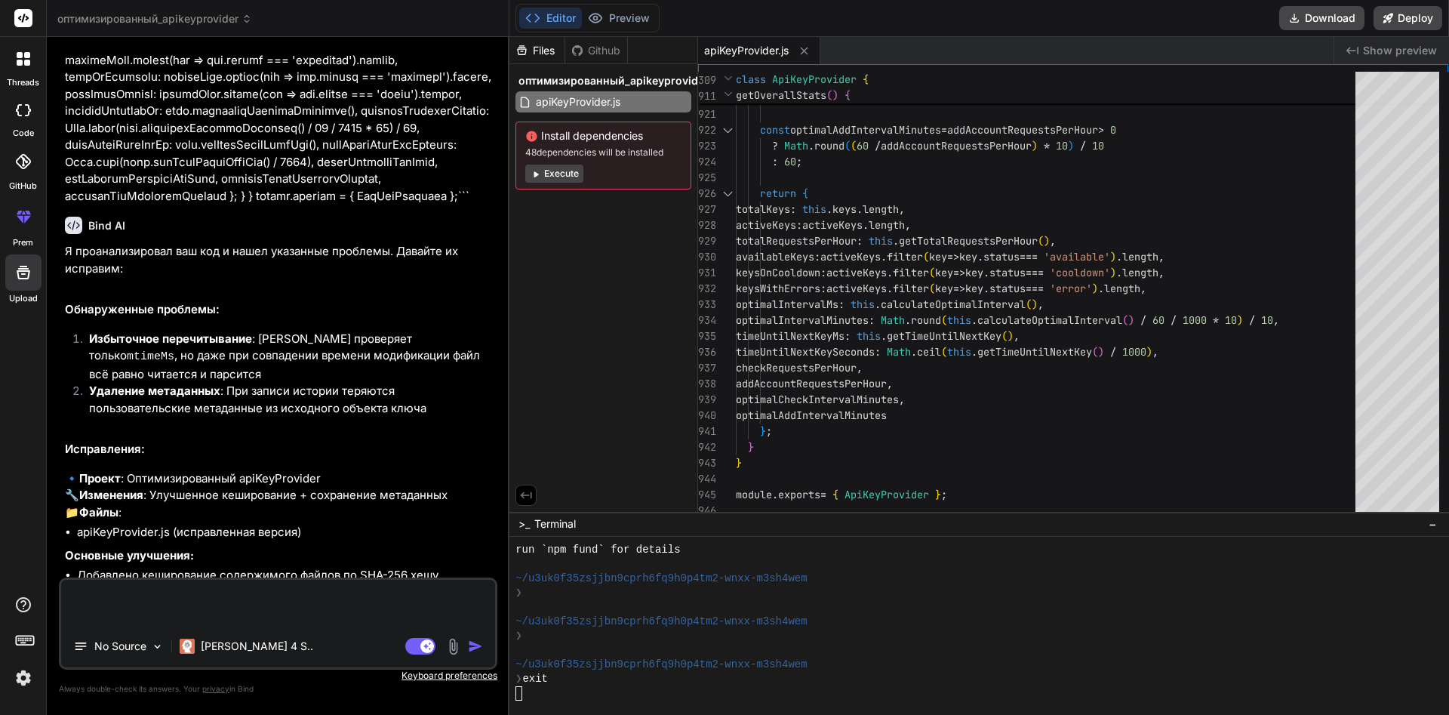
scroll to position [6504, 0]
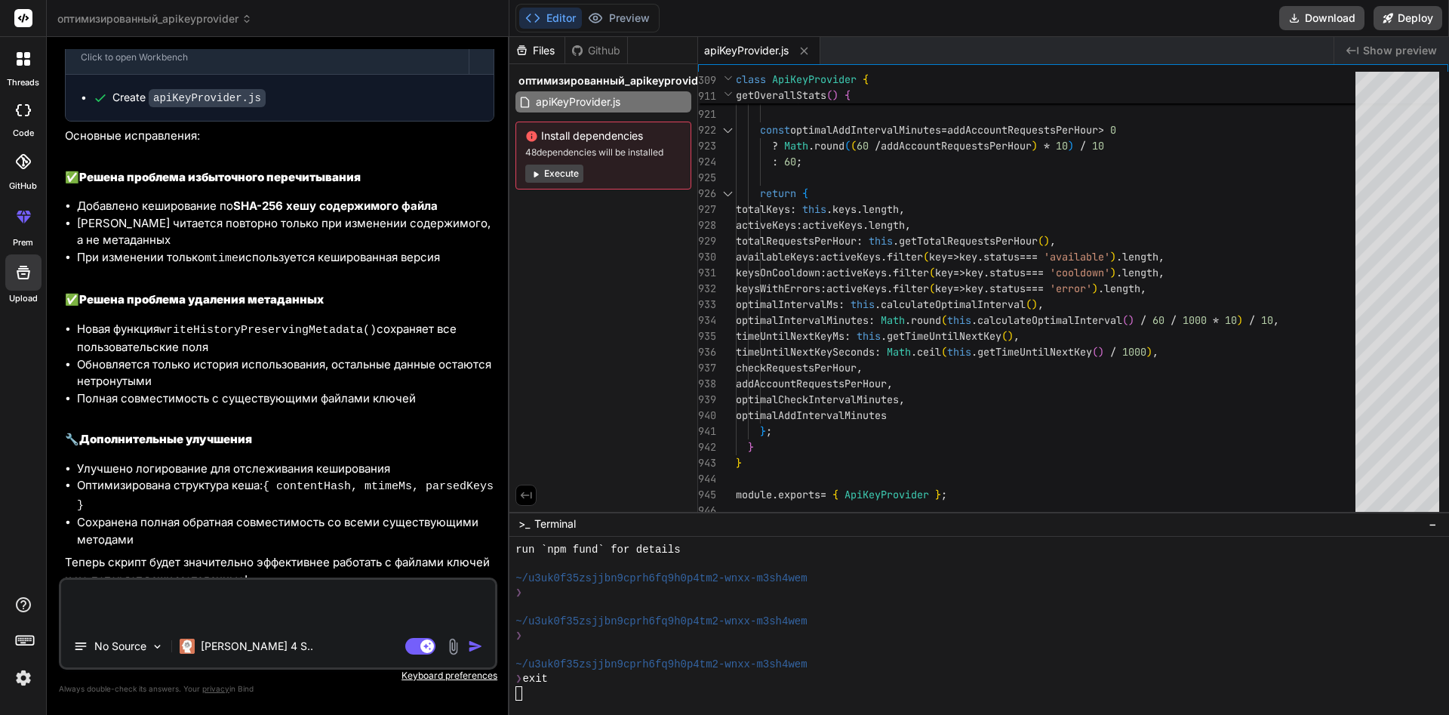
scroll to position [7570, 0]
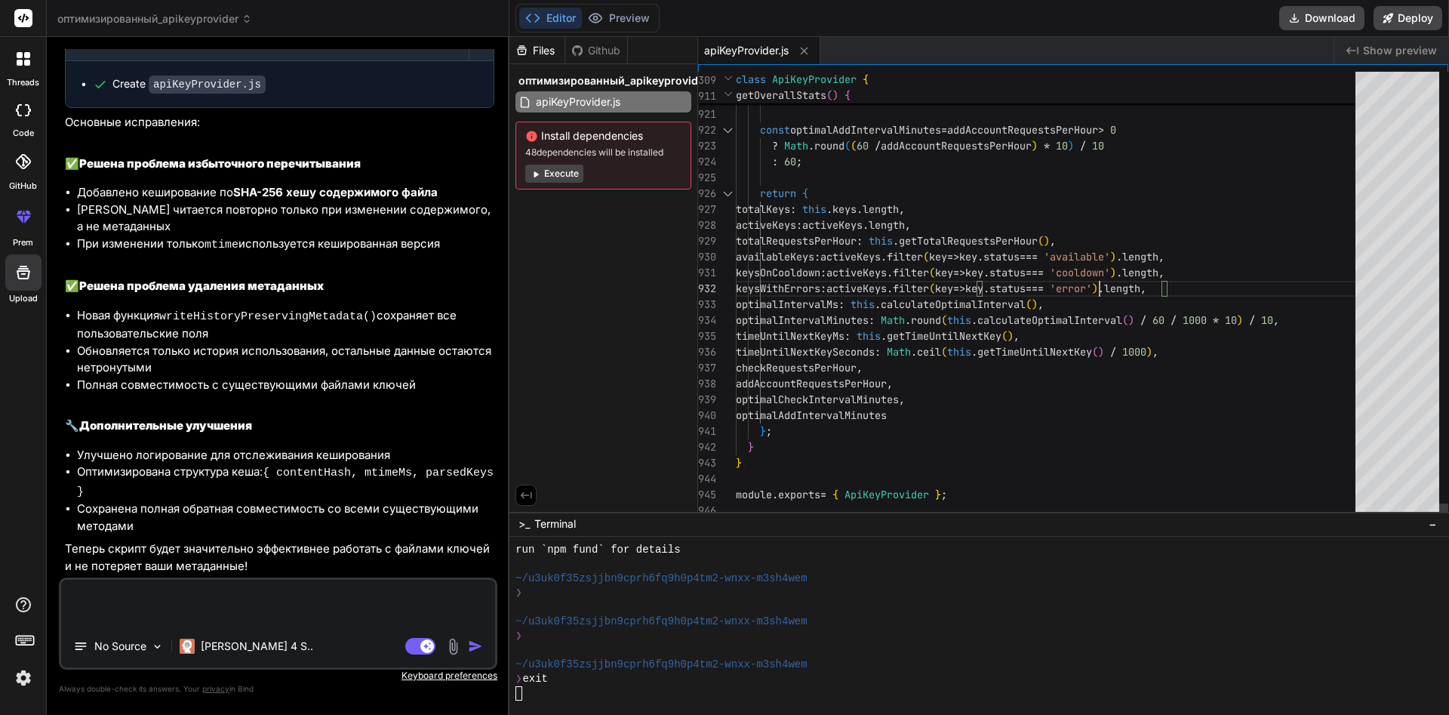
click at [1044, 284] on span "===" at bounding box center [1034, 288] width 18 height 14
click at [1322, 16] on button "Download" at bounding box center [1321, 18] width 85 height 24
click at [881, 50] on div "apiKeyProvider.js" at bounding box center [1015, 50] width 635 height 27
click at [862, 50] on div "apiKeyProvider.js" at bounding box center [1015, 50] width 635 height 27
click at [797, 306] on span "optimalIntervalMs" at bounding box center [787, 304] width 103 height 14
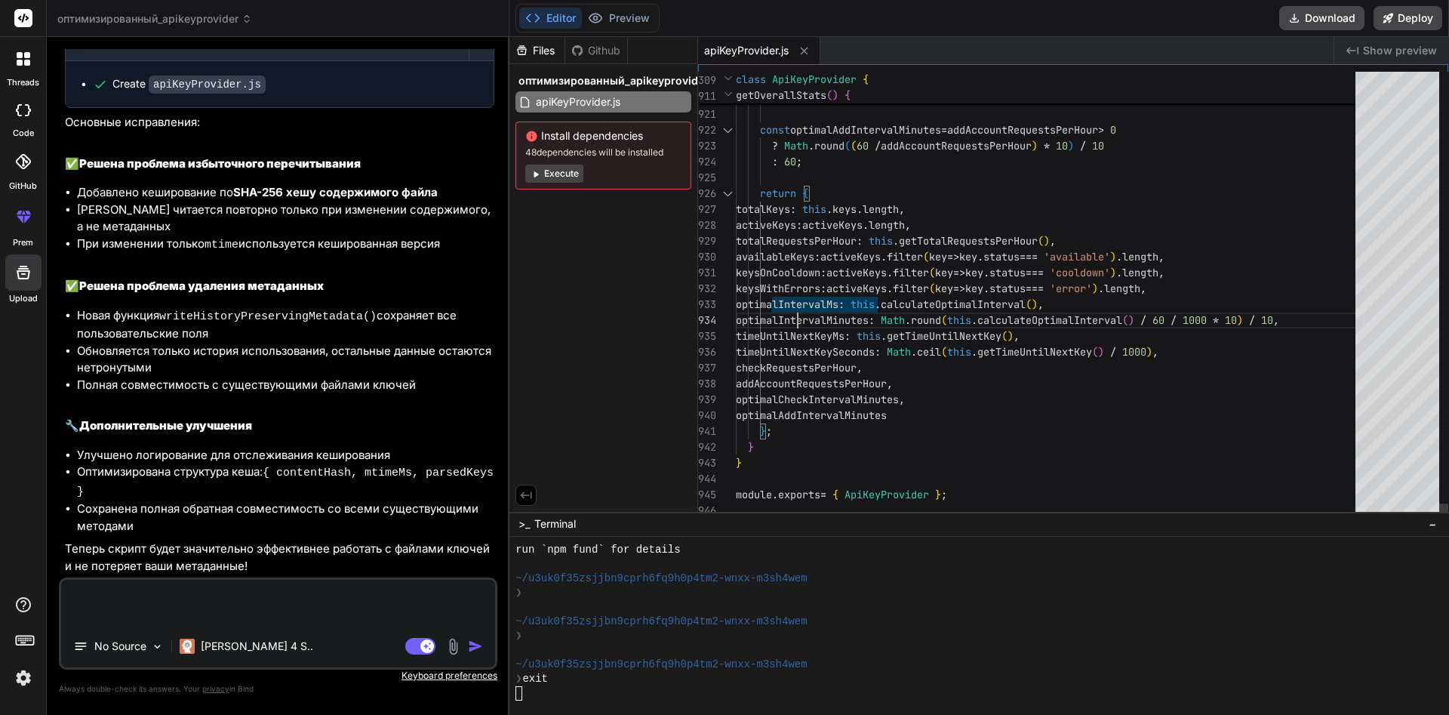
click at [800, 320] on span "optimalIntervalMinutes" at bounding box center [802, 320] width 133 height 14
click at [774, 453] on div "}" at bounding box center [1050, 447] width 629 height 16
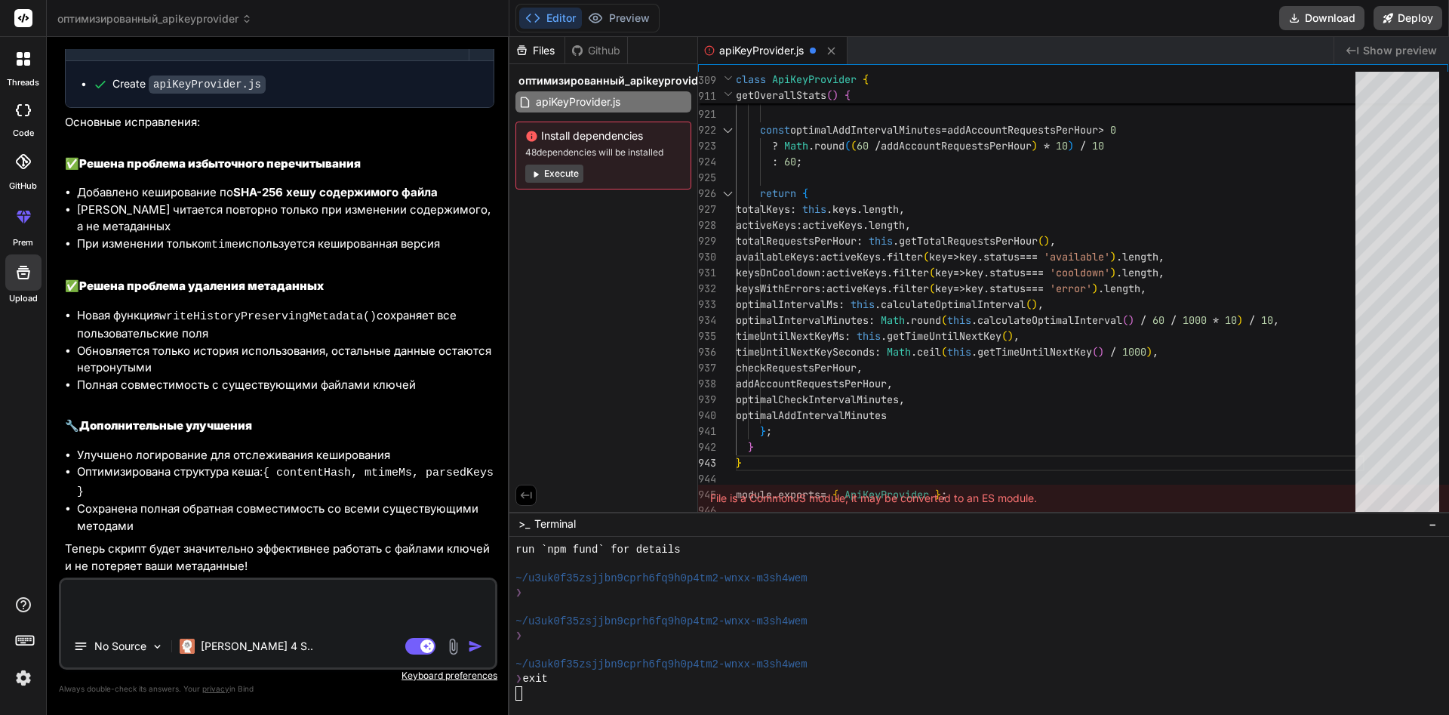
click at [342, 601] on textarea at bounding box center [278, 601] width 434 height 45
click at [223, 598] on textarea at bounding box center [278, 601] width 434 height 45
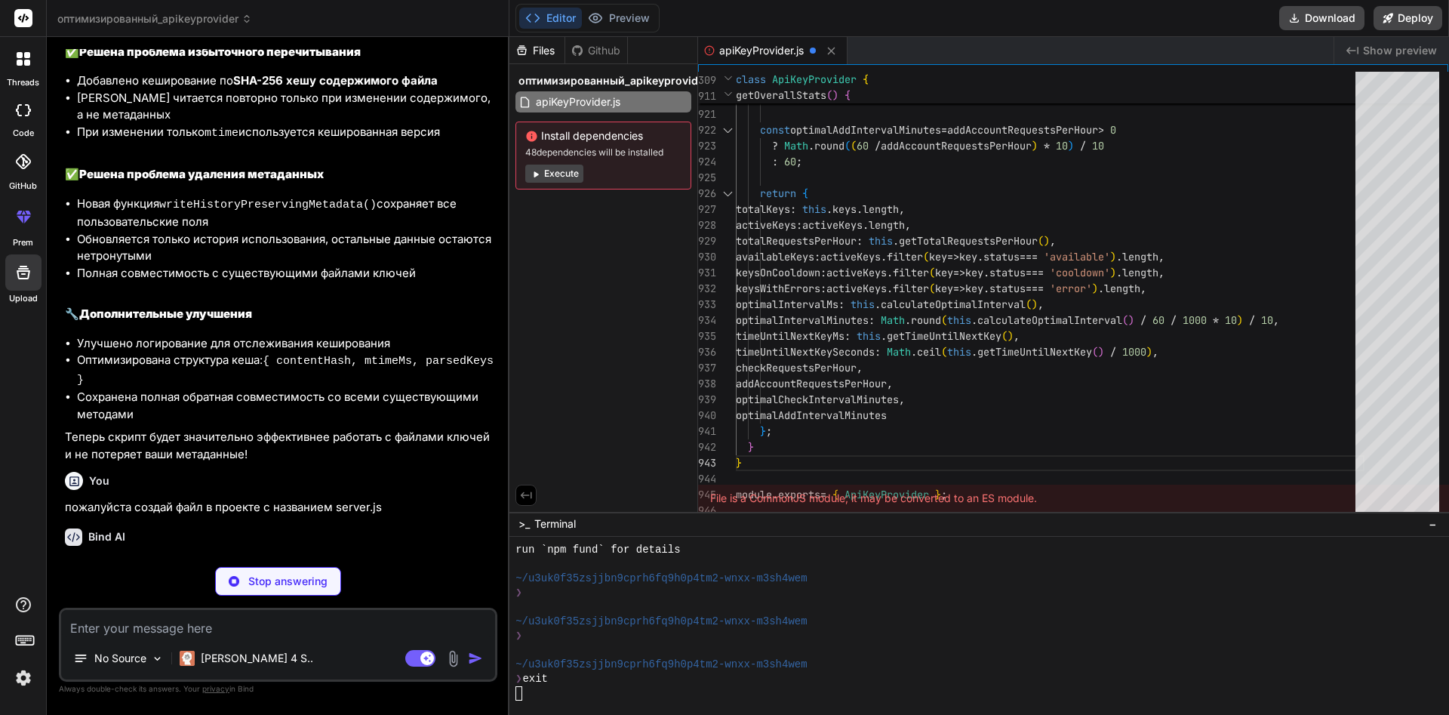
scroll to position [7681, 0]
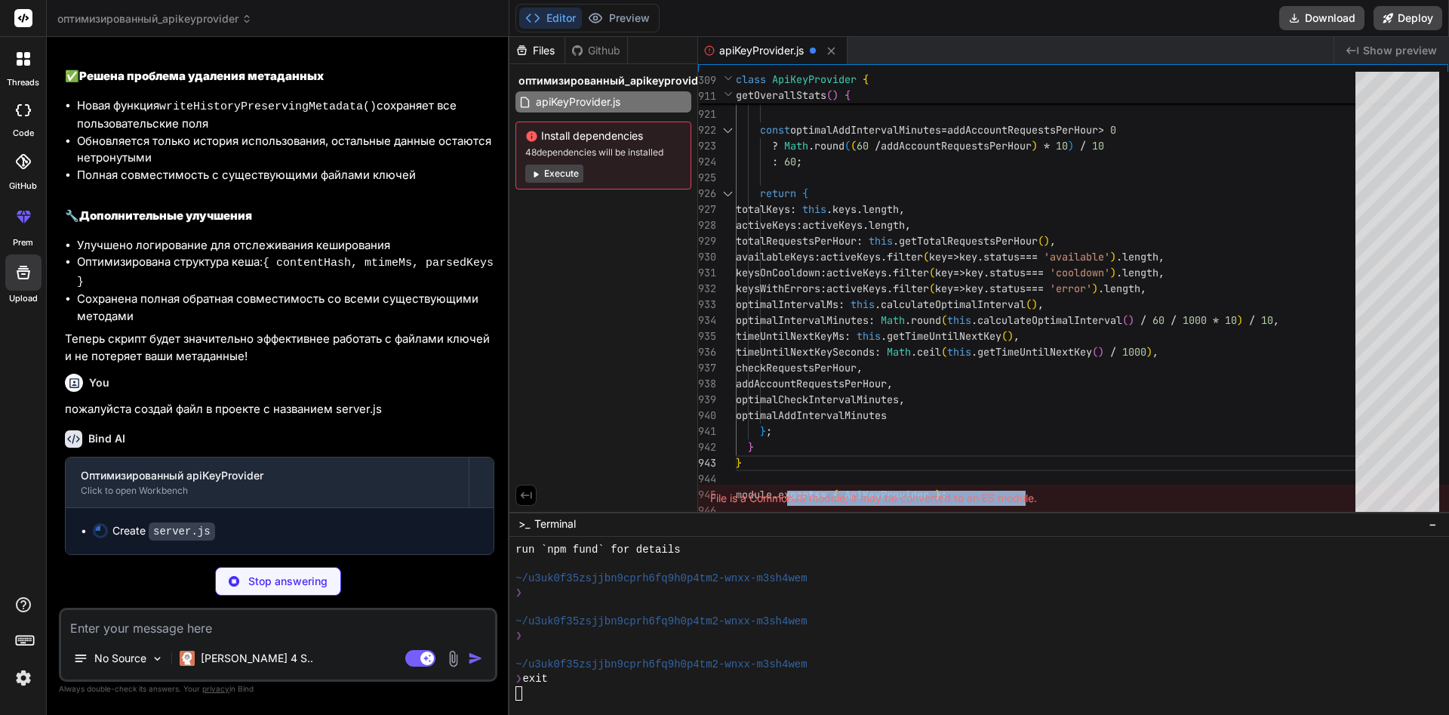
drag, startPoint x: 798, startPoint y: 500, endPoint x: 1049, endPoint y: 500, distance: 251.3
click at [1030, 500] on div "File is a CommonJS module; it may be converted to an ES module." at bounding box center [1073, 497] width 751 height 27
click at [1049, 500] on div "File is a CommonJS module; it may be converted to an ES module." at bounding box center [1073, 497] width 751 height 27
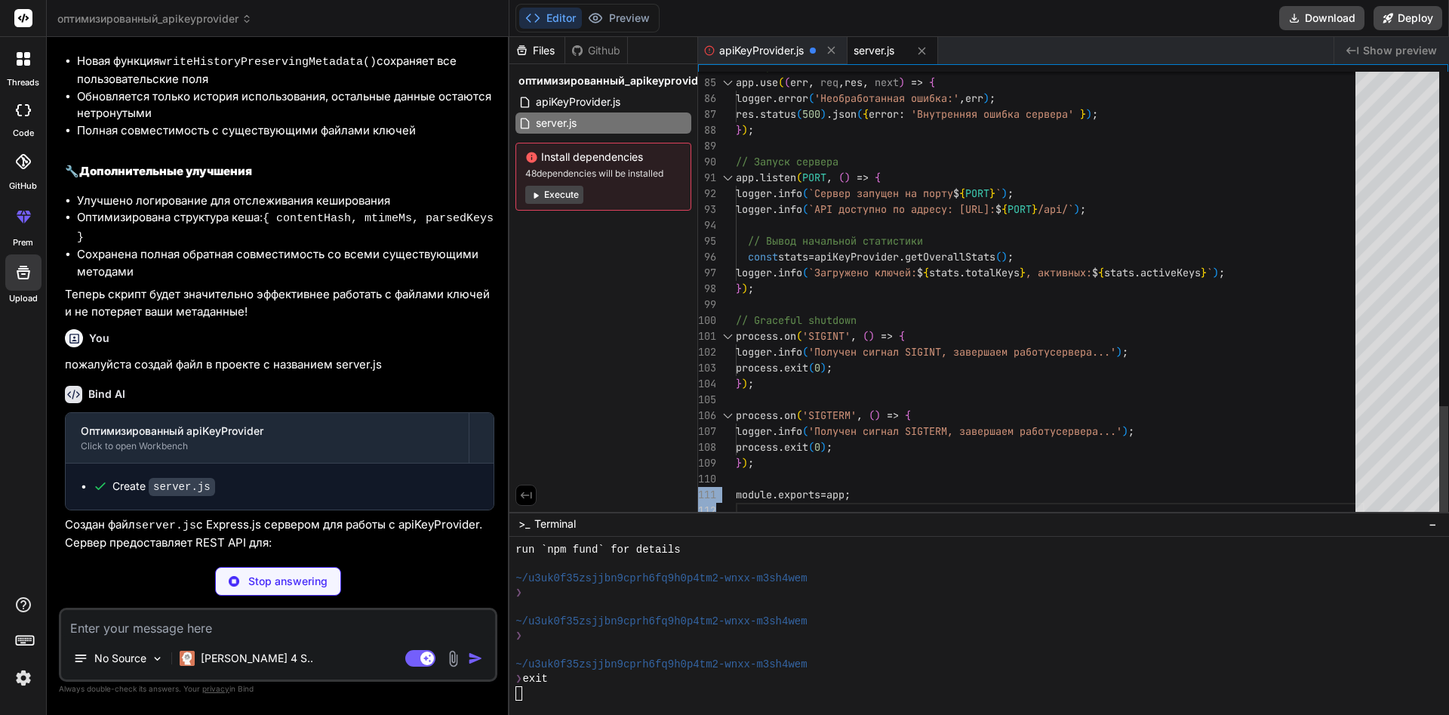
drag, startPoint x: 1046, startPoint y: 500, endPoint x: 755, endPoint y: 494, distance: 291.3
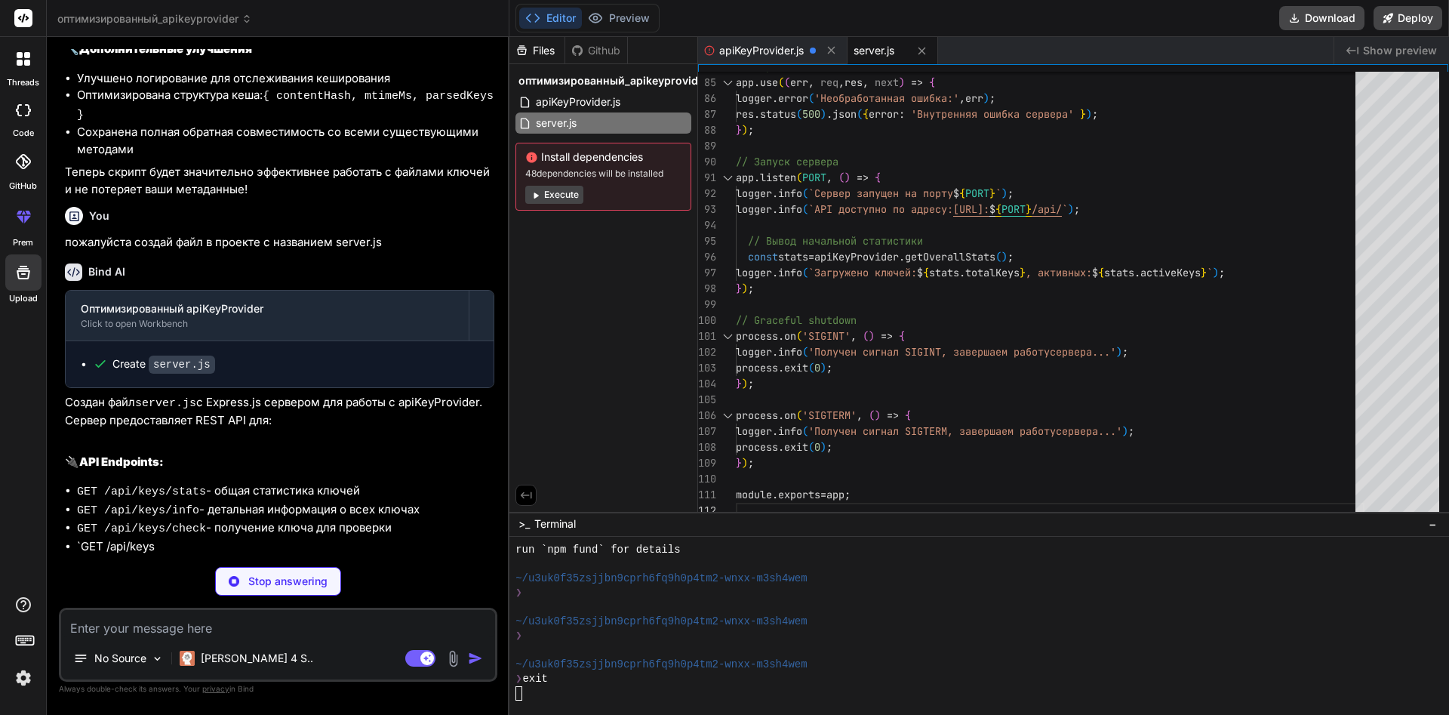
click at [872, 53] on span "server.js" at bounding box center [873, 50] width 41 height 15
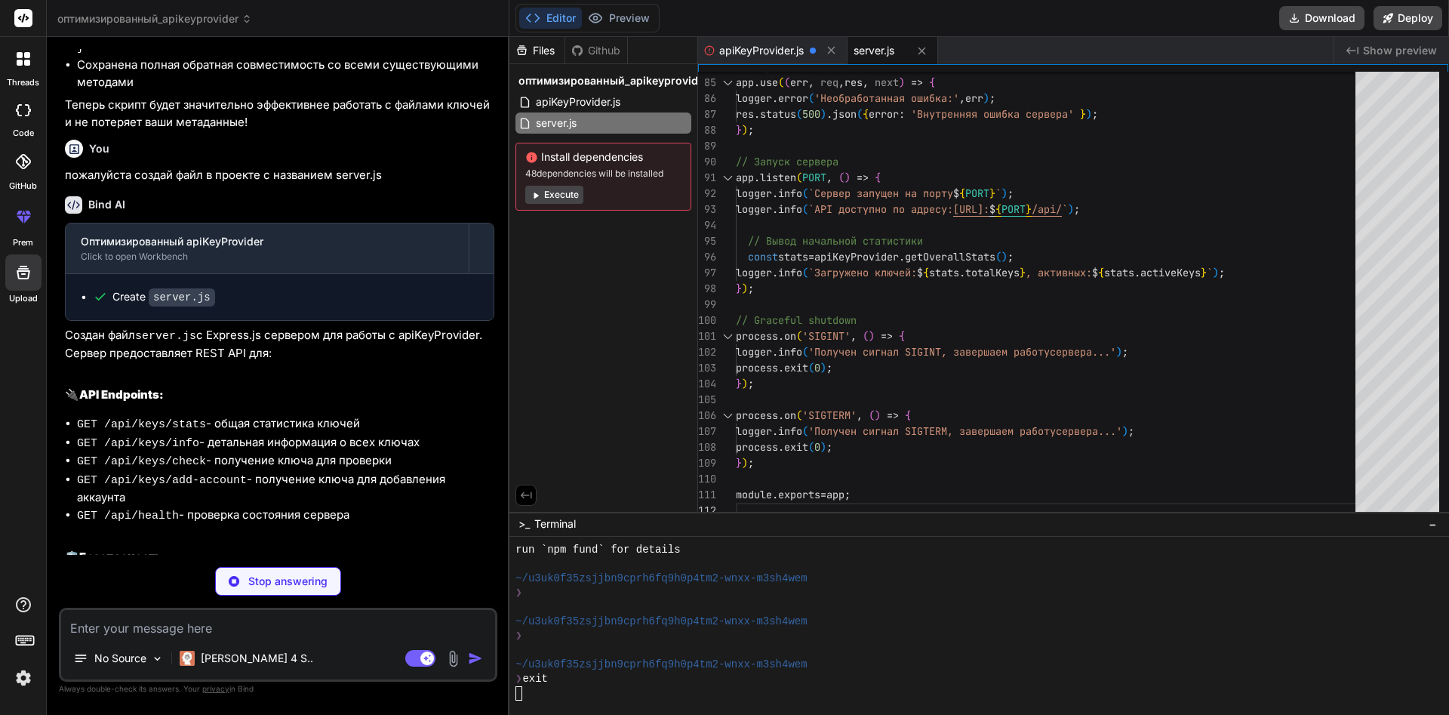
click at [872, 48] on span "server.js" at bounding box center [873, 50] width 41 height 15
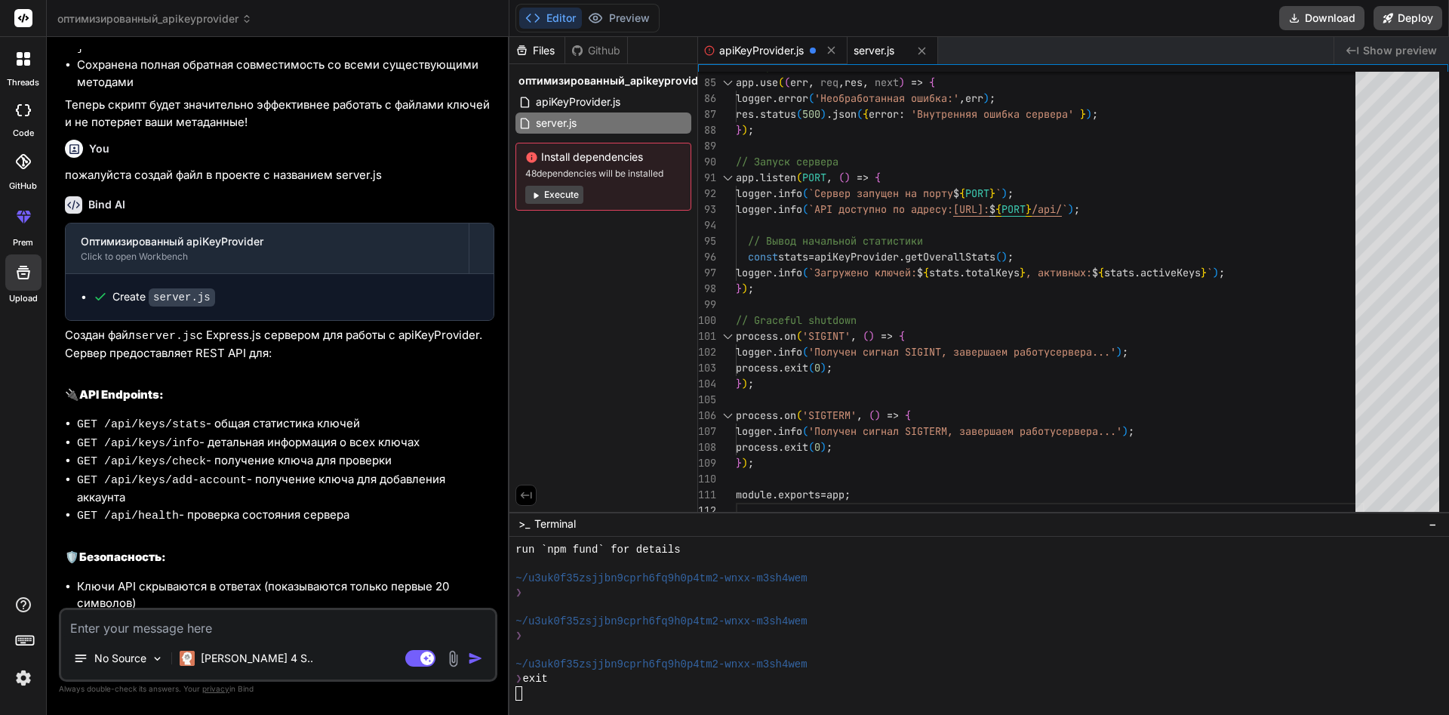
click at [764, 55] on span "apiKeyProvider.js" at bounding box center [761, 50] width 85 height 15
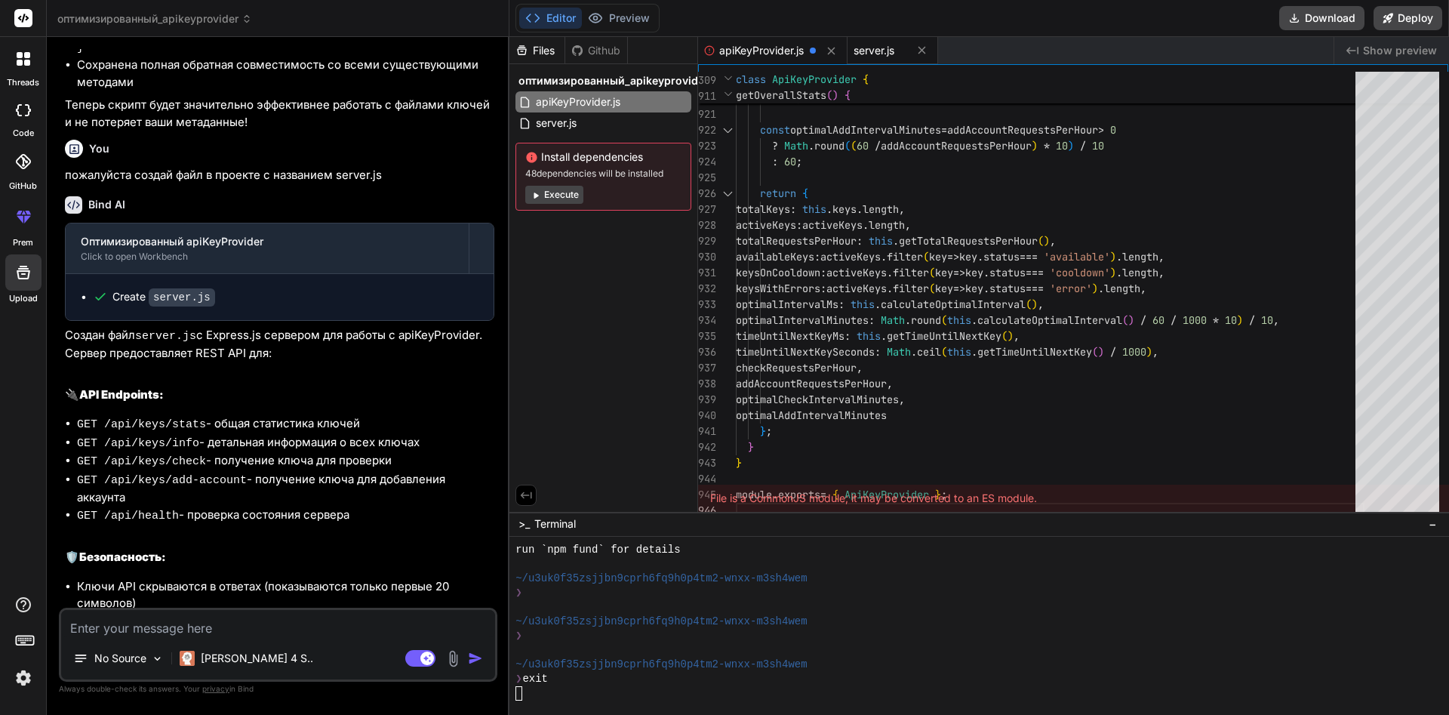
click at [868, 48] on span "server.js" at bounding box center [873, 50] width 41 height 15
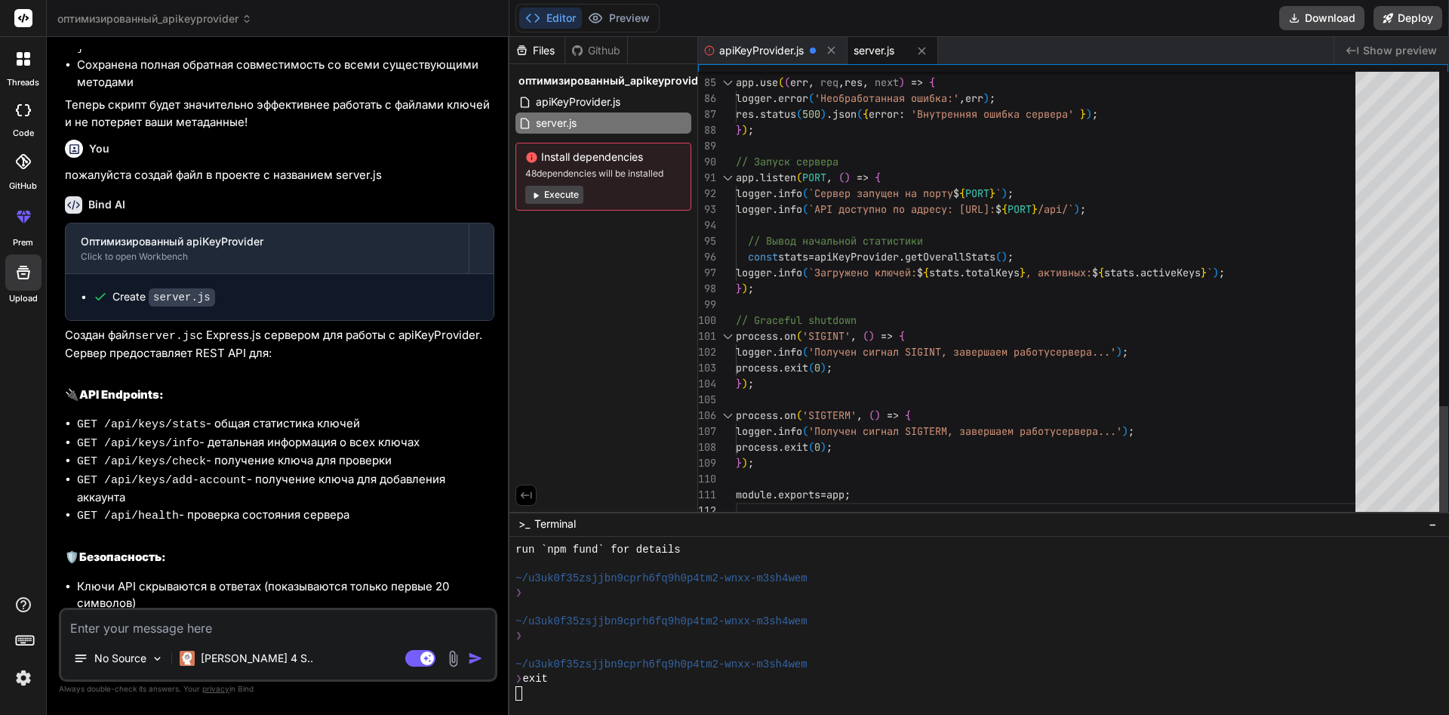
drag, startPoint x: 978, startPoint y: 246, endPoint x: 1093, endPoint y: 294, distance: 124.8
click at [979, 247] on div "// Вывод начальной статистики" at bounding box center [1050, 241] width 629 height 16
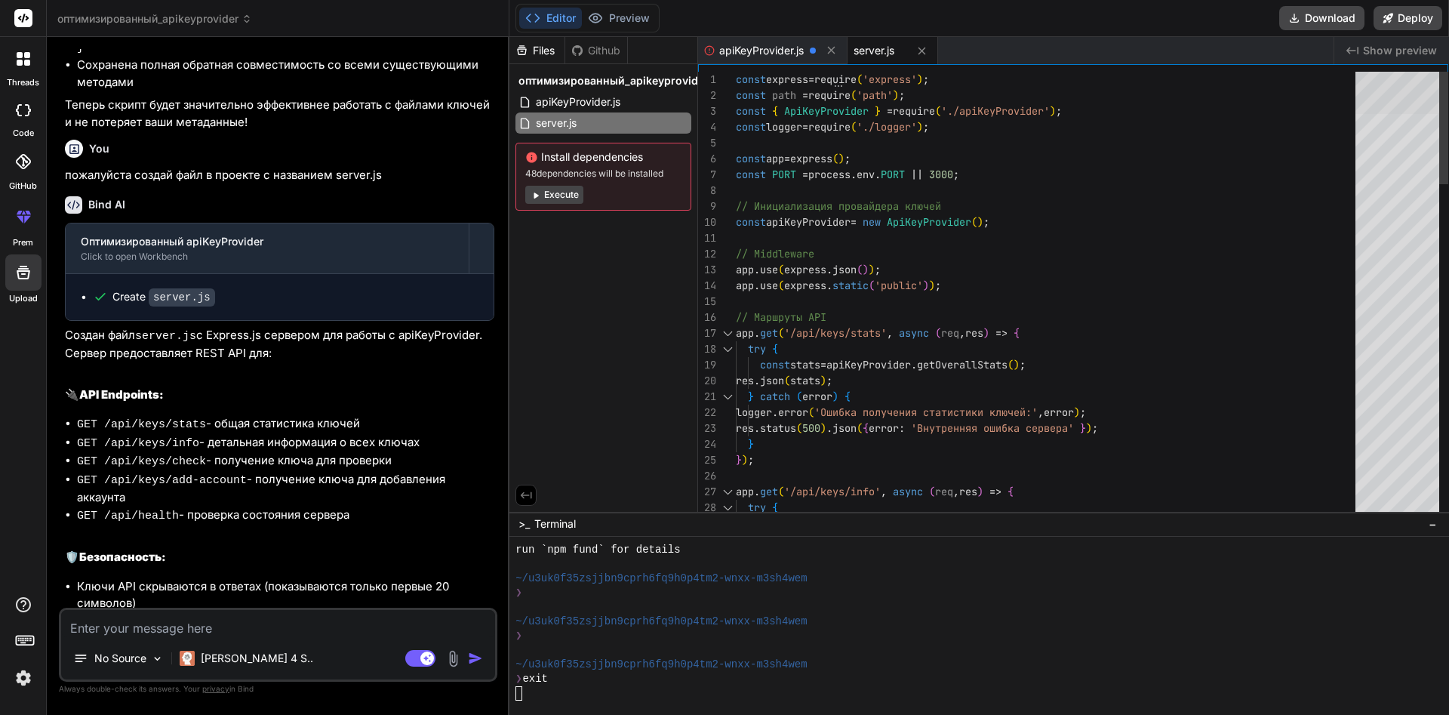
click at [1385, 57] on span "Show preview" at bounding box center [1400, 50] width 74 height 15
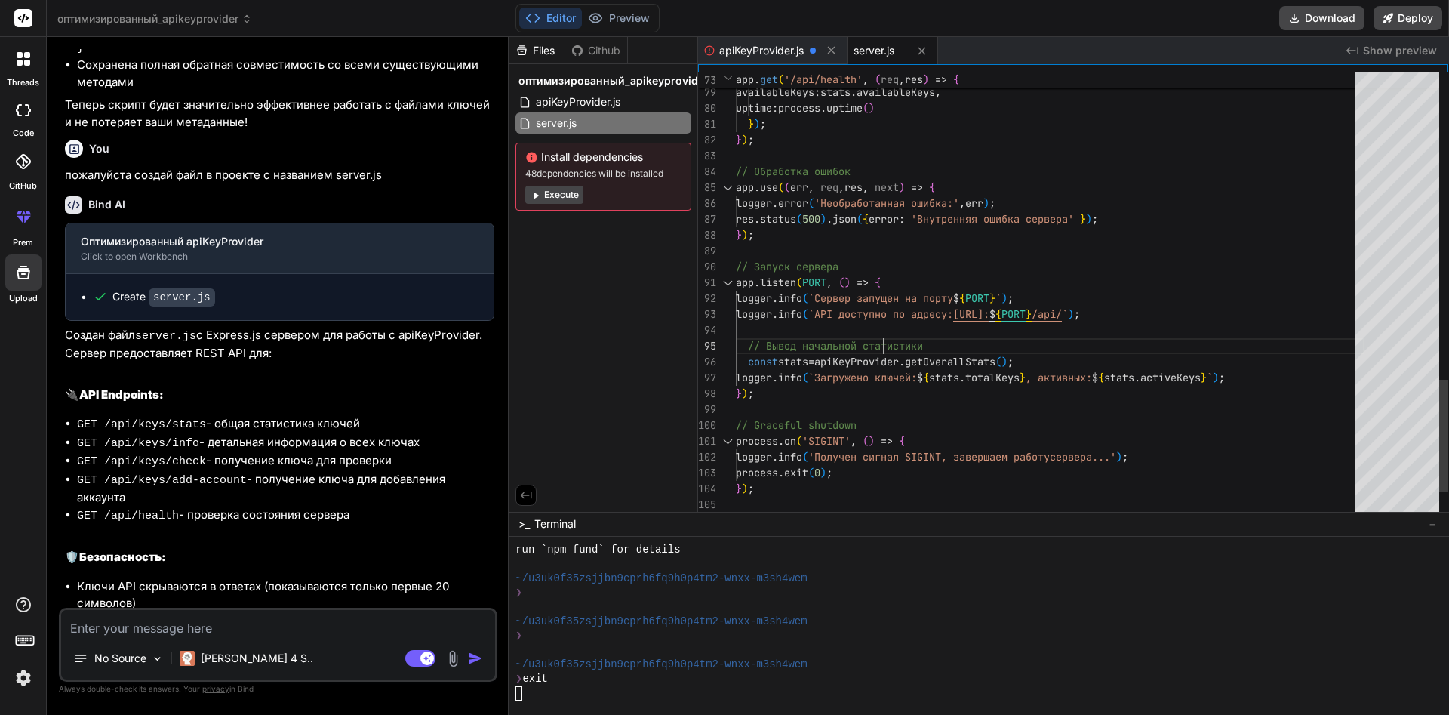
click at [886, 353] on span "// Вывод начальной статистики" at bounding box center [829, 346] width 187 height 16
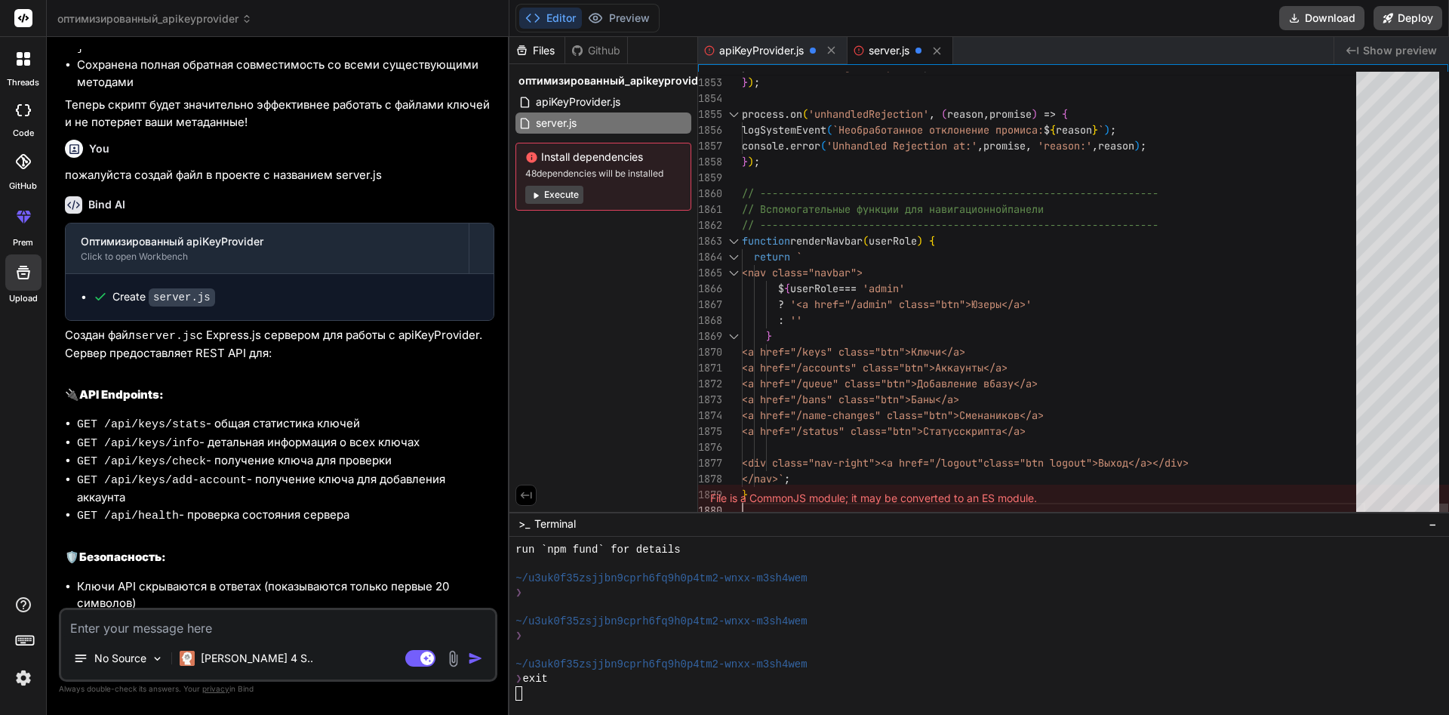
click at [875, 304] on span "'<a href="/admin" class="btn">Юзеры</a>'" at bounding box center [910, 304] width 241 height 14
click at [1010, 358] on div "<a href="/keys" class="btn">Ключи</a>" at bounding box center [1053, 352] width 623 height 16
click at [905, 185] on div at bounding box center [1053, 178] width 623 height 16
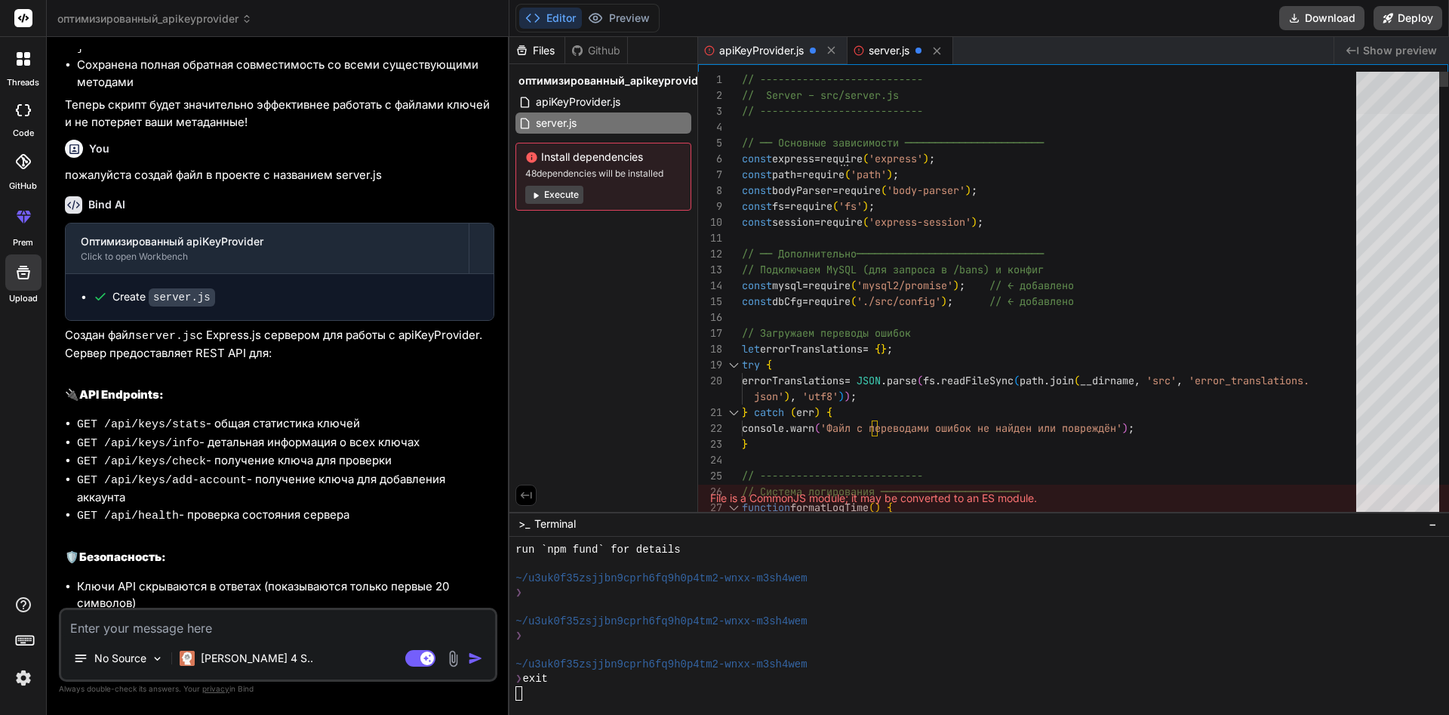
click at [1382, 35] on div "Editor Preview Disabled until preview for your project is generated Download De…" at bounding box center [978, 18] width 939 height 37
click at [215, 633] on textarea at bounding box center [278, 623] width 434 height 27
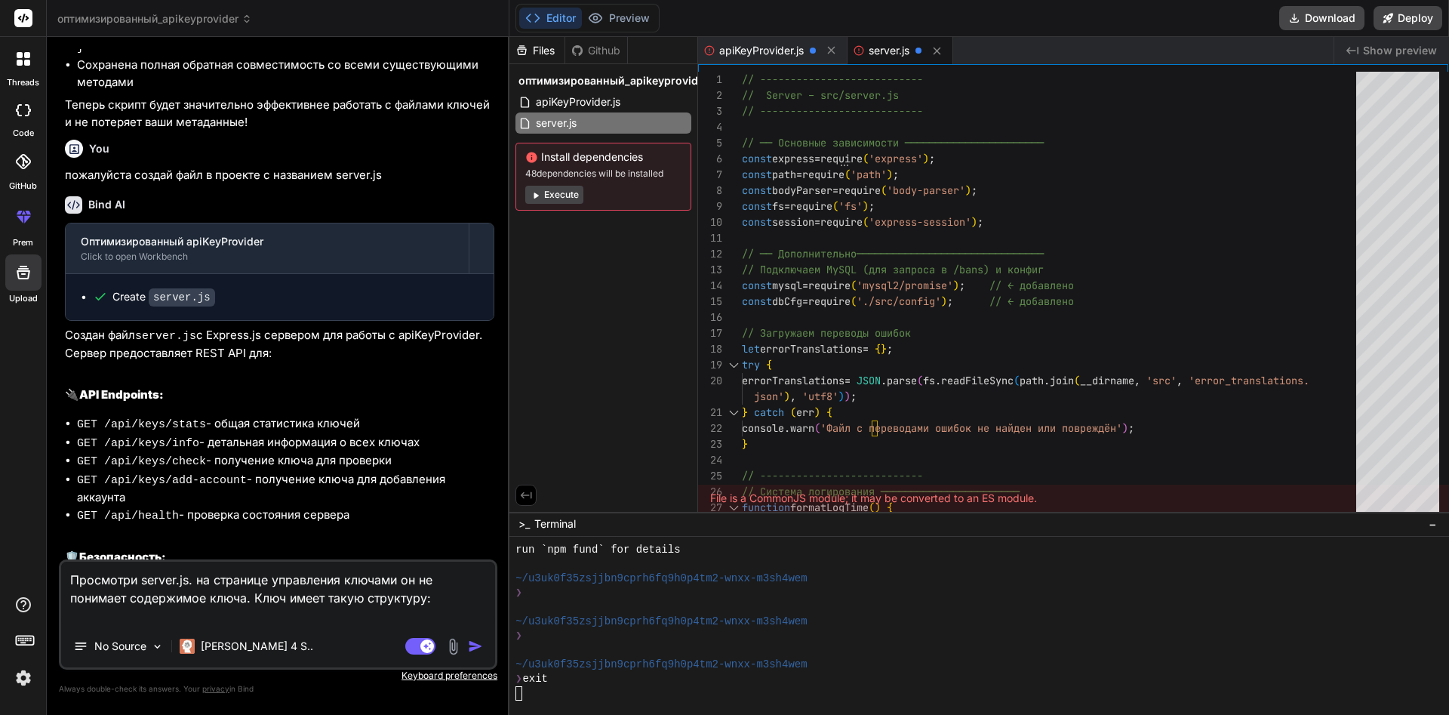
paste textarea "[ { "key": "[SECURITY_DATA]", "limit": 7, "addAccountLimit": 2, "enabled": true…"
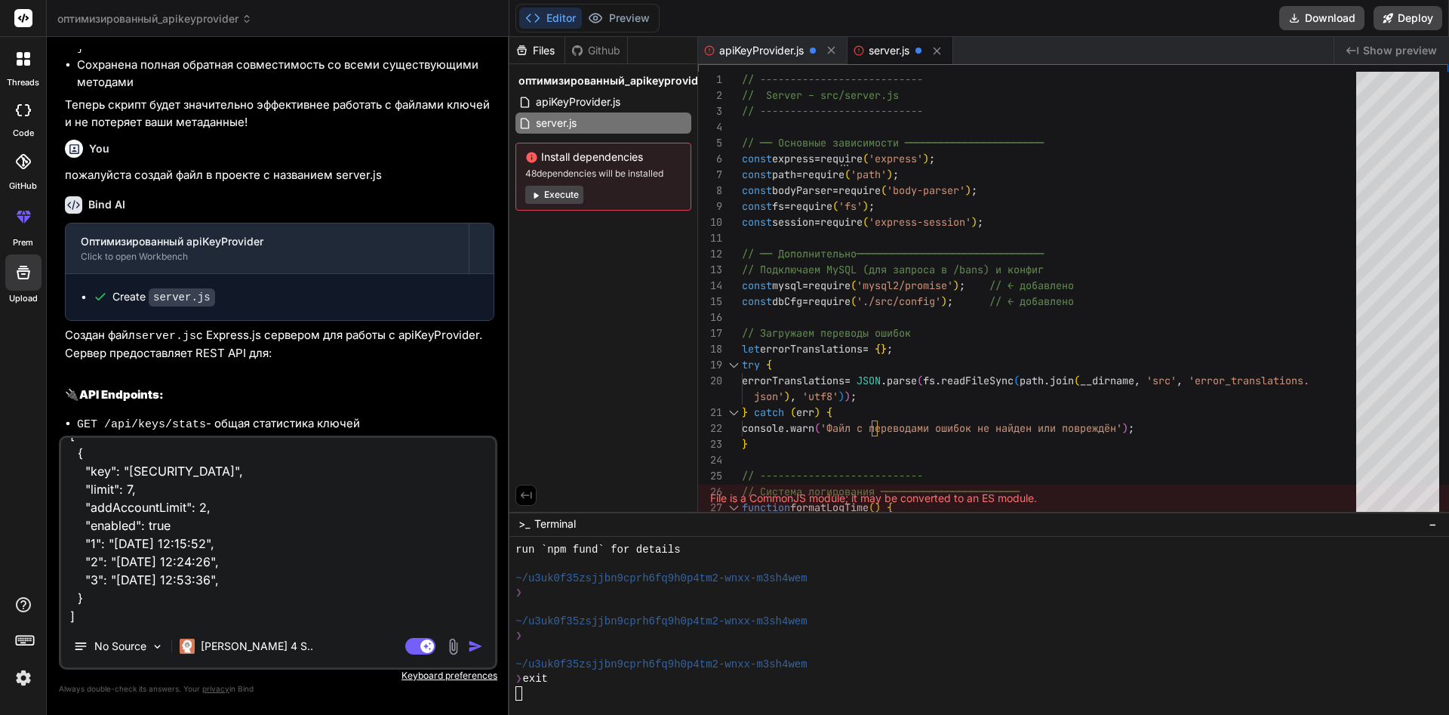
click at [472, 645] on img "button" at bounding box center [475, 645] width 15 height 15
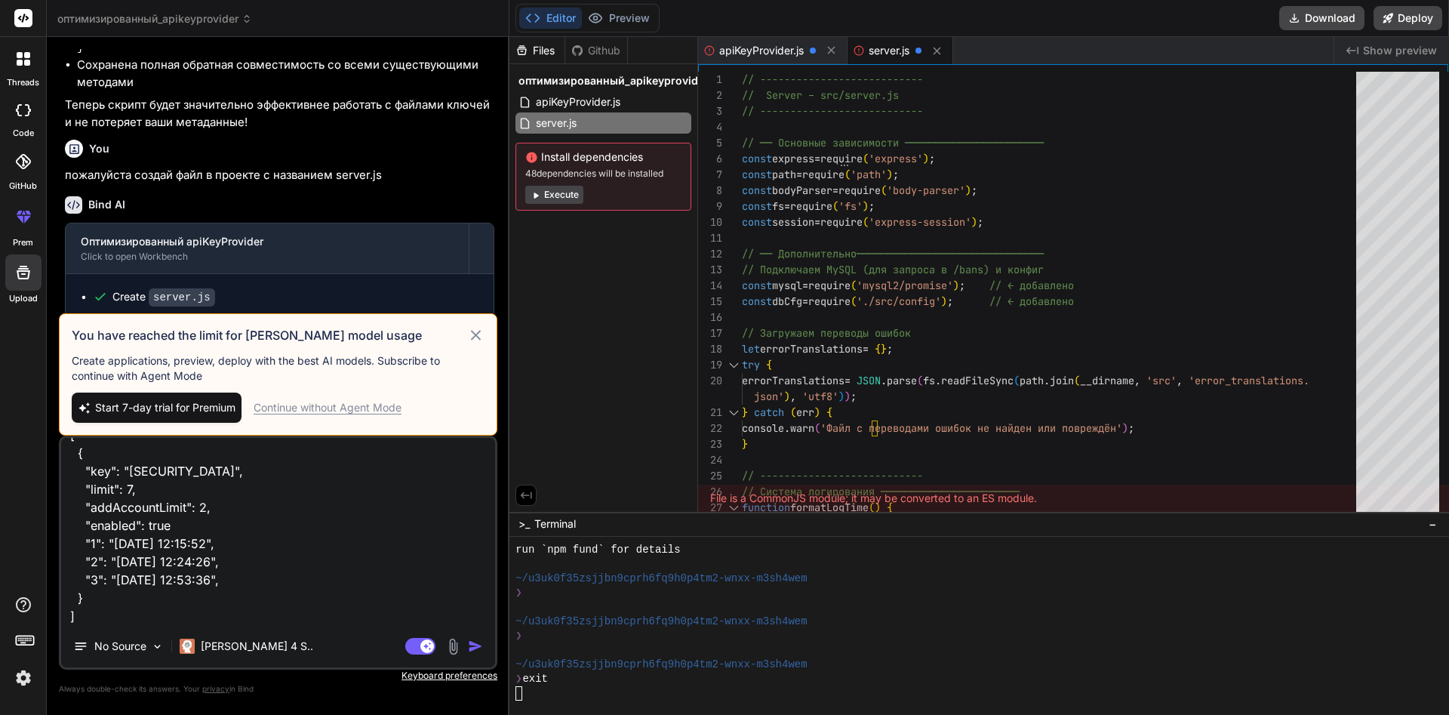
click at [392, 598] on textarea "Просмотри server.js. на странице управления ключами он не понимает содержимое к…" at bounding box center [278, 531] width 434 height 187
click at [482, 329] on icon at bounding box center [475, 335] width 17 height 18
